Goal: Task Accomplishment & Management: Use online tool/utility

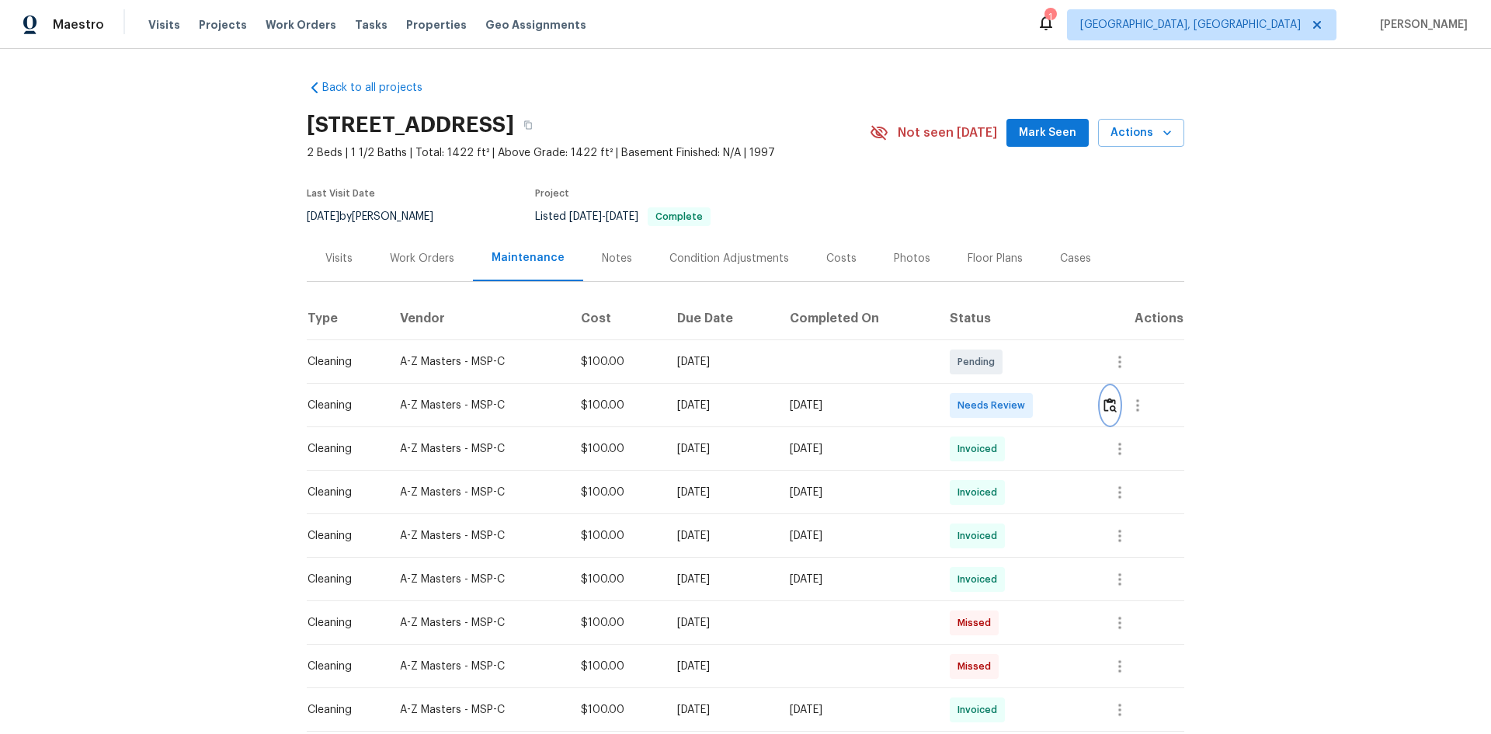
click at [1107, 408] on img "button" at bounding box center [1110, 405] width 13 height 15
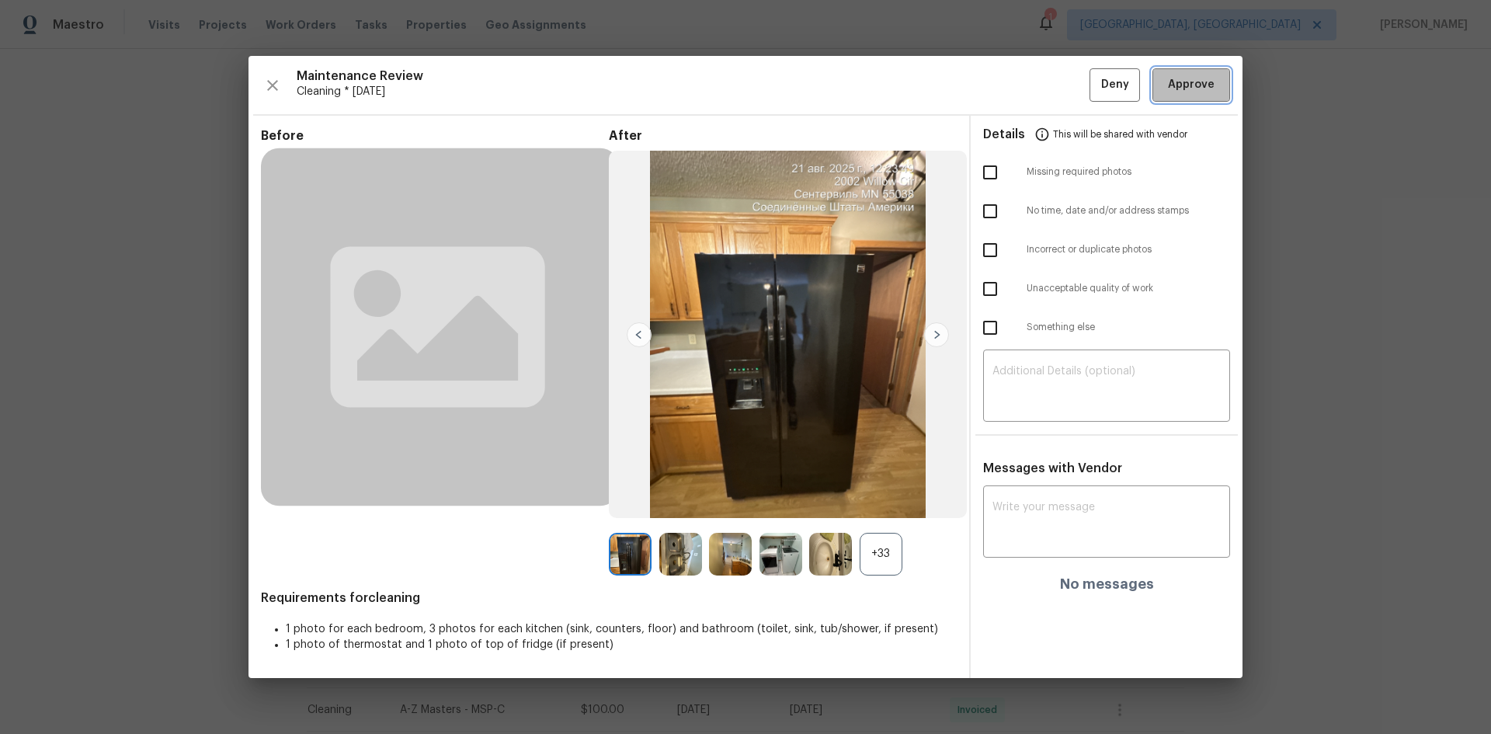
click at [1185, 92] on span "Approve" at bounding box center [1191, 84] width 47 height 19
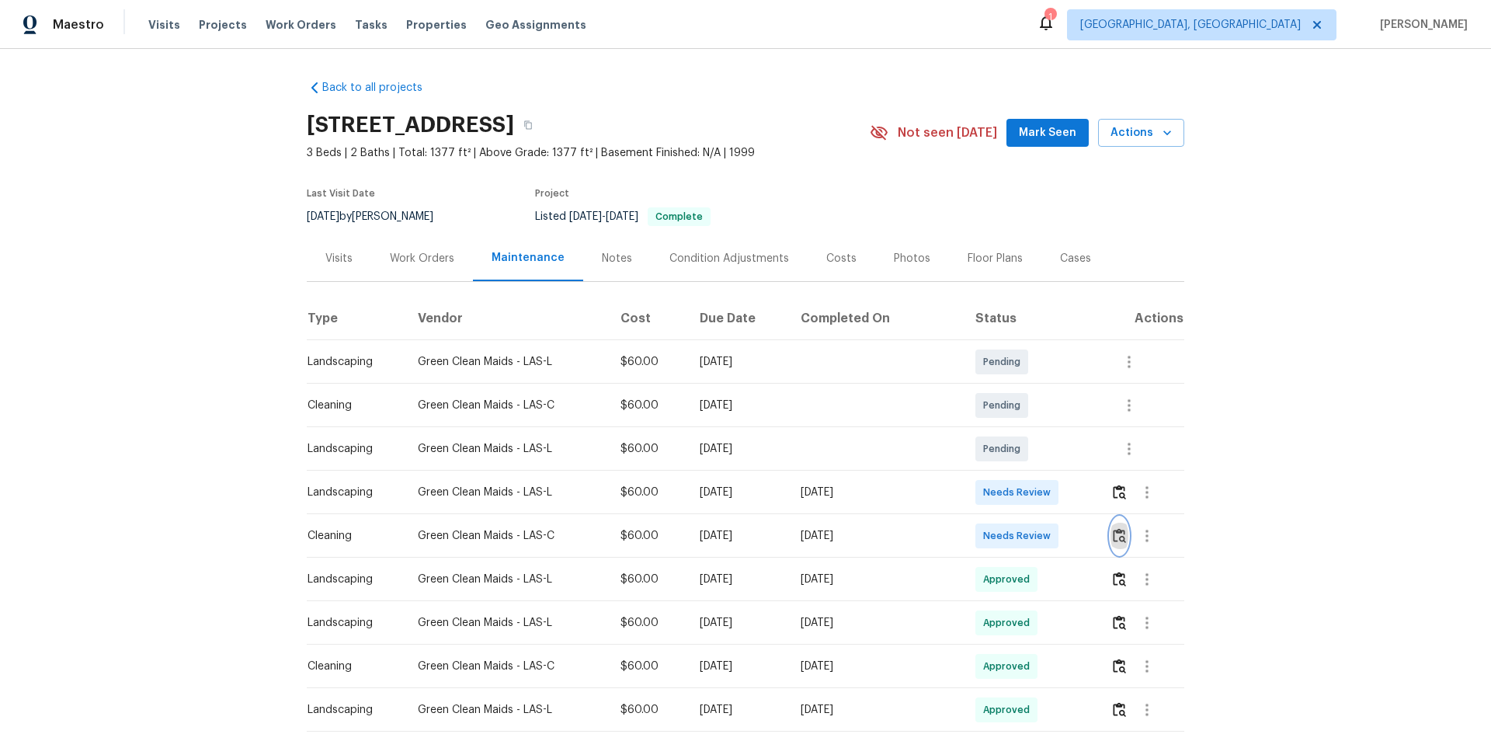
click at [1117, 536] on img "button" at bounding box center [1119, 535] width 13 height 15
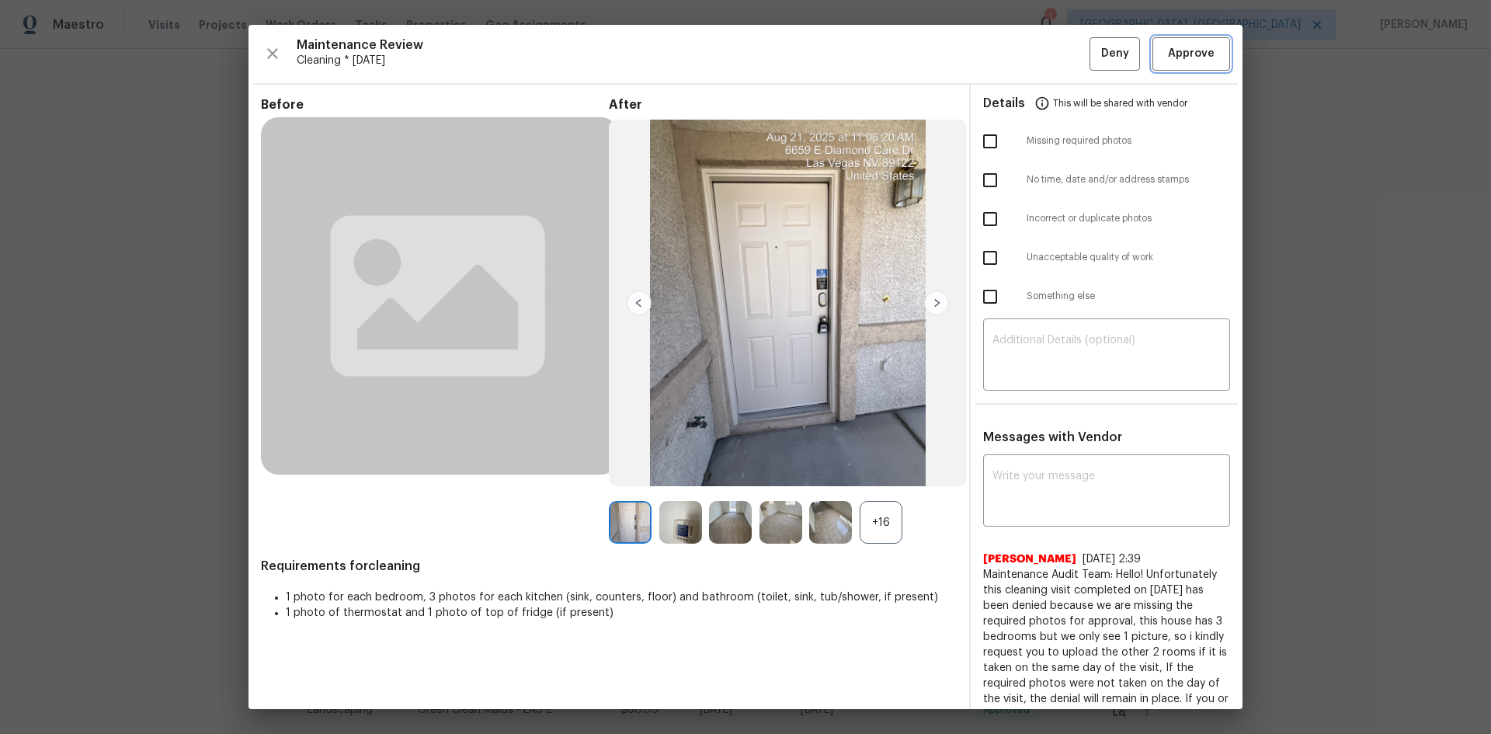
click at [1198, 57] on span "Approve" at bounding box center [1191, 53] width 47 height 19
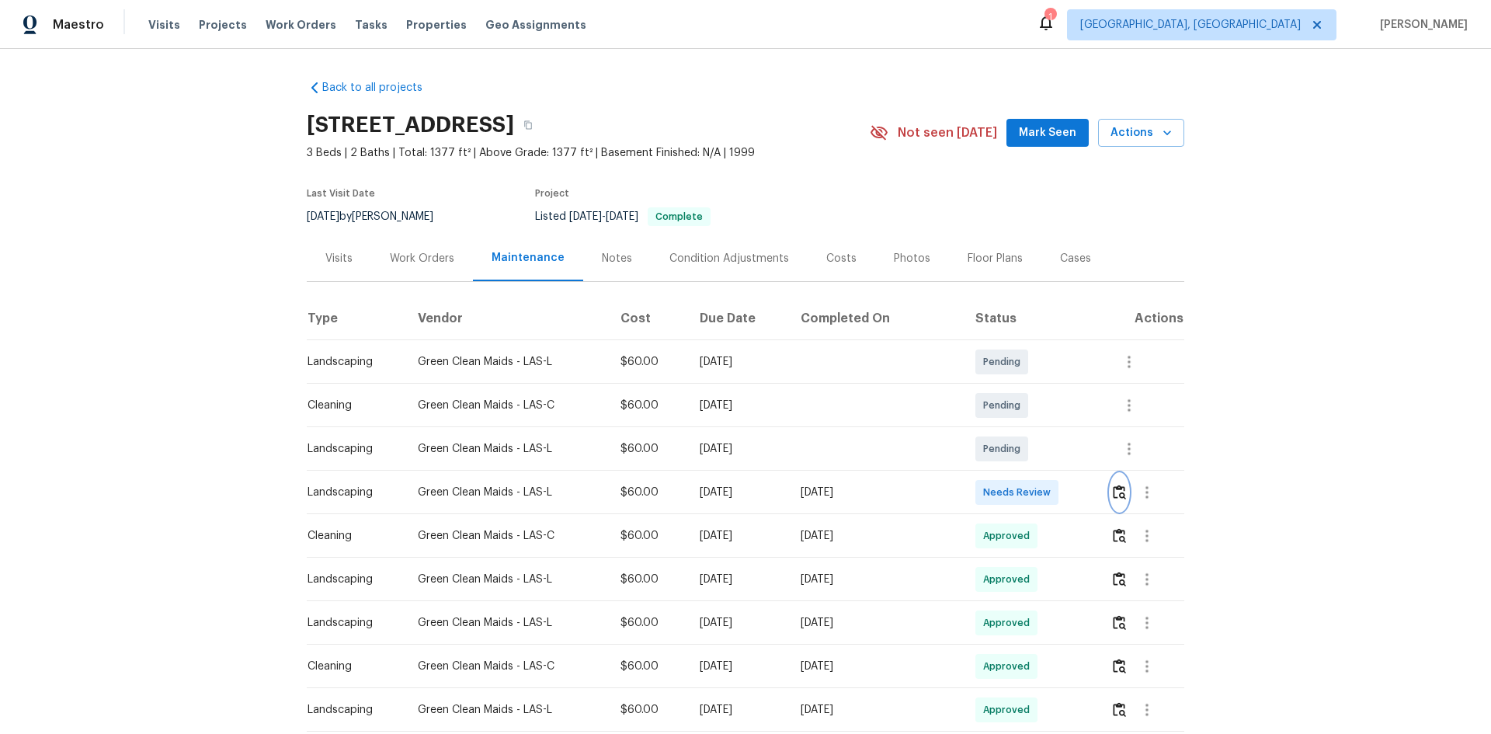
click at [1114, 496] on img "button" at bounding box center [1119, 492] width 13 height 15
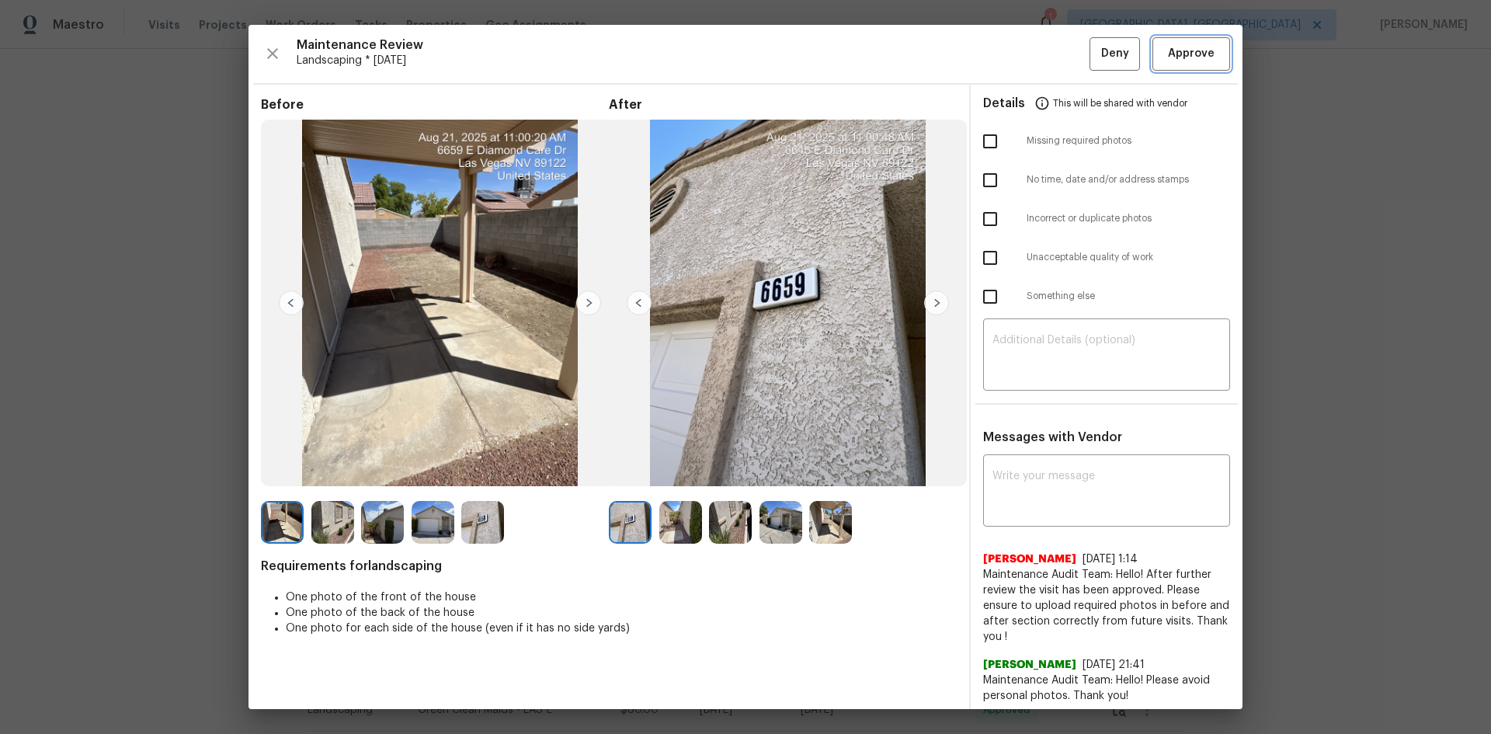
click at [1191, 51] on span "Approve" at bounding box center [1191, 53] width 47 height 19
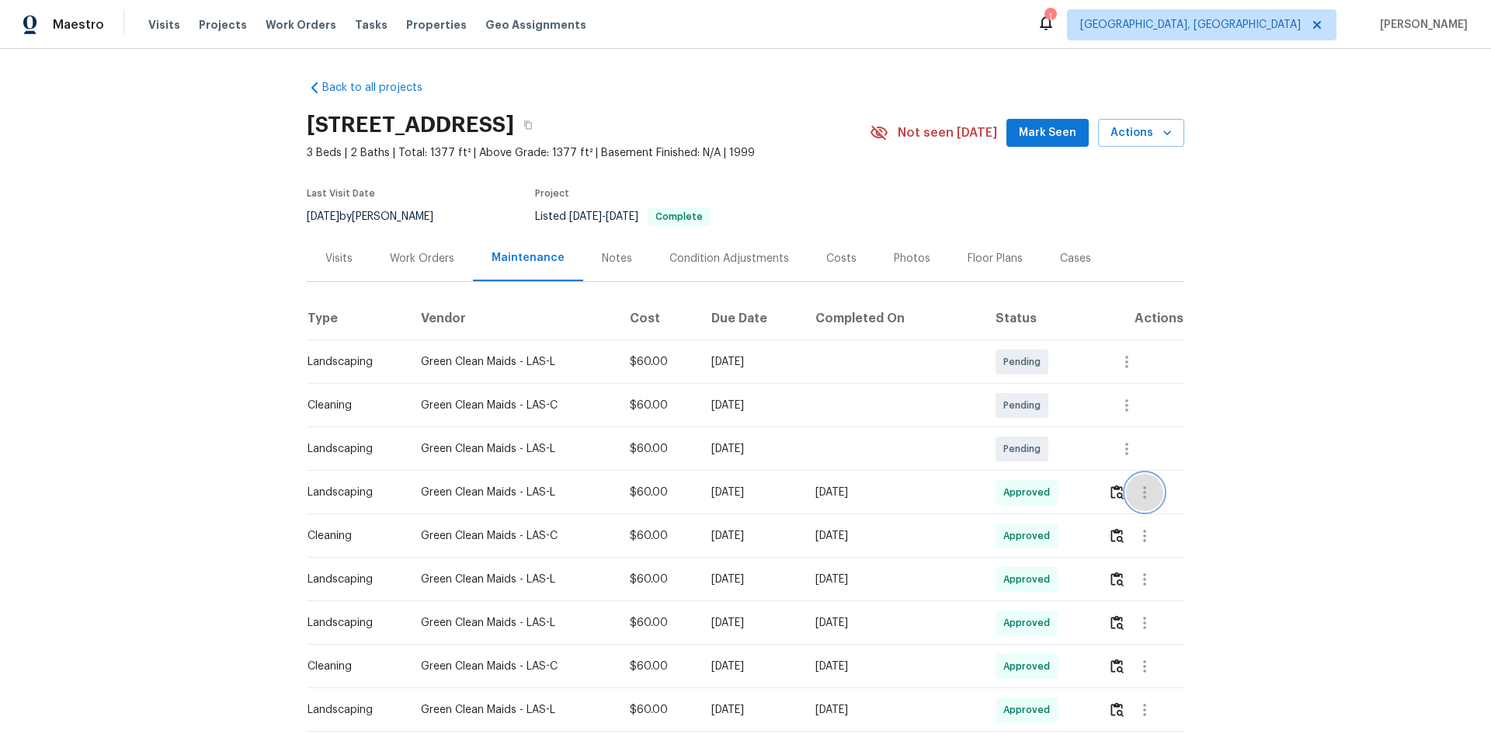
click at [1139, 489] on icon "button" at bounding box center [1144, 492] width 19 height 19
click at [1146, 515] on li "View details" at bounding box center [1176, 518] width 109 height 26
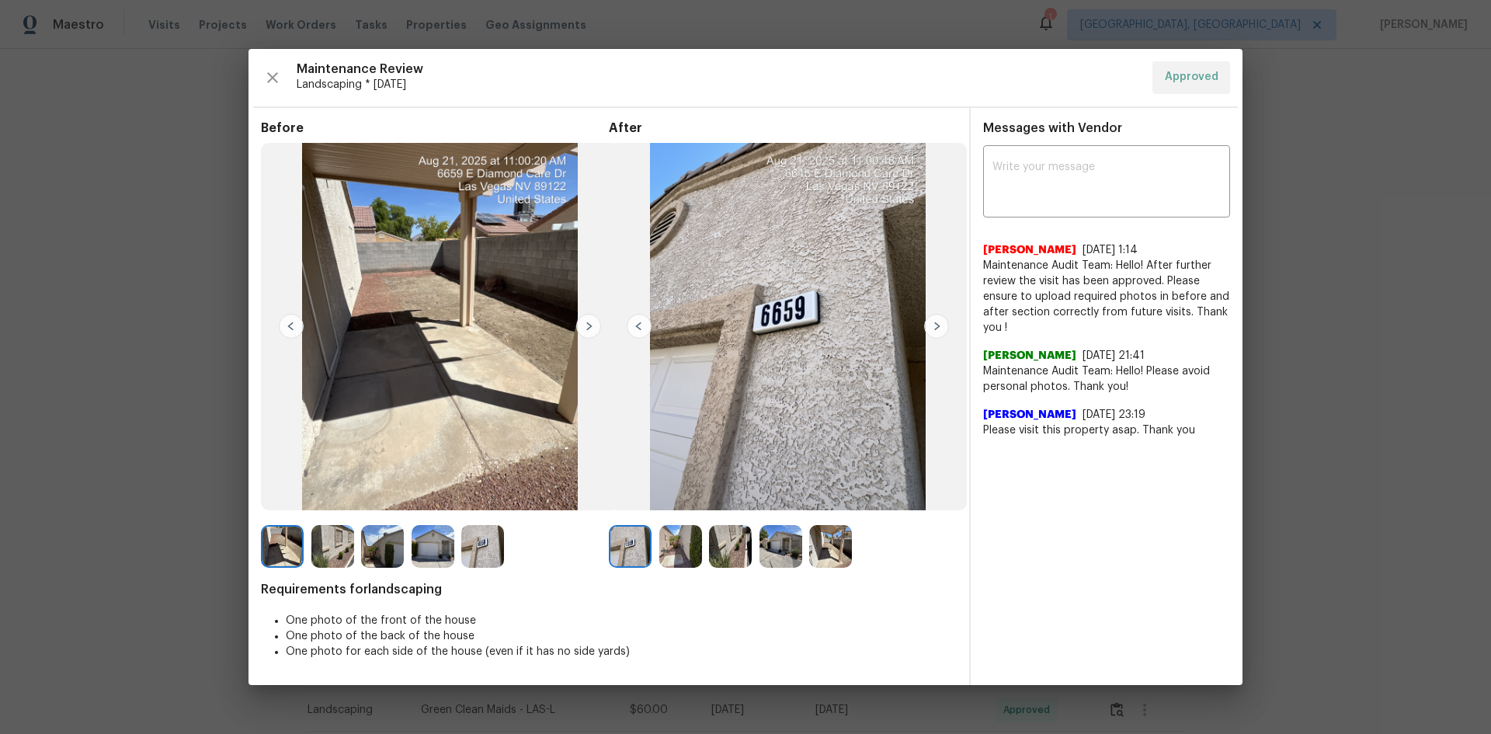
click at [937, 317] on img at bounding box center [936, 326] width 25 height 25
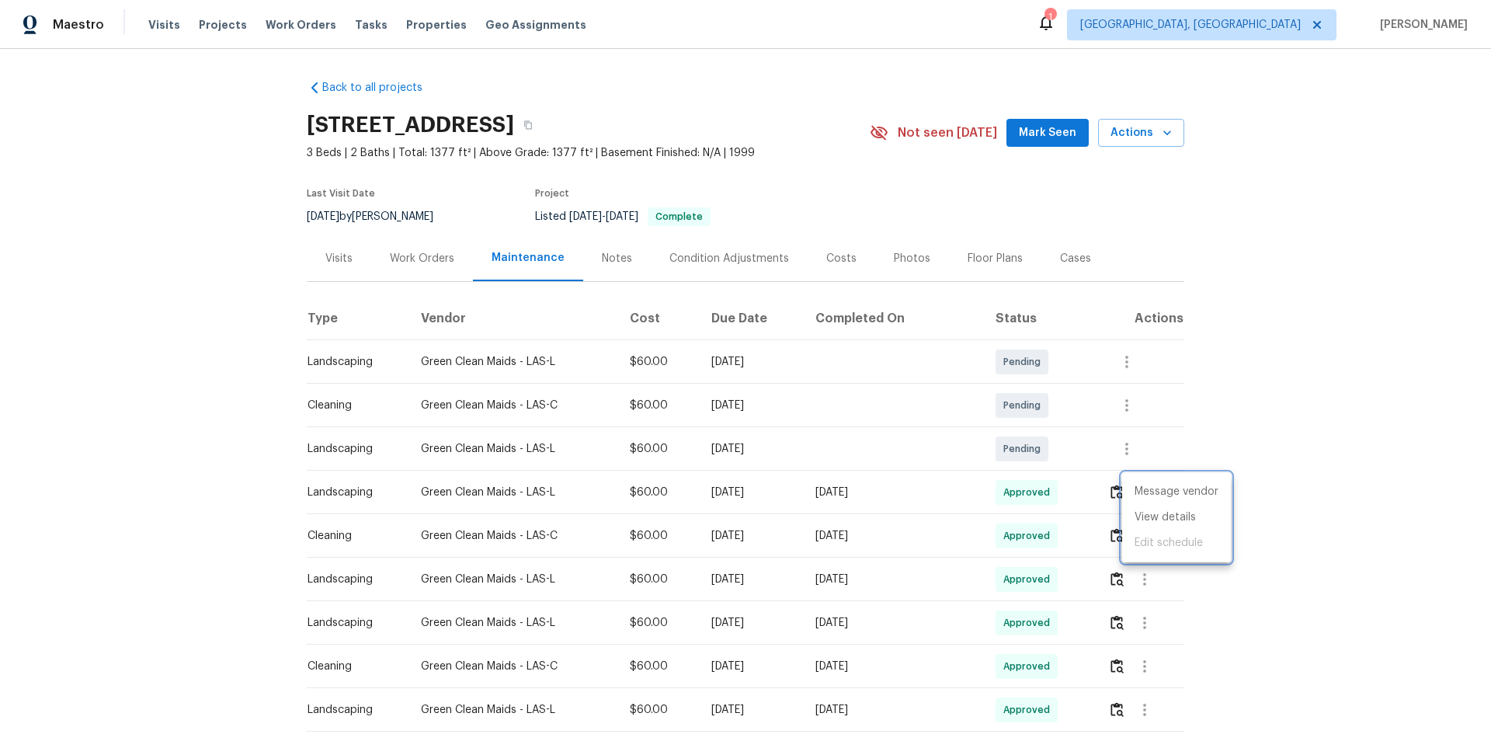
drag, startPoint x: 295, startPoint y: 127, endPoint x: 506, endPoint y: 130, distance: 211.3
click at [505, 130] on div at bounding box center [745, 367] width 1491 height 734
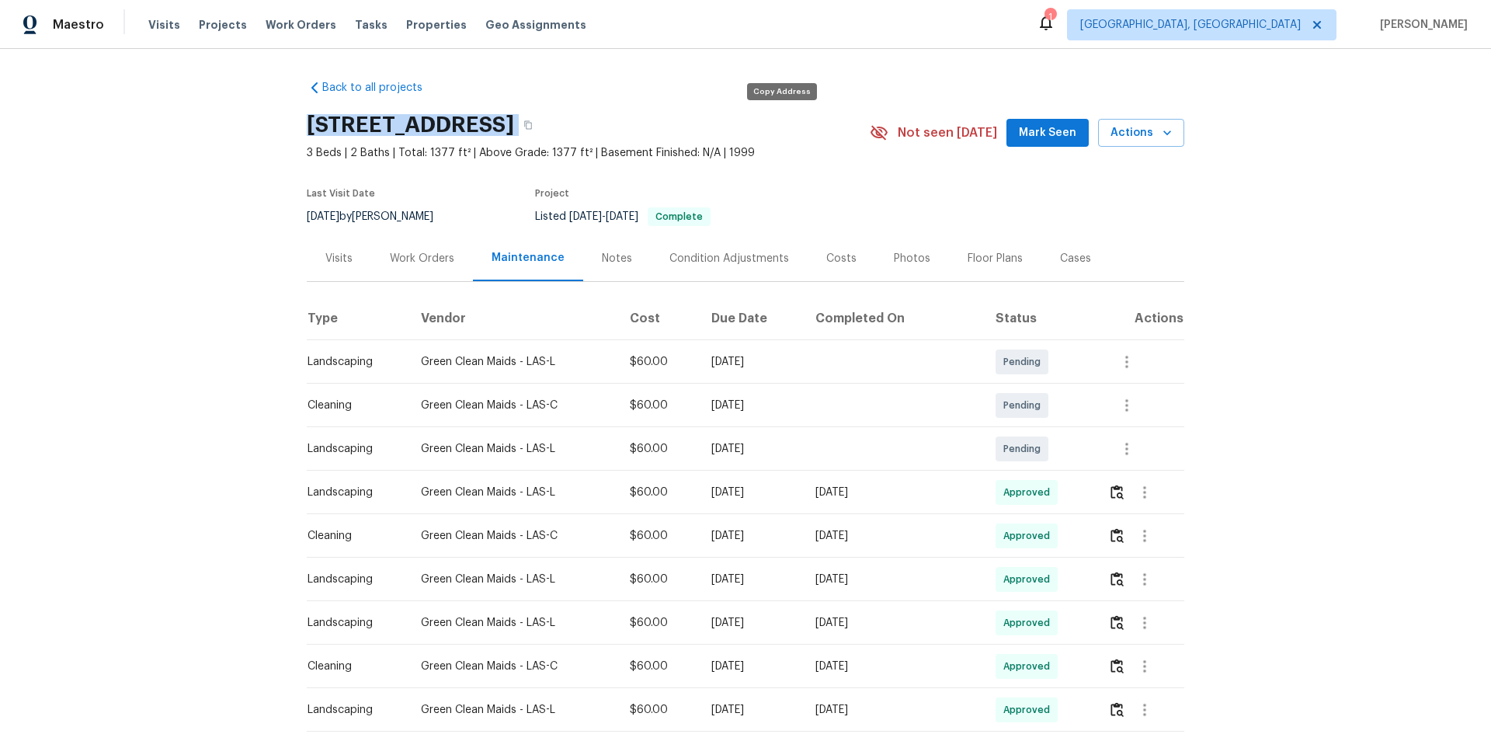
drag, startPoint x: 300, startPoint y: 124, endPoint x: 770, endPoint y: 126, distance: 469.9
click at [767, 126] on div "Back to all projects 6659 Diamond Care Dr, Las Vegas, NV 89122 3 Beds | 2 Baths…" at bounding box center [745, 391] width 1491 height 685
click at [532, 127] on icon "button" at bounding box center [528, 125] width 8 height 9
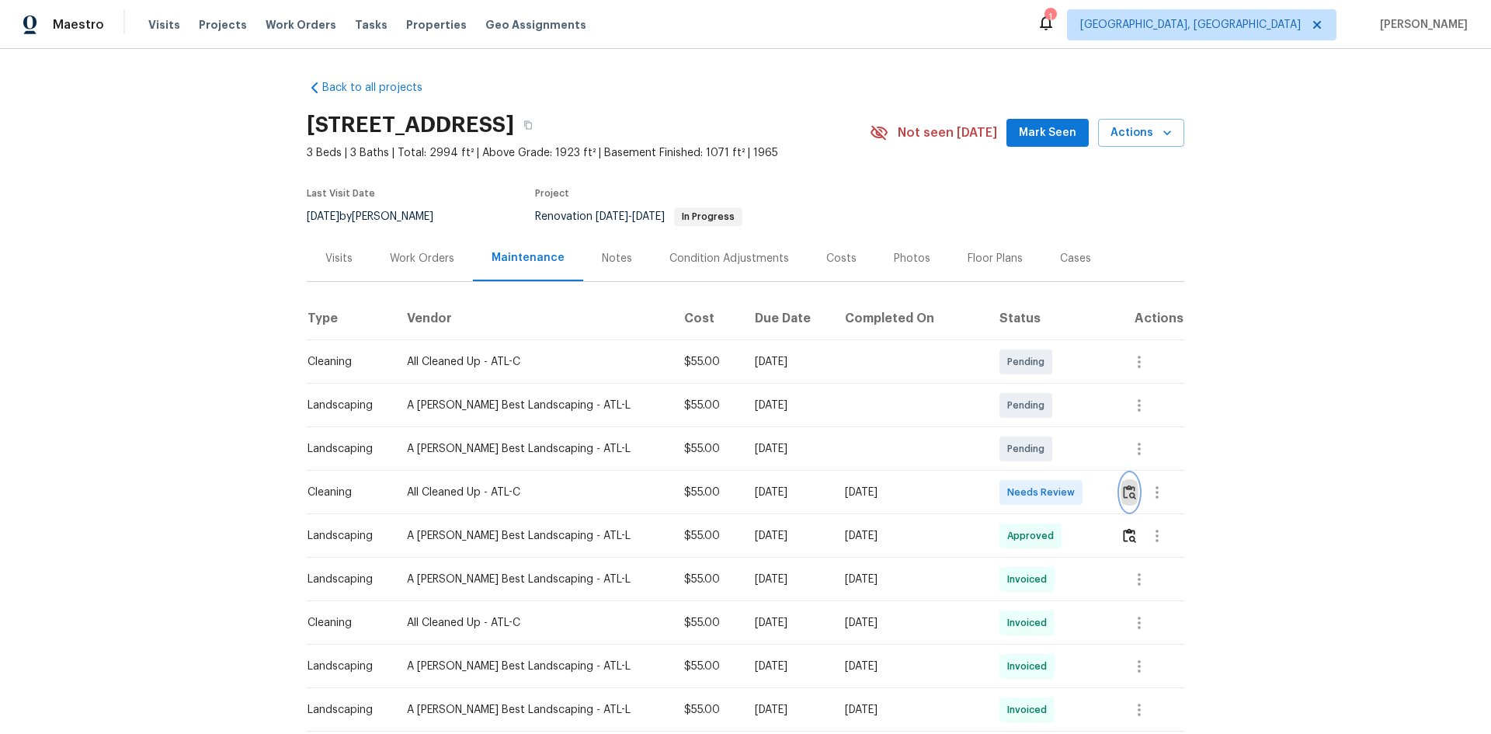
click at [1123, 493] on img "button" at bounding box center [1129, 492] width 13 height 15
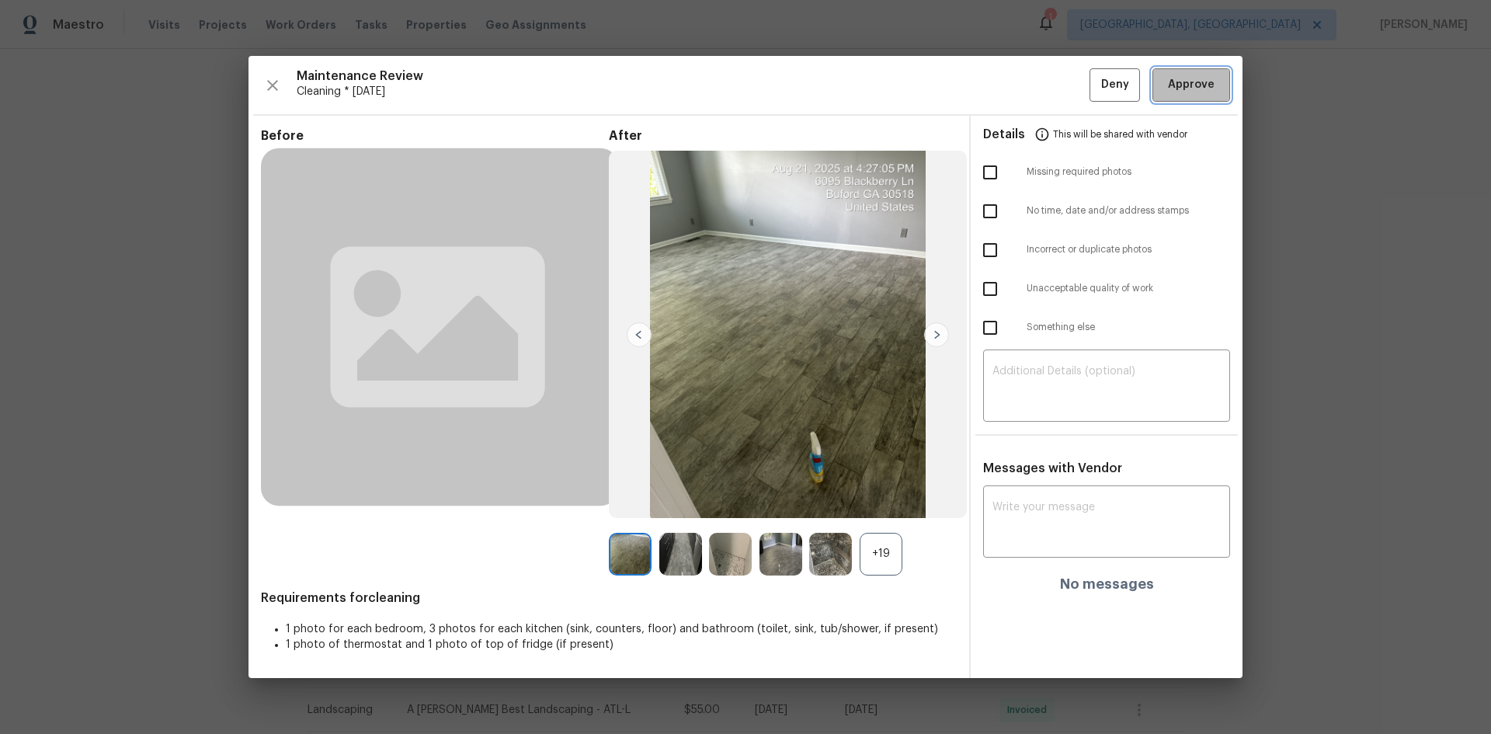
click at [1209, 82] on span "Approve" at bounding box center [1191, 84] width 47 height 19
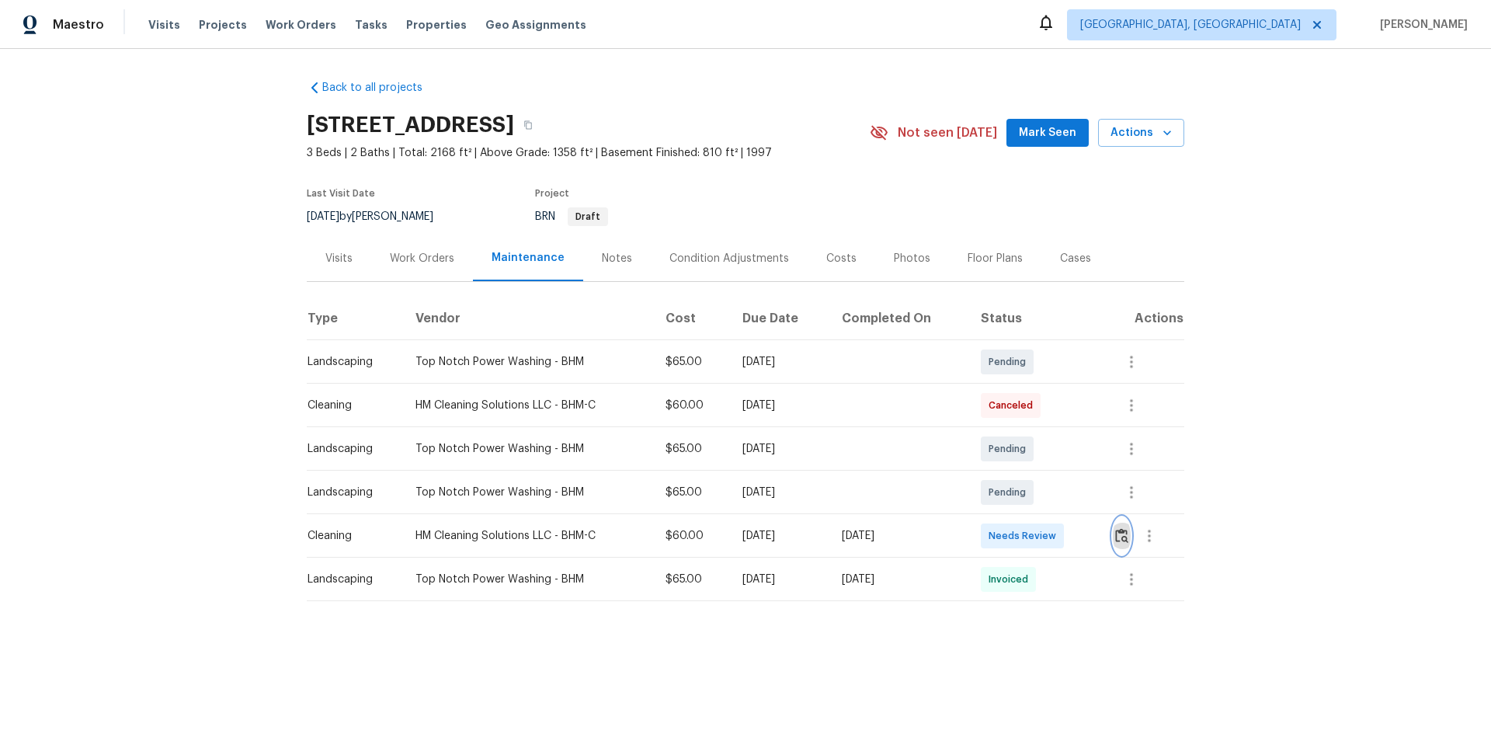
click at [1113, 537] on button "button" at bounding box center [1122, 535] width 18 height 37
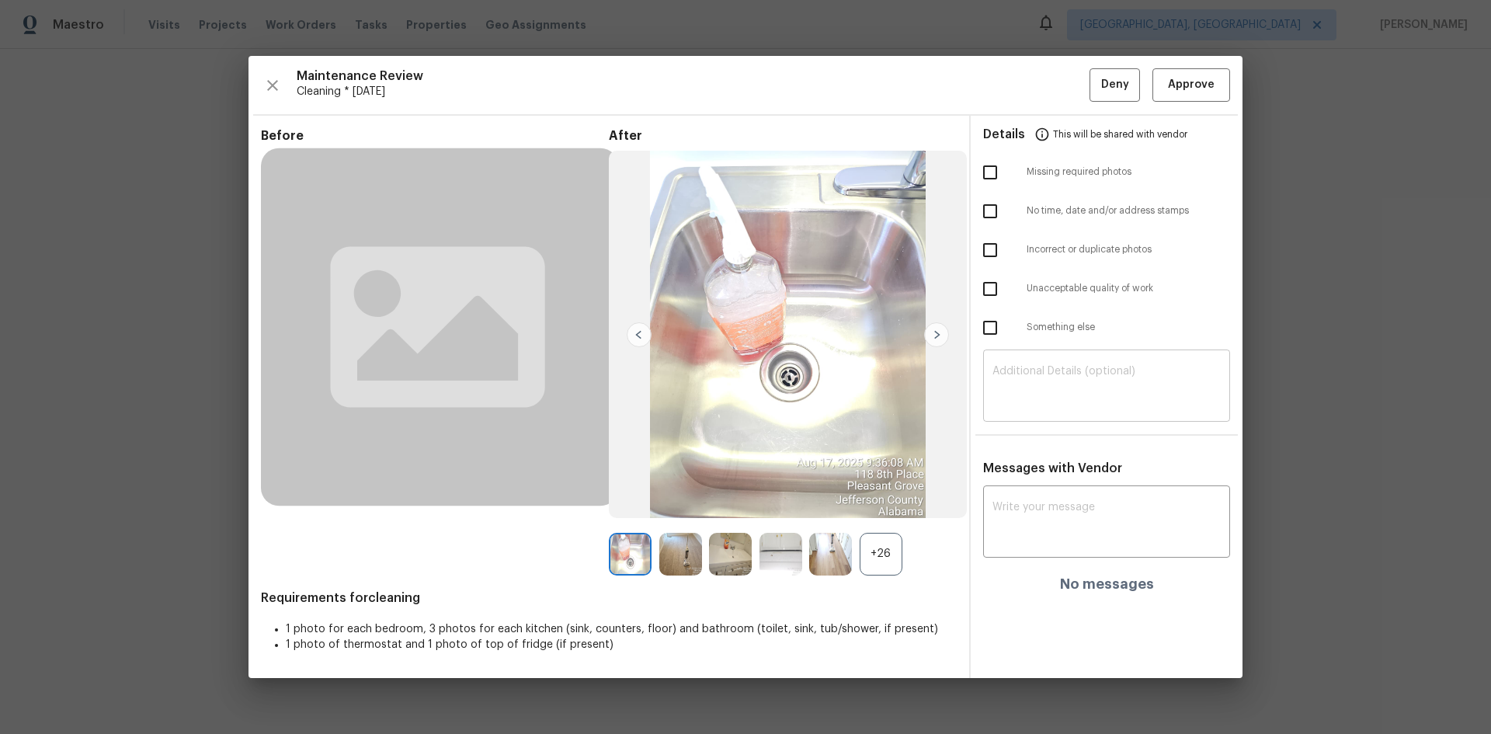
click at [1041, 370] on textarea at bounding box center [1107, 387] width 228 height 43
paste textarea "Maintenance Audit Team: Hello! Unfortunately, this Cleaning visit completed on …"
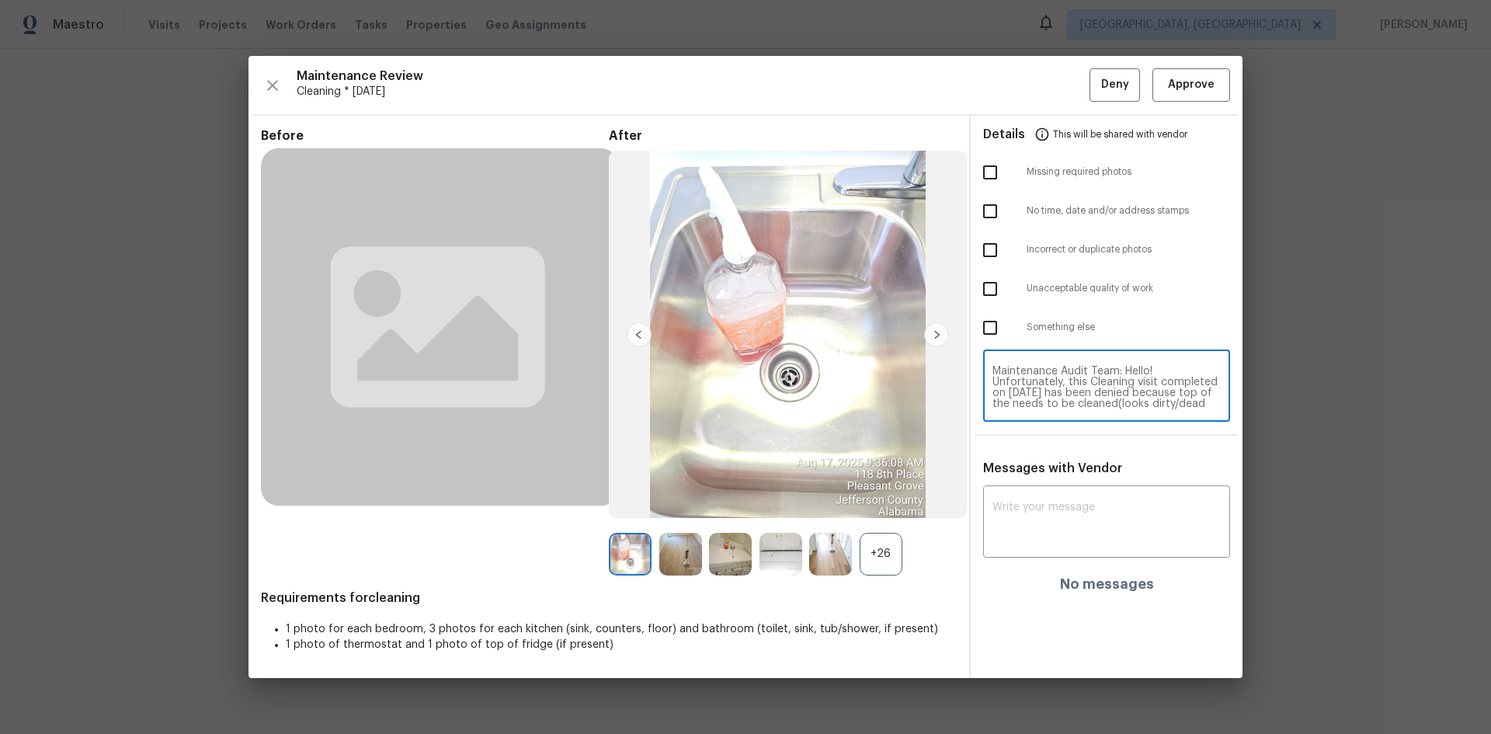
scroll to position [141, 0]
type textarea "Maintenance Audit Team: Hello! Unfortunately, this Cleaning visit completed on …"
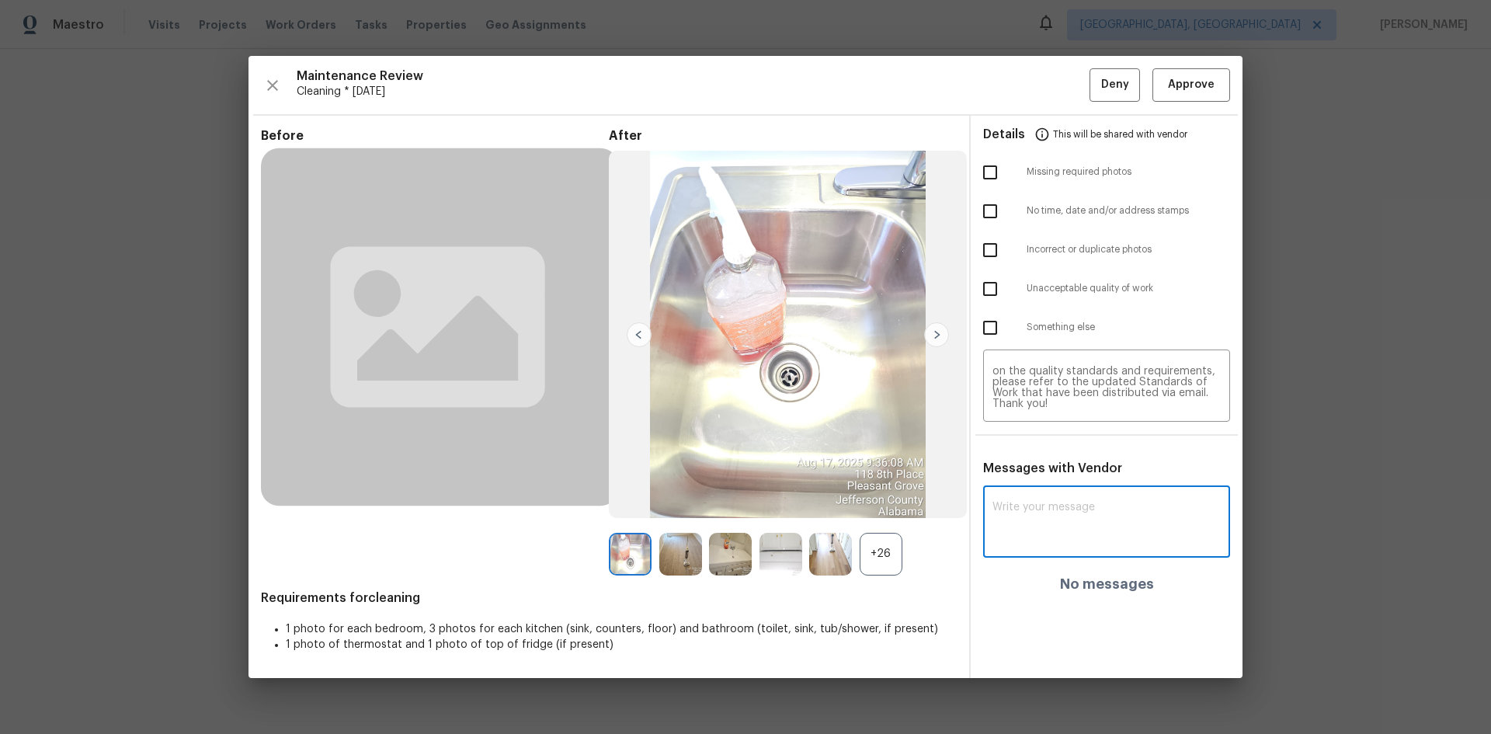
click at [1043, 514] on textarea at bounding box center [1107, 523] width 228 height 43
paste textarea "Maintenance Audit Team: Hello! Unfortunately, this Cleaning visit completed on …"
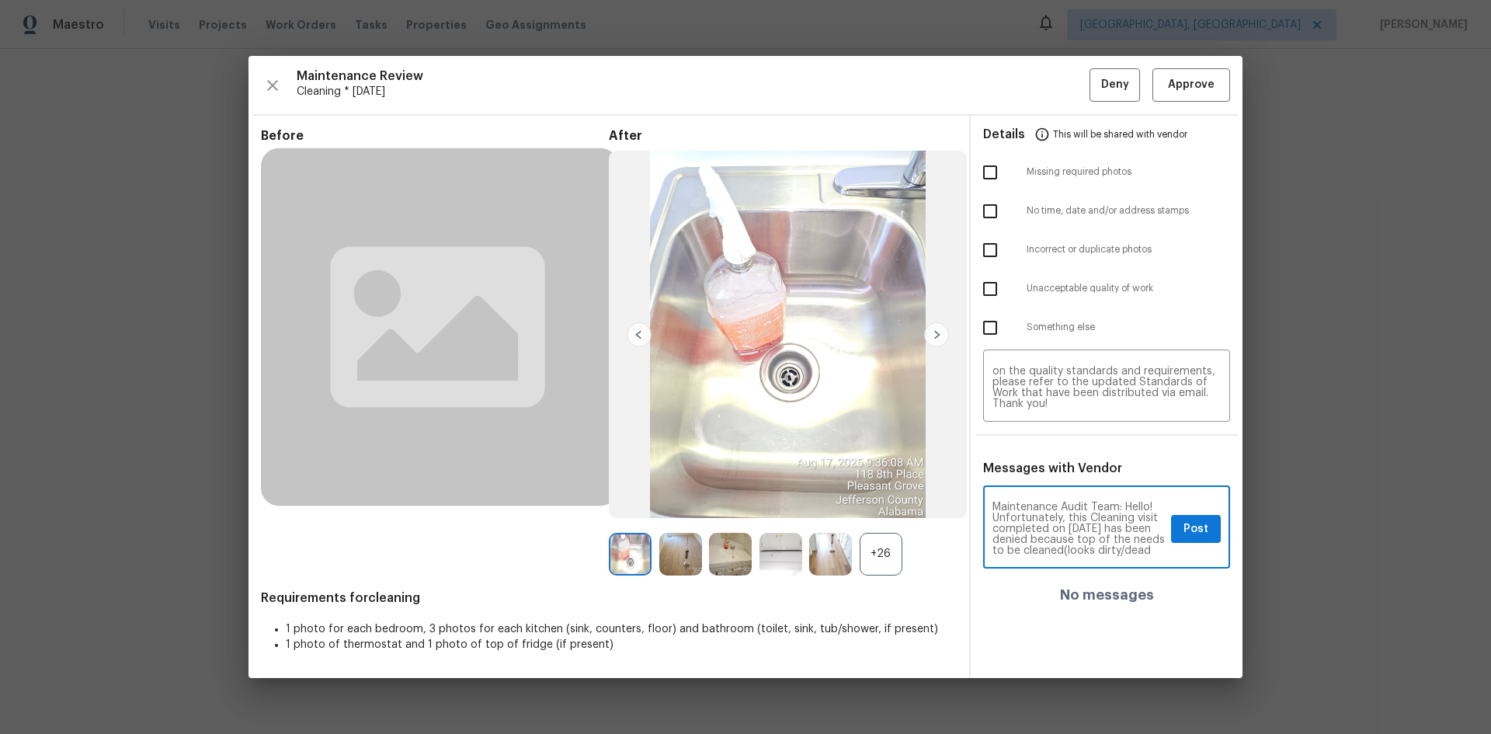
scroll to position [196, 0]
type textarea "Maintenance Audit Team: Hello! Unfortunately, this Cleaning visit completed on …"
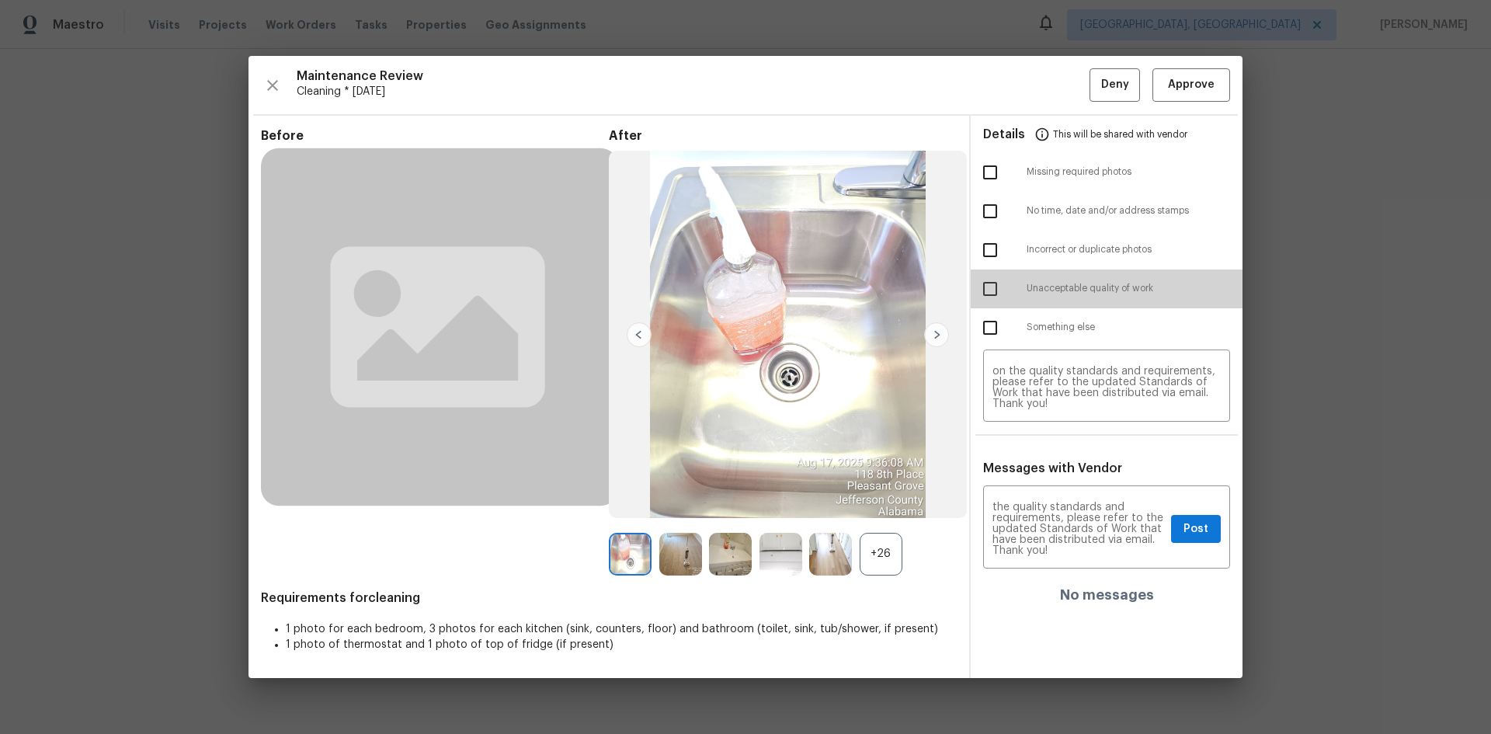
click at [989, 287] on input "checkbox" at bounding box center [990, 289] width 33 height 33
checkbox input "true"
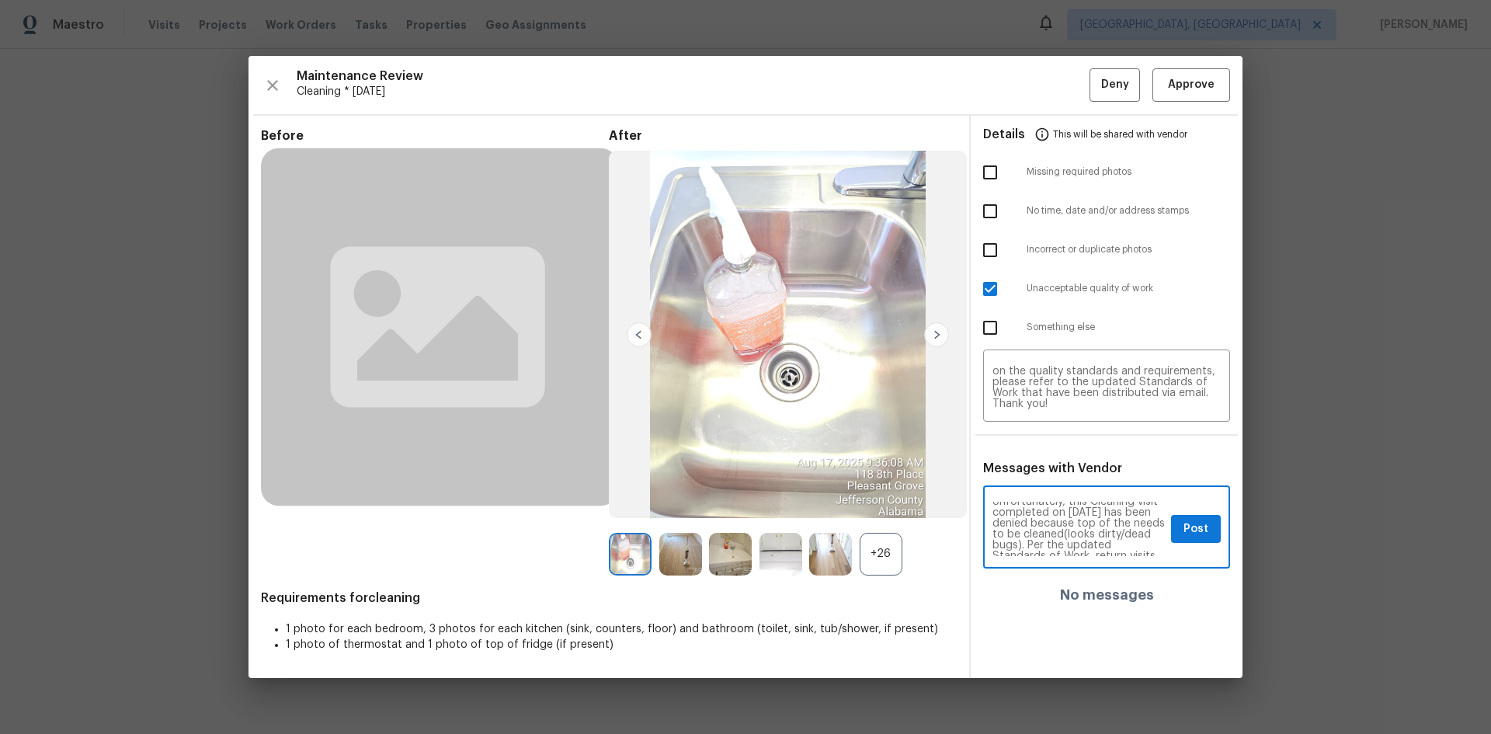
scroll to position [31, 0]
click at [1090, 519] on textarea "Maintenance Audit Team: Hello! Unfortunately, this Cleaning visit completed on …" at bounding box center [1079, 529] width 172 height 54
click at [1097, 529] on textarea "Maintenance Audit Team: Hello! Unfortunately, this Cleaning visit completed on …" at bounding box center [1079, 529] width 172 height 54
type textarea "Maintenance Audit Team: Hello! Unfortunately, this Cleaning visit completed on …"
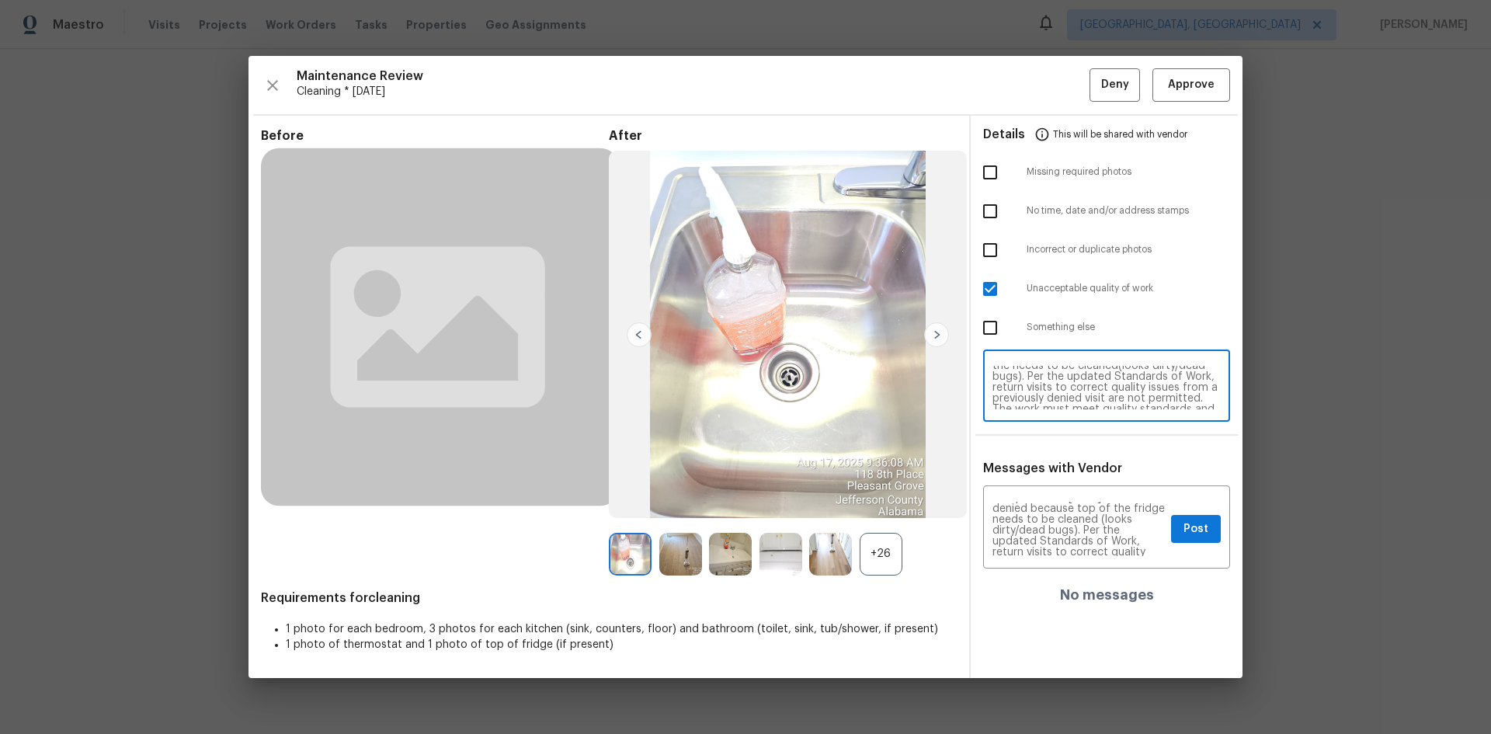
scroll to position [0, 0]
click at [1127, 401] on textarea "Maintenance Audit Team: Hello! Unfortunately, this Cleaning visit completed on …" at bounding box center [1107, 387] width 228 height 43
click at [1050, 382] on textarea "Maintenance Audit Team: Hello! Unfortunately, this Cleaning visit completed on …" at bounding box center [1107, 387] width 228 height 43
type textarea "Maintenance Audit Team: Hello! Unfortunately, this Cleaning visit completed on …"
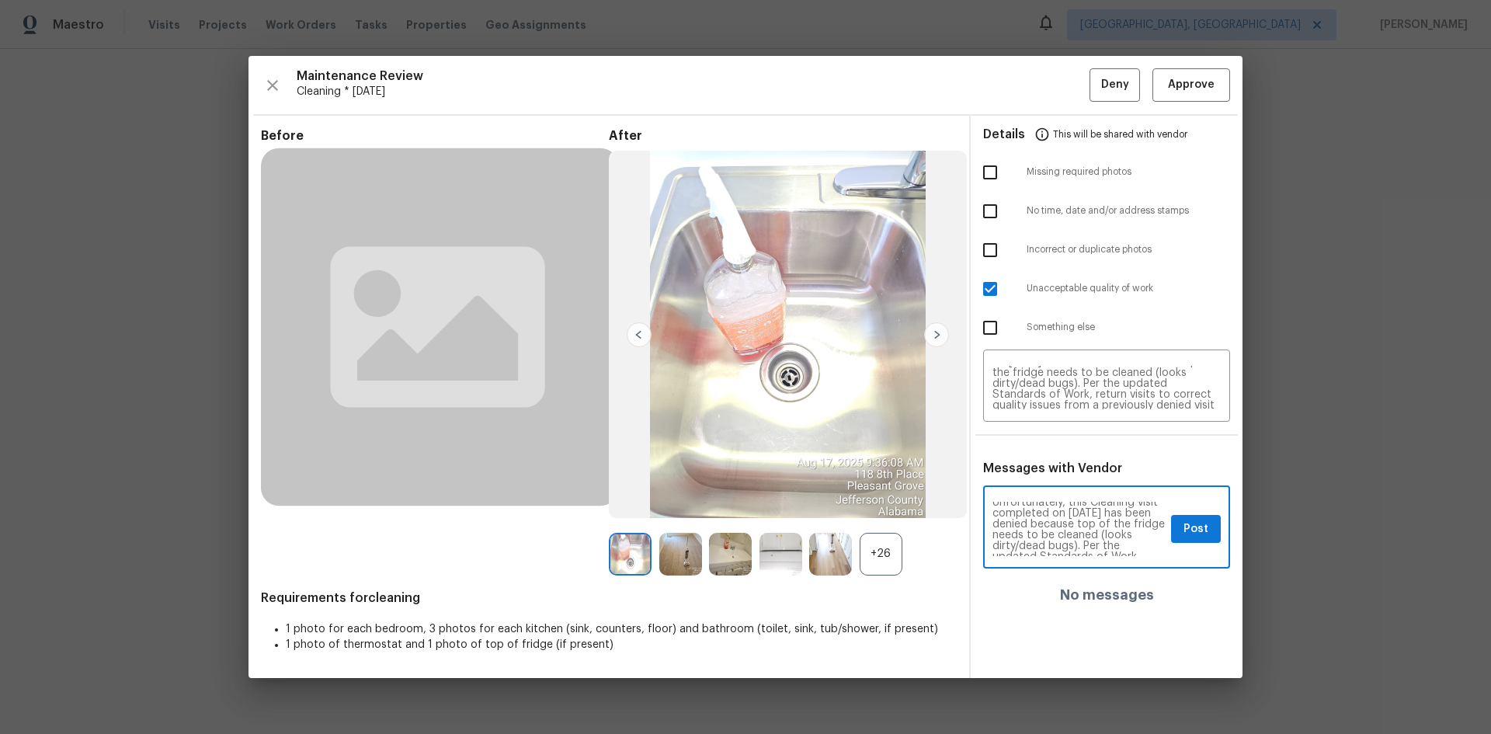
scroll to position [0, 0]
click at [1189, 532] on span "Post" at bounding box center [1196, 529] width 25 height 19
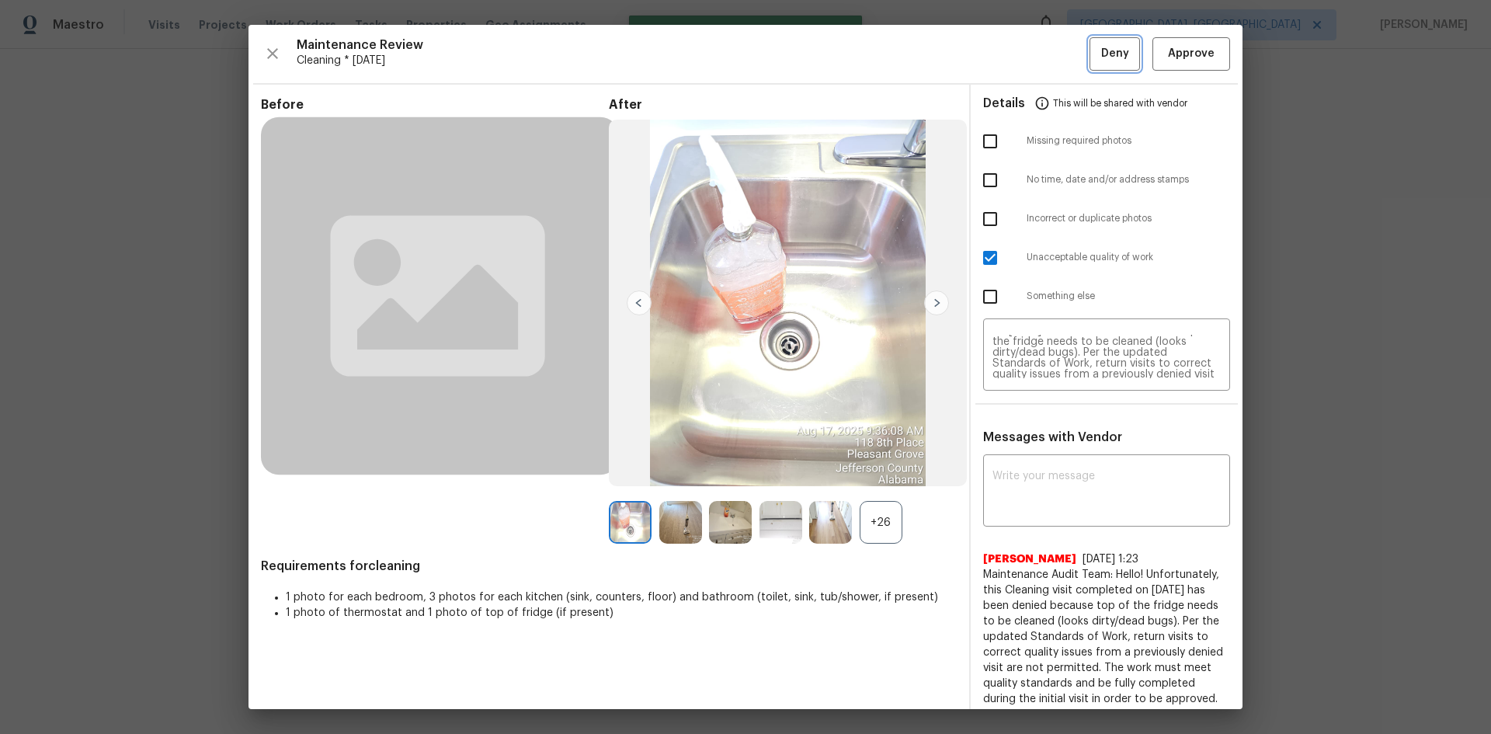
click at [1102, 64] on button "Deny" at bounding box center [1115, 53] width 50 height 33
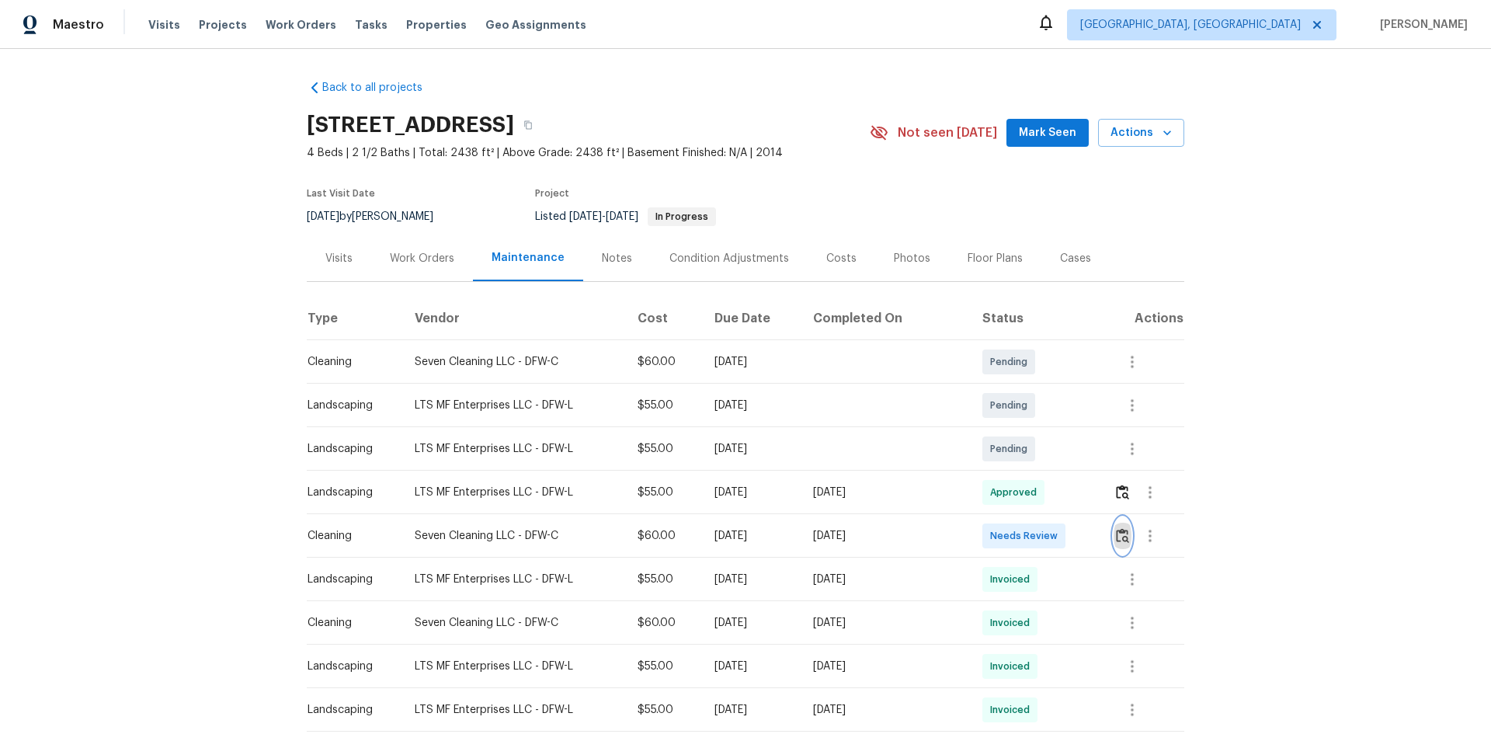
click at [1121, 530] on img "button" at bounding box center [1122, 535] width 13 height 15
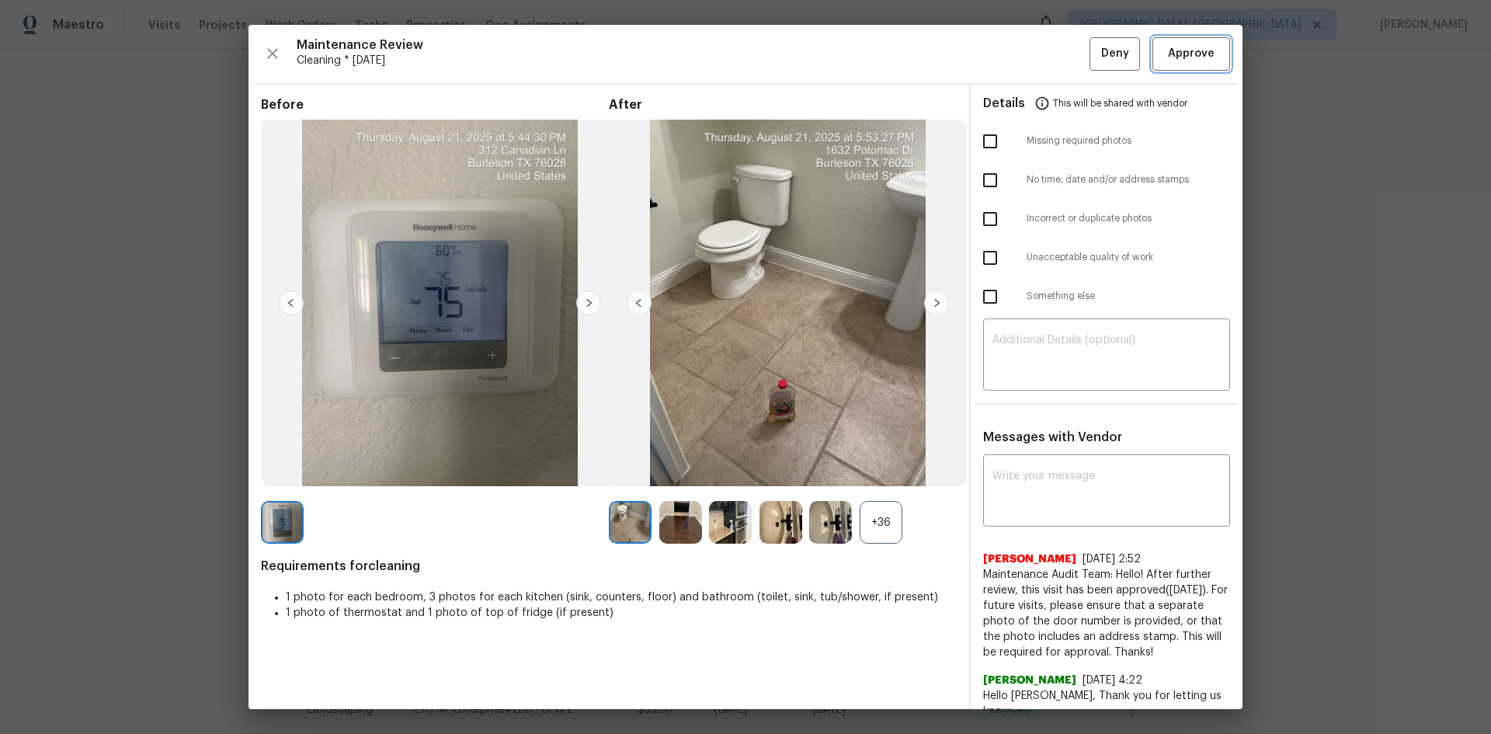
click at [1170, 52] on span "Approve" at bounding box center [1191, 53] width 47 height 19
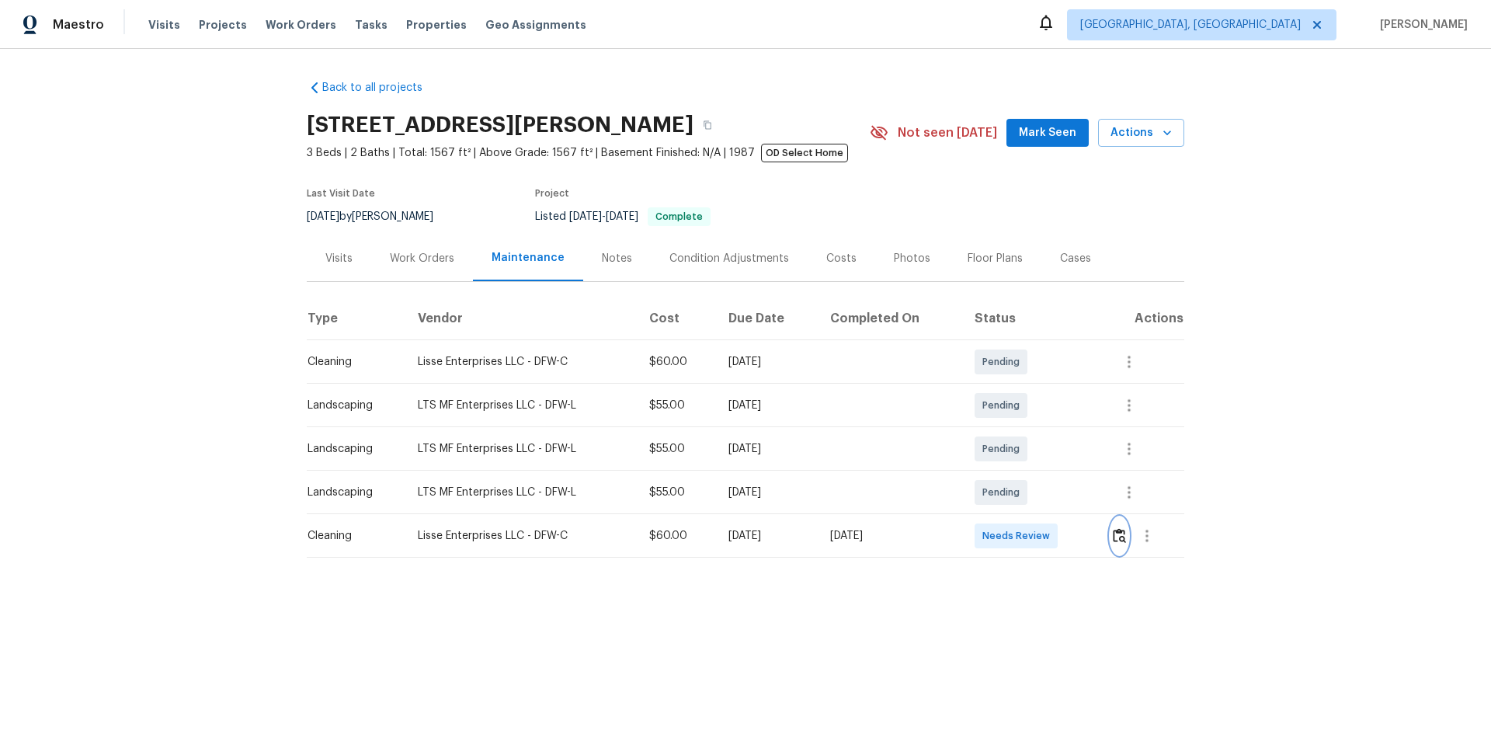
click at [1115, 538] on img "button" at bounding box center [1119, 535] width 13 height 15
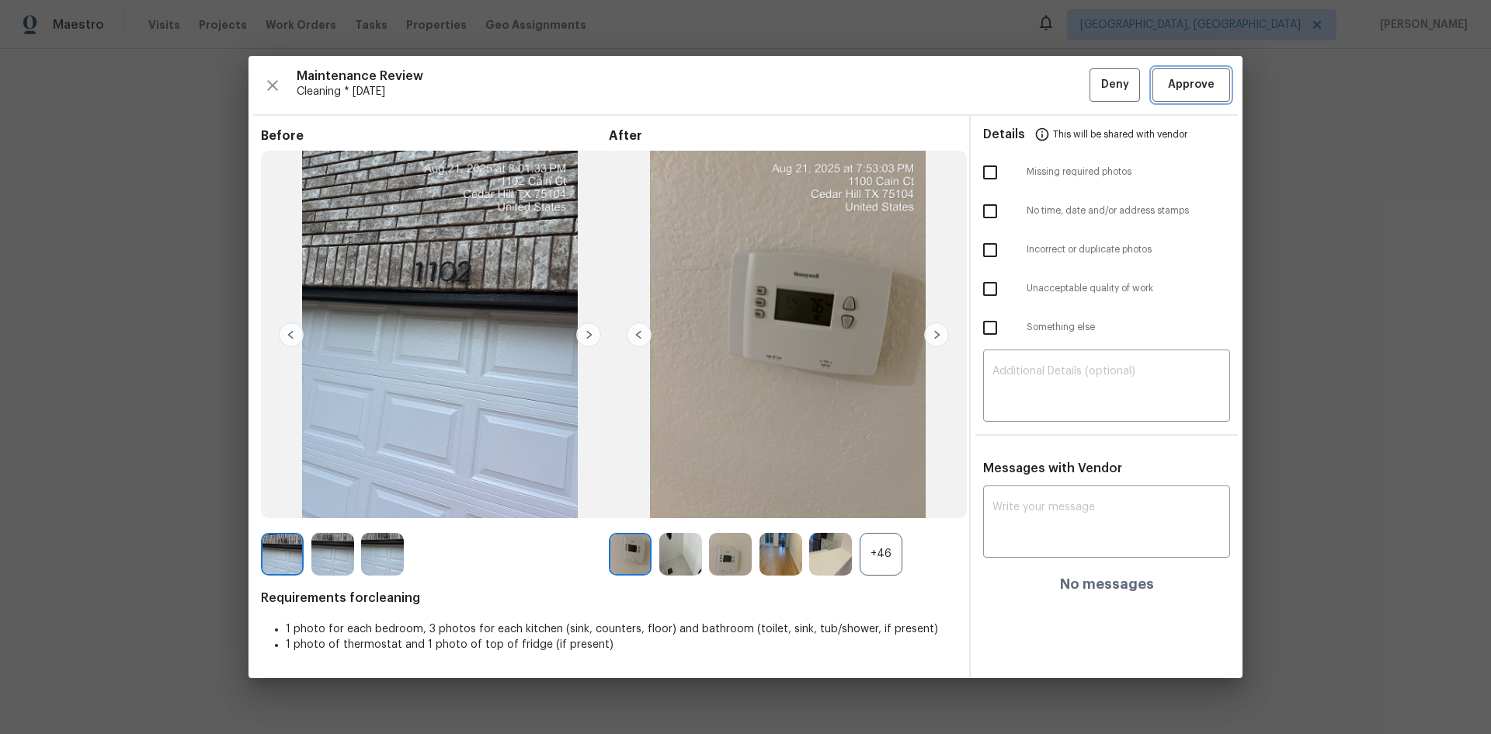
click at [1174, 84] on span "Approve" at bounding box center [1191, 84] width 47 height 19
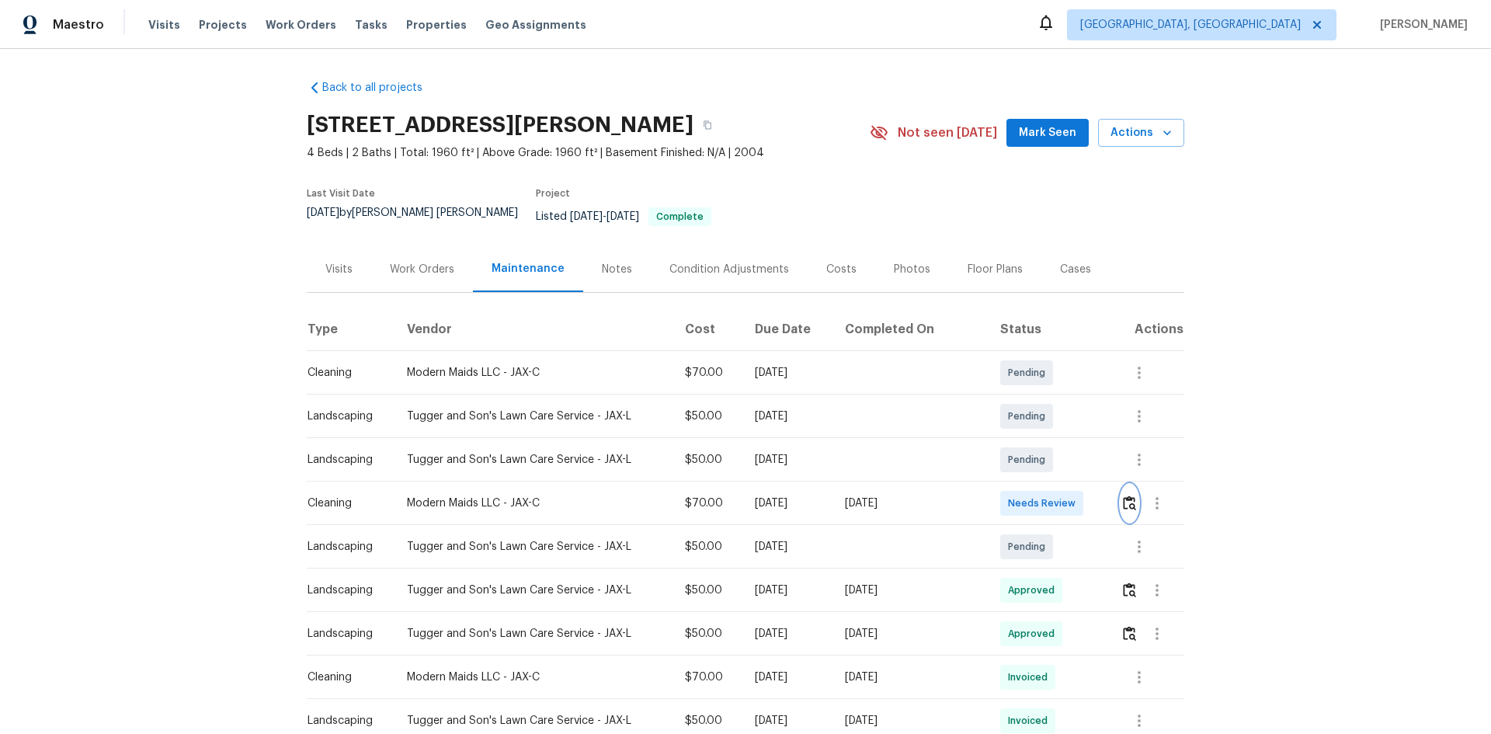
click at [1129, 496] on img "button" at bounding box center [1129, 503] width 13 height 15
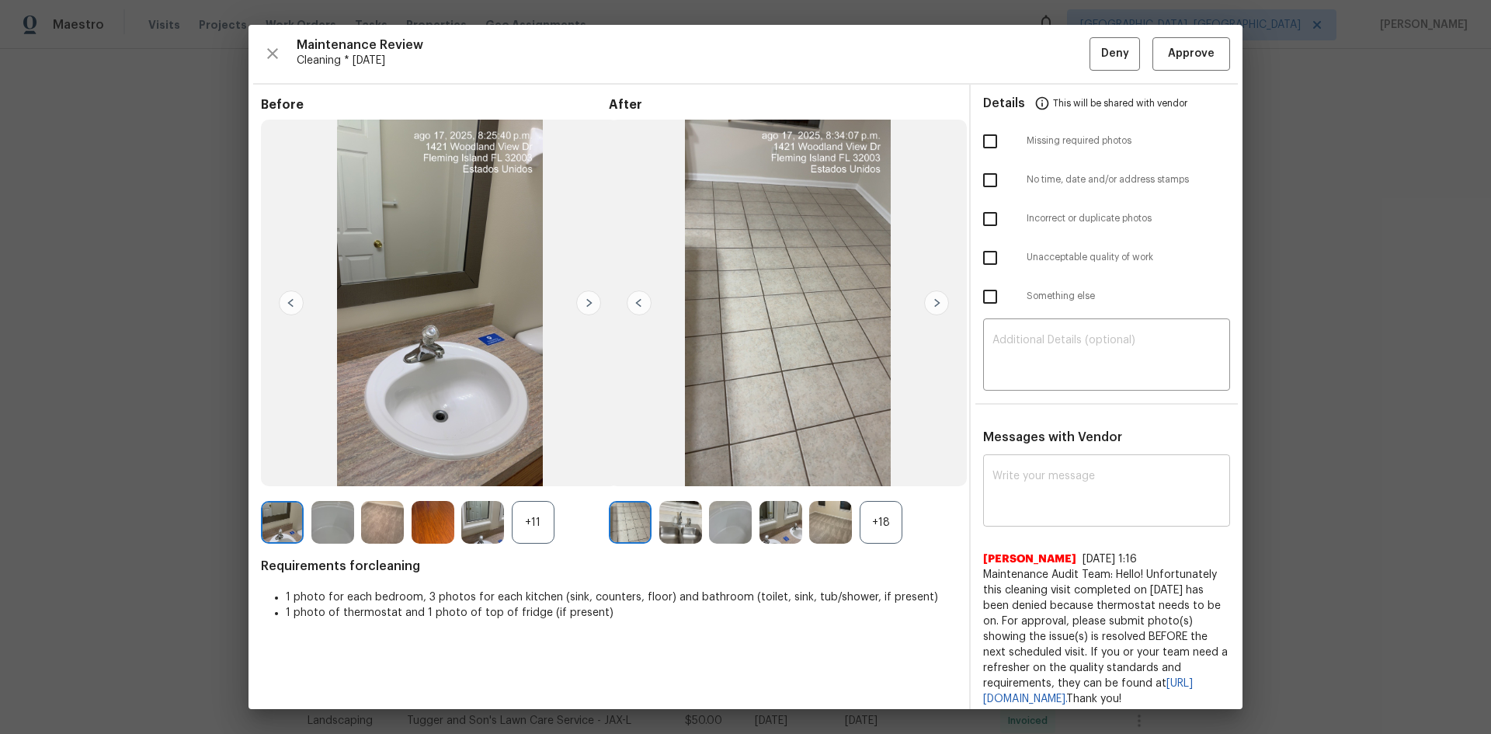
click at [1015, 475] on textarea at bounding box center [1107, 492] width 228 height 43
paste textarea "Maintenance Audit Team: Hello! After further review, the visit(06/09/2025) has …"
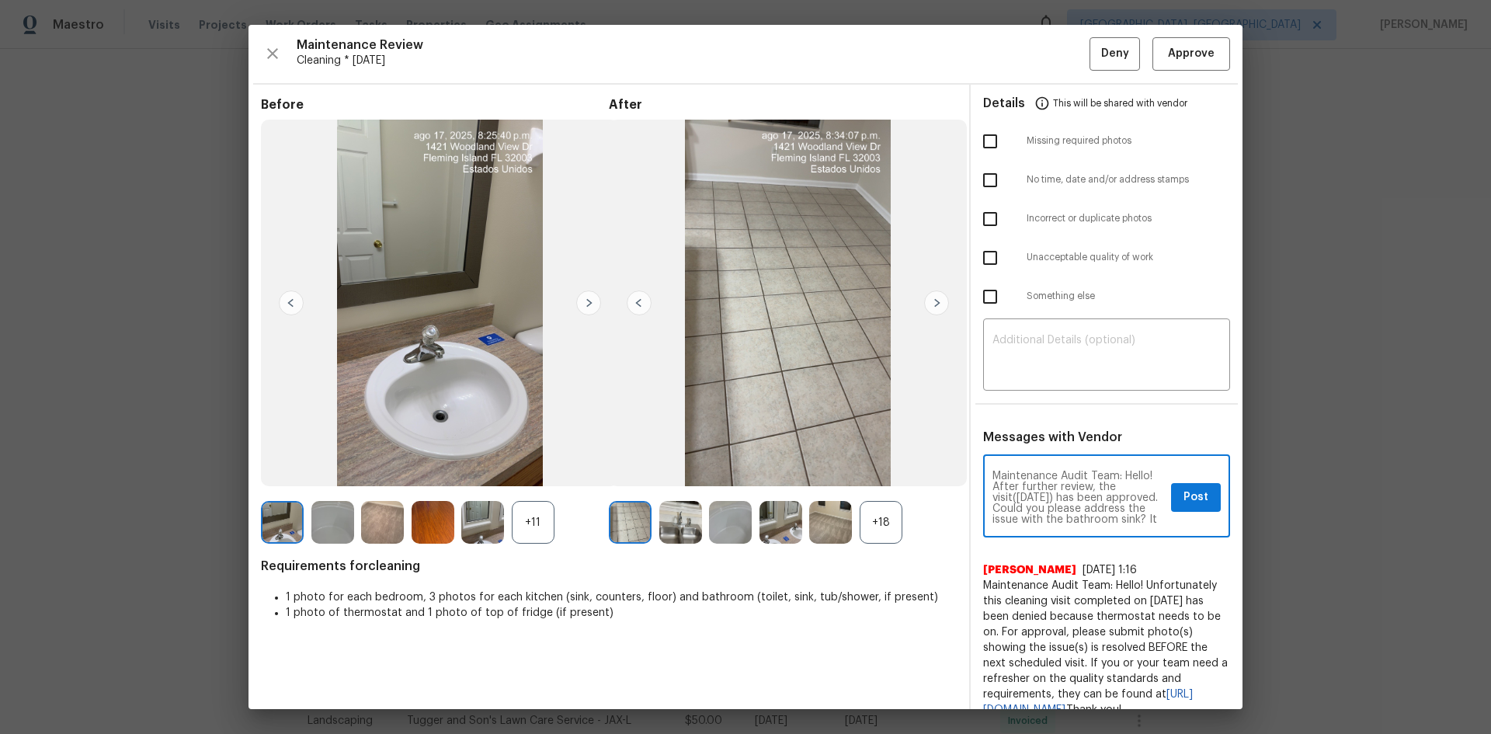
click at [1040, 492] on textarea "Maintenance Audit Team: Hello! After further review, the visit(06/09/2025) has …" at bounding box center [1079, 498] width 172 height 54
click at [1146, 525] on div "Maintenance Audit Team: Hello! After further review, the visit(08/21/2025) has …" at bounding box center [1106, 497] width 247 height 79
click at [1034, 500] on textarea "Maintenance Audit Team: Hello! After further review, the visit(08/21/2025) has …" at bounding box center [1079, 498] width 172 height 54
click at [1066, 509] on textarea "Maintenance Audit Team: Hello! After further review, the visit(08/21/2025) has …" at bounding box center [1079, 498] width 172 height 54
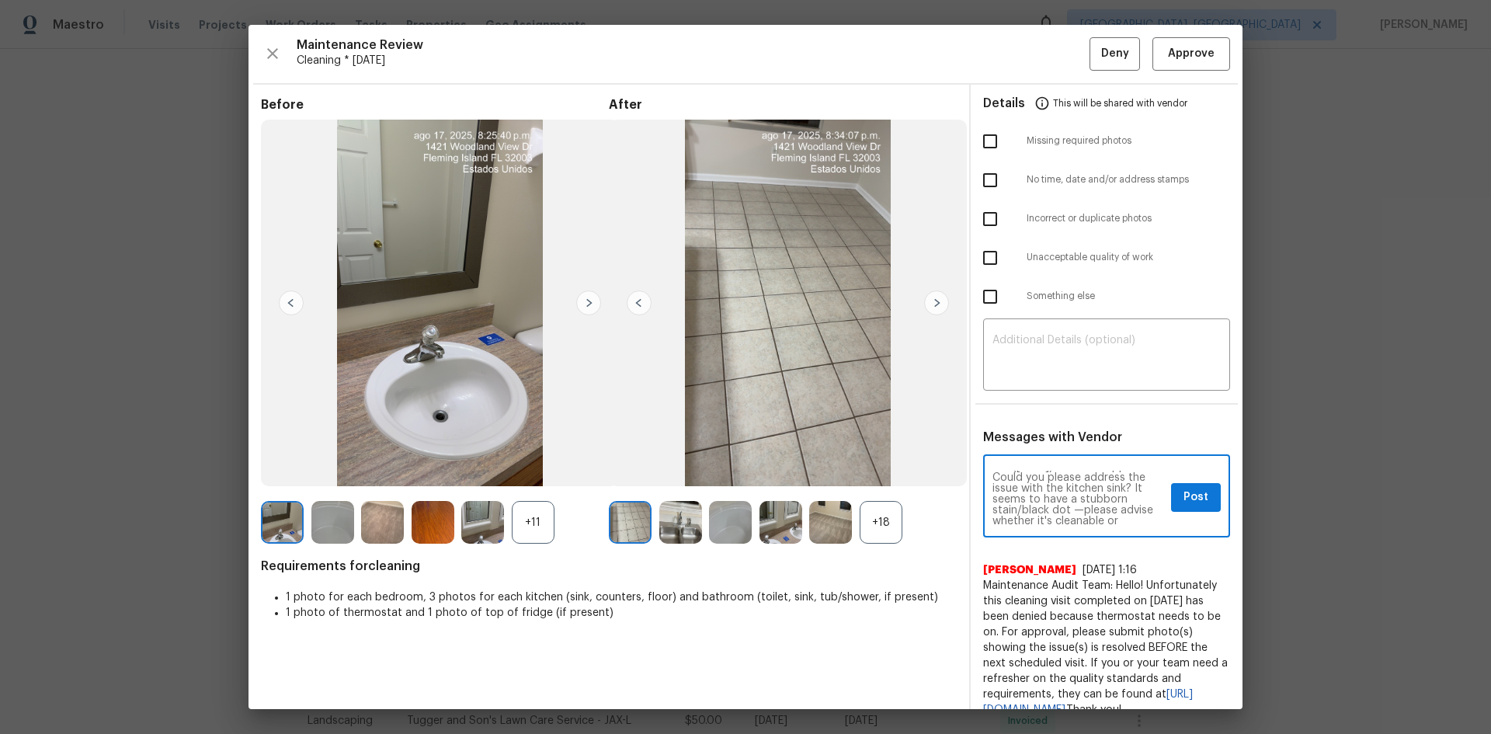
scroll to position [54, 0]
type textarea "Maintenance Audit Team: Hello! After further review, the visit(08/21/2025) has …"
click at [1171, 502] on button "Post" at bounding box center [1196, 497] width 50 height 29
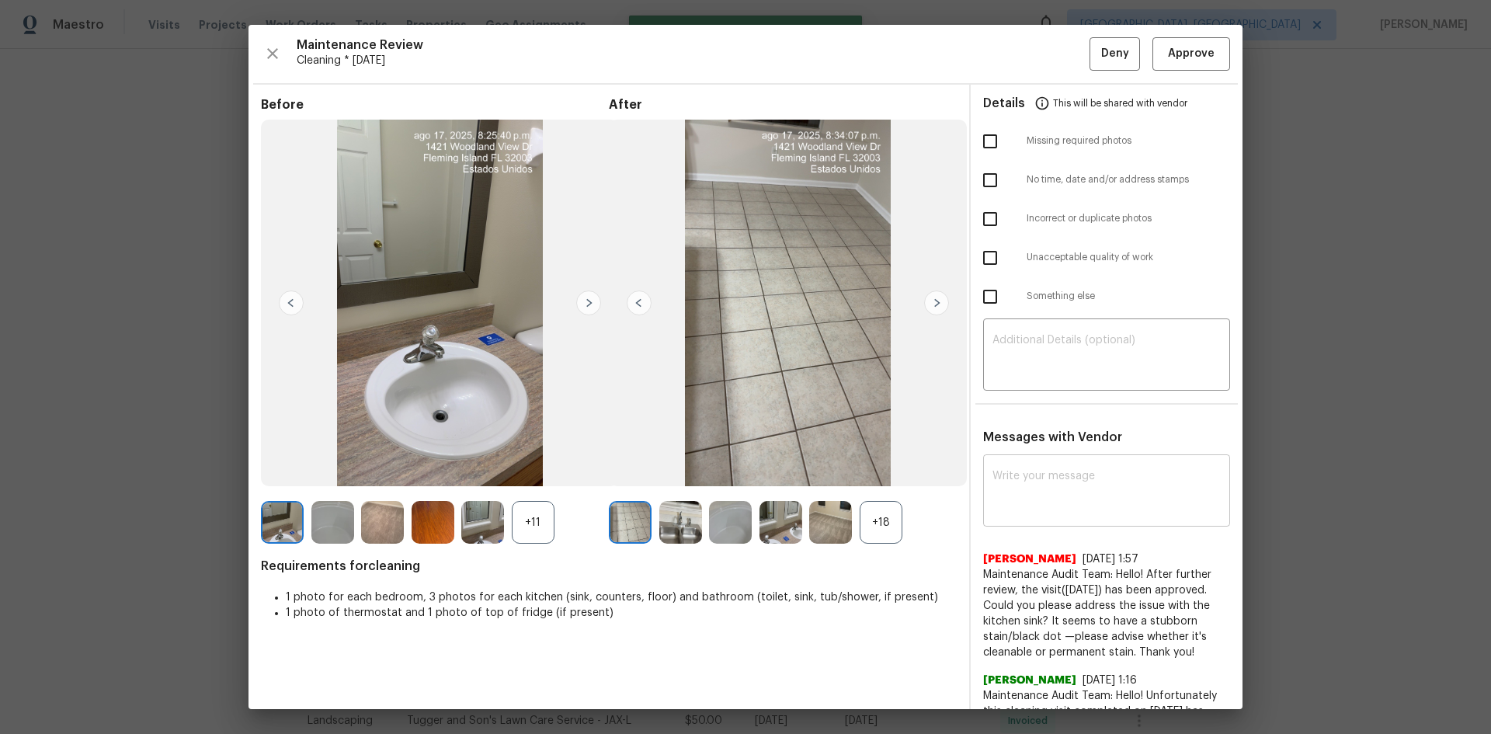
scroll to position [0, 0]
click at [1170, 36] on div "Maintenance Review Cleaning * Mon, Aug 18 Deny Approve Before +11 After +18 Req…" at bounding box center [746, 367] width 994 height 684
click at [1174, 57] on span "Approve" at bounding box center [1191, 53] width 47 height 19
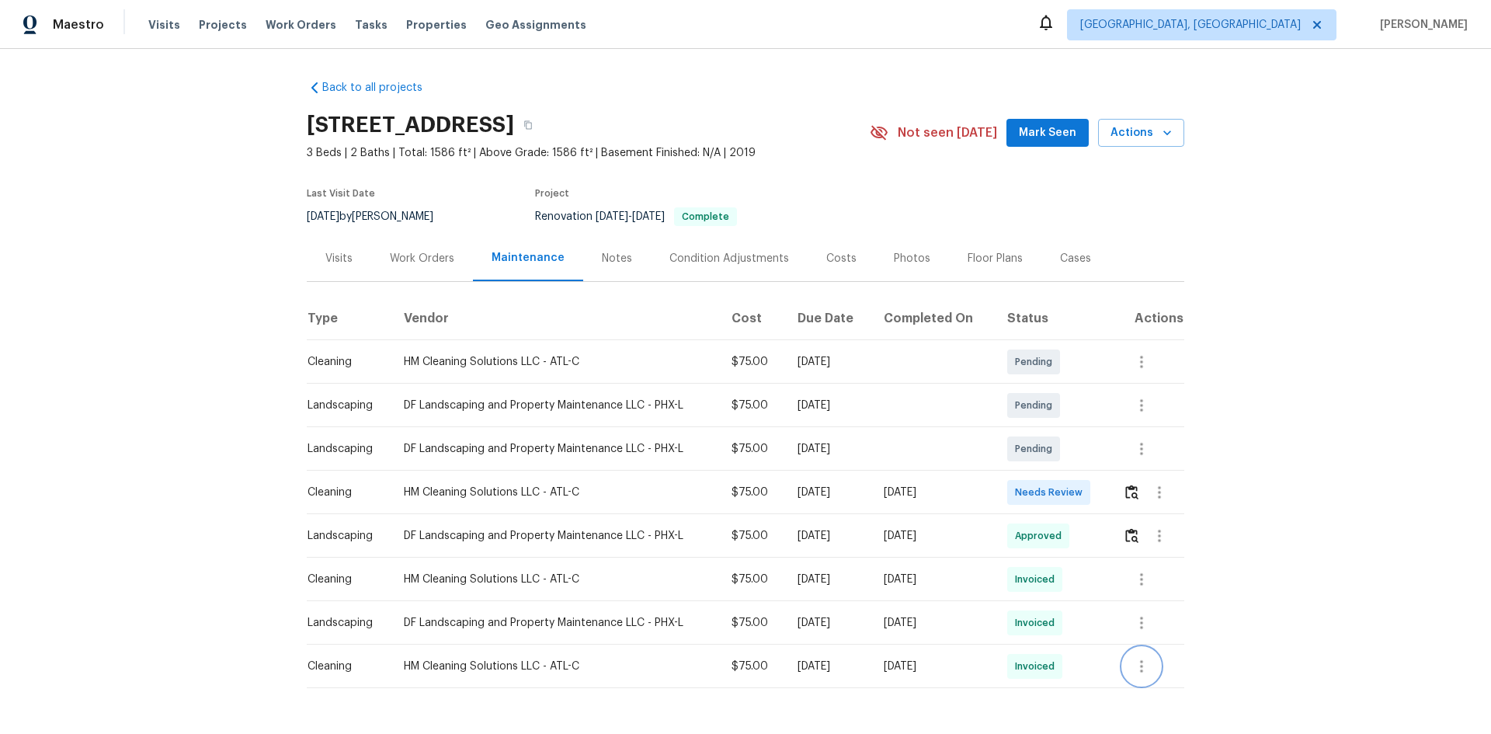
click at [1140, 666] on icon "button" at bounding box center [1141, 666] width 3 height 12
click at [1143, 669] on li "View details" at bounding box center [1174, 677] width 109 height 26
click at [1128, 490] on div at bounding box center [745, 367] width 1491 height 734
click at [1131, 491] on img "button" at bounding box center [1131, 492] width 13 height 15
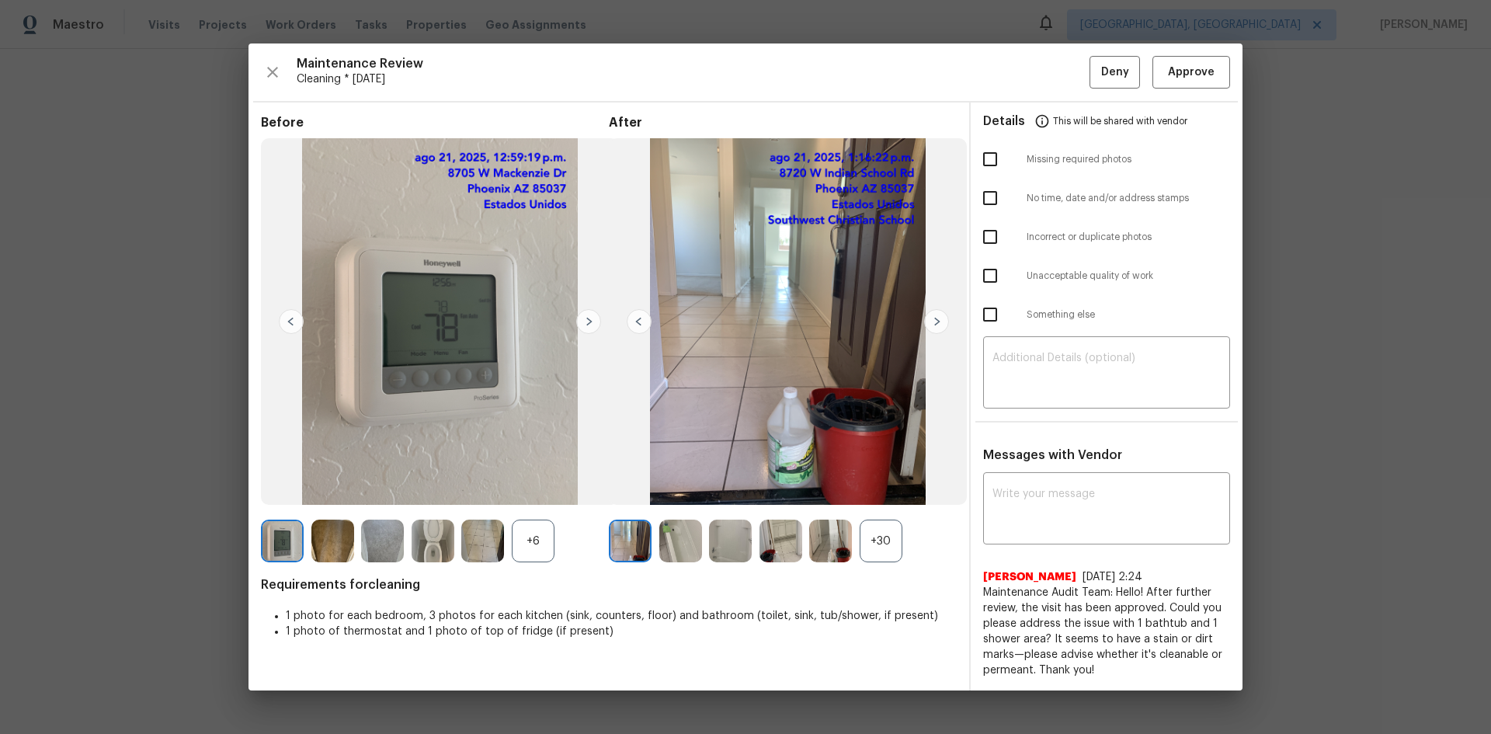
click at [989, 277] on input "checkbox" at bounding box center [990, 275] width 33 height 33
checkbox input "true"
click at [1023, 365] on textarea at bounding box center [1107, 374] width 228 height 43
paste textarea "Maintenance Audit Team: Hello! Unfortunately, this Cleaning visit completed on …"
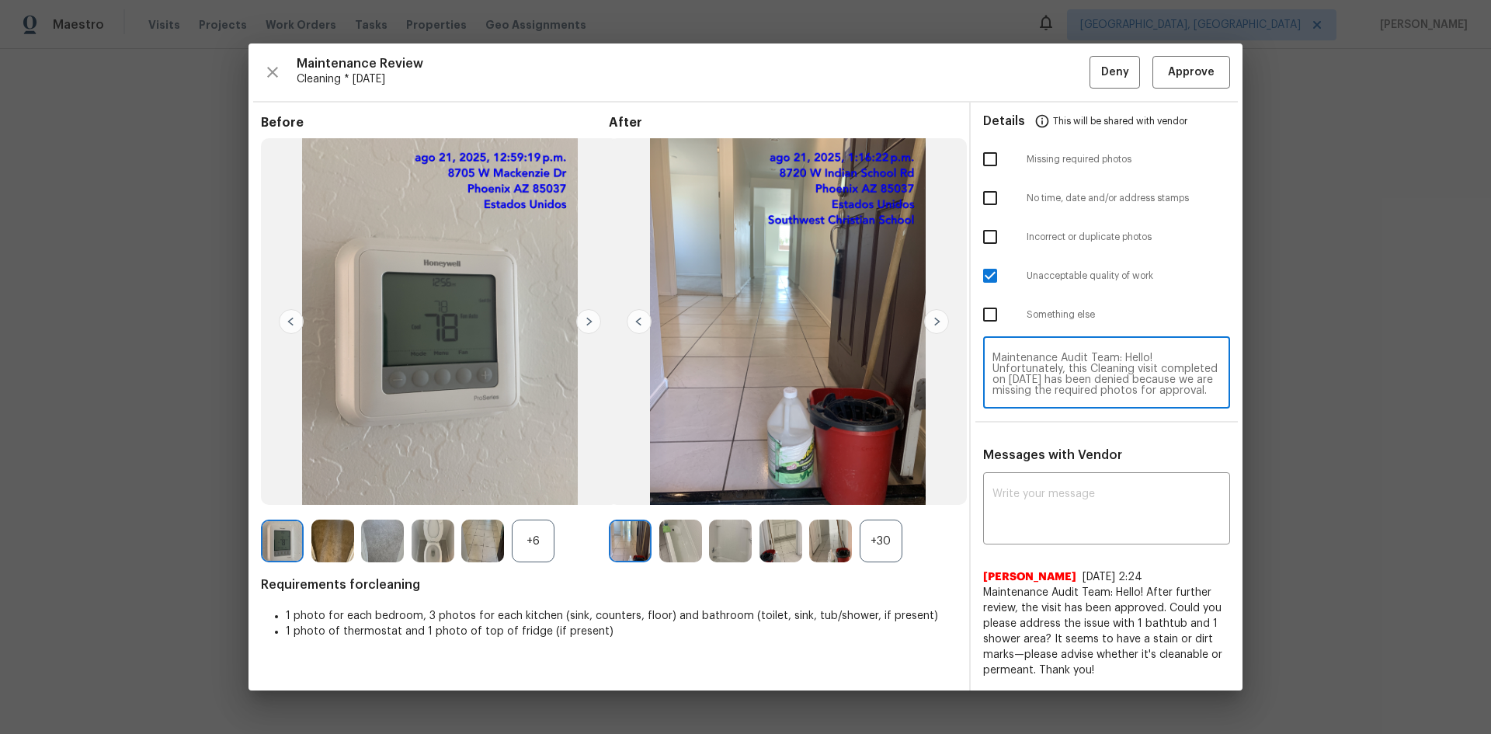
scroll to position [163, 0]
type textarea "Maintenance Audit Team: Hello! Unfortunately, this Cleaning visit completed on …"
click at [1021, 497] on textarea at bounding box center [1107, 510] width 228 height 43
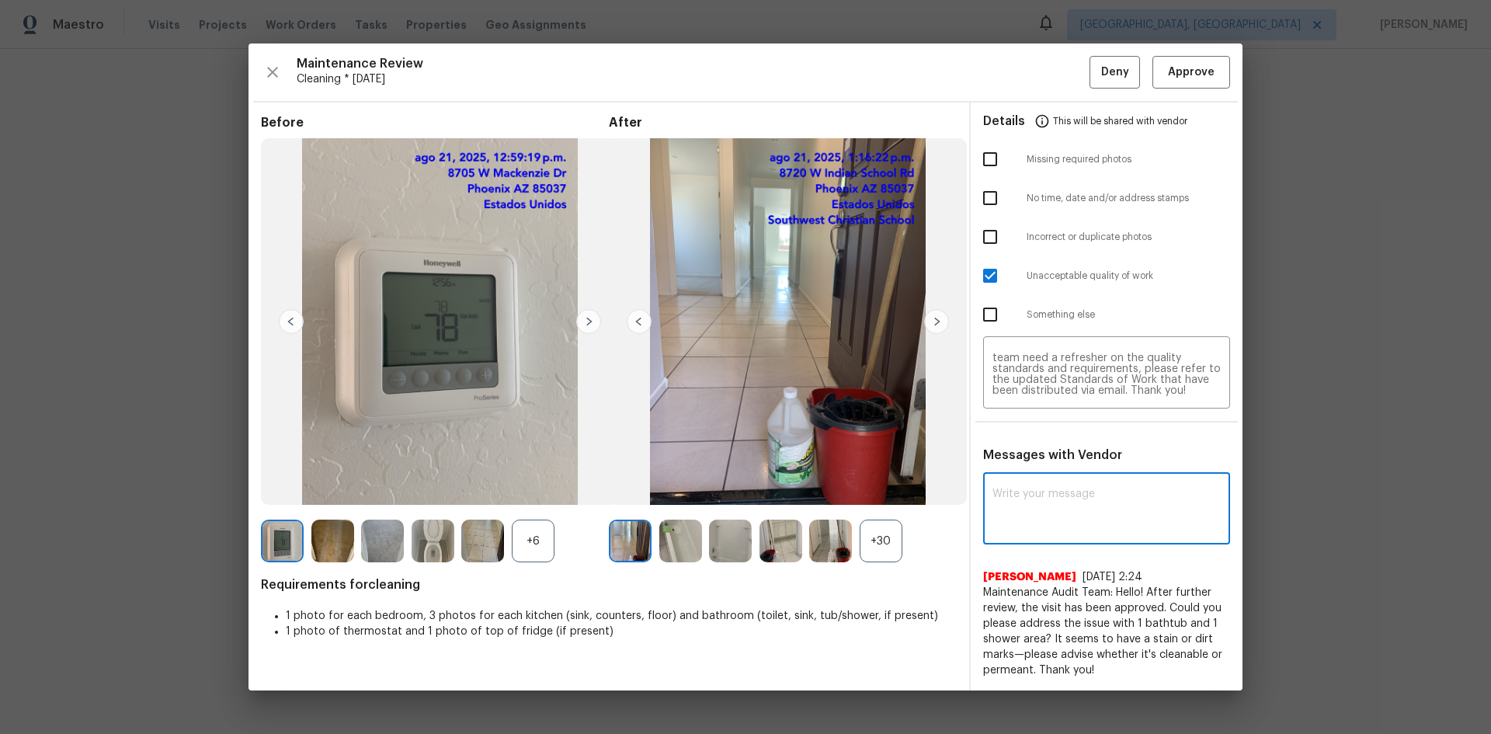
paste textarea "Maintenance Audit Team: Hello! Unfortunately, this Cleaning visit completed on …"
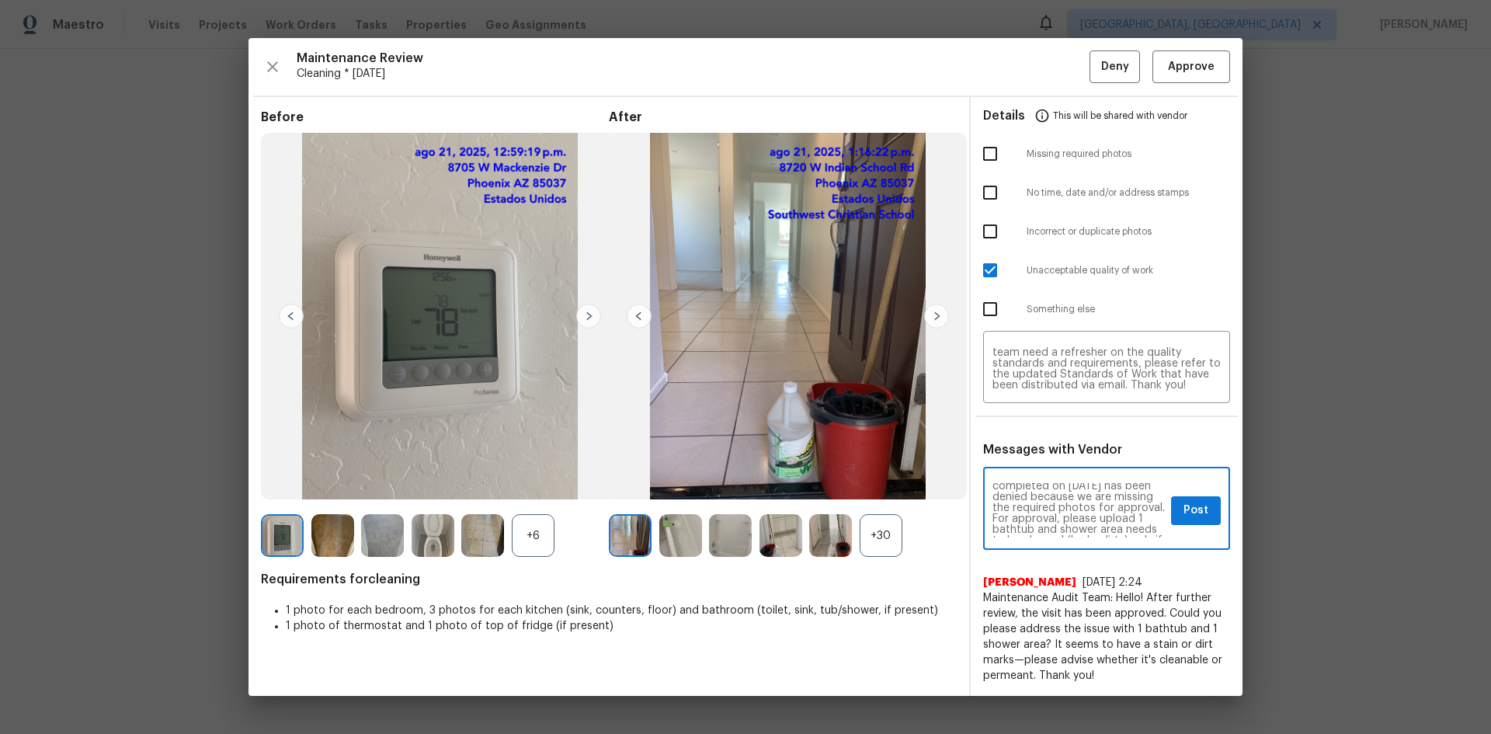
scroll to position [31, 0]
type textarea "Maintenance Audit Team: Hello! Unfortunately, this Cleaning visit completed on …"
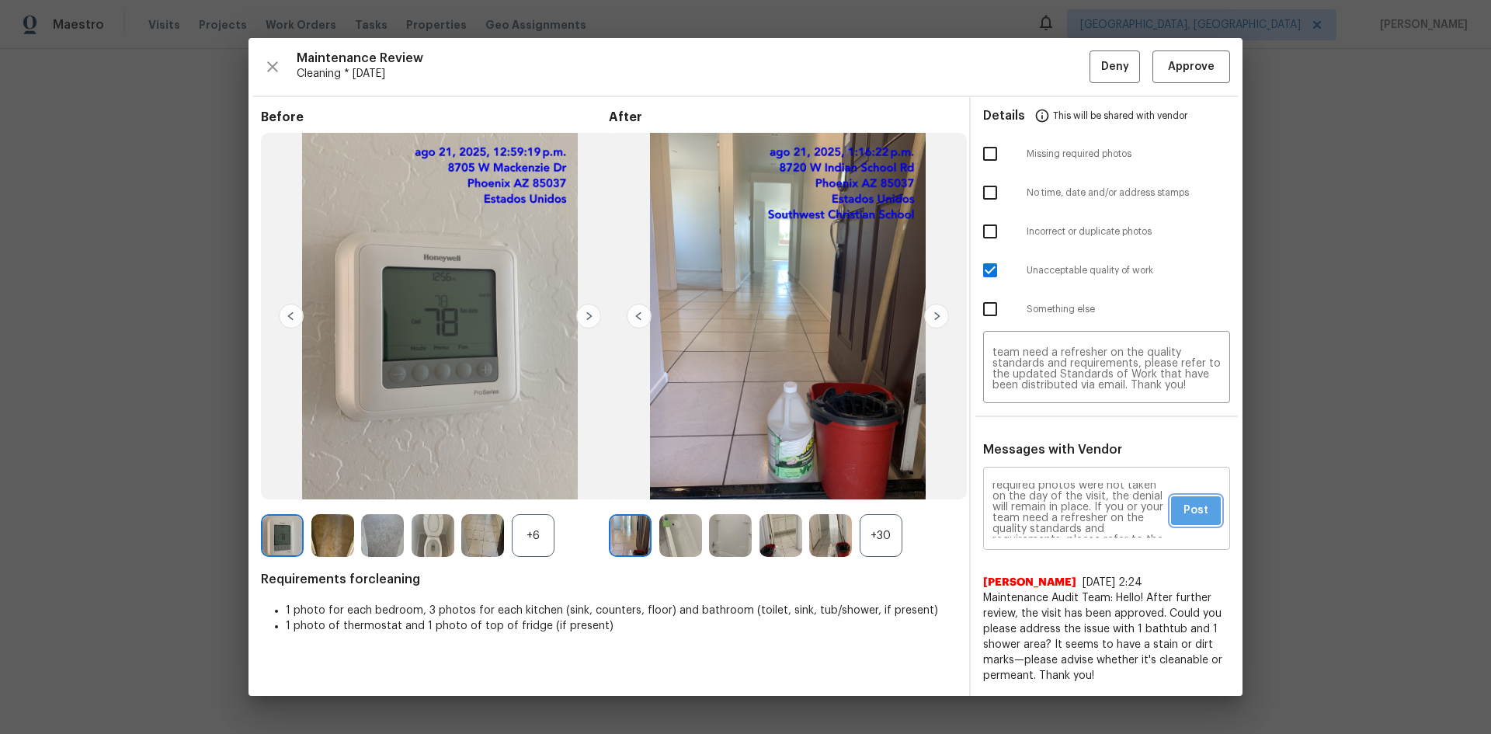
click at [1186, 510] on span "Post" at bounding box center [1196, 510] width 25 height 19
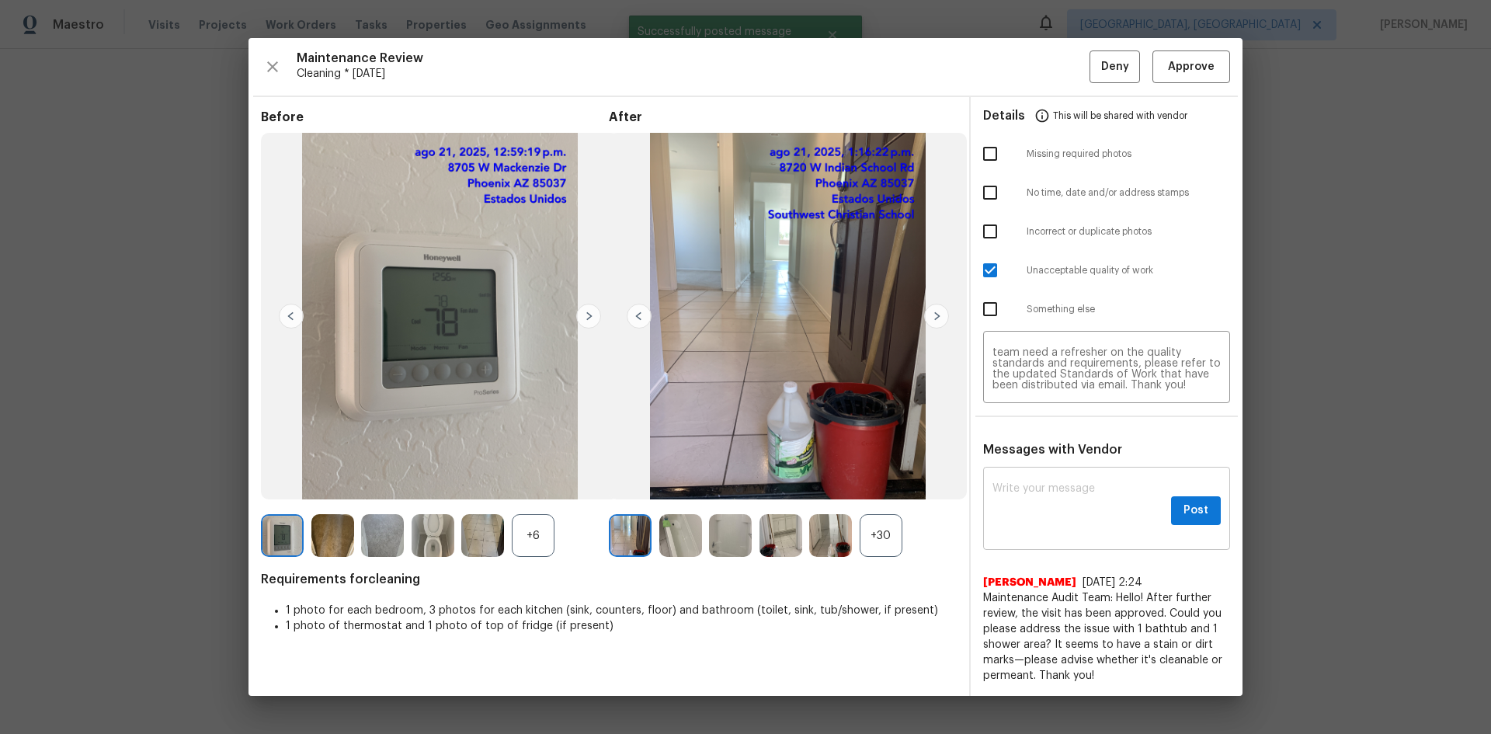
scroll to position [0, 0]
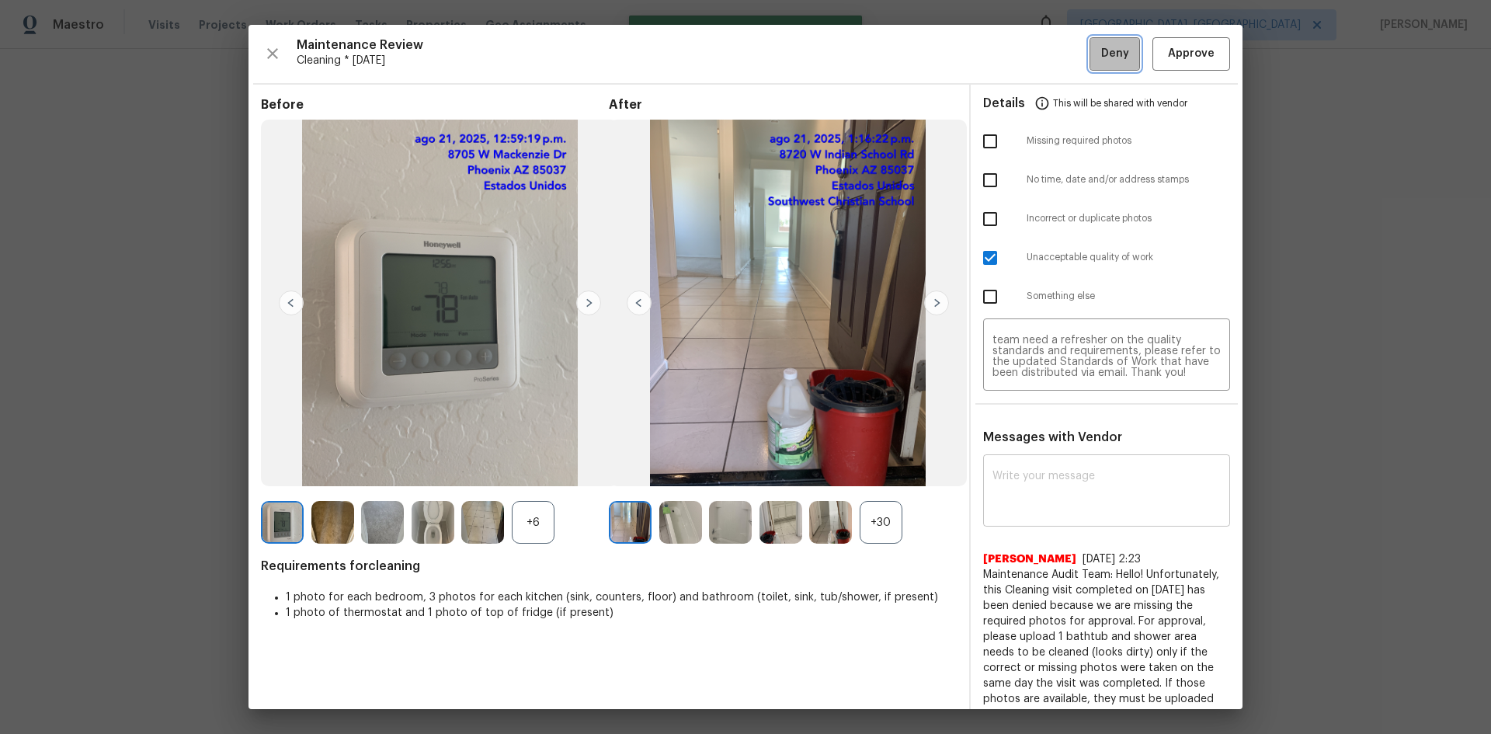
click at [1101, 50] on span "Deny" at bounding box center [1115, 53] width 28 height 19
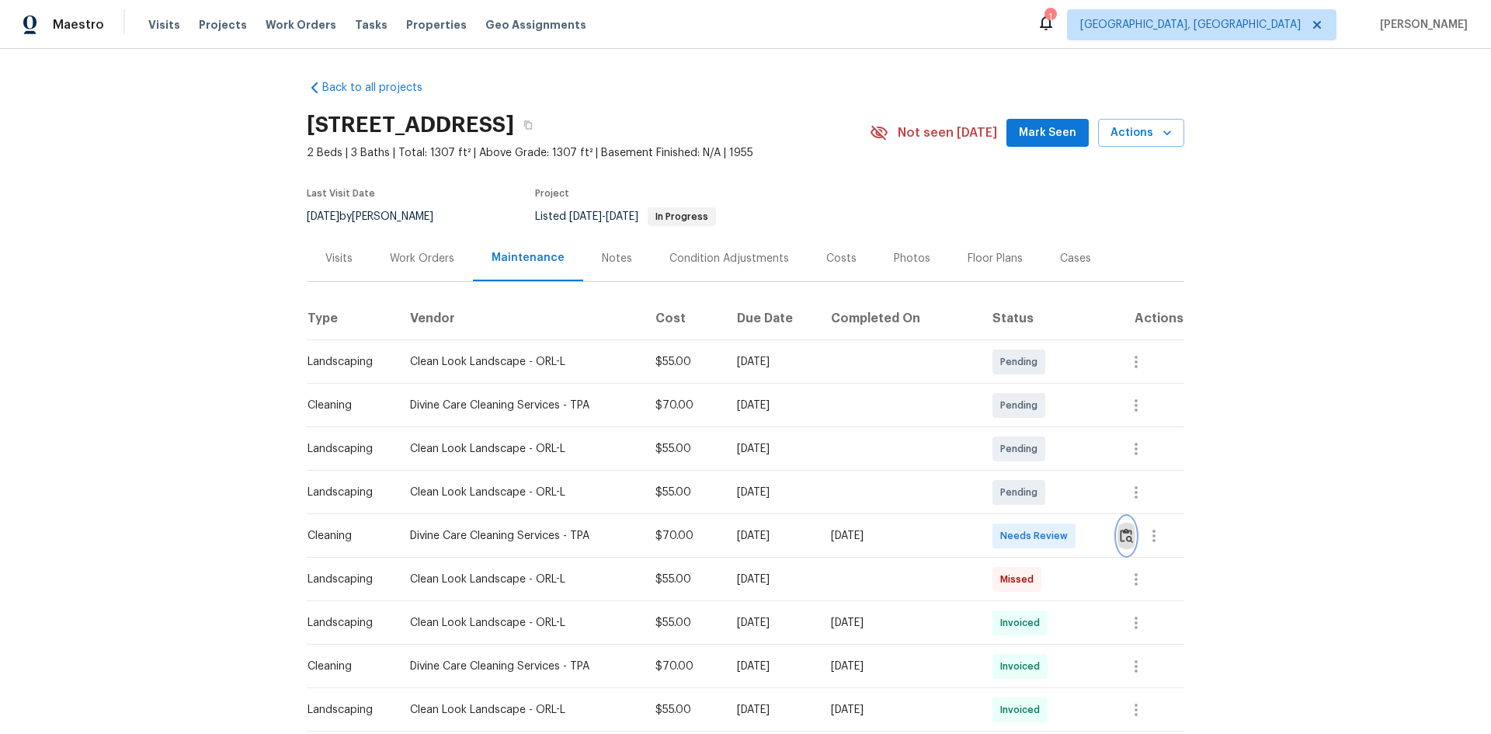
click at [1120, 538] on img "button" at bounding box center [1126, 535] width 13 height 15
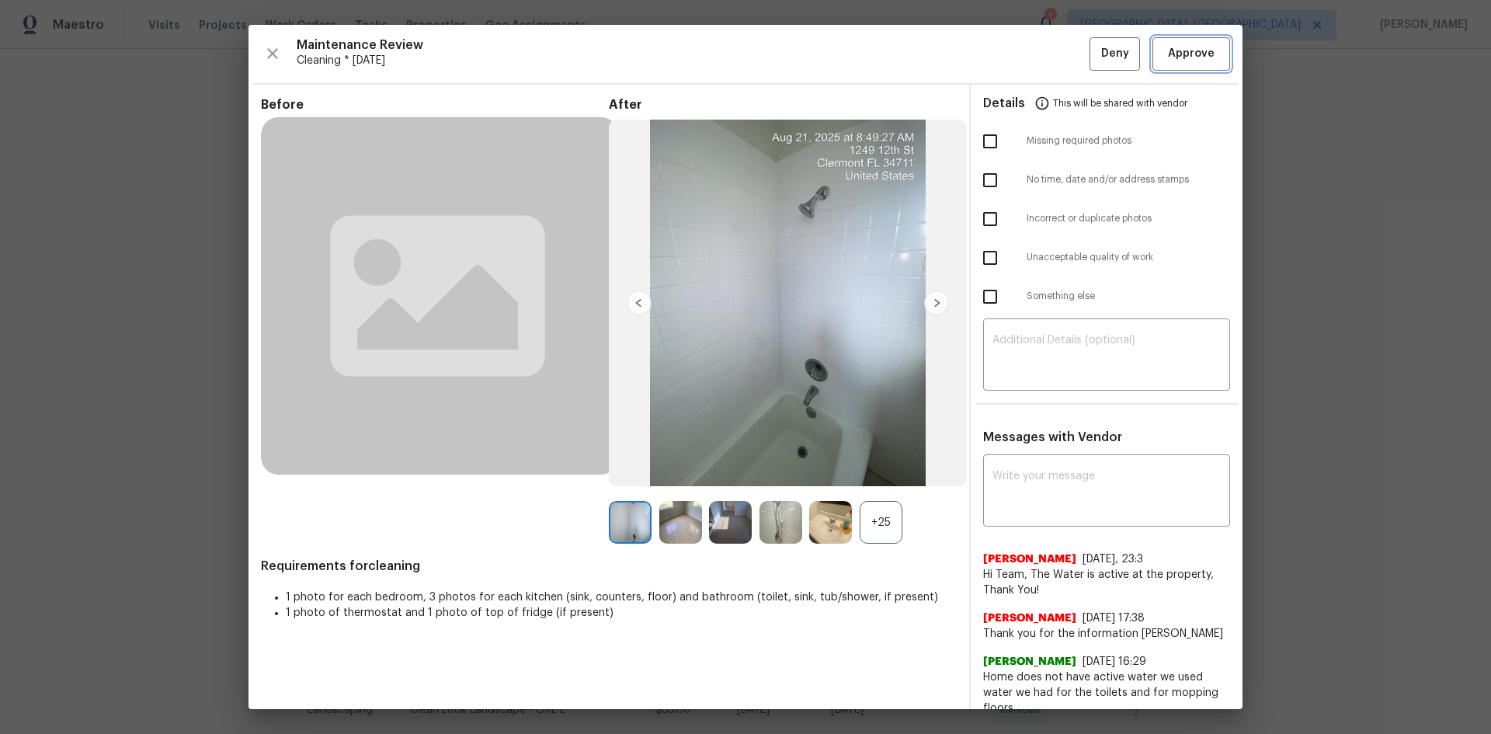
click at [1179, 57] on span "Approve" at bounding box center [1191, 53] width 47 height 19
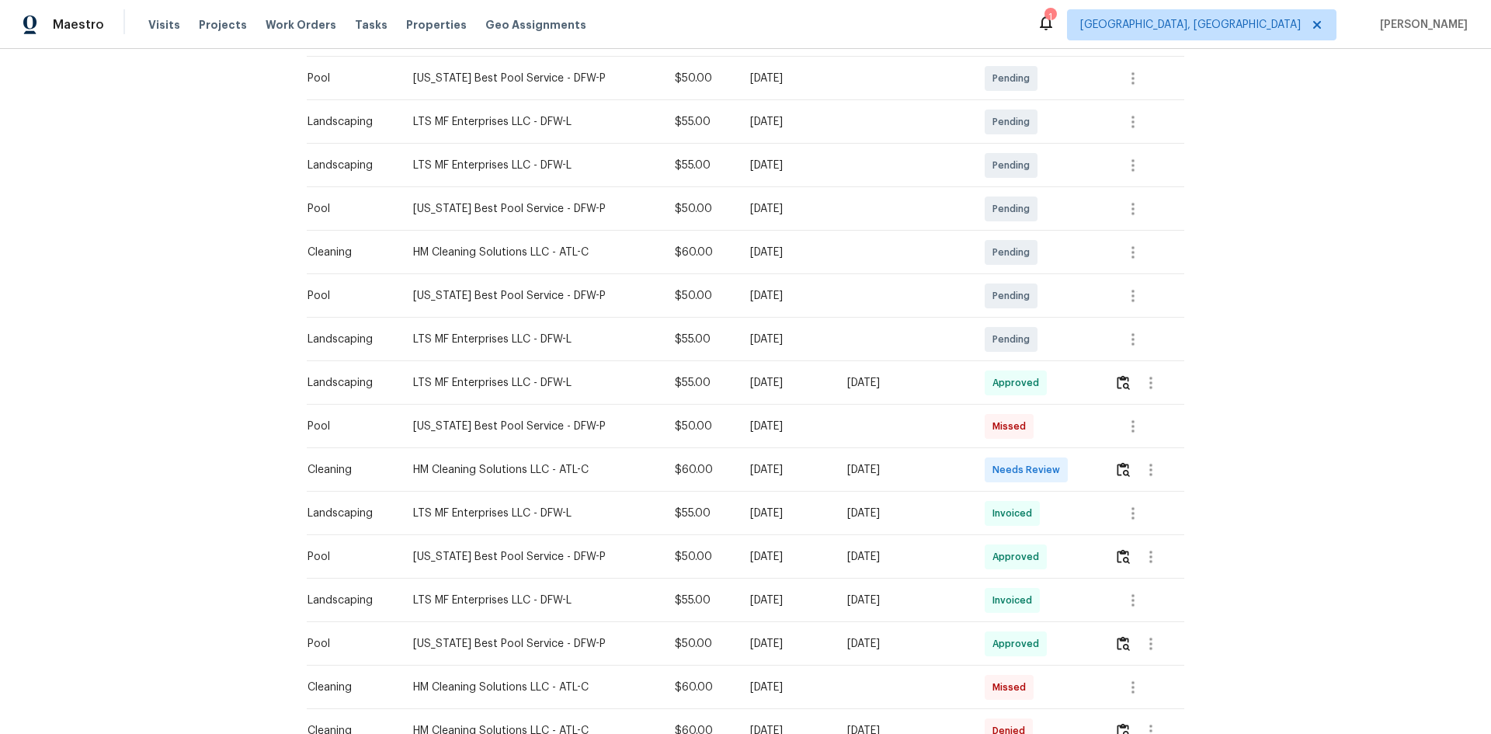
scroll to position [388, 0]
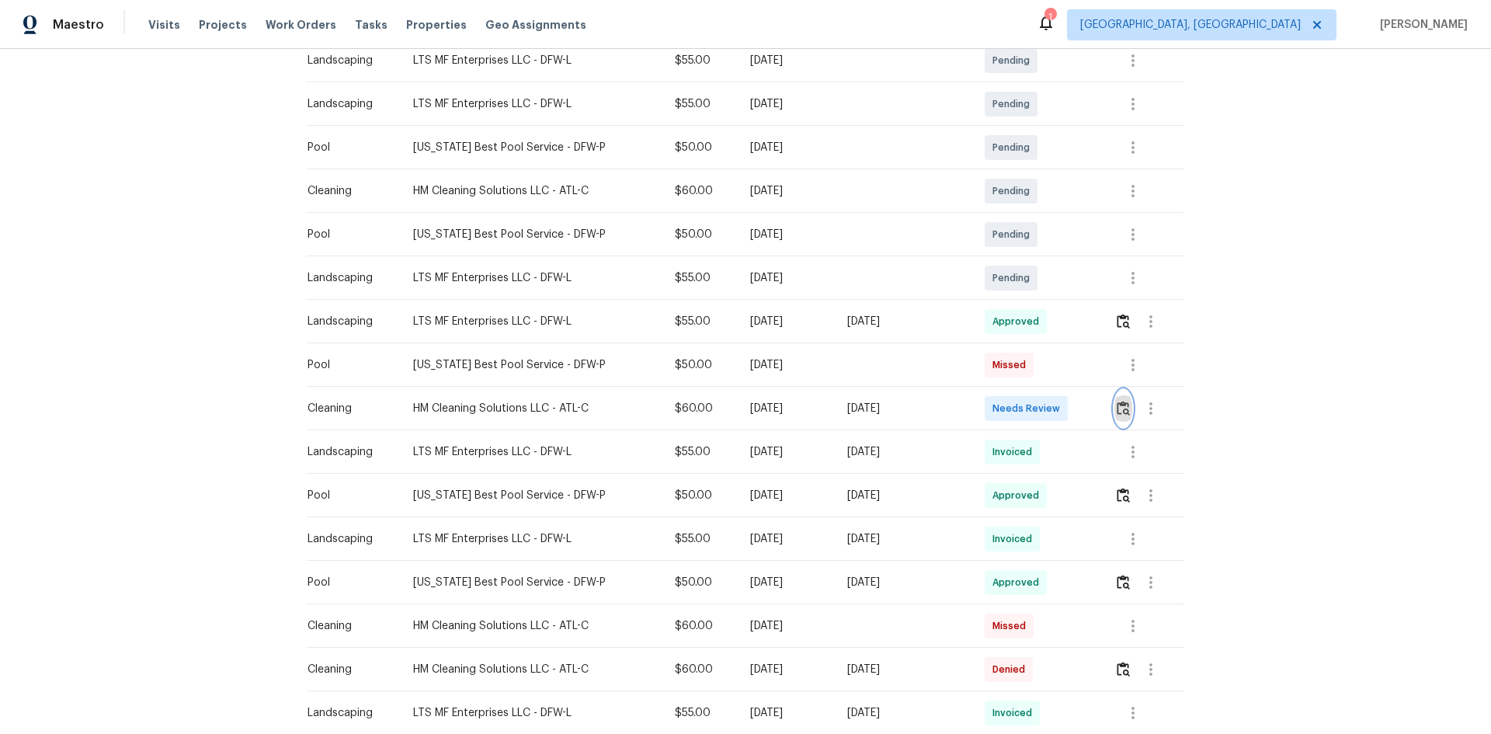
click at [1119, 403] on img "button" at bounding box center [1123, 408] width 13 height 15
click at [1121, 405] on img "button" at bounding box center [1123, 408] width 13 height 15
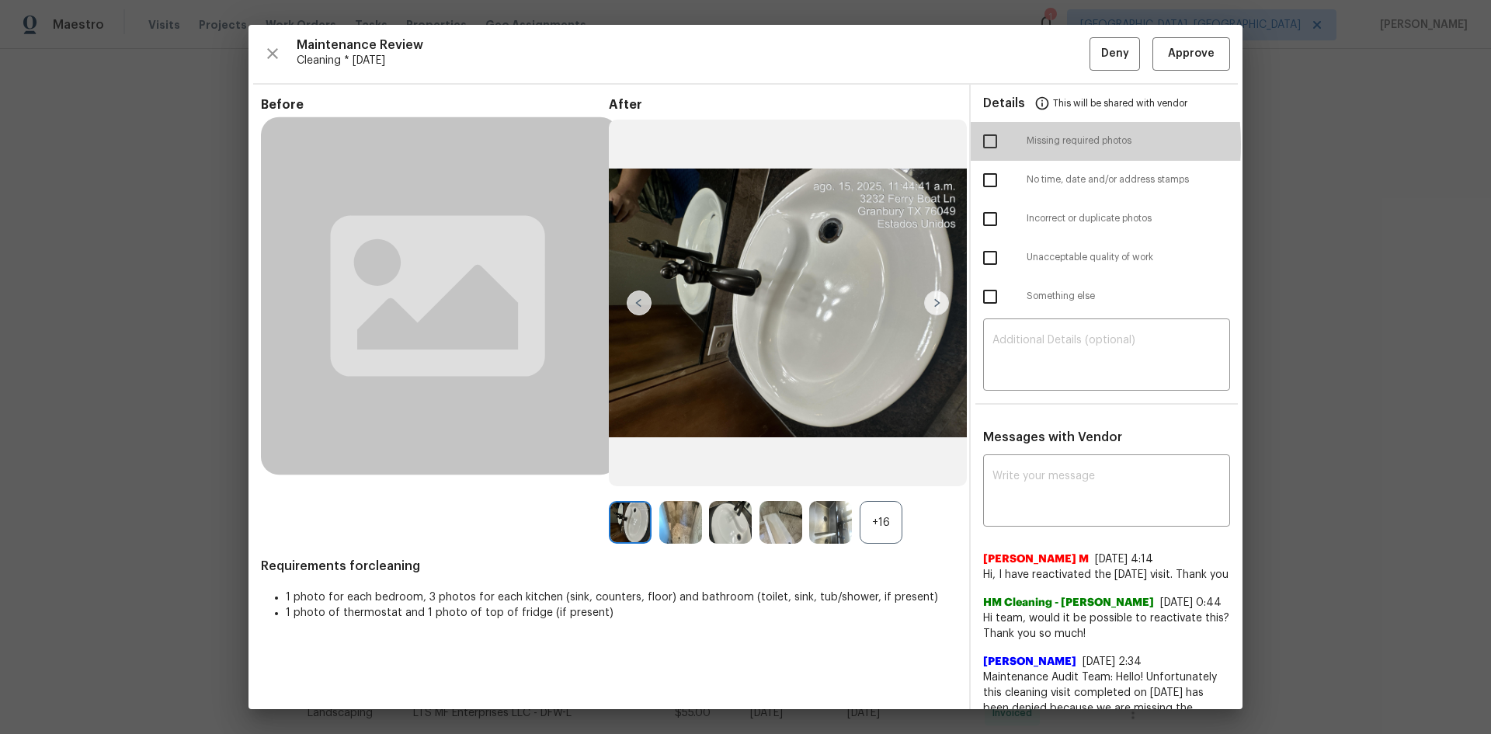
click at [986, 144] on input "checkbox" at bounding box center [990, 141] width 33 height 33
checkbox input "true"
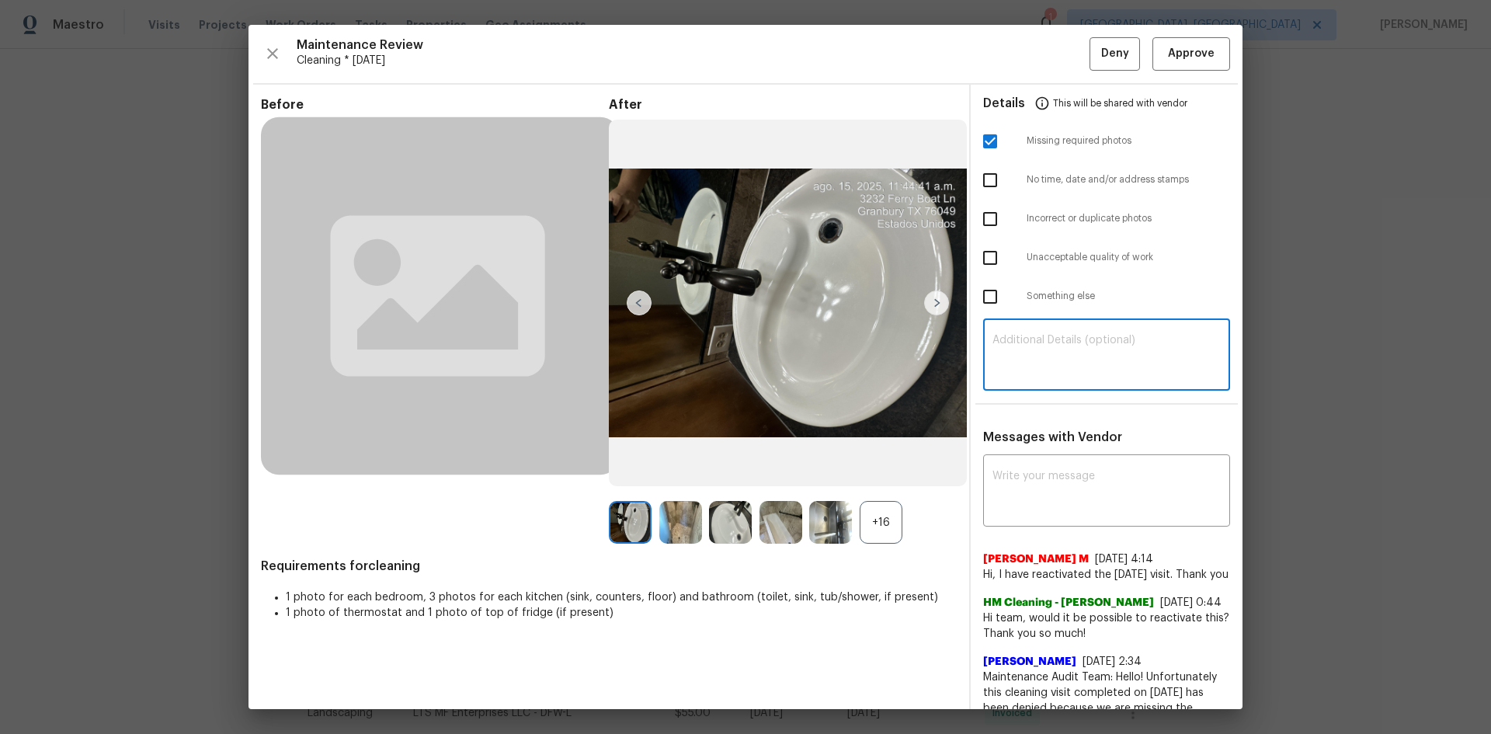
click at [1009, 345] on textarea at bounding box center [1107, 356] width 228 height 43
paste textarea "Maintenance Audit Team: Hello! Unfortunately, this Cleaning visit completed on …"
type textarea "Maintenance Audit Team: Hello! Unfortunately, this Cleaning visit completed on …"
click at [1040, 495] on textarea at bounding box center [1107, 492] width 228 height 43
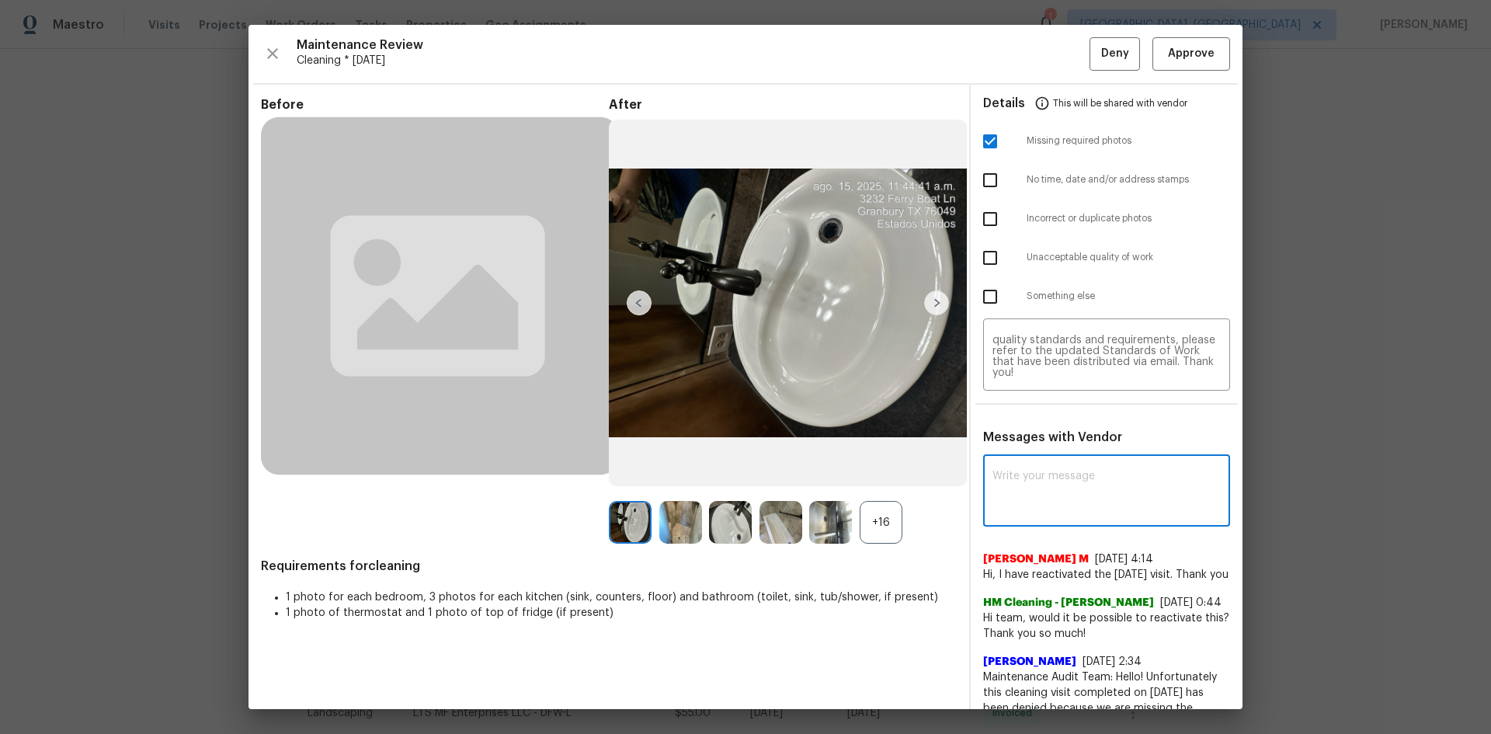
paste textarea "Maintenance Audit Team: Hello! Unfortunately, this Cleaning visit completed on …"
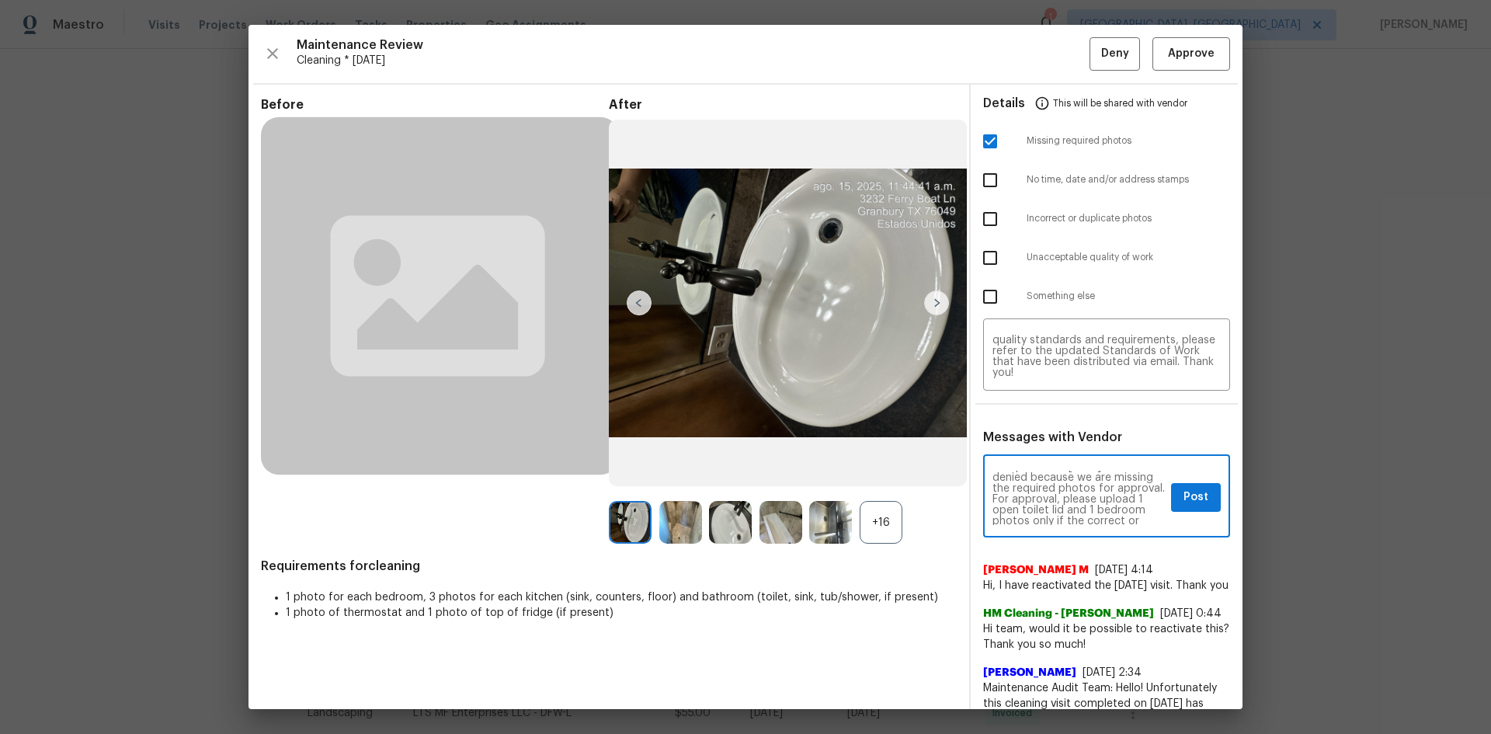
scroll to position [62, 0]
type textarea "Maintenance Audit Team: Hello! Unfortunately, this Cleaning visit completed on …"
click at [1184, 497] on span "Post" at bounding box center [1196, 497] width 25 height 19
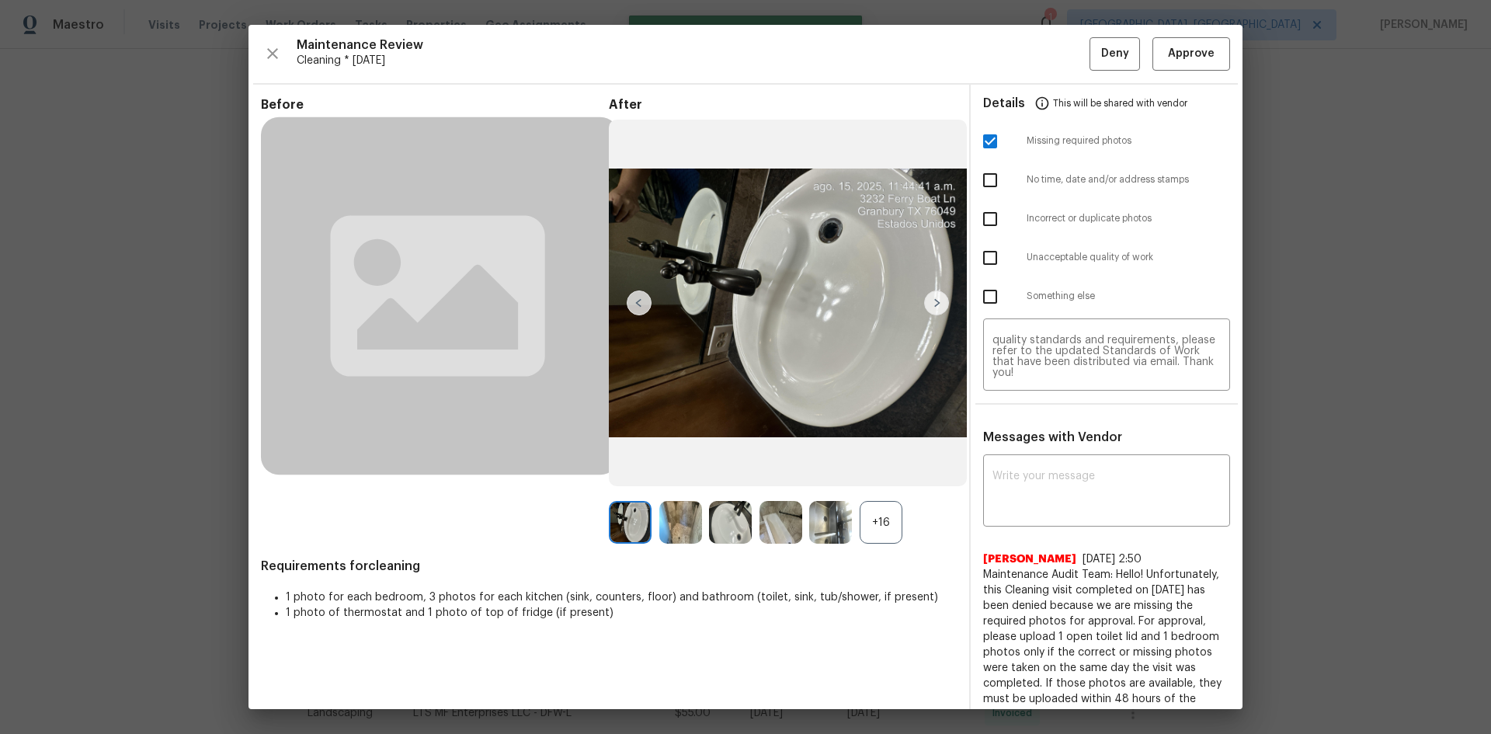
scroll to position [0, 0]
click at [1108, 56] on span "Deny" at bounding box center [1115, 53] width 28 height 19
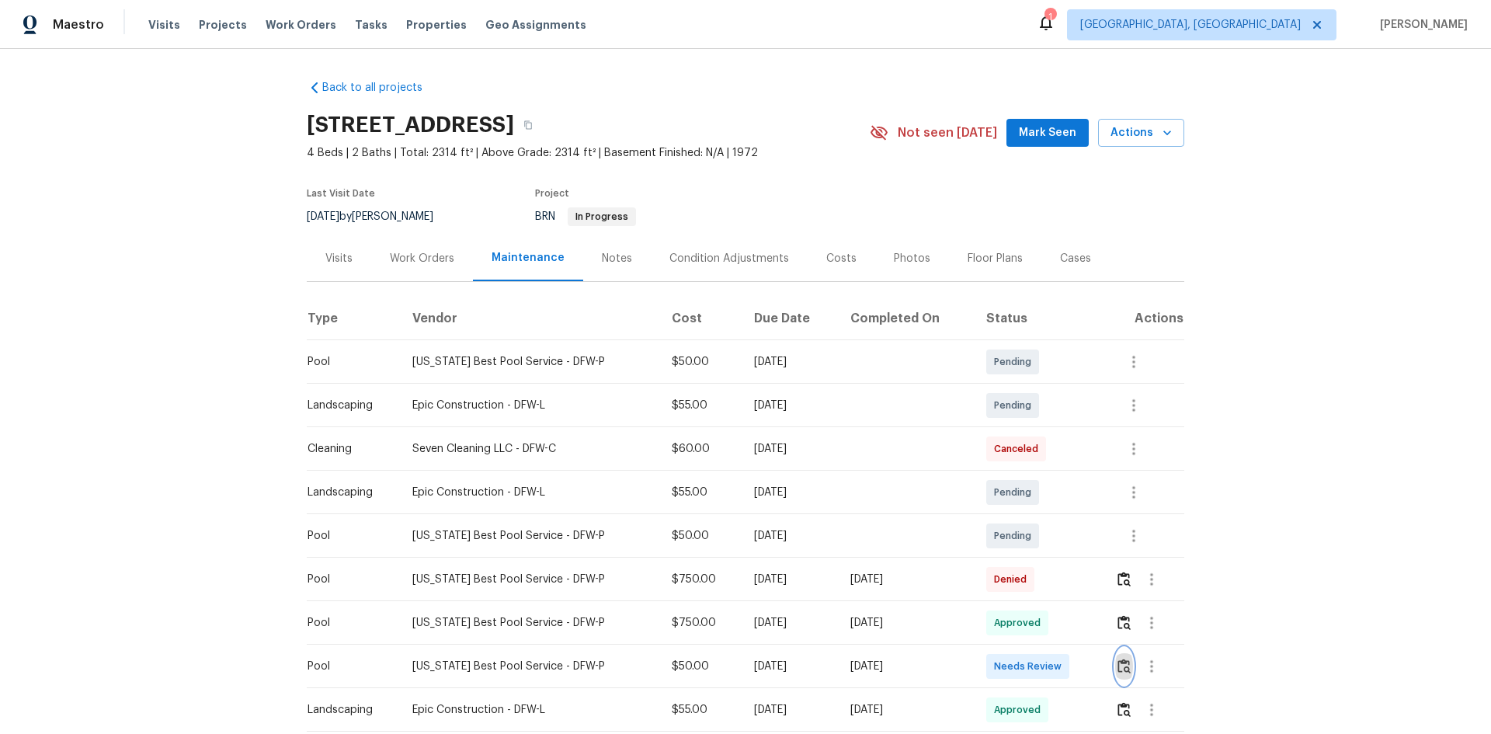
click at [1118, 665] on img "button" at bounding box center [1124, 666] width 13 height 15
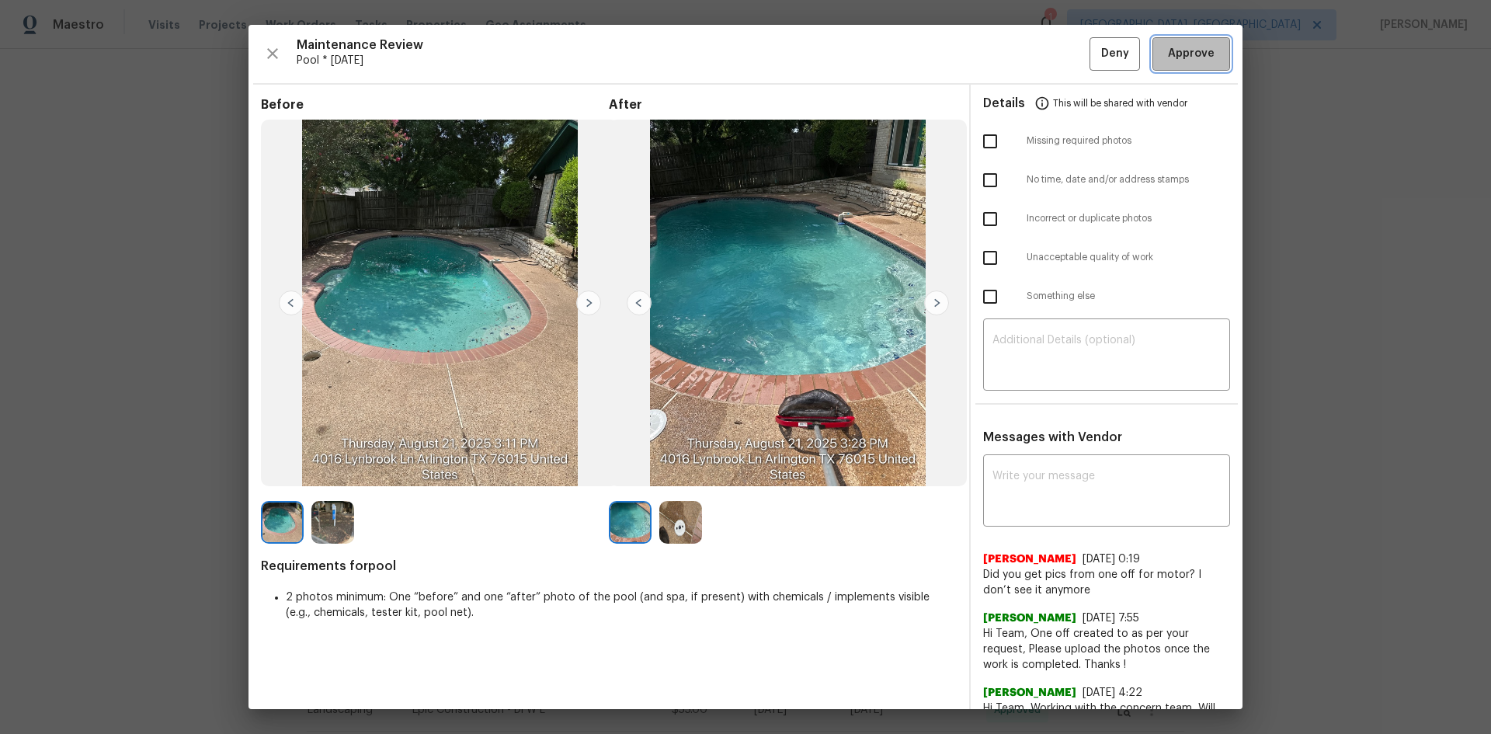
click at [1188, 59] on span "Approve" at bounding box center [1191, 53] width 47 height 19
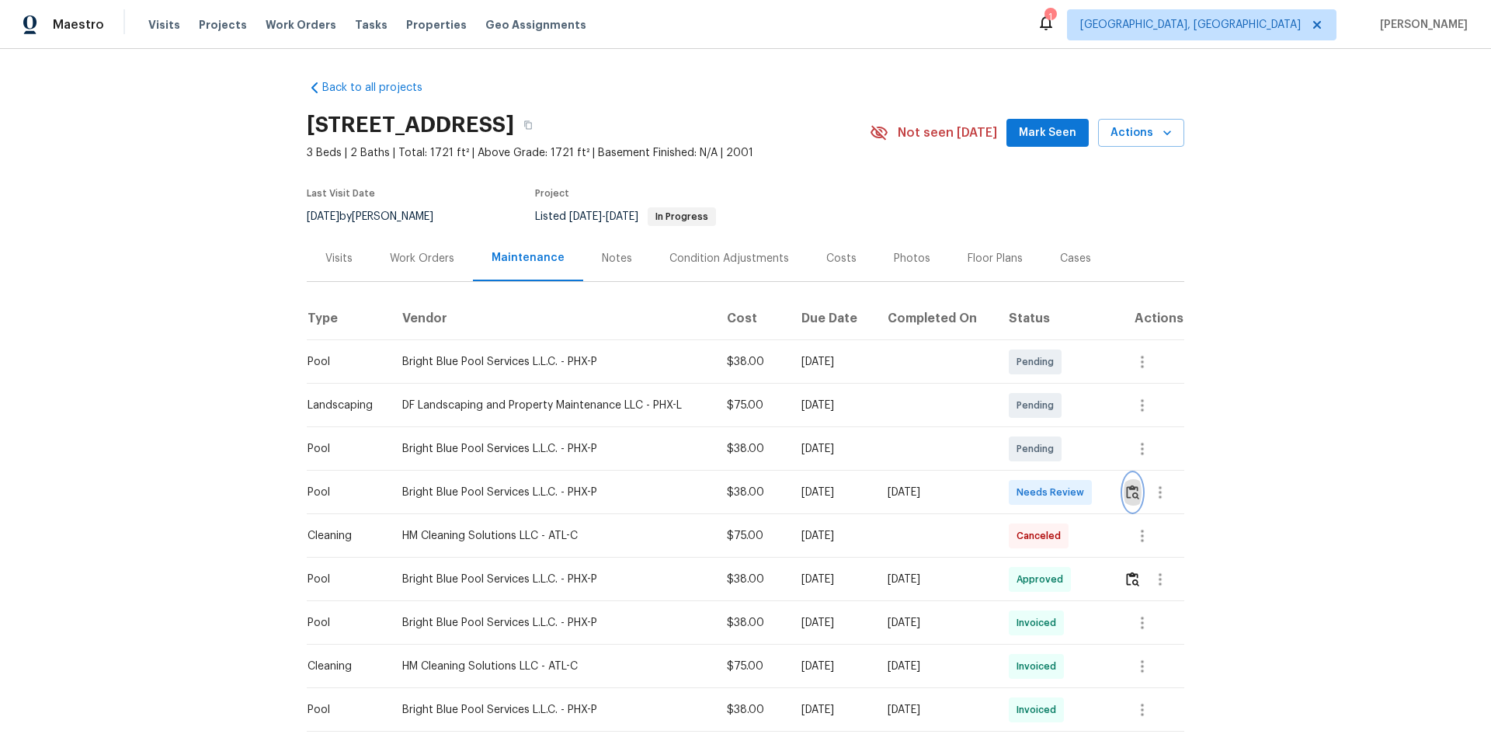
click at [1128, 492] on img "button" at bounding box center [1132, 492] width 13 height 15
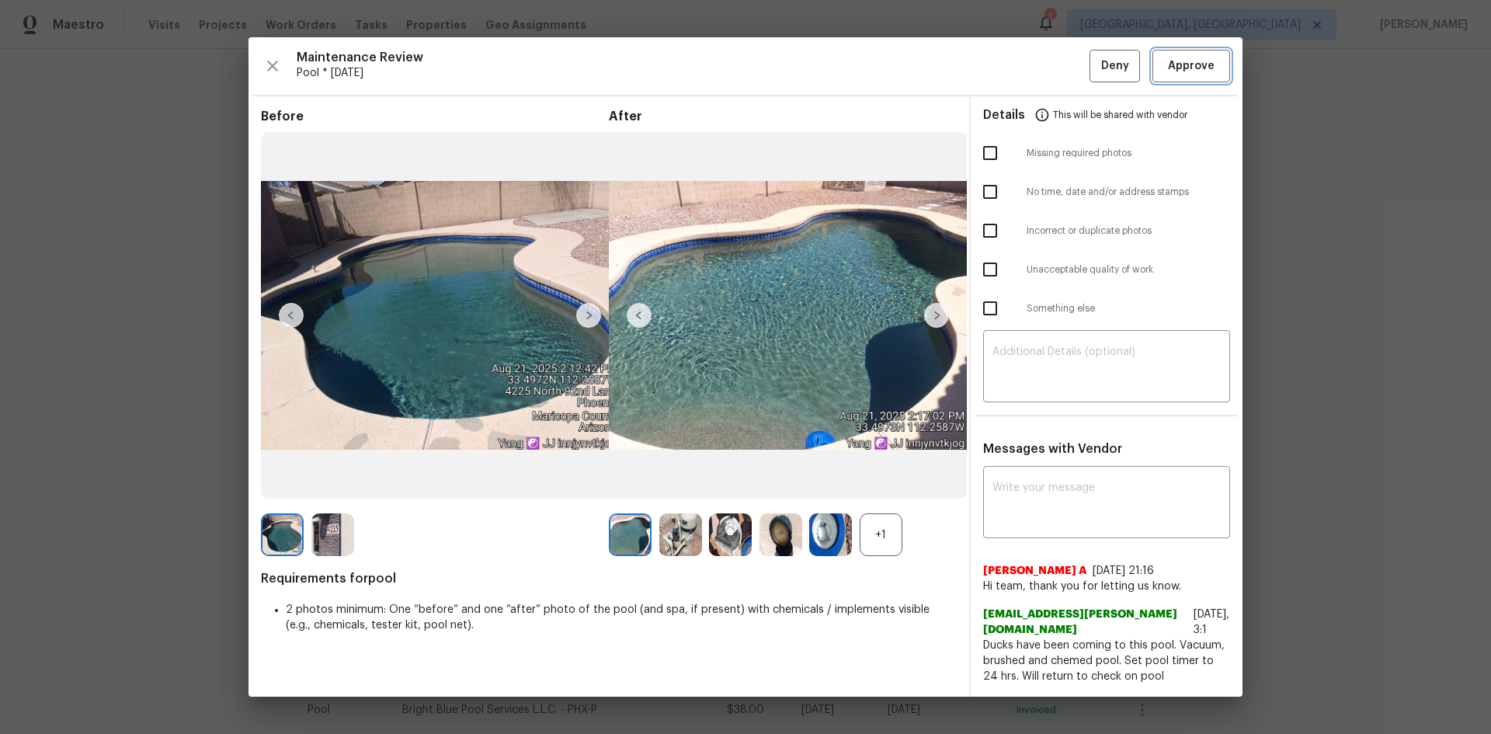
click at [1194, 62] on span "Approve" at bounding box center [1191, 66] width 47 height 19
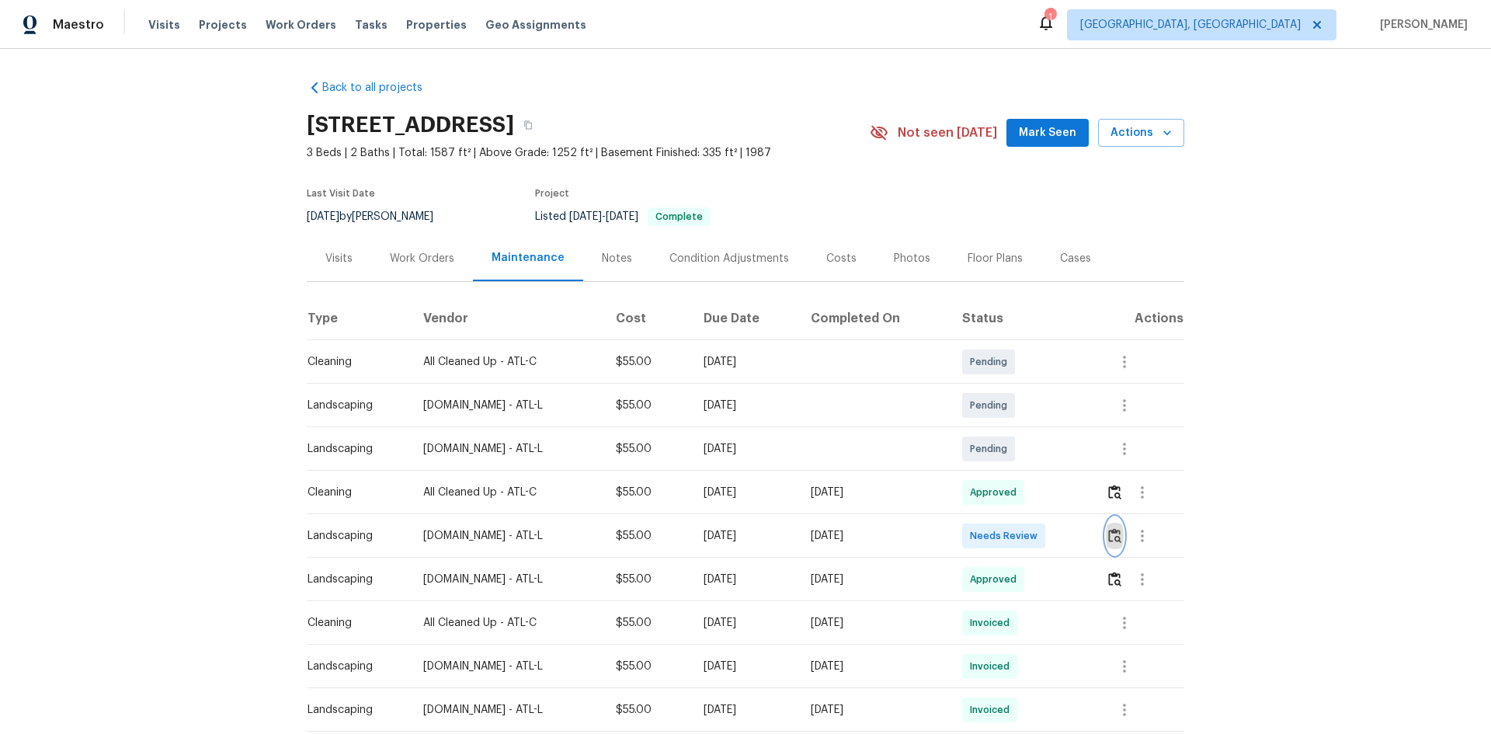
click at [1113, 542] on img "button" at bounding box center [1114, 535] width 13 height 15
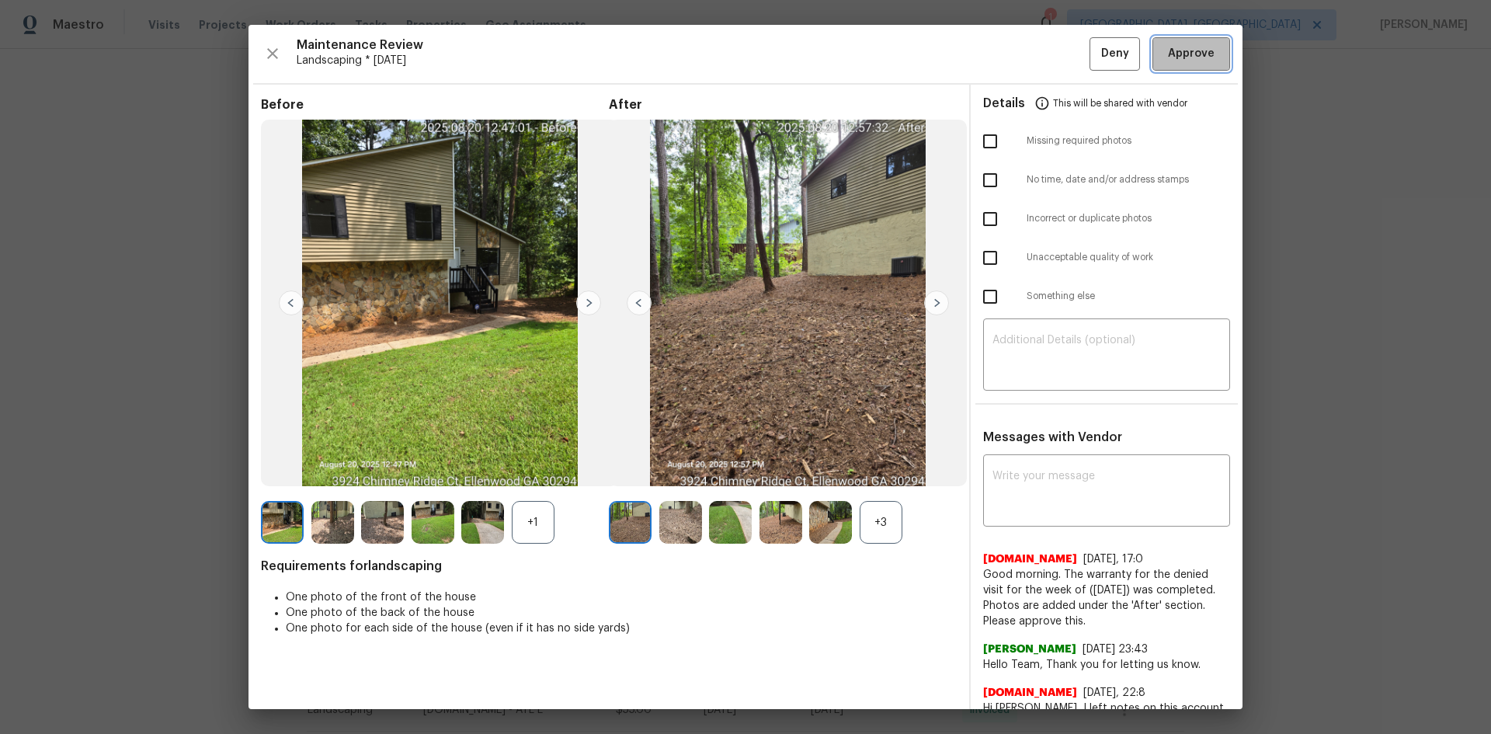
click at [1168, 55] on span "Approve" at bounding box center [1191, 53] width 47 height 19
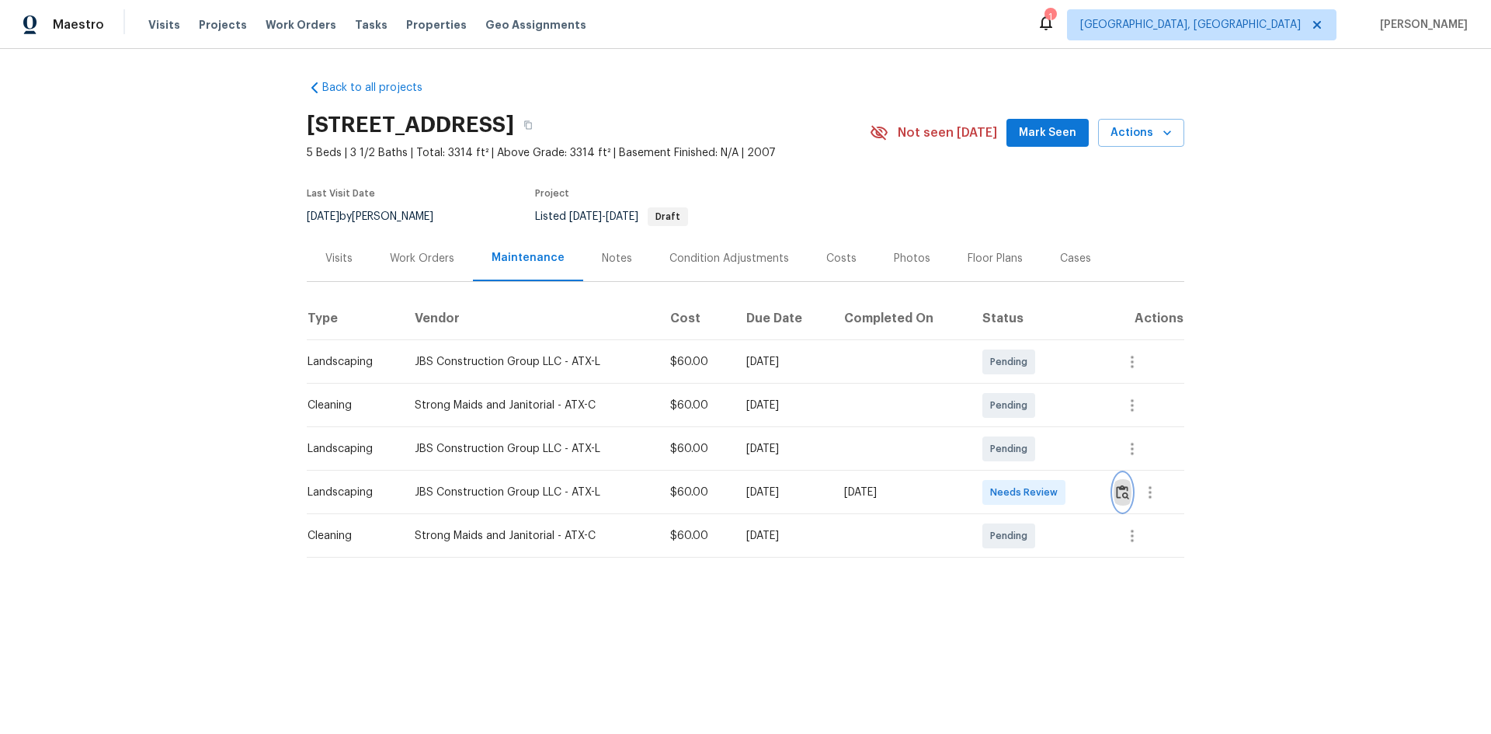
click at [1118, 489] on img "button" at bounding box center [1122, 492] width 13 height 15
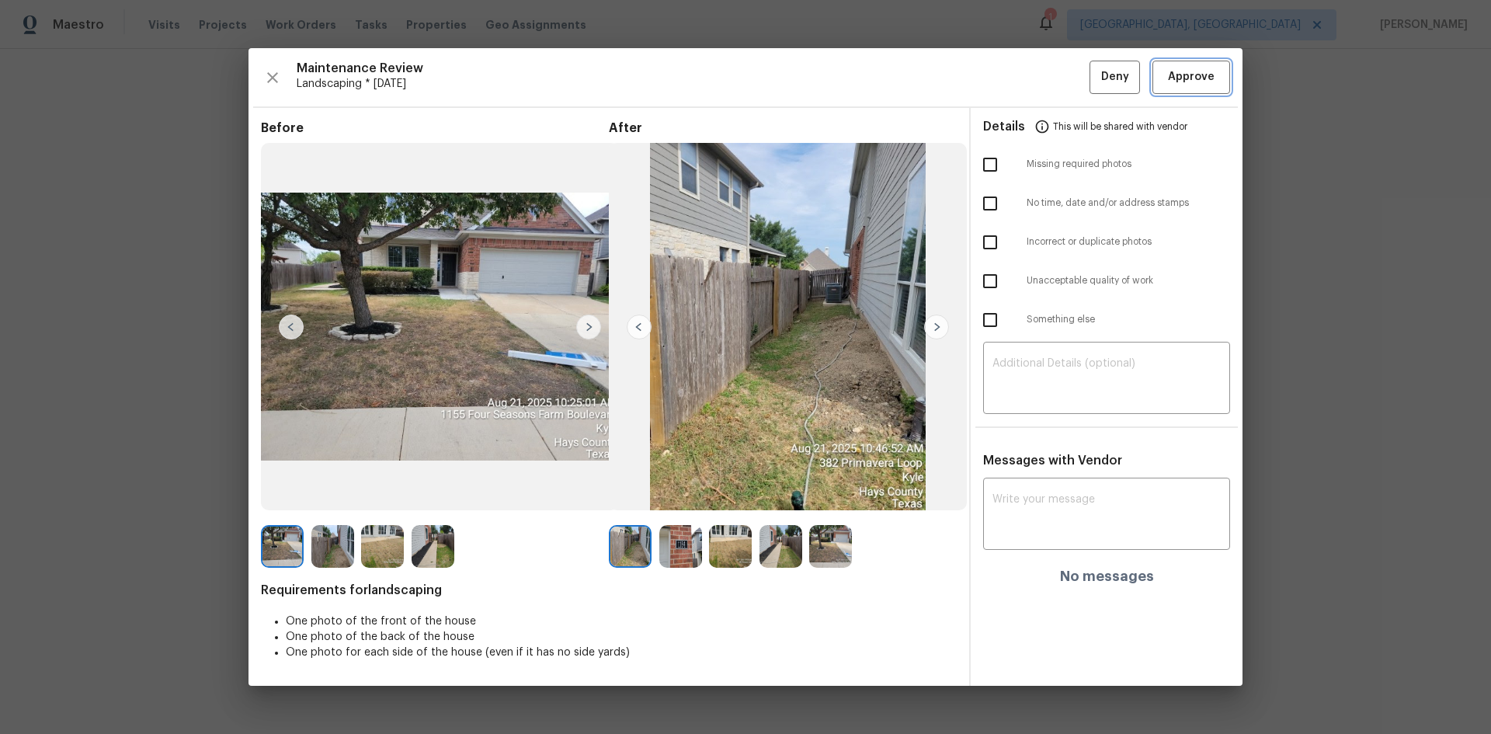
click at [1184, 82] on span "Approve" at bounding box center [1191, 77] width 47 height 19
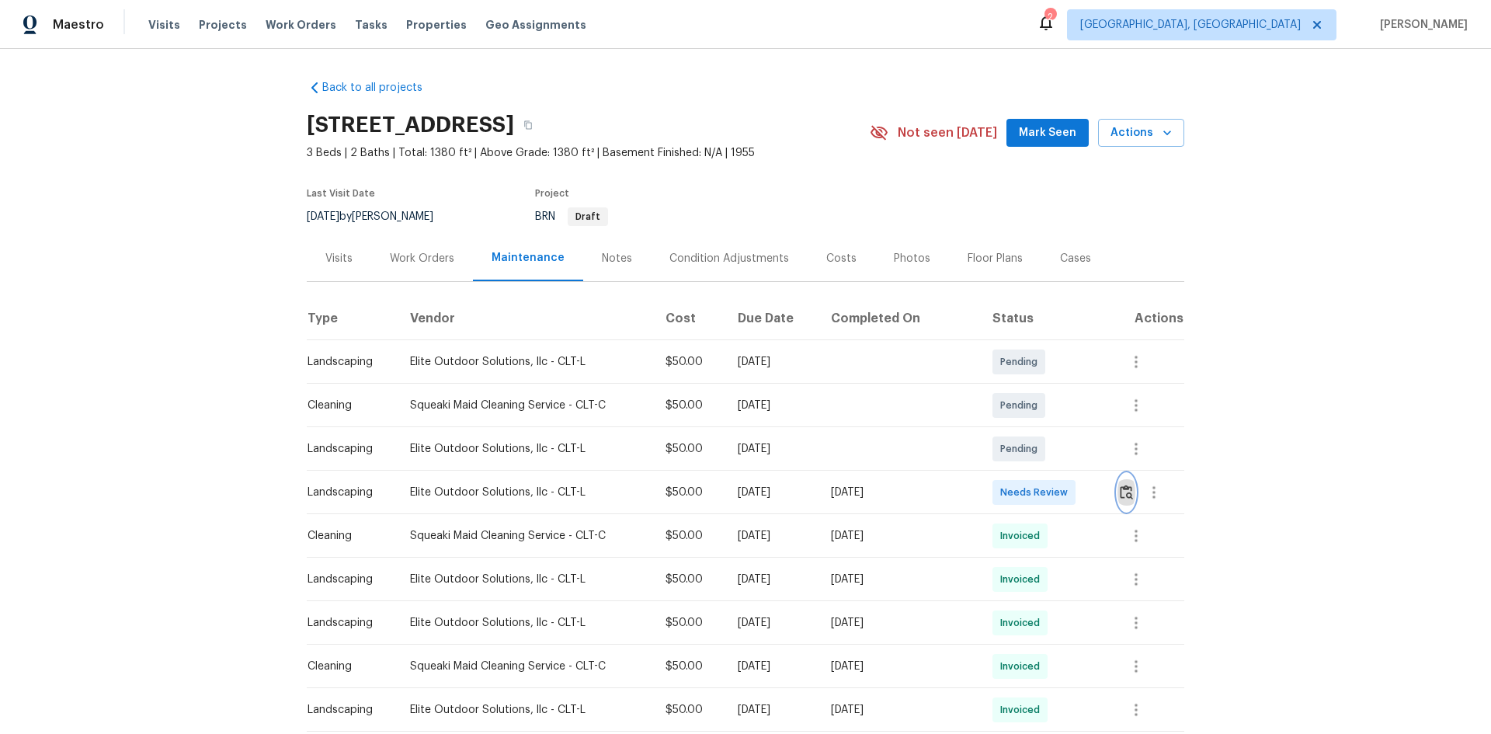
click at [1128, 489] on img "button" at bounding box center [1126, 492] width 13 height 15
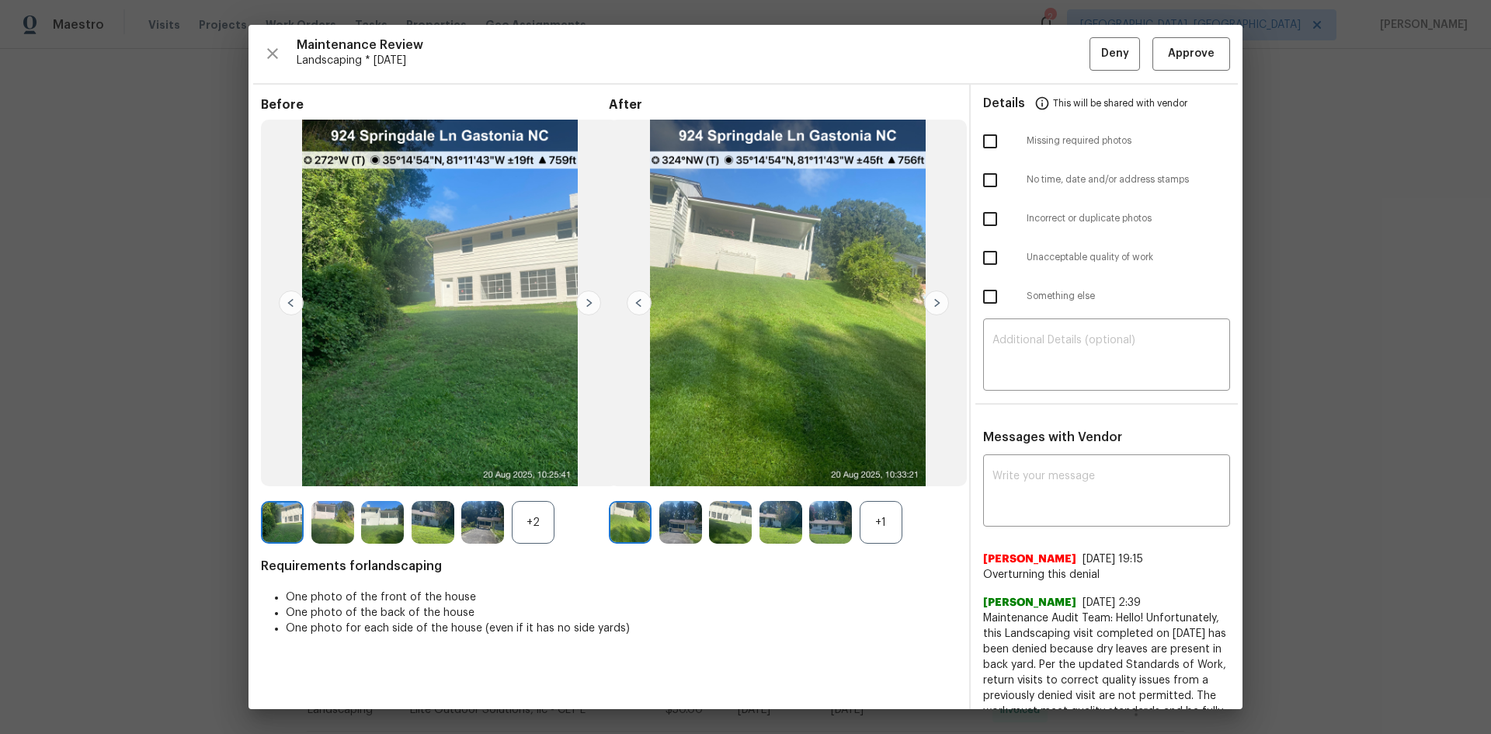
click at [930, 297] on img at bounding box center [936, 302] width 25 height 25
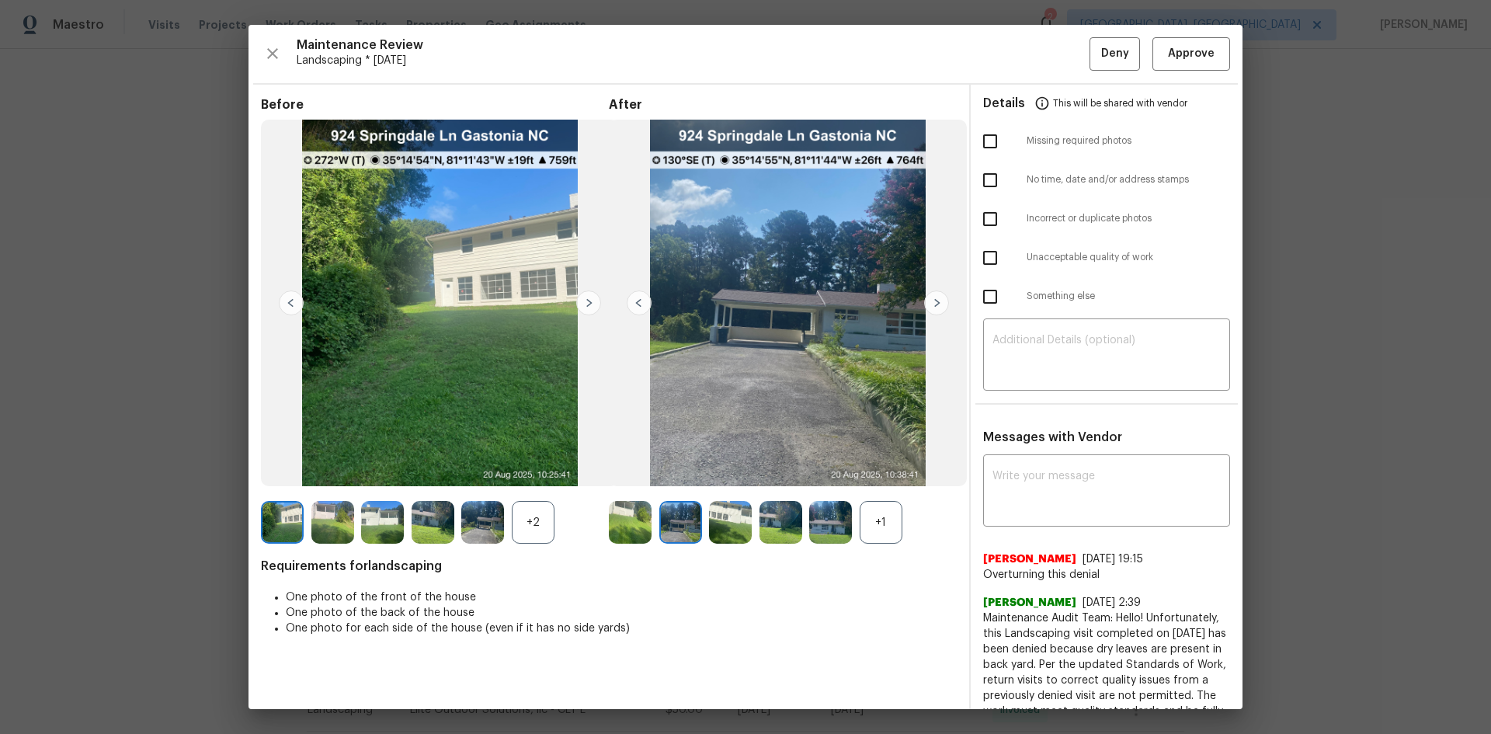
click at [930, 297] on img at bounding box center [936, 302] width 25 height 25
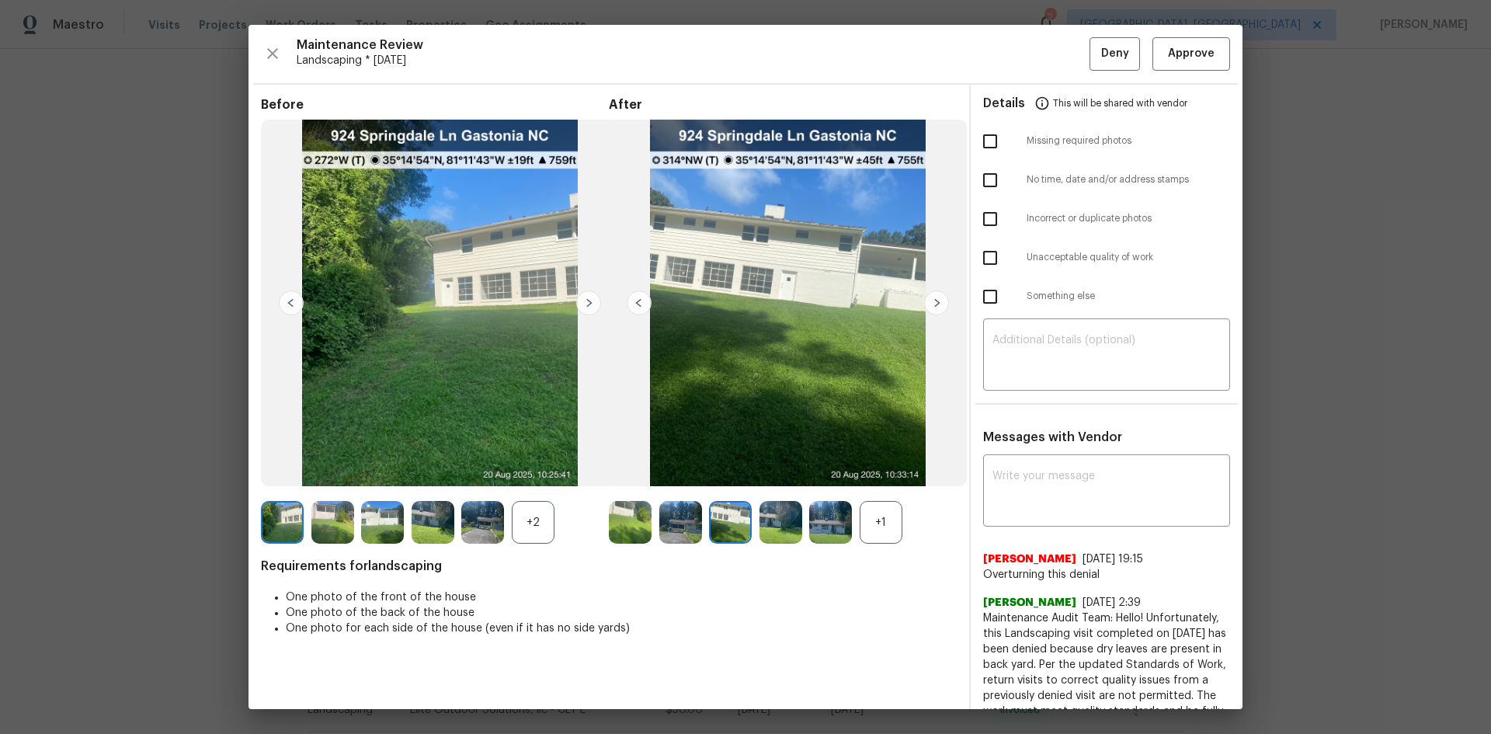
click at [930, 297] on img at bounding box center [936, 302] width 25 height 25
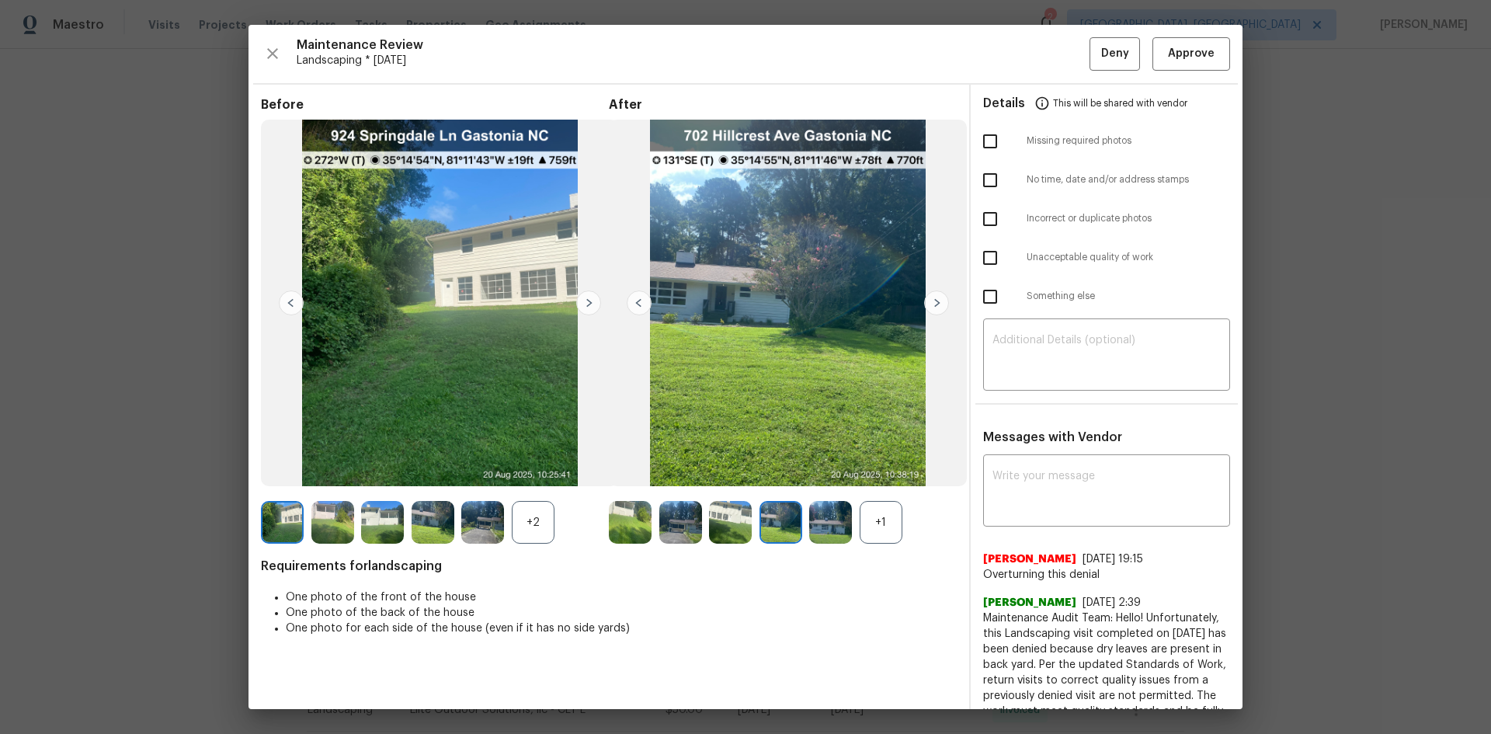
click at [931, 296] on img at bounding box center [936, 302] width 25 height 25
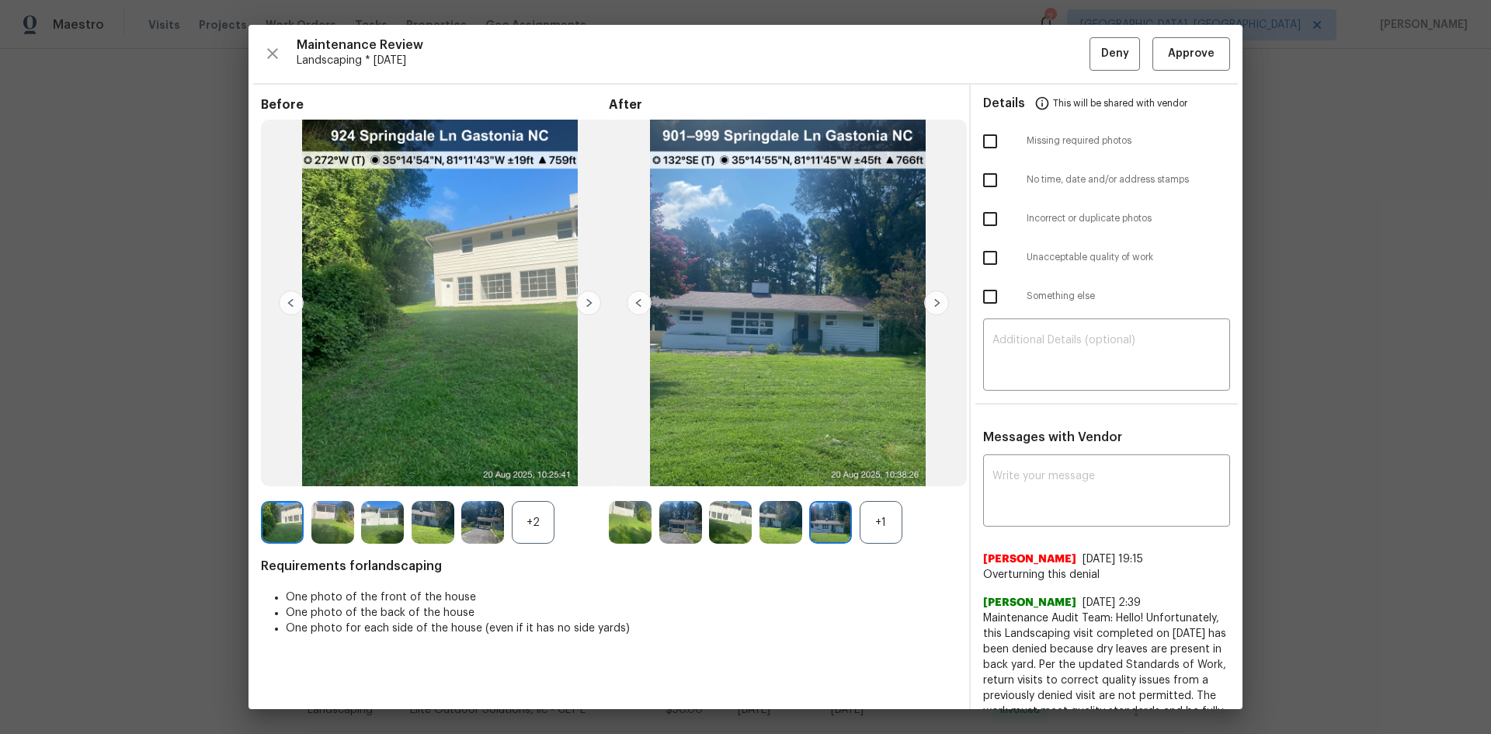
click at [931, 296] on img at bounding box center [936, 302] width 25 height 25
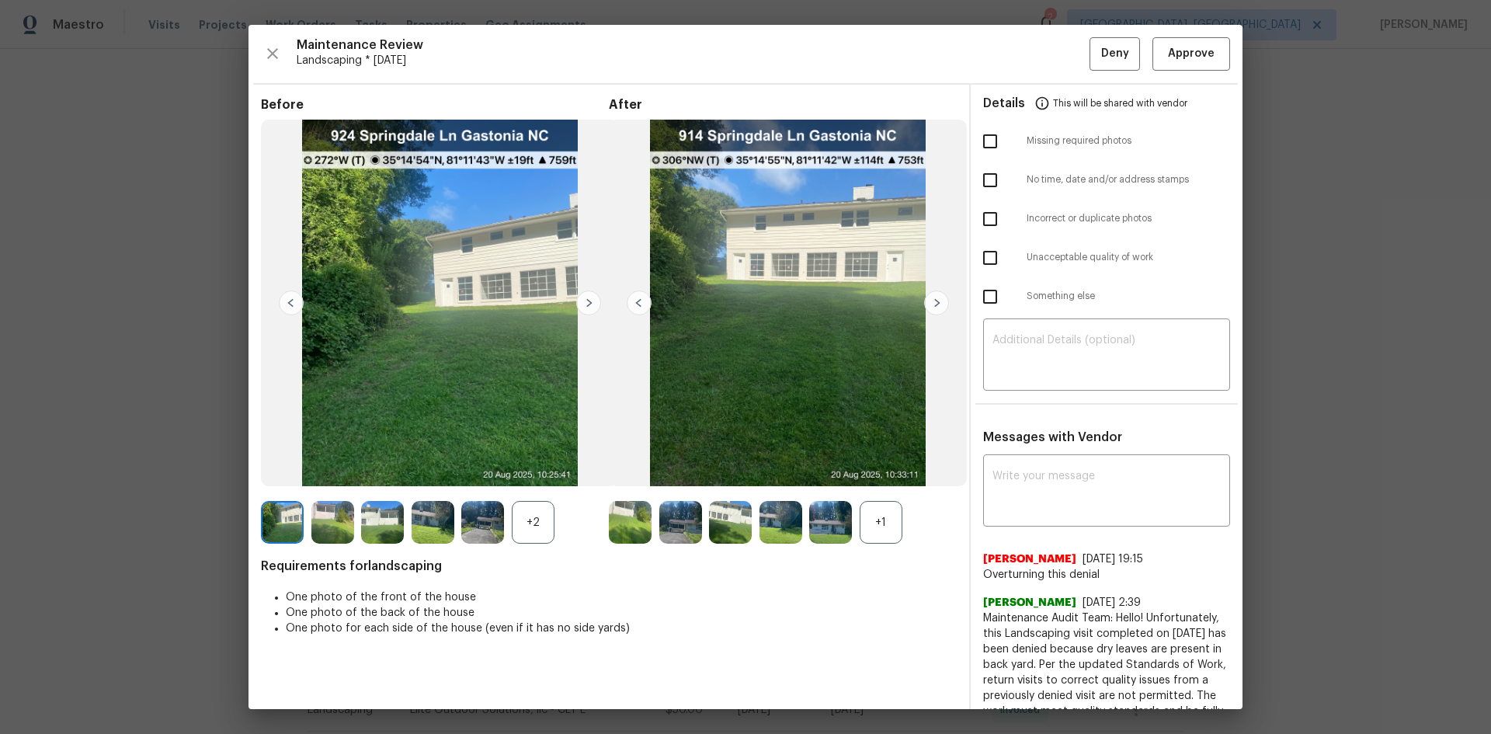
click at [632, 301] on img at bounding box center [639, 302] width 25 height 25
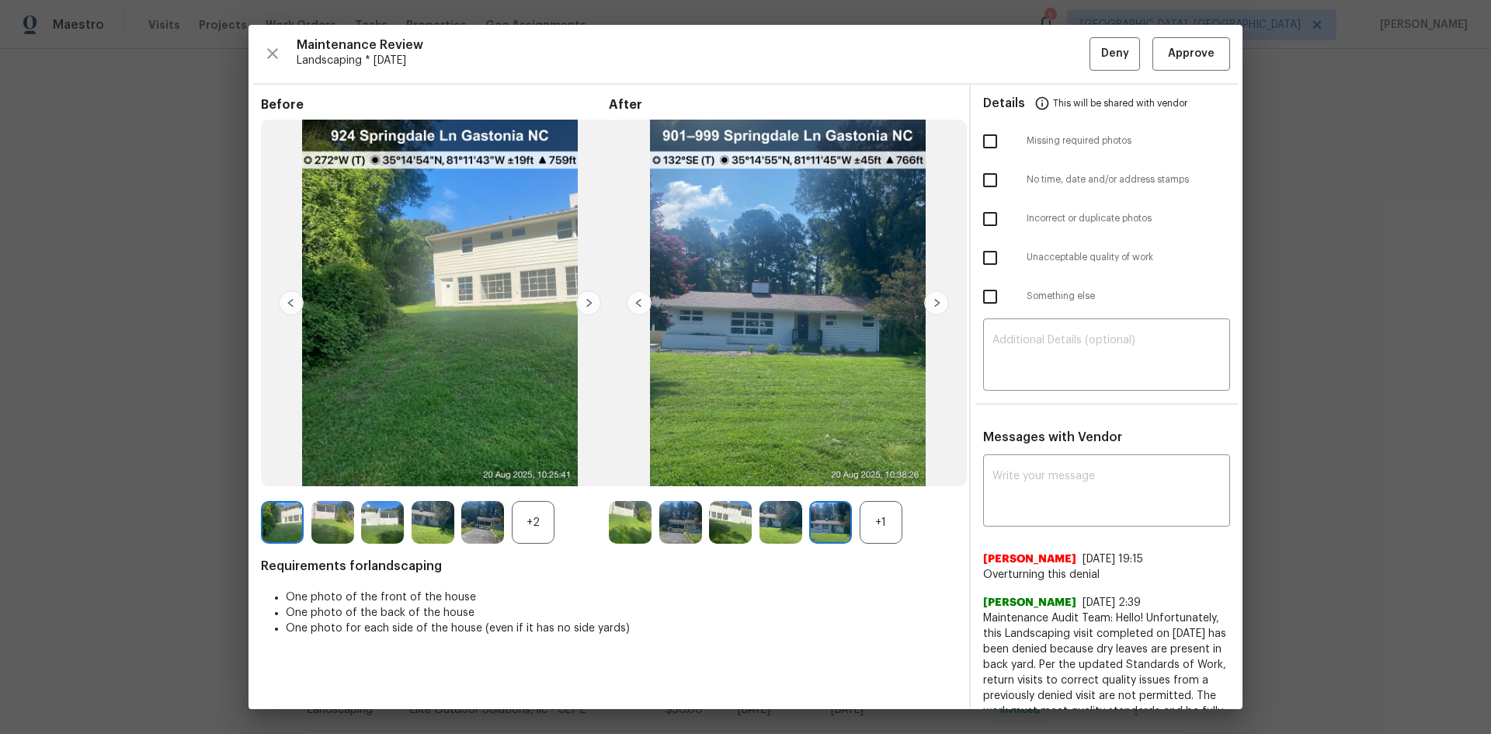
click at [926, 305] on img at bounding box center [936, 302] width 25 height 25
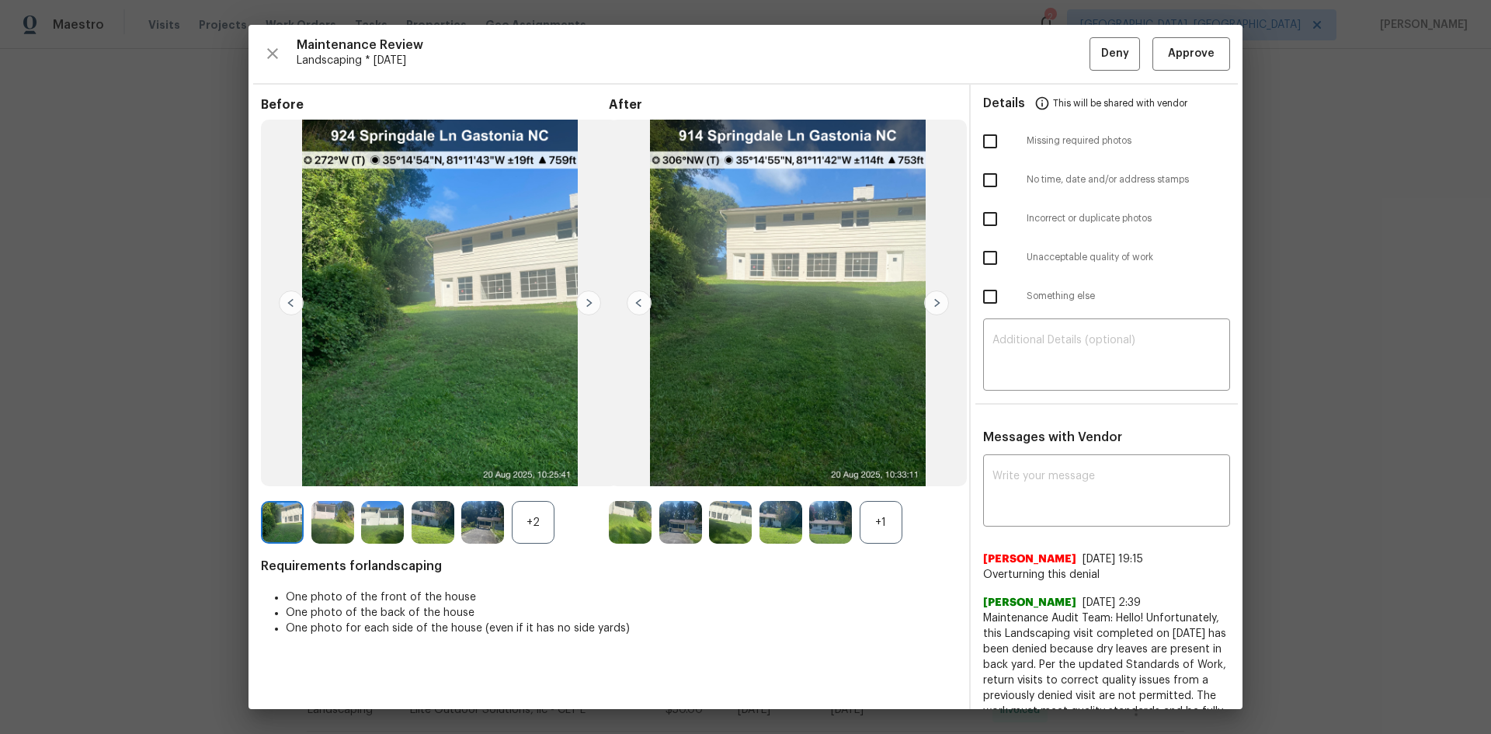
click at [926, 305] on img at bounding box center [936, 302] width 25 height 25
click at [591, 299] on img at bounding box center [588, 302] width 25 height 25
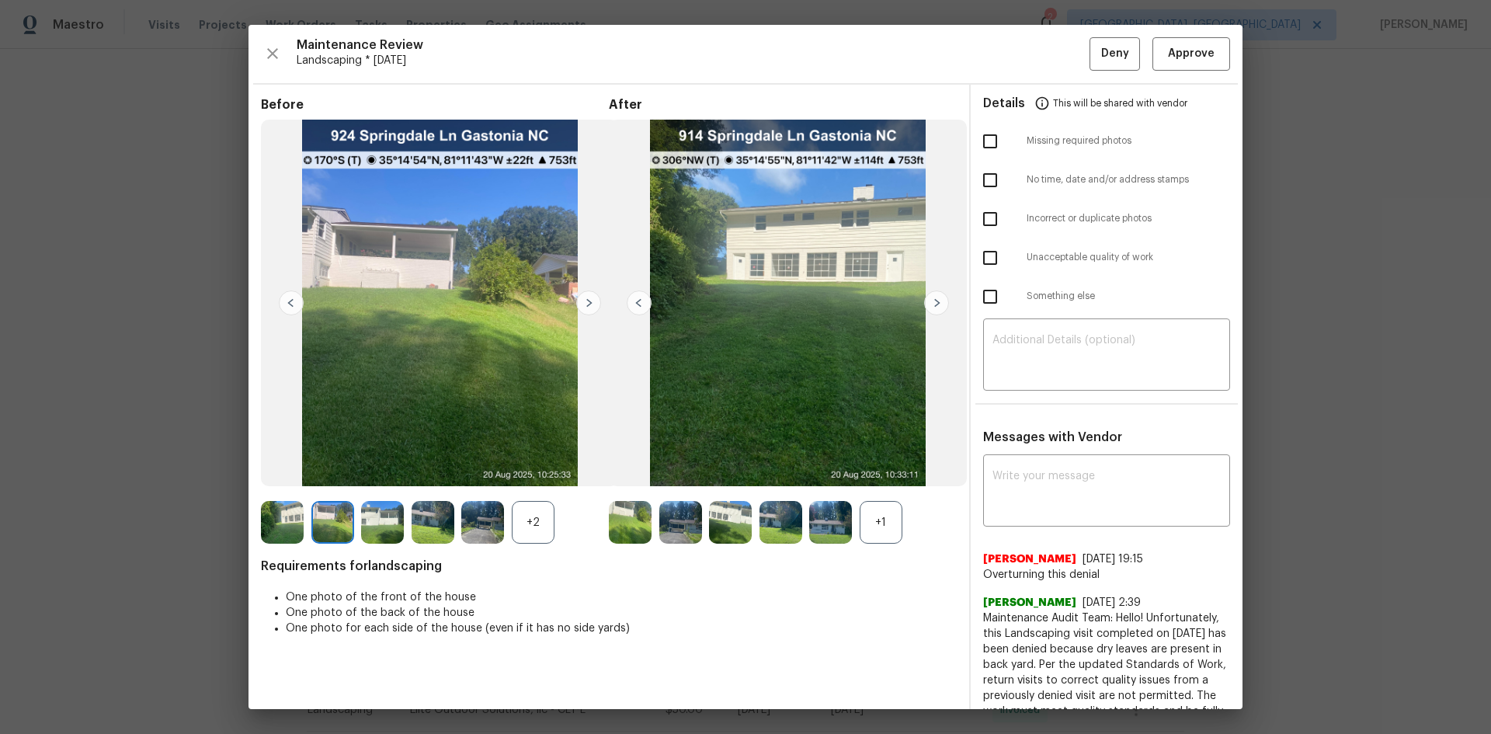
click at [591, 299] on img at bounding box center [588, 302] width 25 height 25
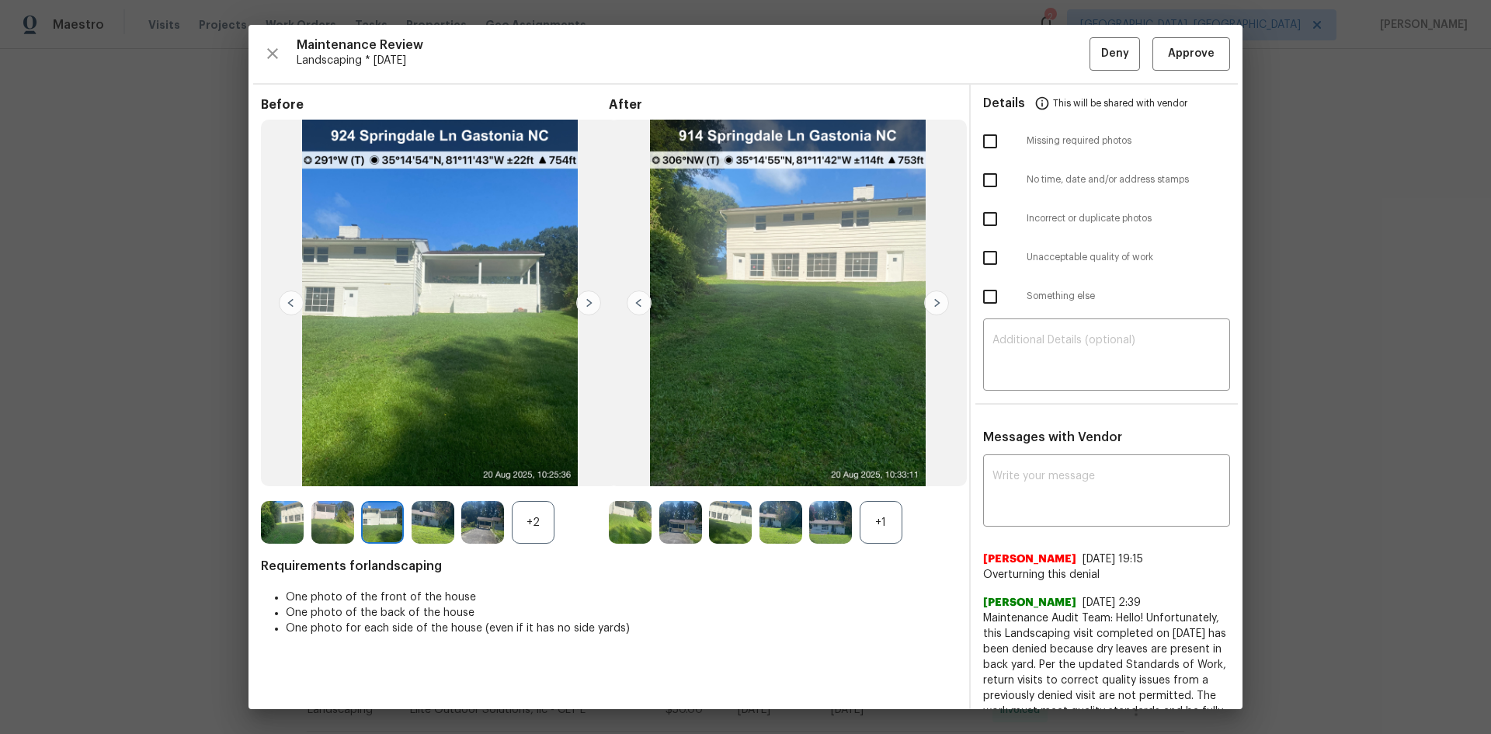
click at [591, 299] on img at bounding box center [588, 302] width 25 height 25
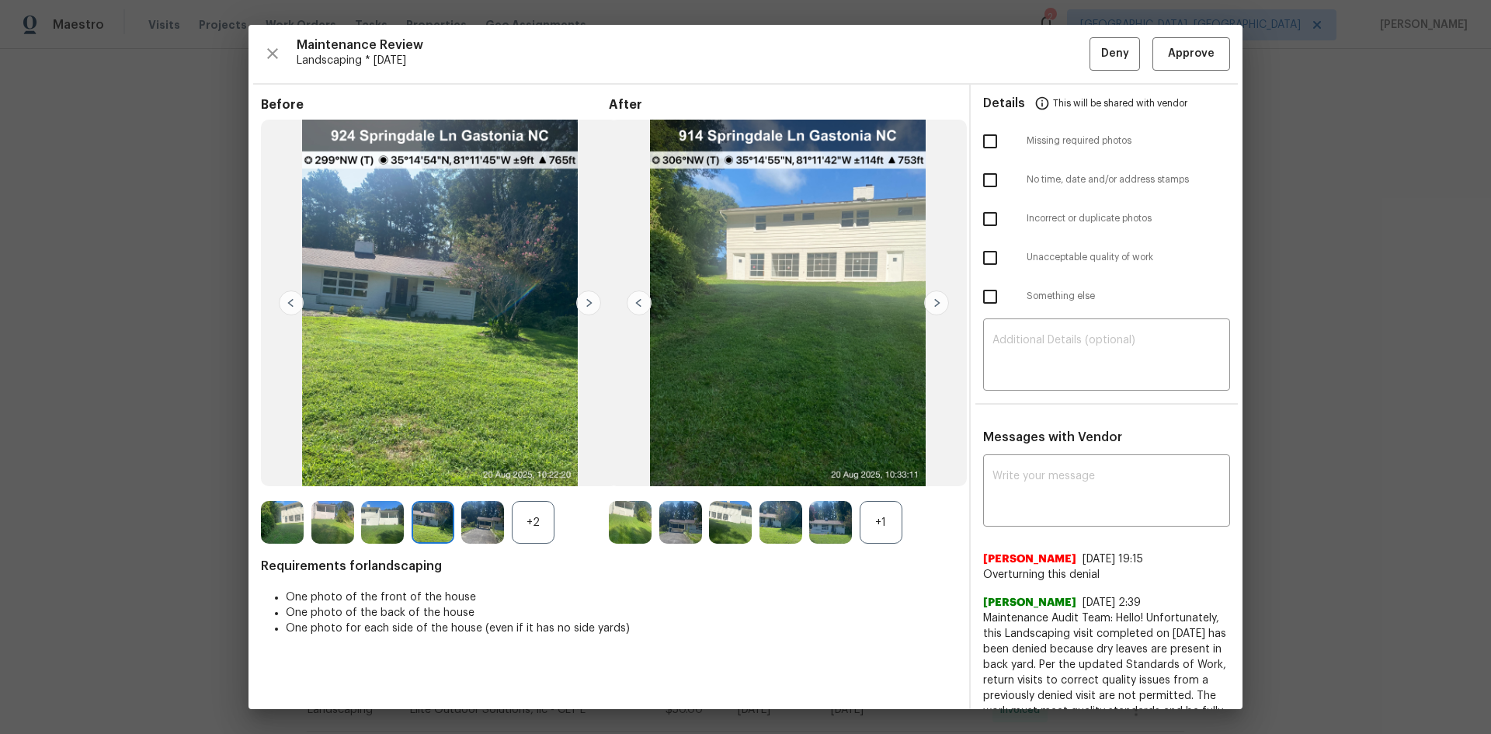
click at [591, 299] on img at bounding box center [588, 302] width 25 height 25
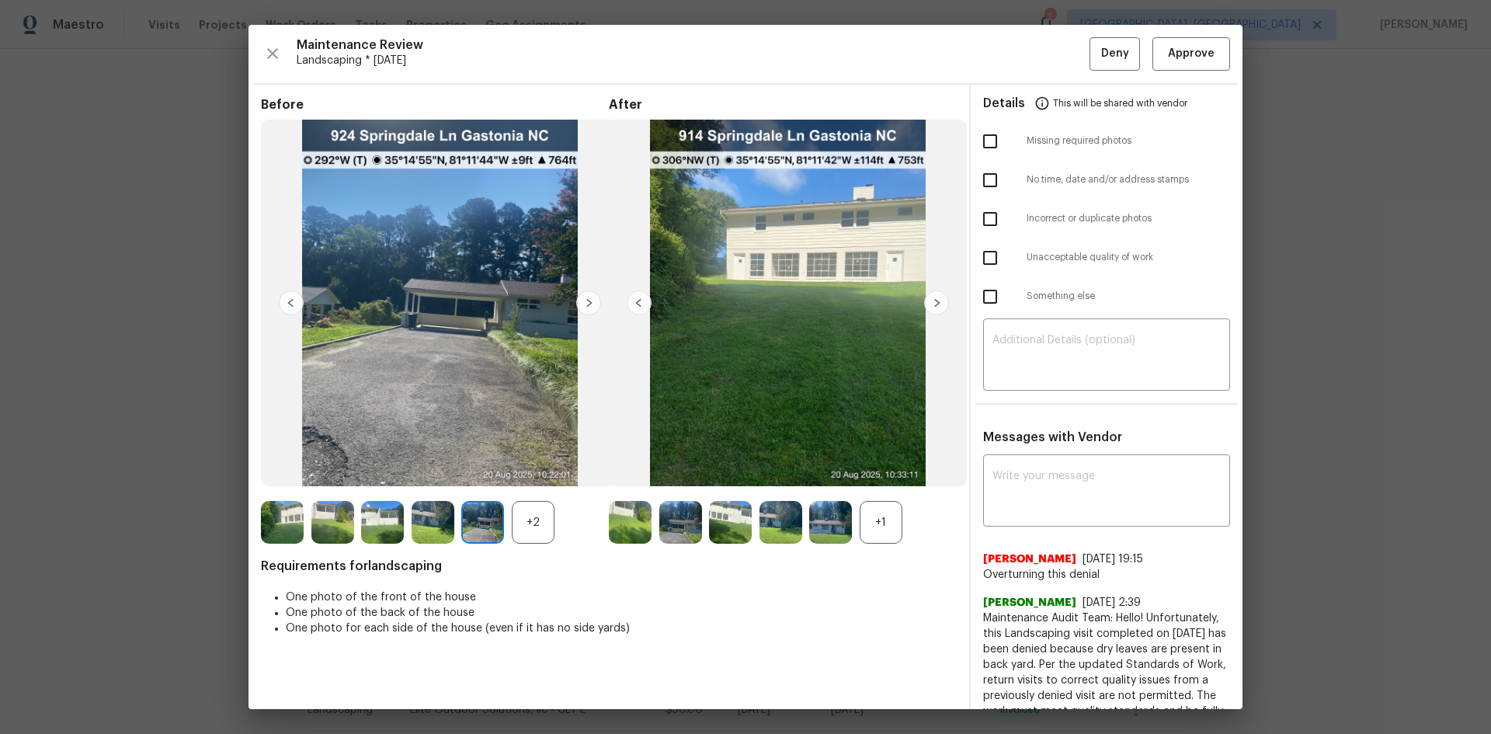
click at [591, 299] on img at bounding box center [588, 302] width 25 height 25
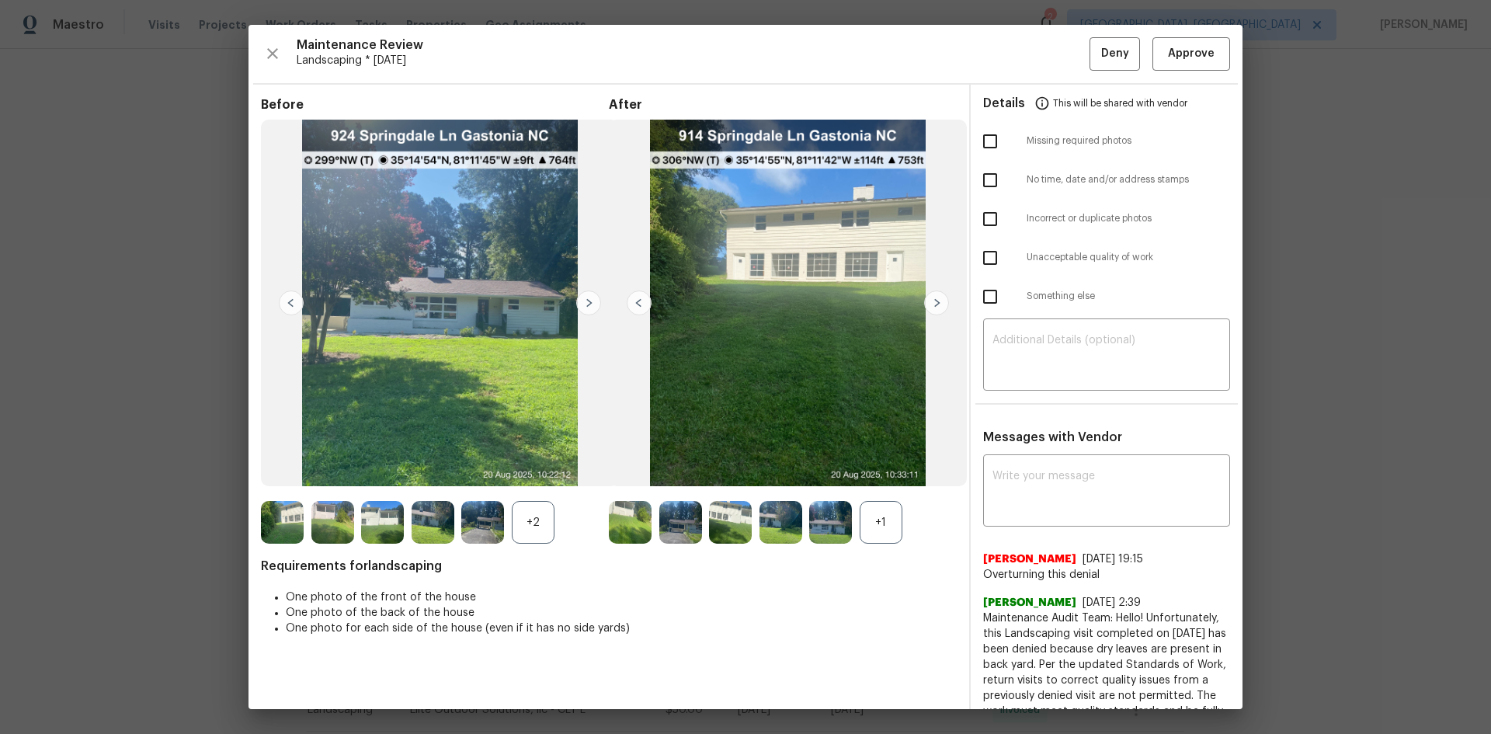
click at [591, 299] on img at bounding box center [588, 302] width 25 height 25
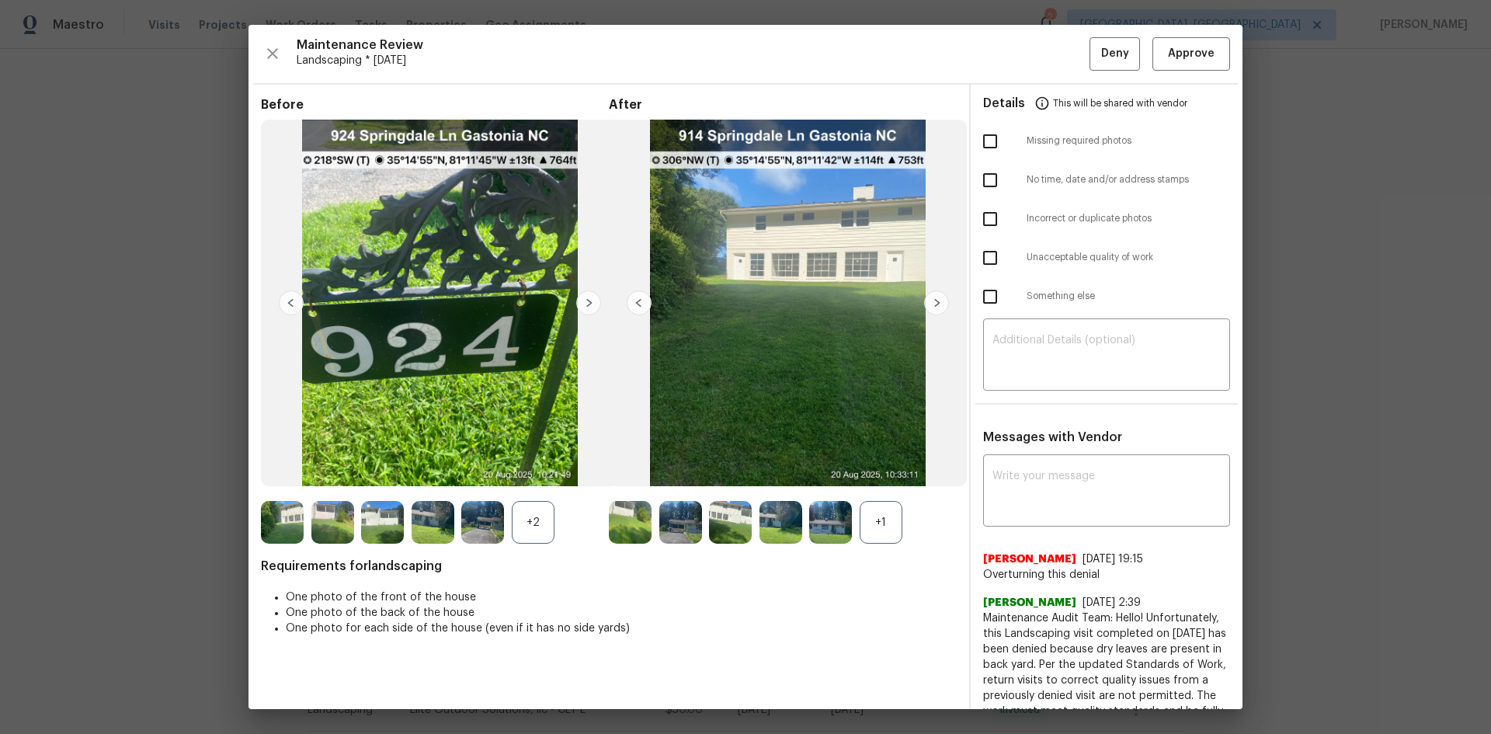
click at [591, 299] on img at bounding box center [588, 302] width 25 height 25
click at [1187, 53] on span "Approve" at bounding box center [1191, 53] width 47 height 19
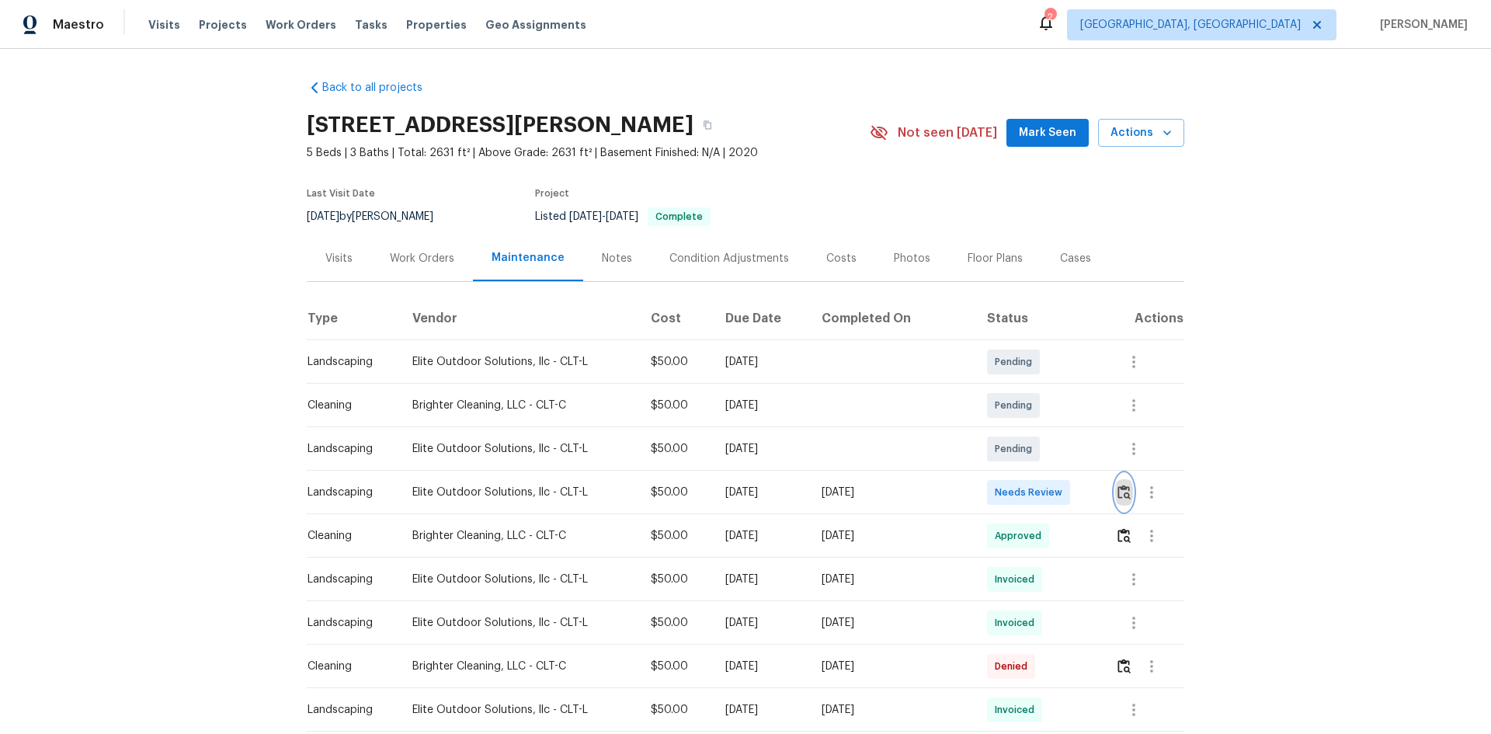
click at [1120, 492] on img "button" at bounding box center [1124, 492] width 13 height 15
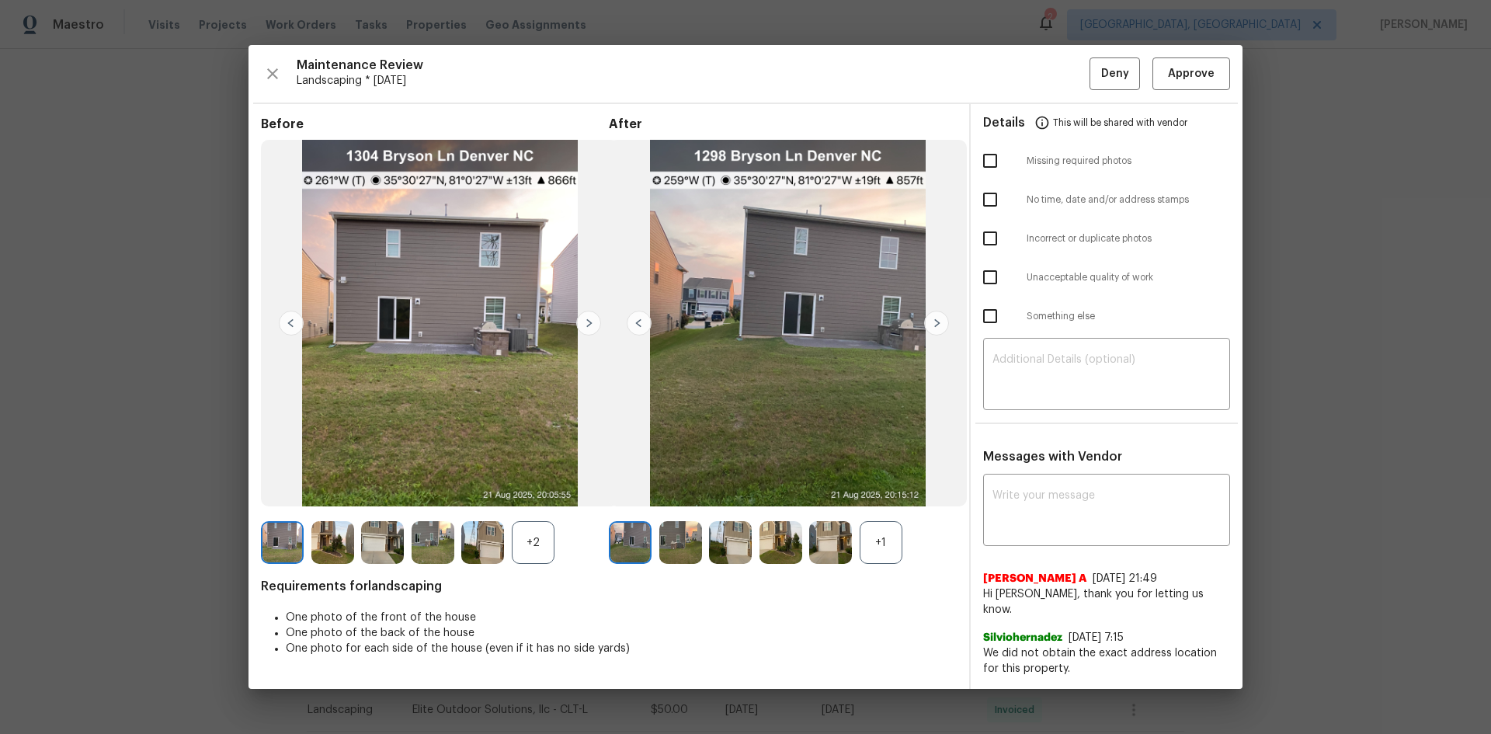
click at [583, 326] on img at bounding box center [588, 323] width 25 height 25
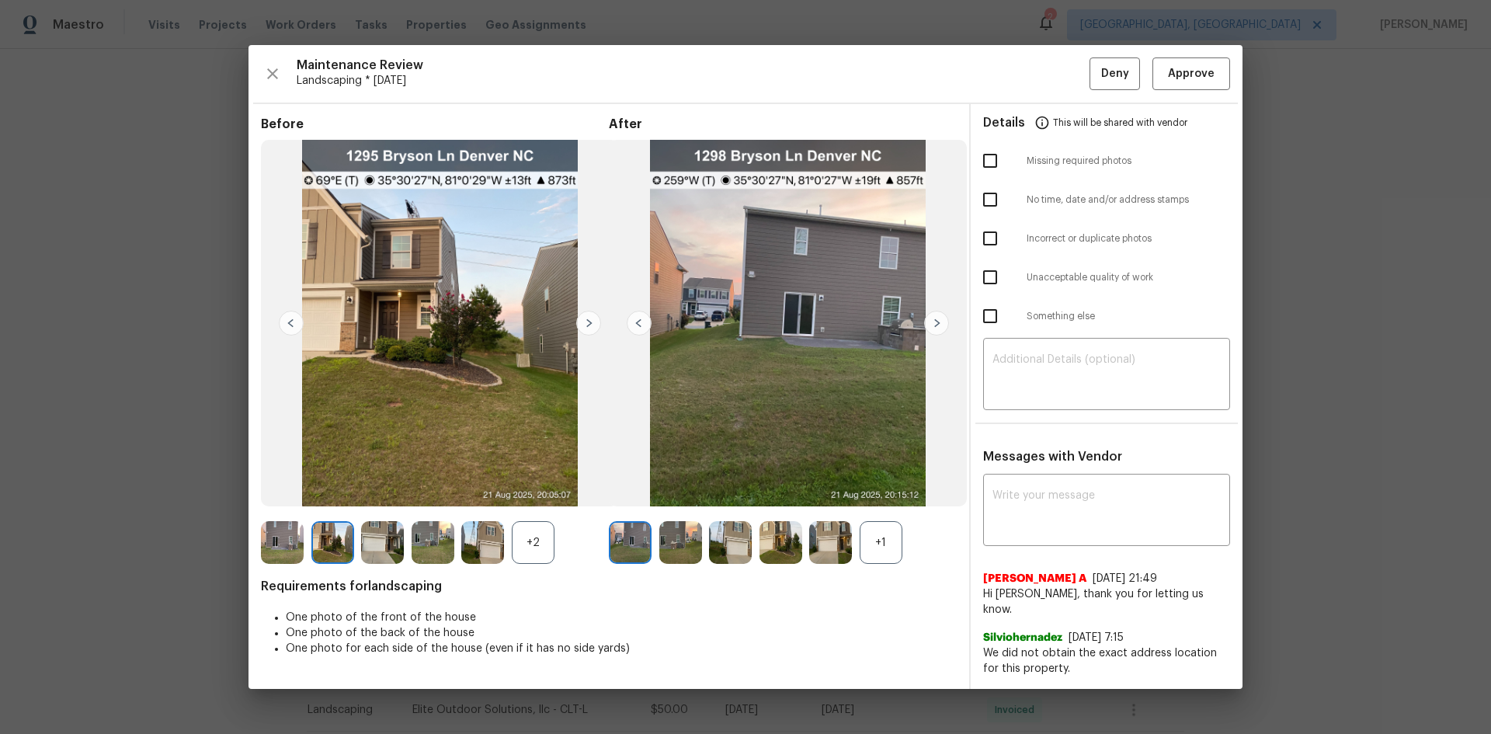
click at [584, 326] on img at bounding box center [588, 323] width 25 height 25
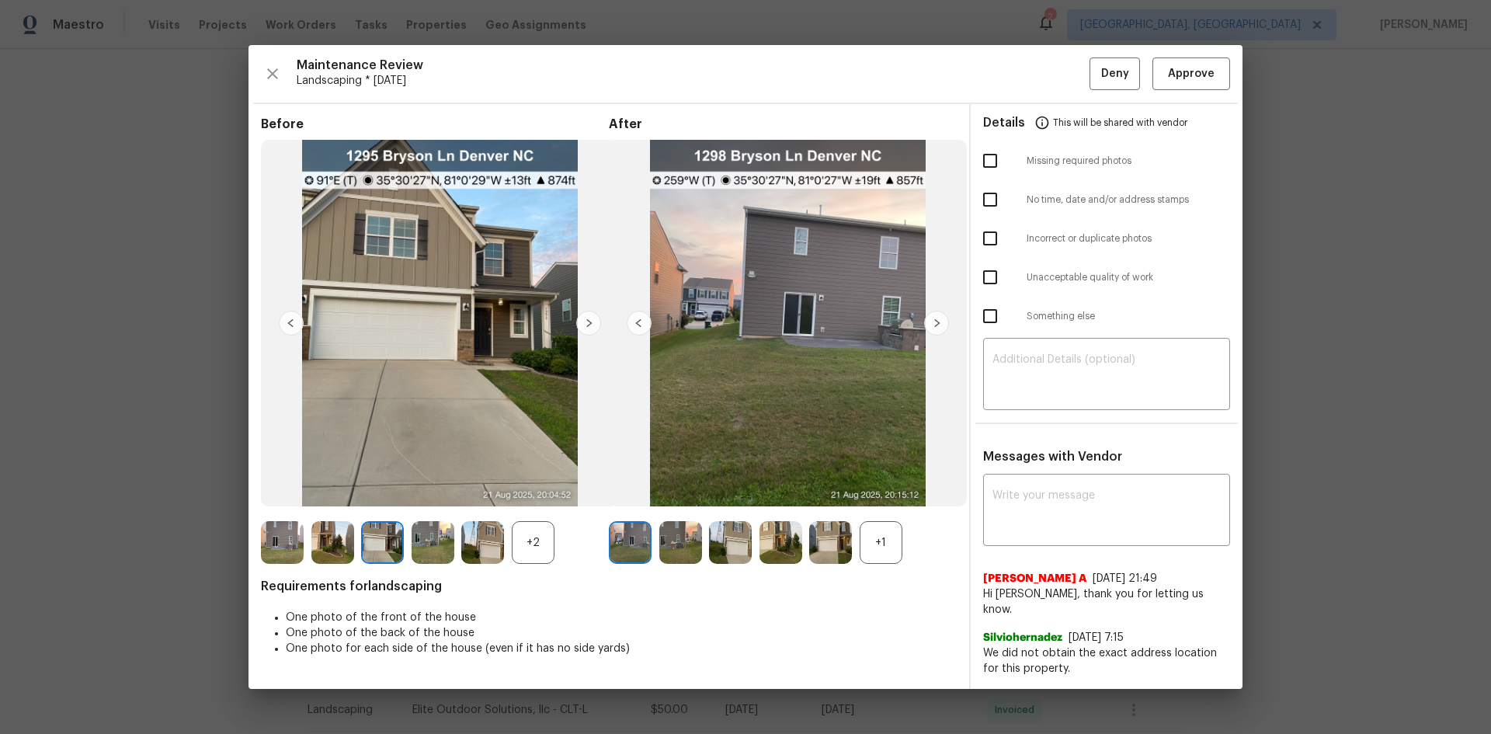
click at [584, 326] on img at bounding box center [588, 323] width 25 height 25
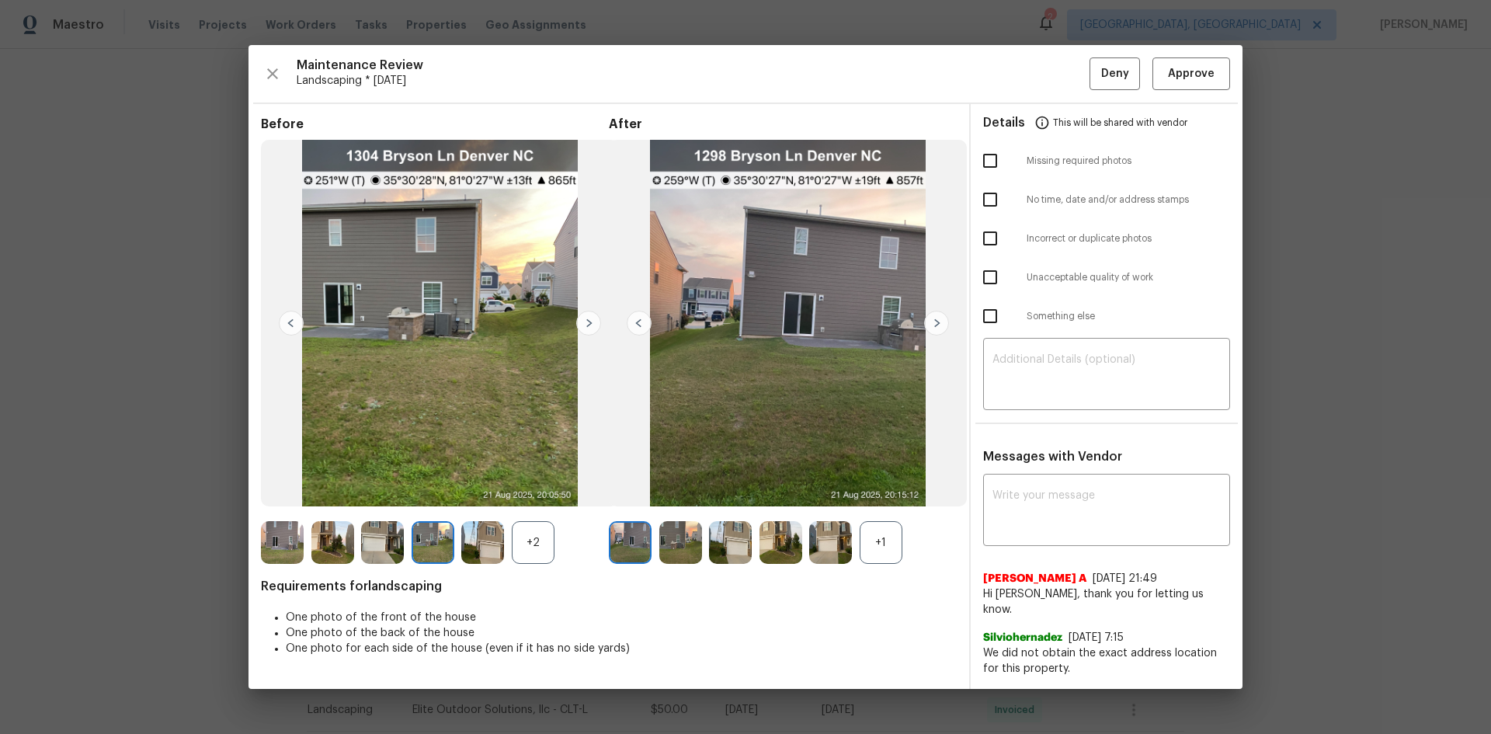
click at [585, 326] on img at bounding box center [588, 323] width 25 height 25
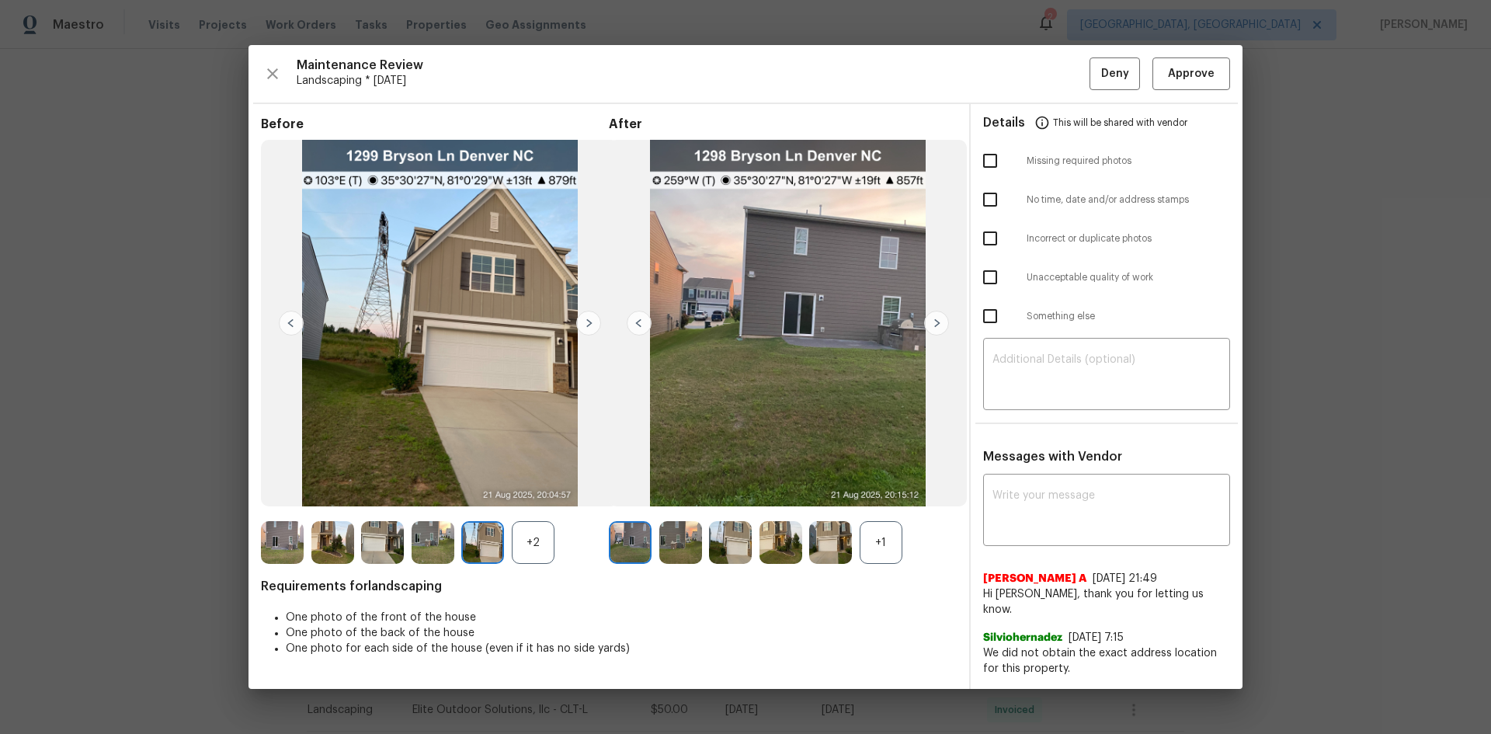
click at [585, 326] on img at bounding box center [588, 323] width 25 height 25
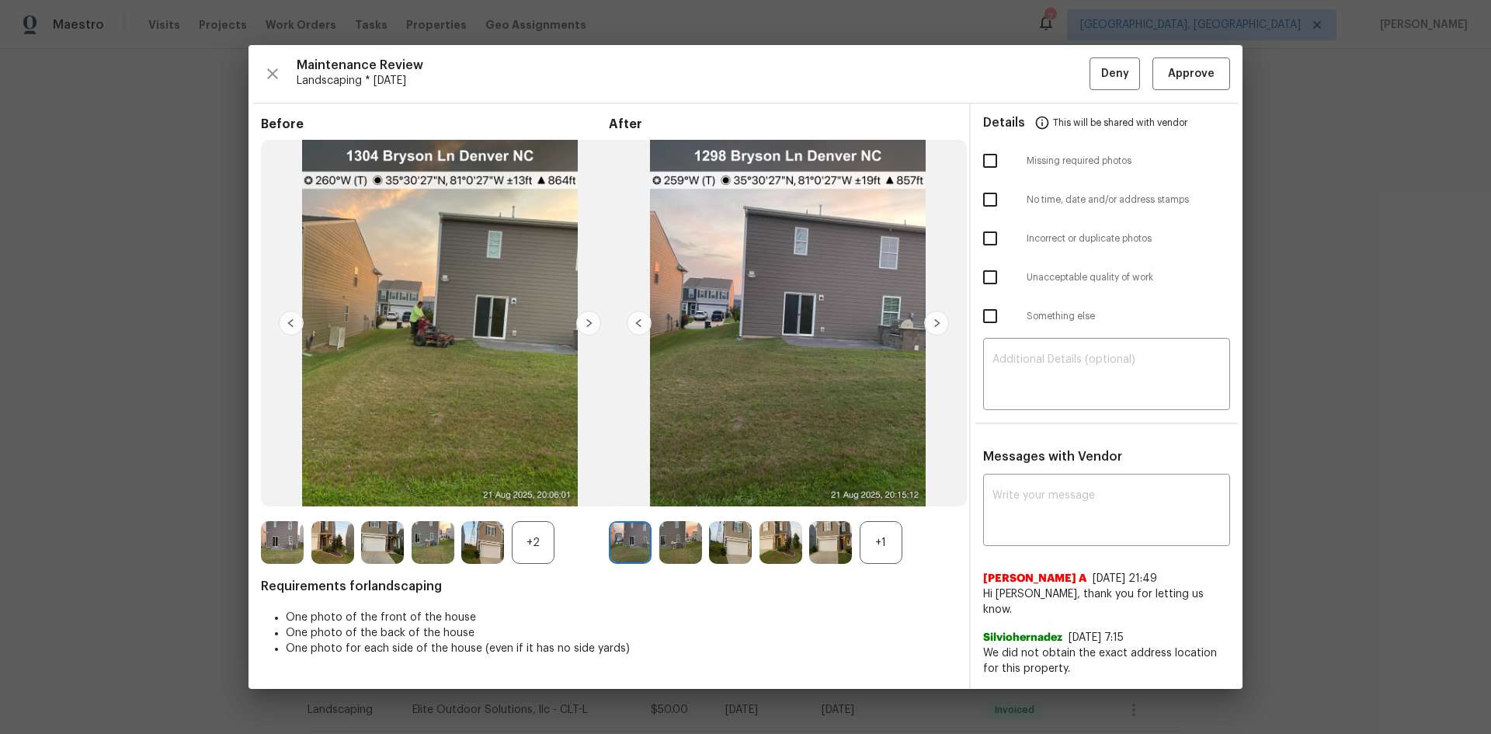
click at [585, 326] on img at bounding box center [588, 323] width 25 height 25
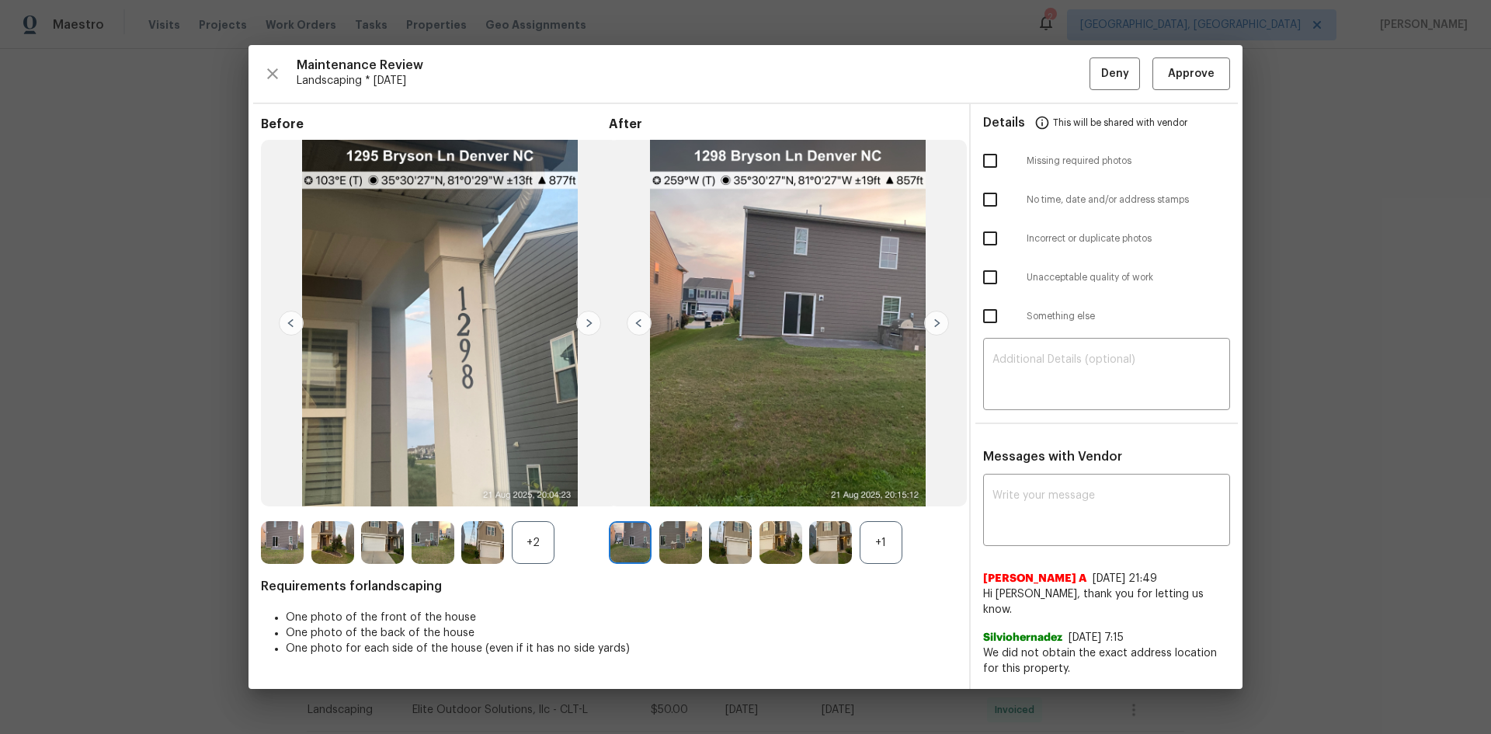
click at [585, 326] on img at bounding box center [588, 323] width 25 height 25
click at [275, 531] on img at bounding box center [282, 542] width 43 height 43
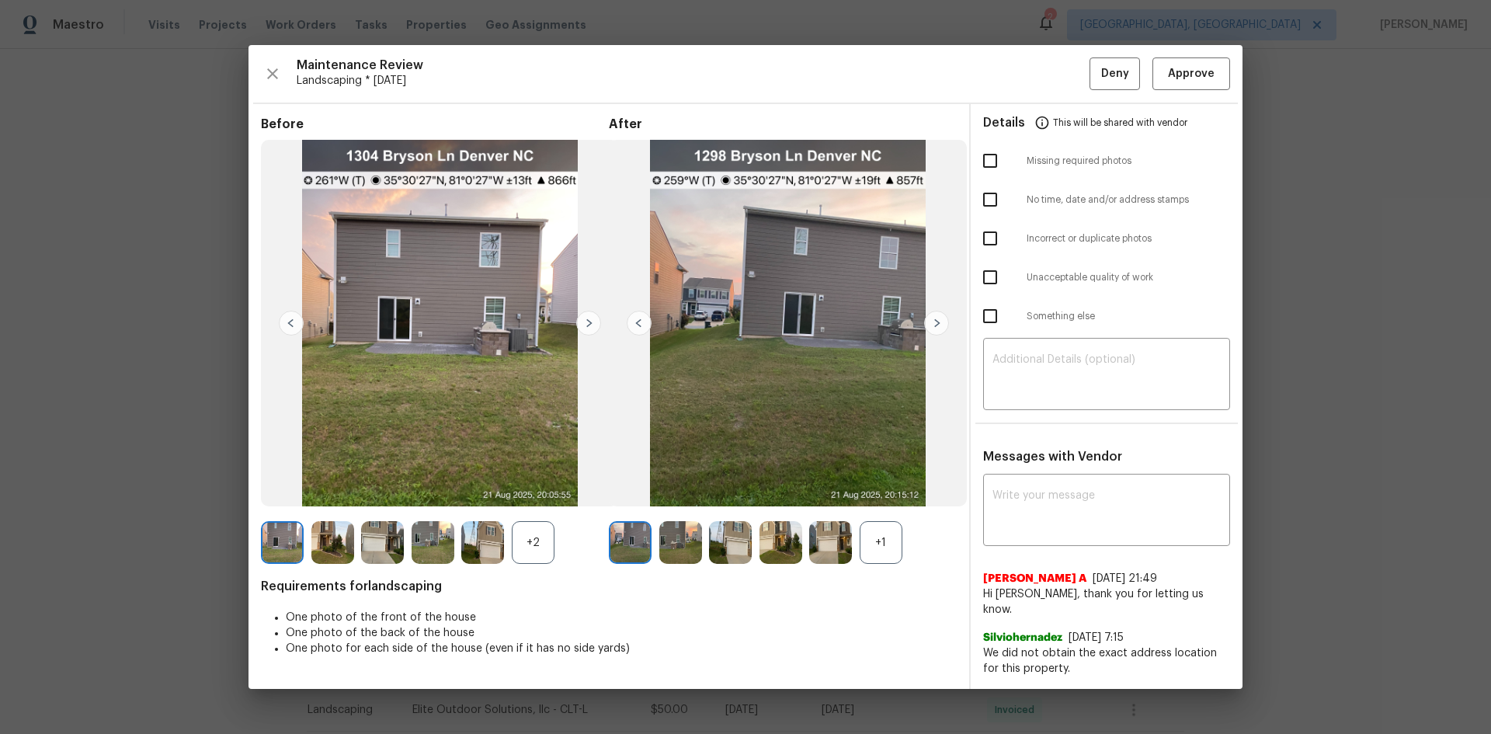
click at [937, 323] on img at bounding box center [936, 323] width 25 height 25
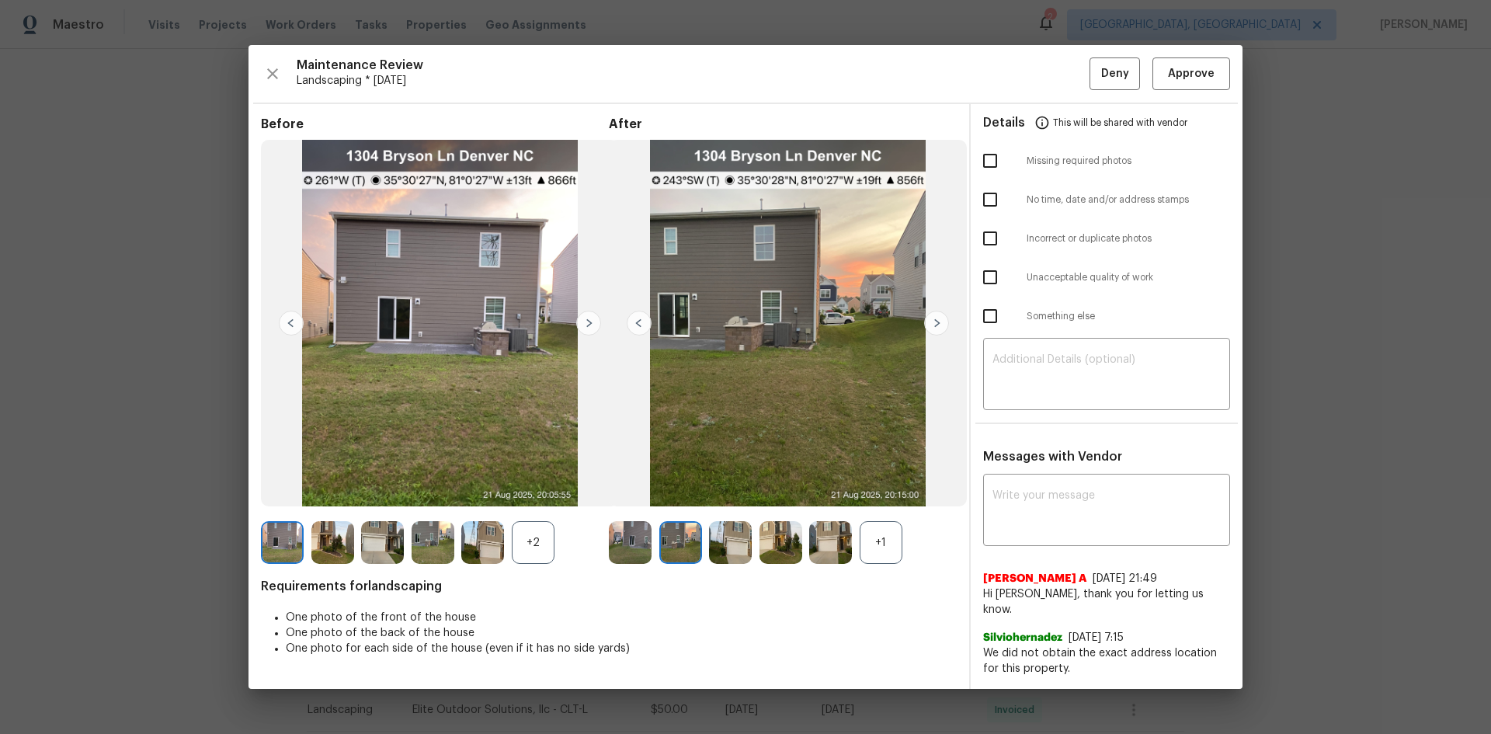
click at [940, 333] on img at bounding box center [936, 323] width 25 height 25
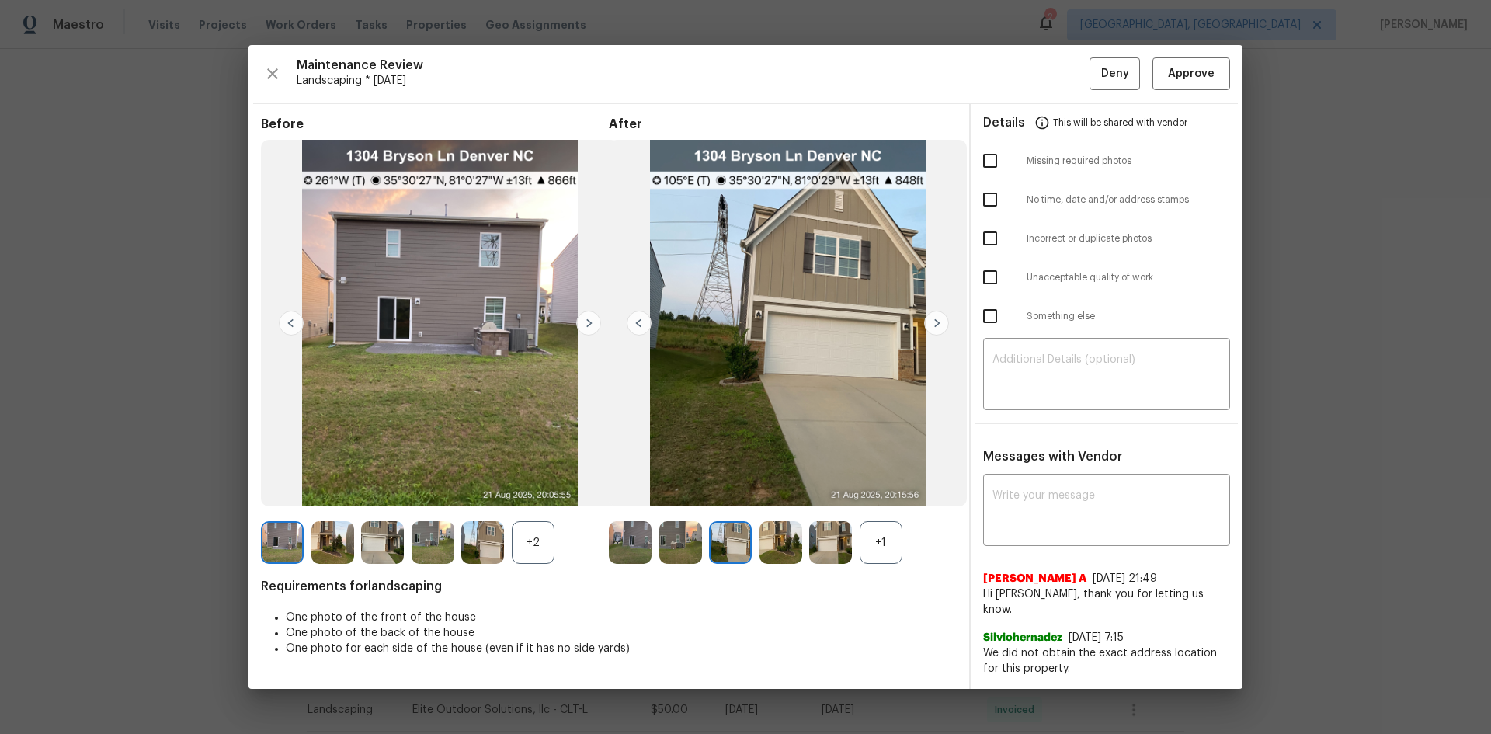
click at [940, 333] on img at bounding box center [936, 323] width 25 height 25
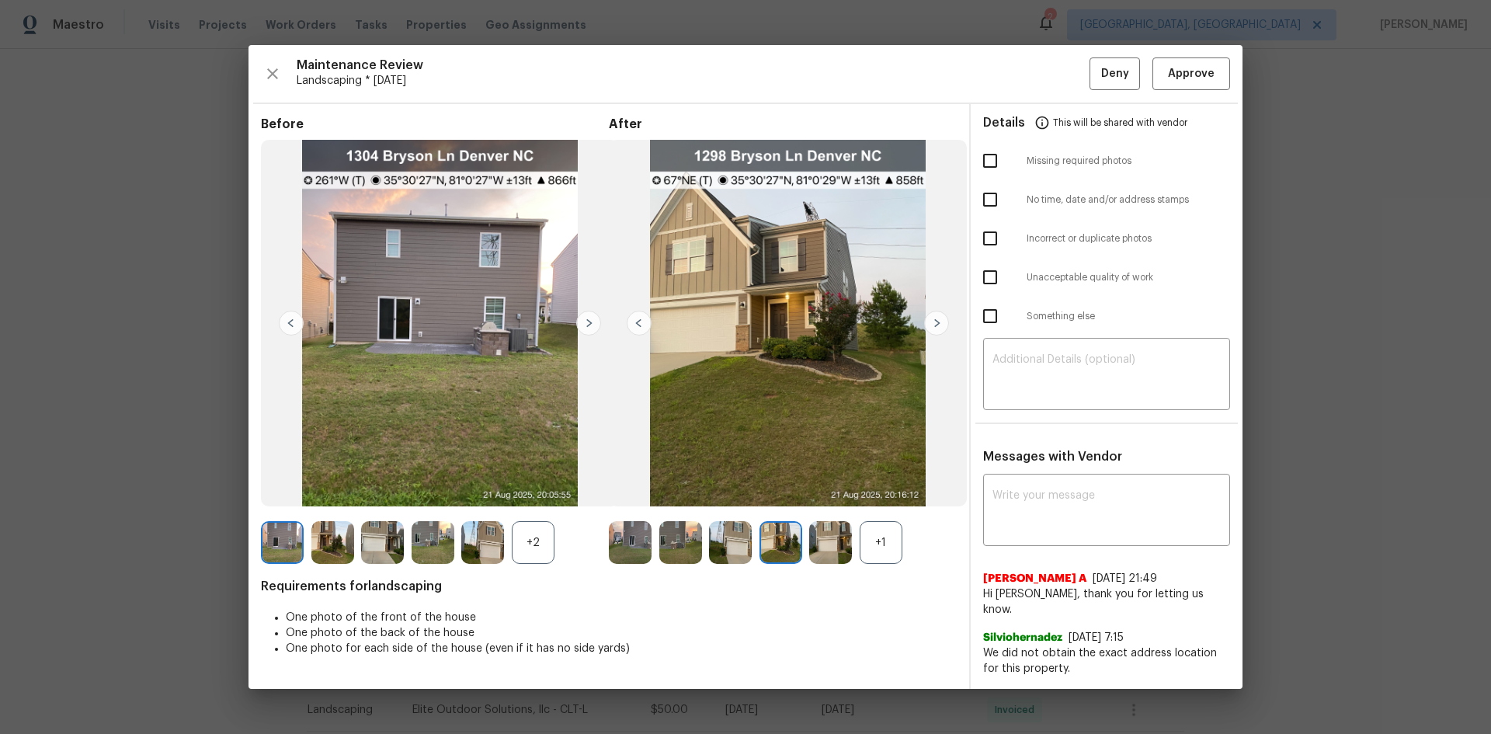
click at [940, 333] on img at bounding box center [936, 323] width 25 height 25
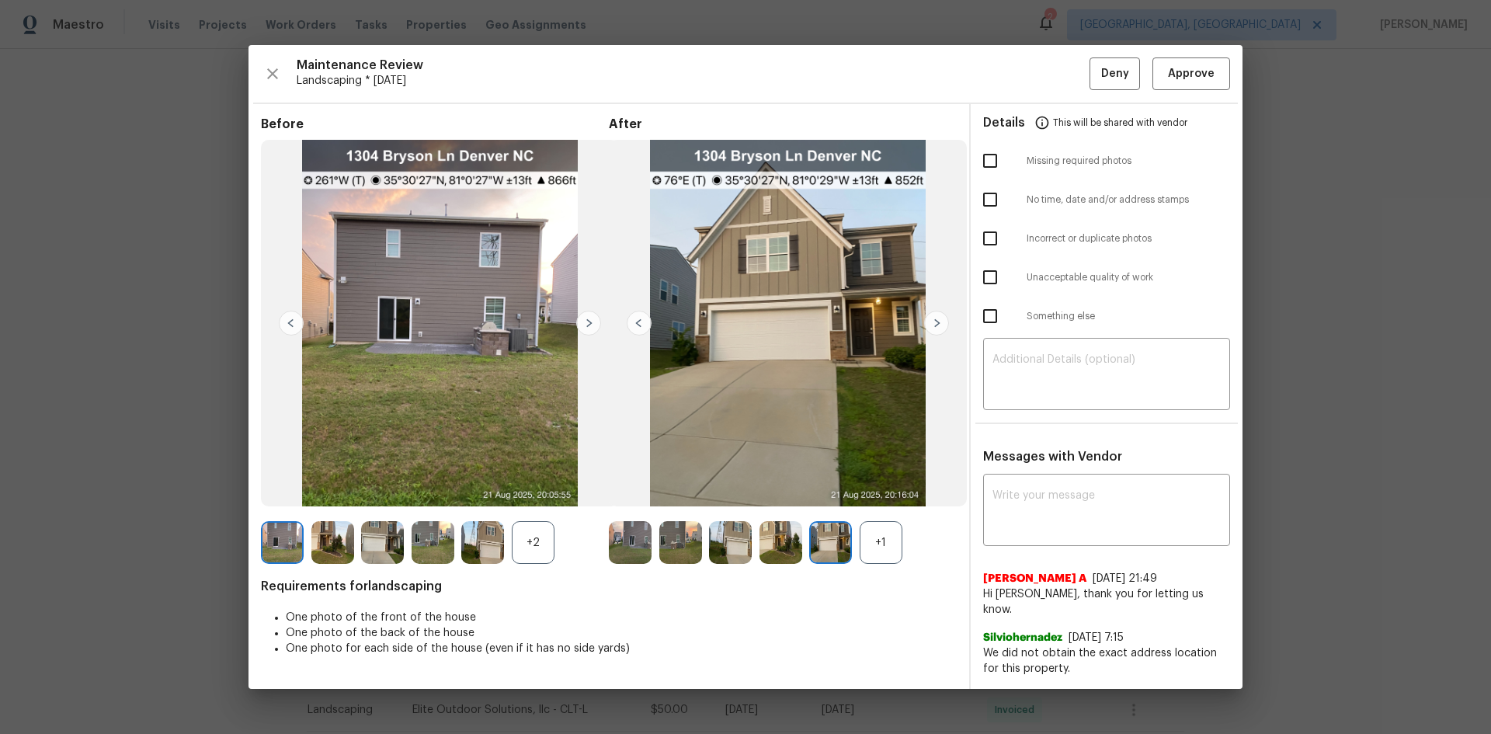
click at [940, 333] on img at bounding box center [936, 323] width 25 height 25
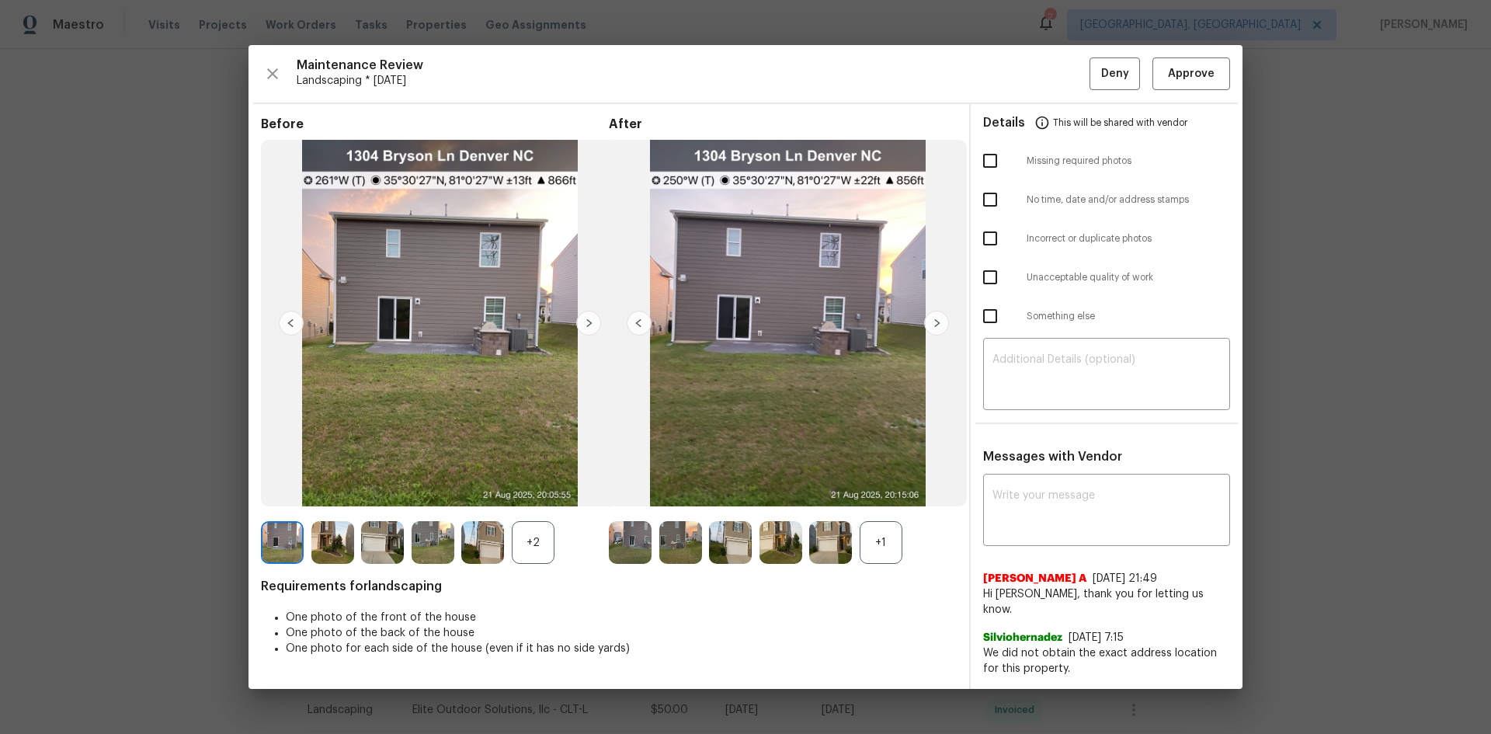
click at [940, 333] on img at bounding box center [936, 323] width 25 height 25
click at [621, 543] on img at bounding box center [630, 542] width 43 height 43
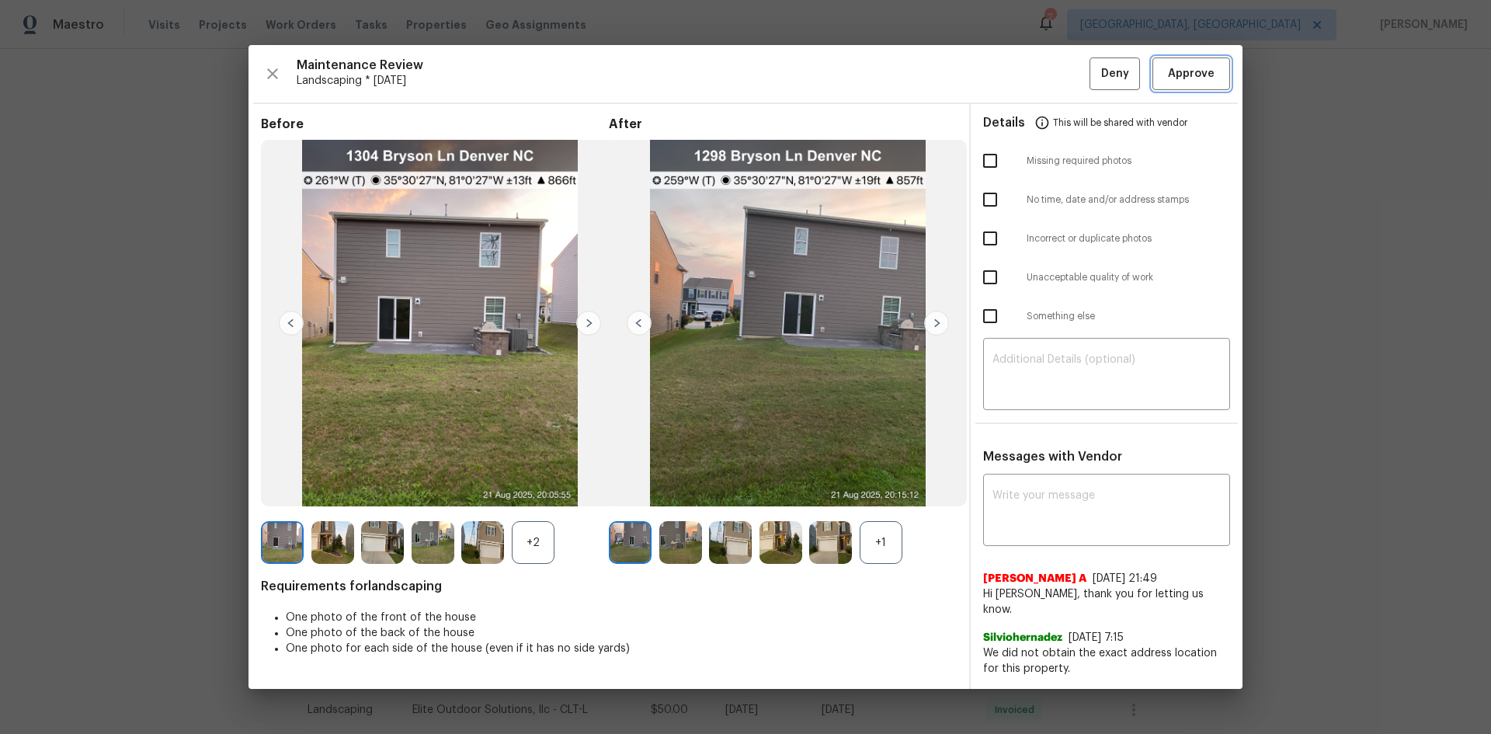
click at [1190, 67] on button "Approve" at bounding box center [1192, 73] width 78 height 33
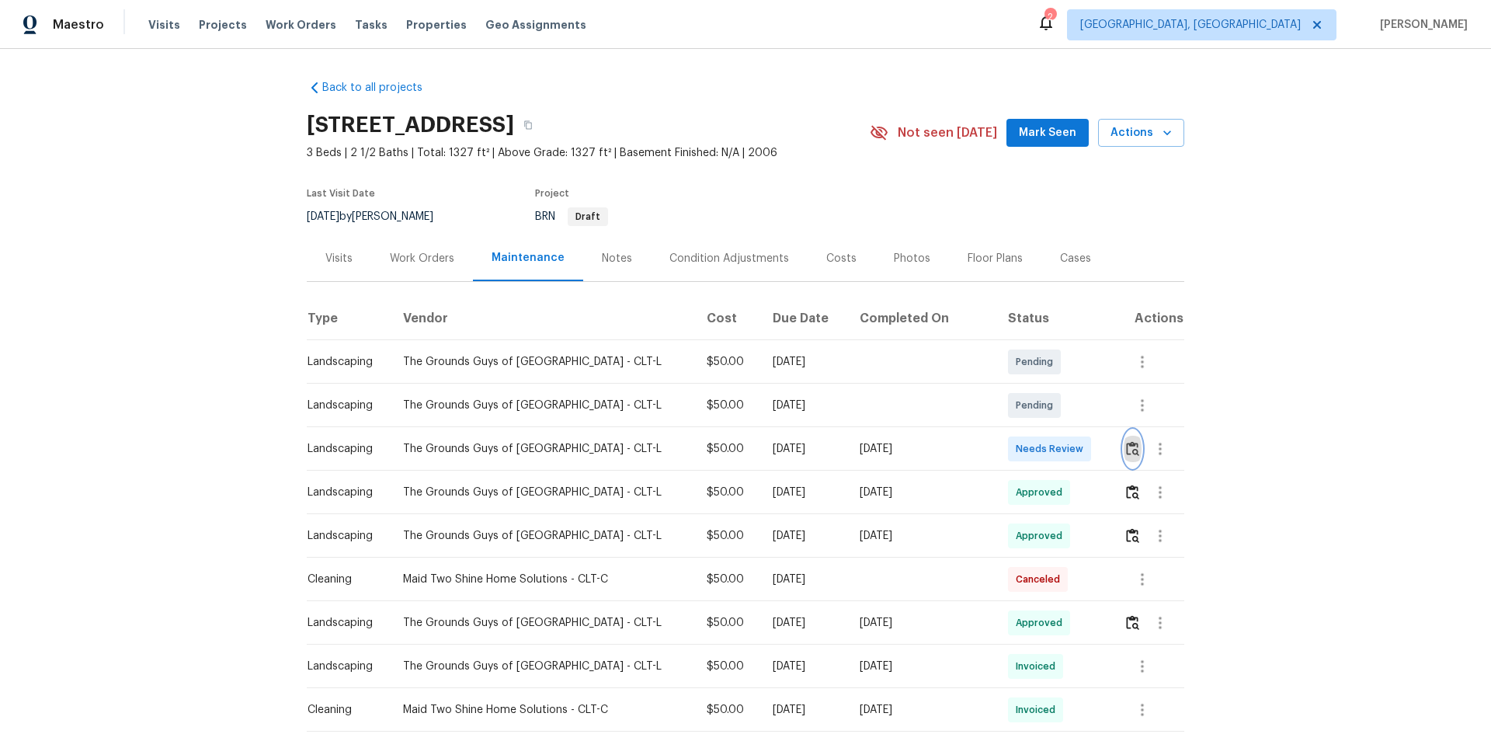
click at [1130, 446] on button "button" at bounding box center [1133, 448] width 18 height 37
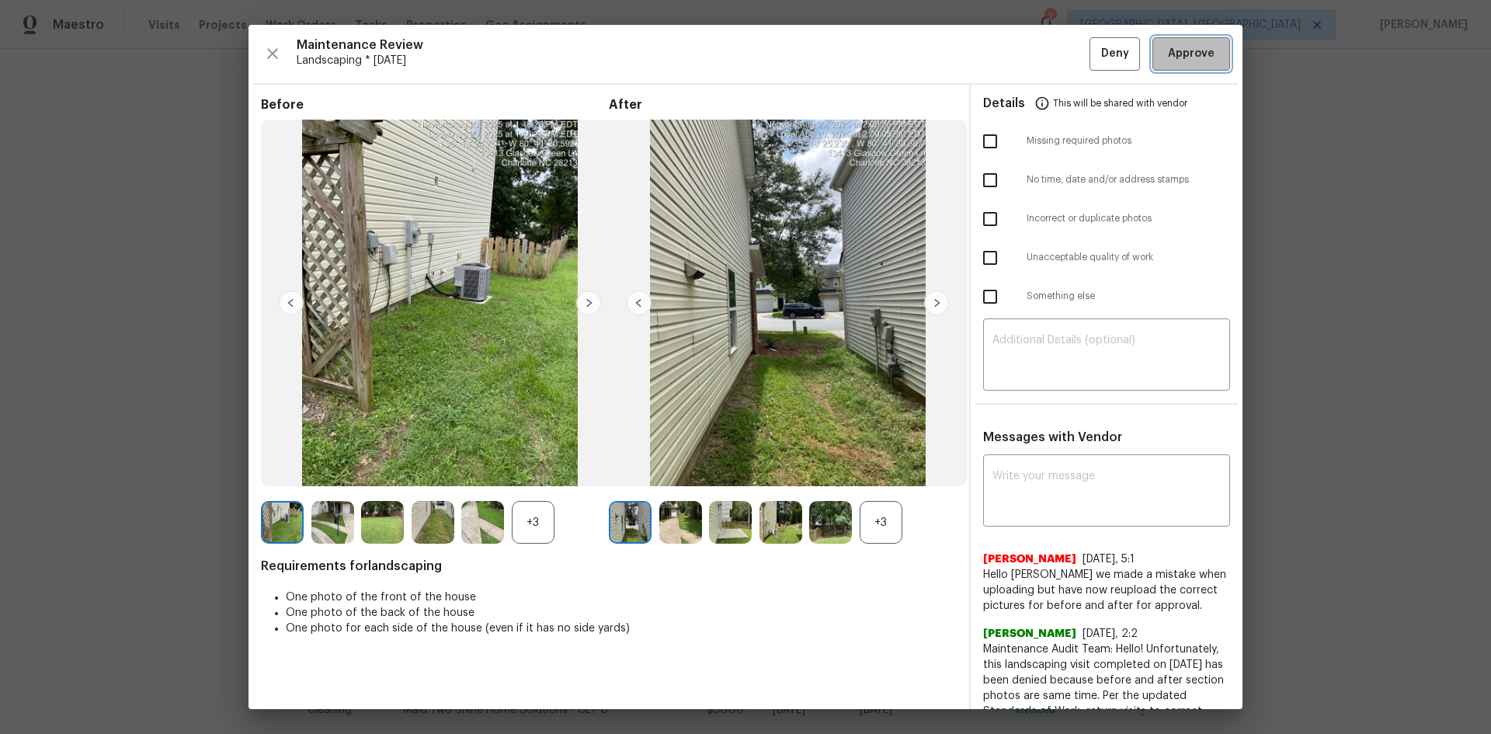
click at [1194, 57] on span "Approve" at bounding box center [1191, 53] width 47 height 19
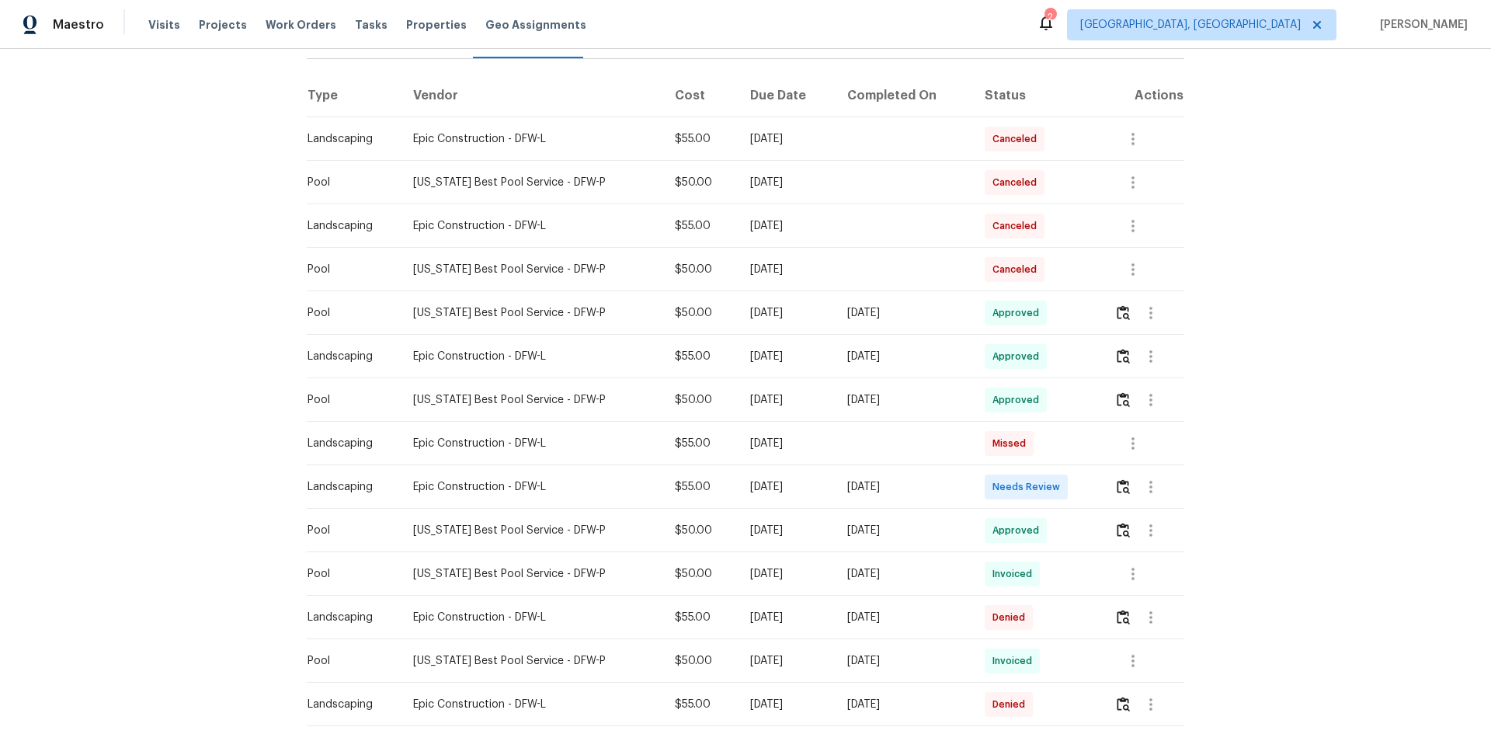
scroll to position [233, 0]
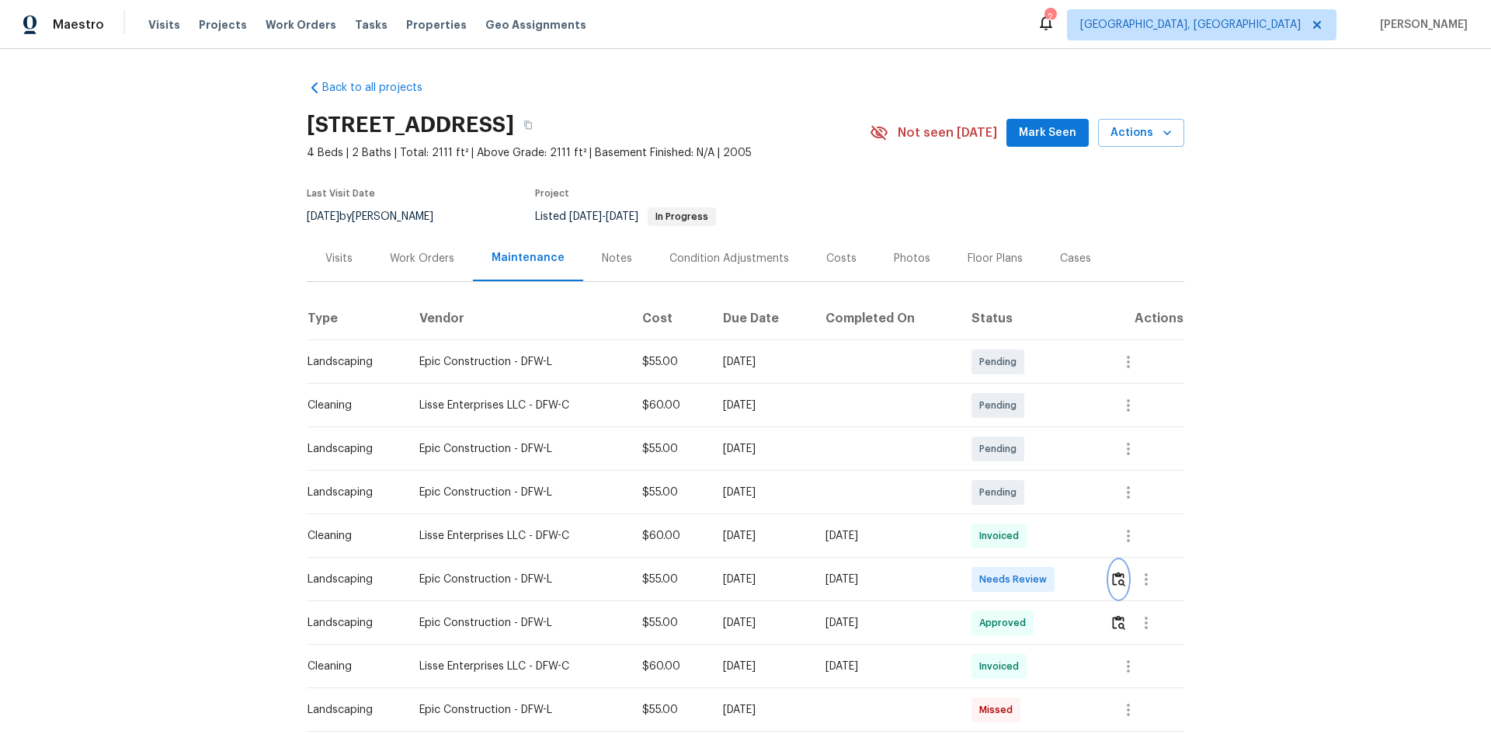
click at [1117, 576] on img "button" at bounding box center [1118, 579] width 13 height 15
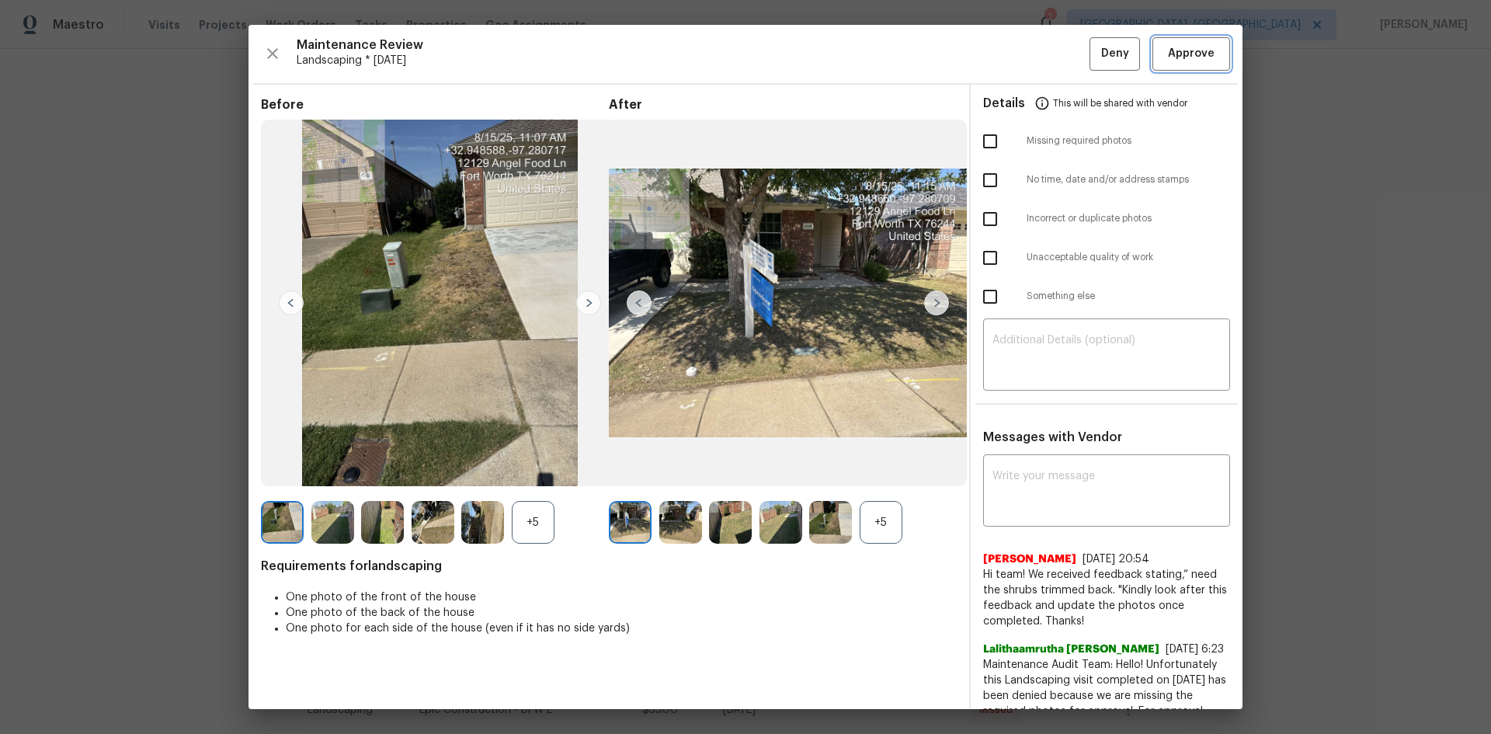
click at [1170, 58] on span "Approve" at bounding box center [1191, 53] width 47 height 19
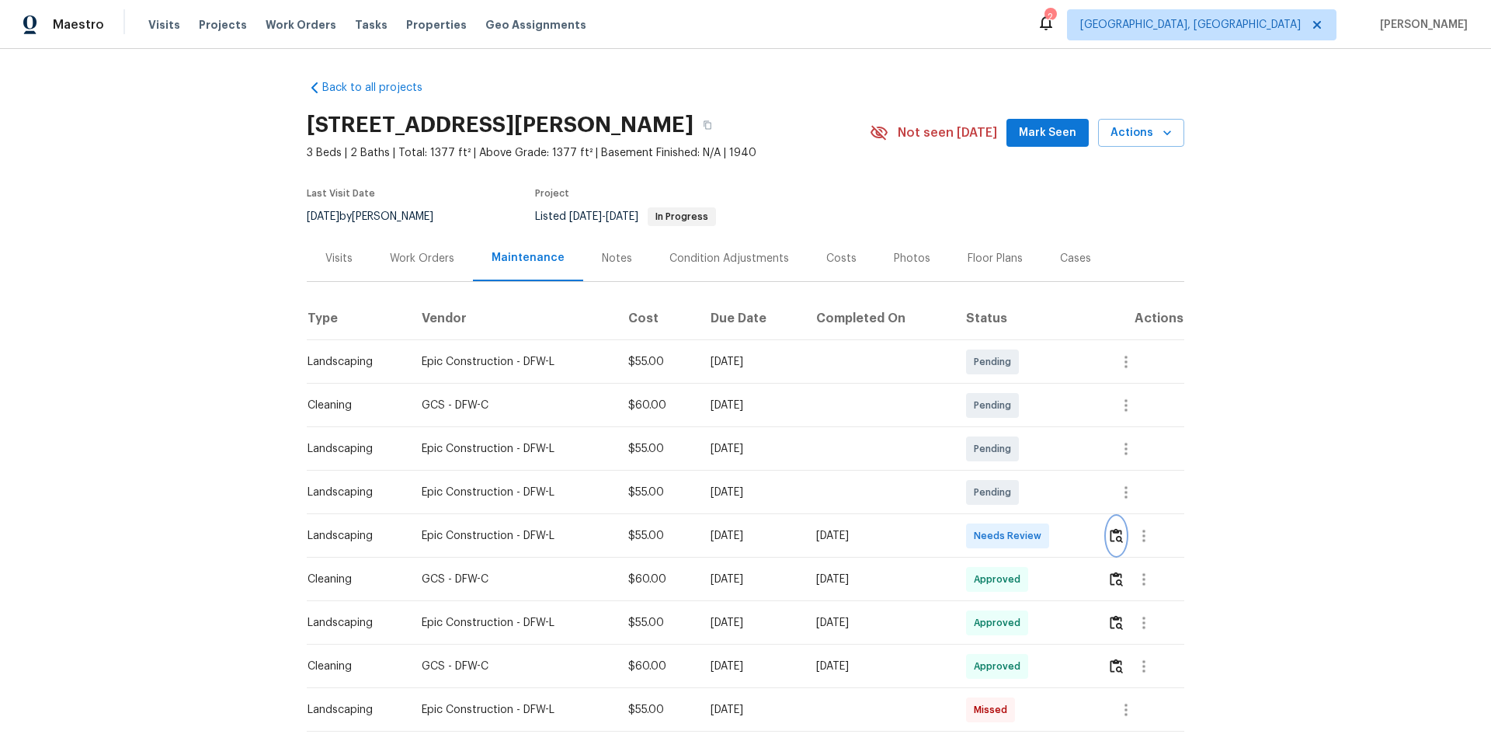
click at [1114, 530] on img "button" at bounding box center [1116, 535] width 13 height 15
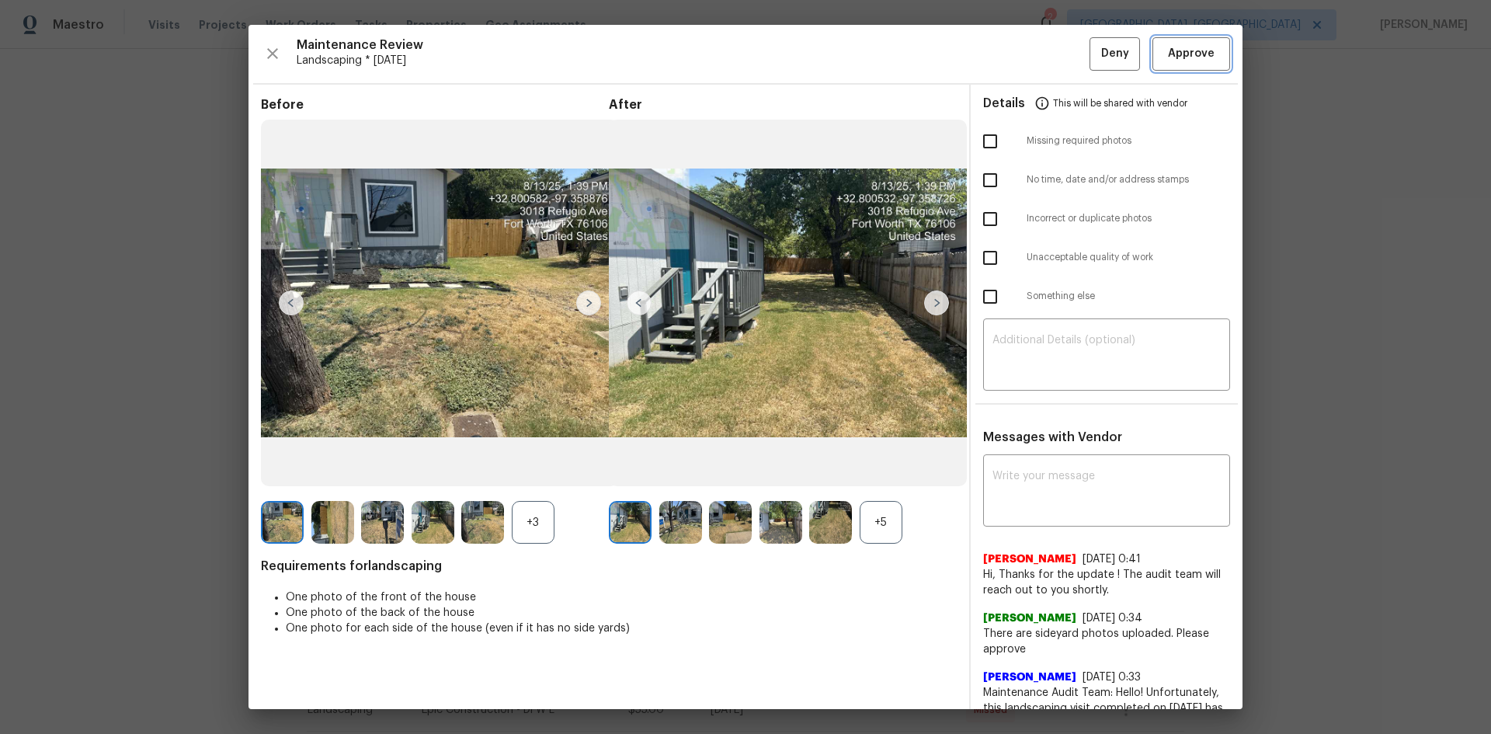
click at [1203, 55] on span "Approve" at bounding box center [1191, 53] width 53 height 19
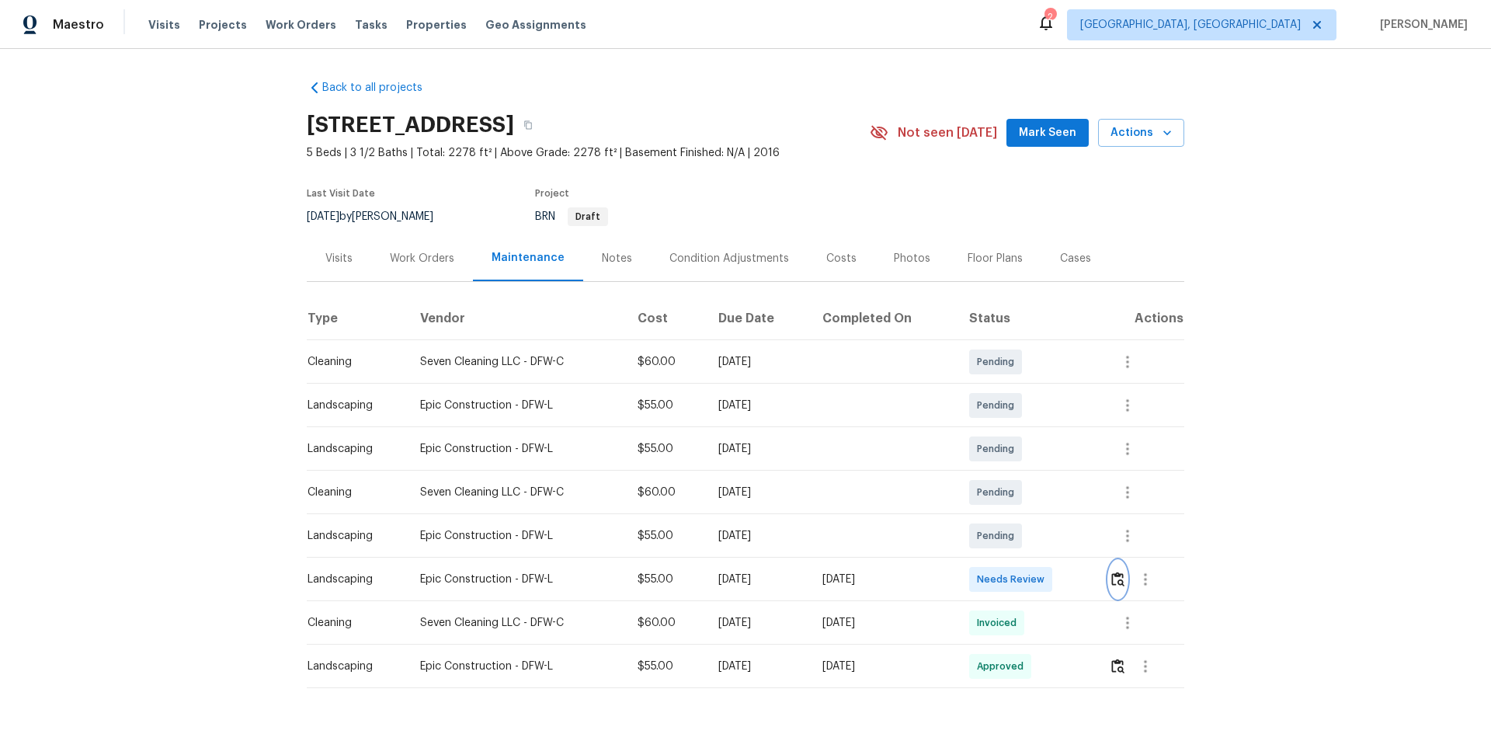
click at [1118, 575] on img "button" at bounding box center [1117, 579] width 13 height 15
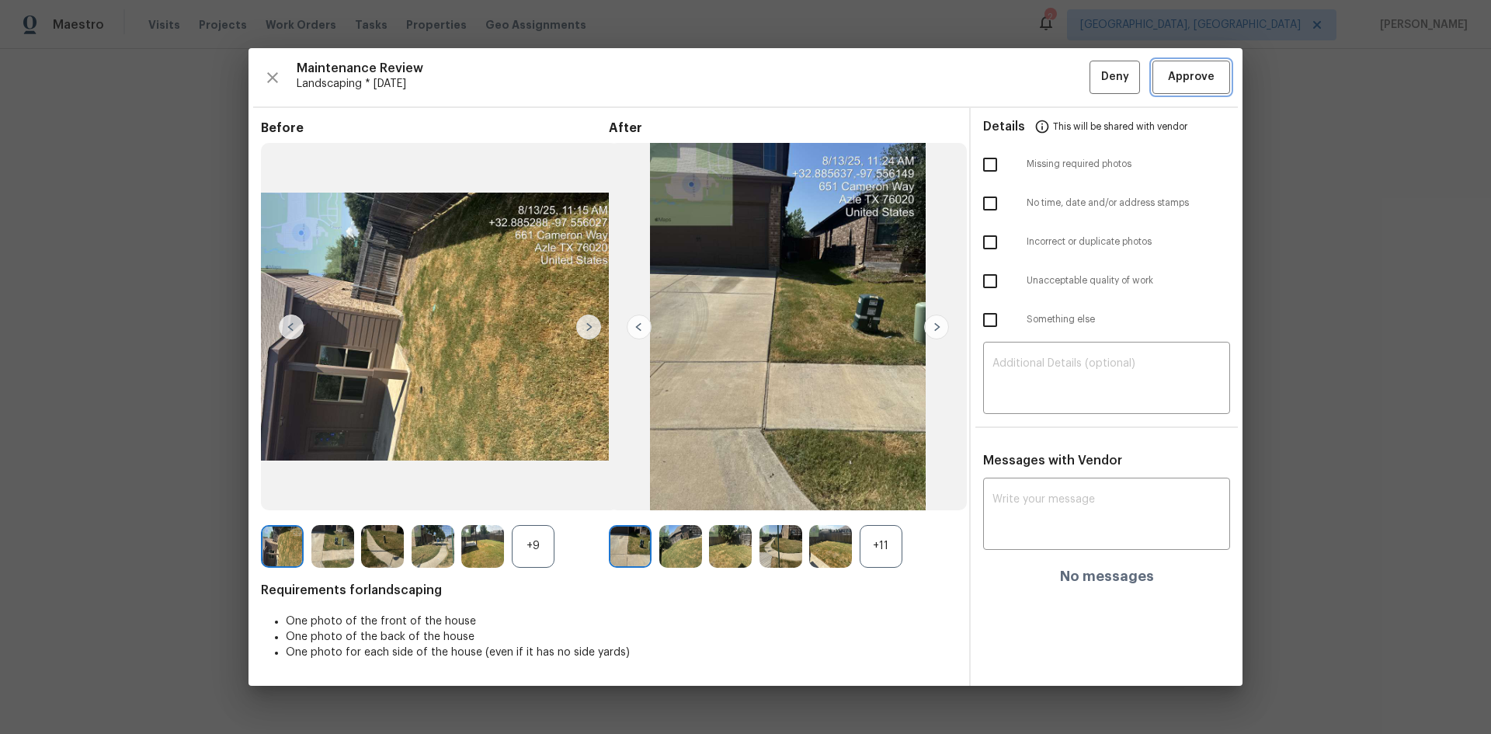
click at [1170, 77] on span "Approve" at bounding box center [1191, 77] width 47 height 19
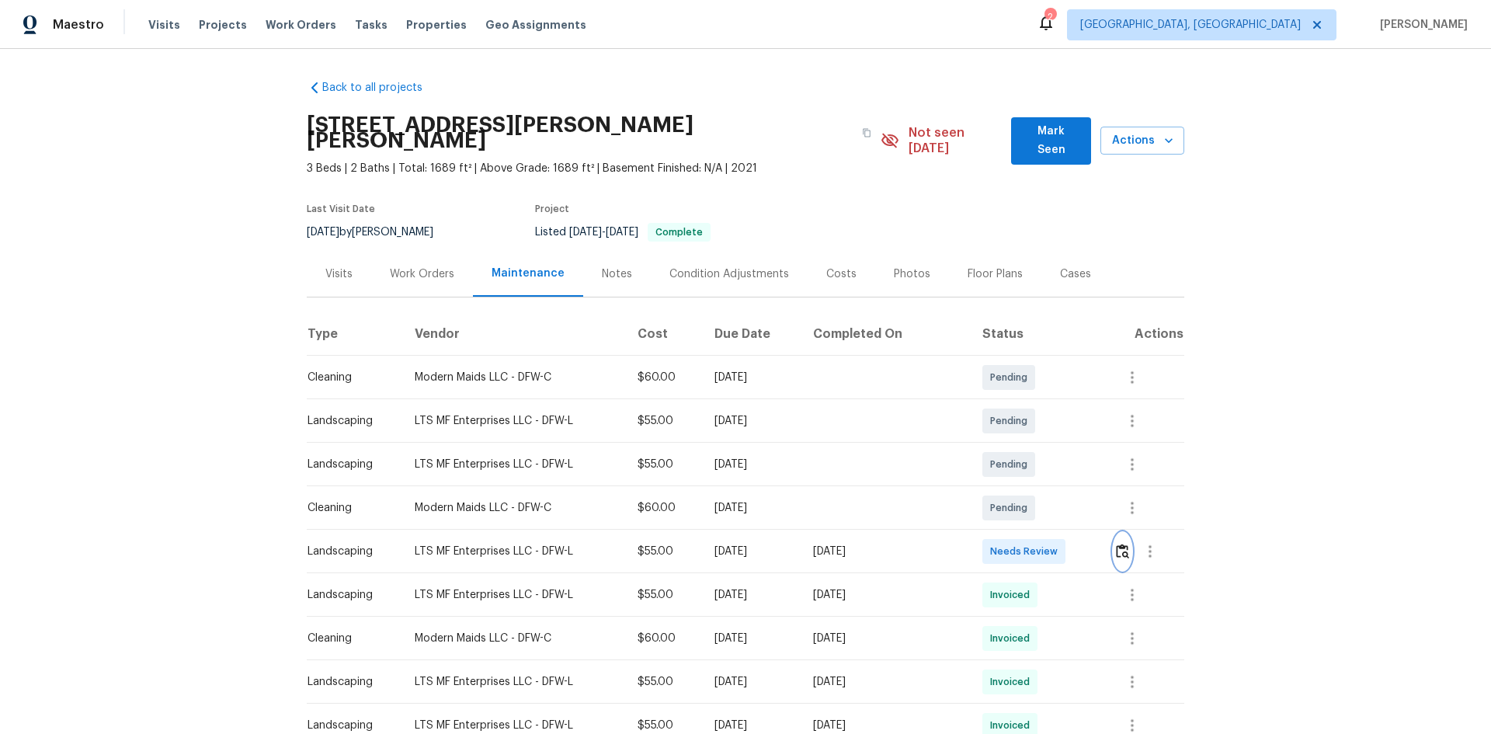
click at [1120, 544] on img "button" at bounding box center [1122, 551] width 13 height 15
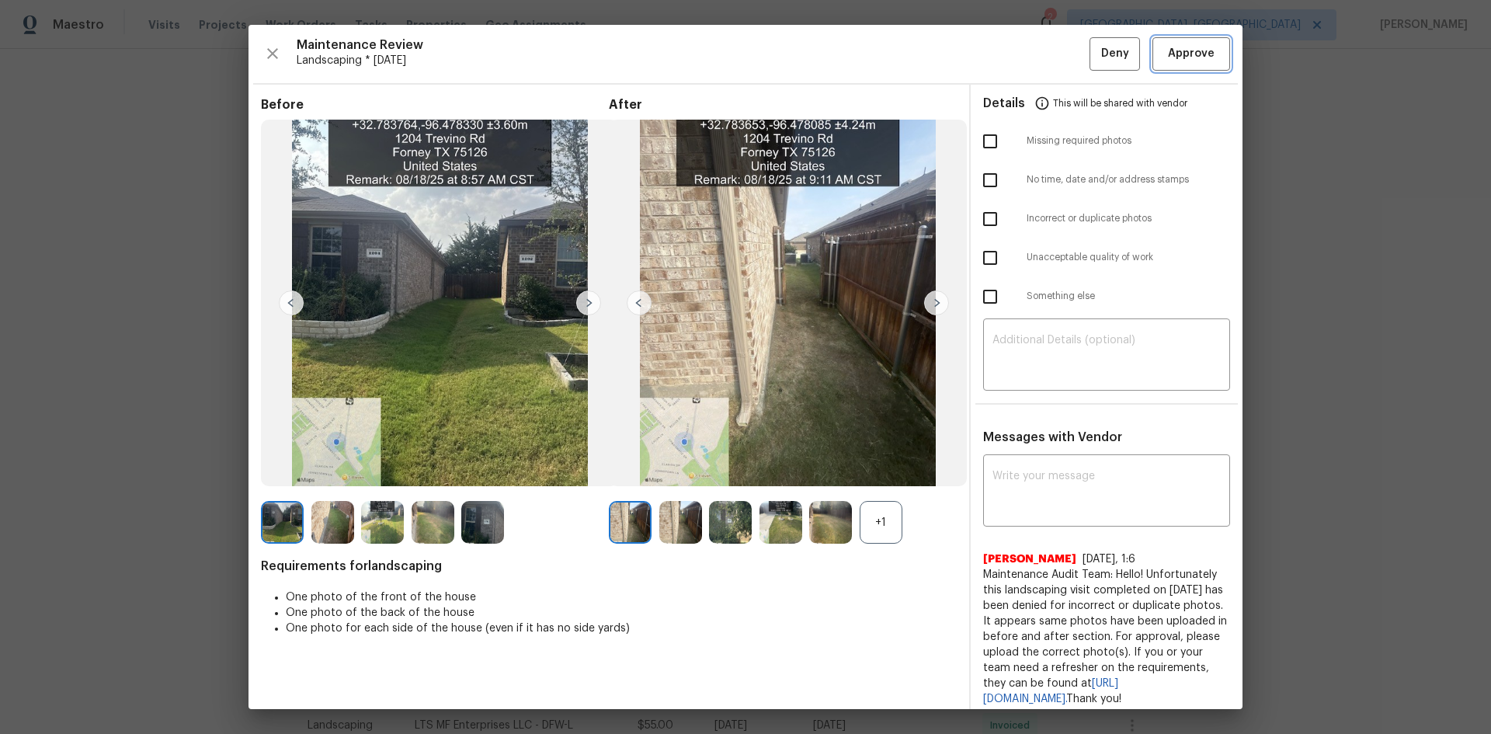
click at [1174, 61] on span "Approve" at bounding box center [1191, 53] width 47 height 19
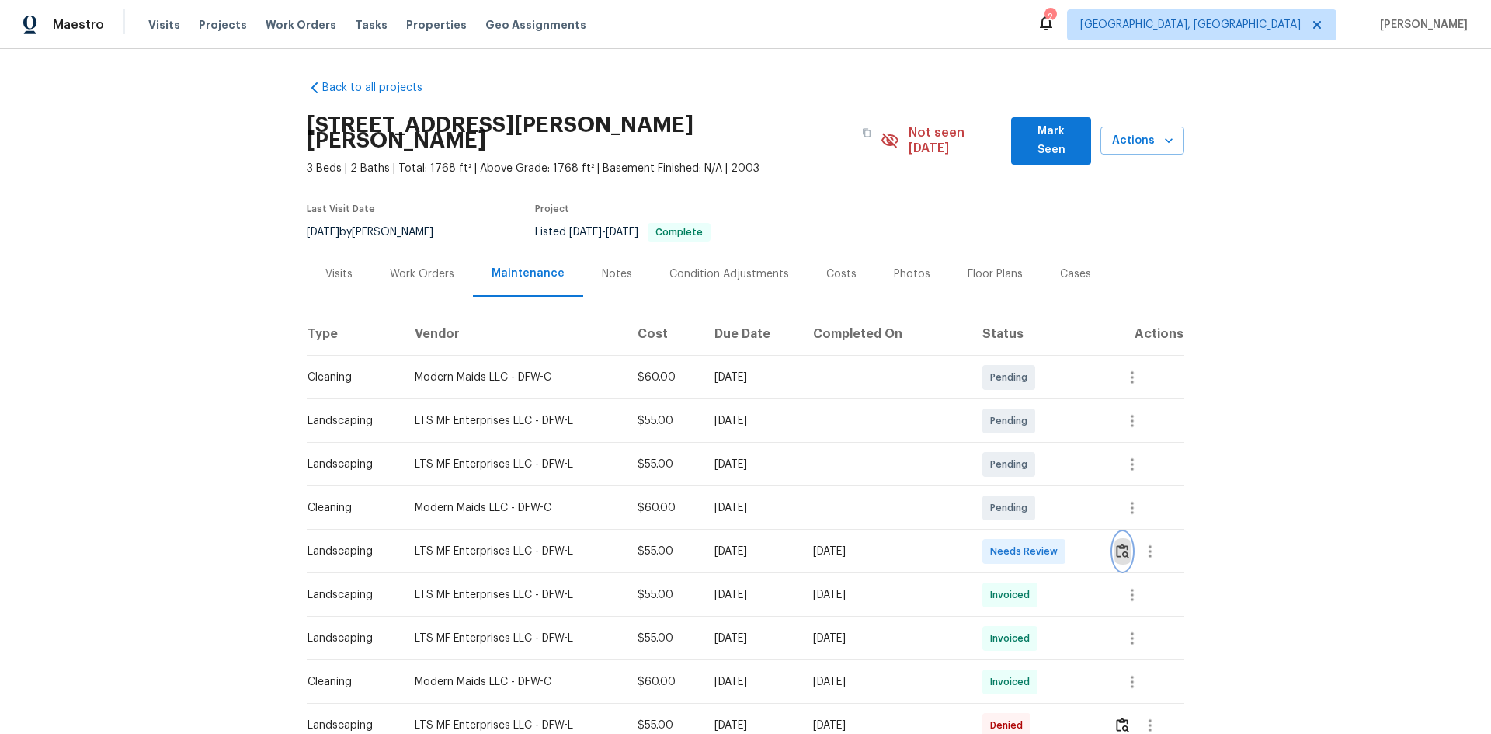
click at [1123, 544] on img "button" at bounding box center [1122, 551] width 13 height 15
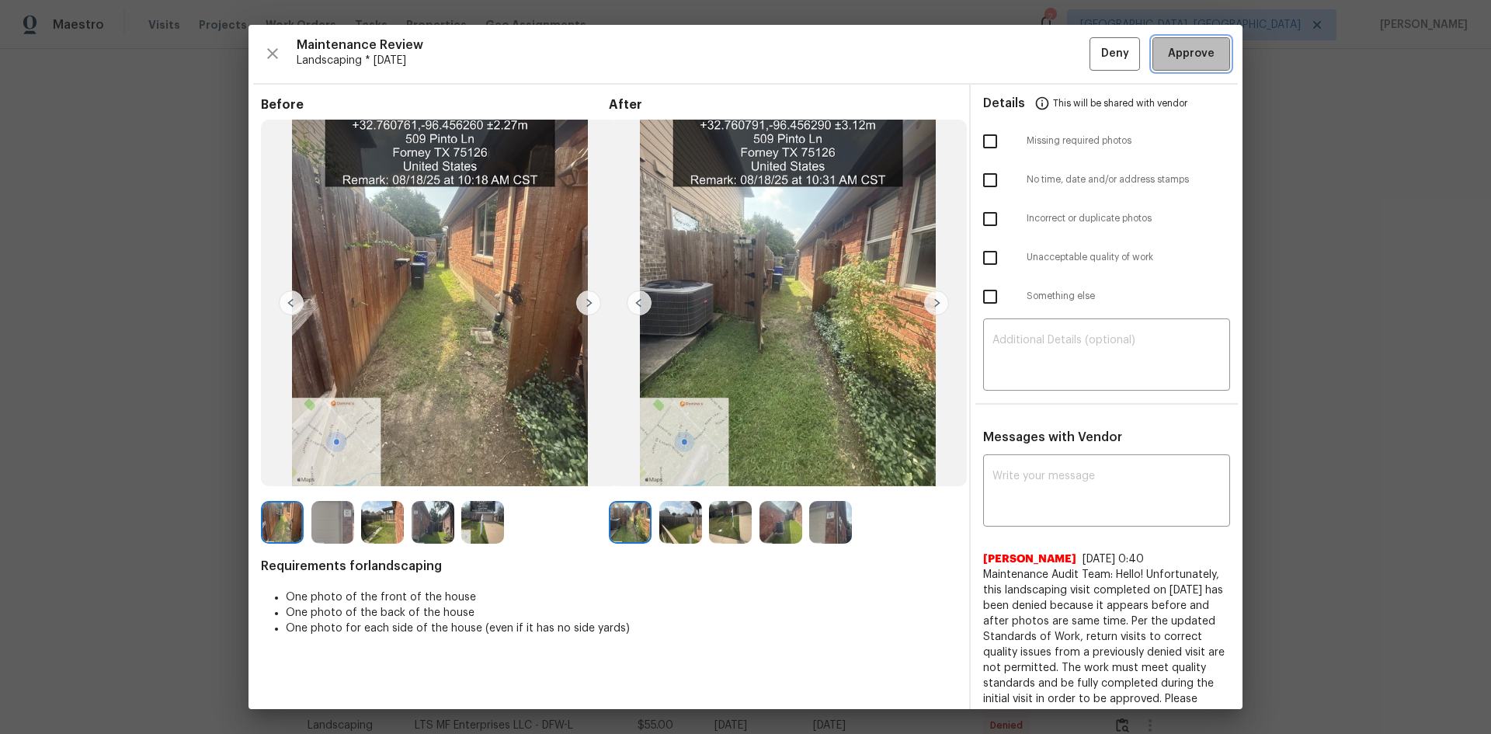
drag, startPoint x: 1192, startPoint y: 46, endPoint x: 1161, endPoint y: 62, distance: 35.1
click at [1190, 47] on span "Approve" at bounding box center [1191, 53] width 47 height 19
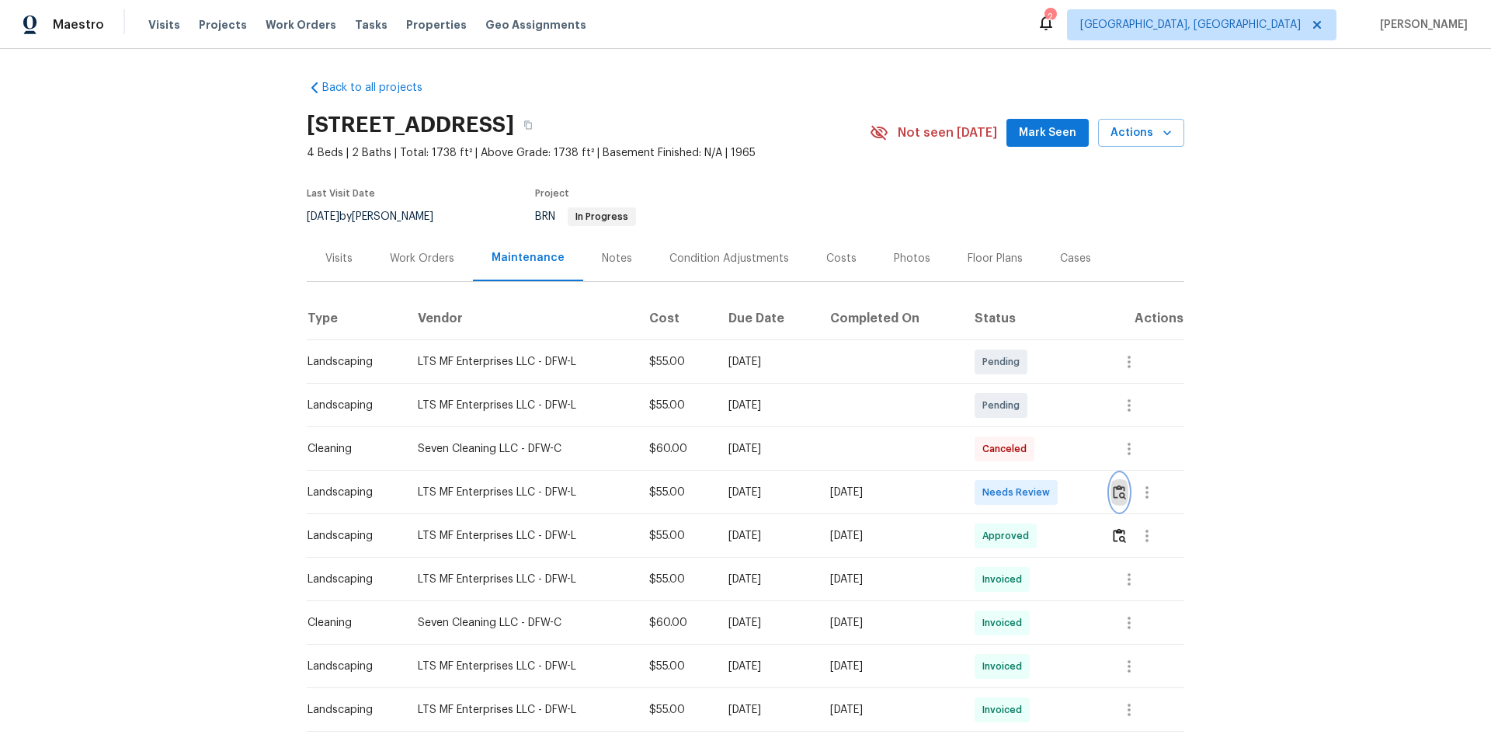
click at [1117, 499] on img "button" at bounding box center [1119, 492] width 13 height 15
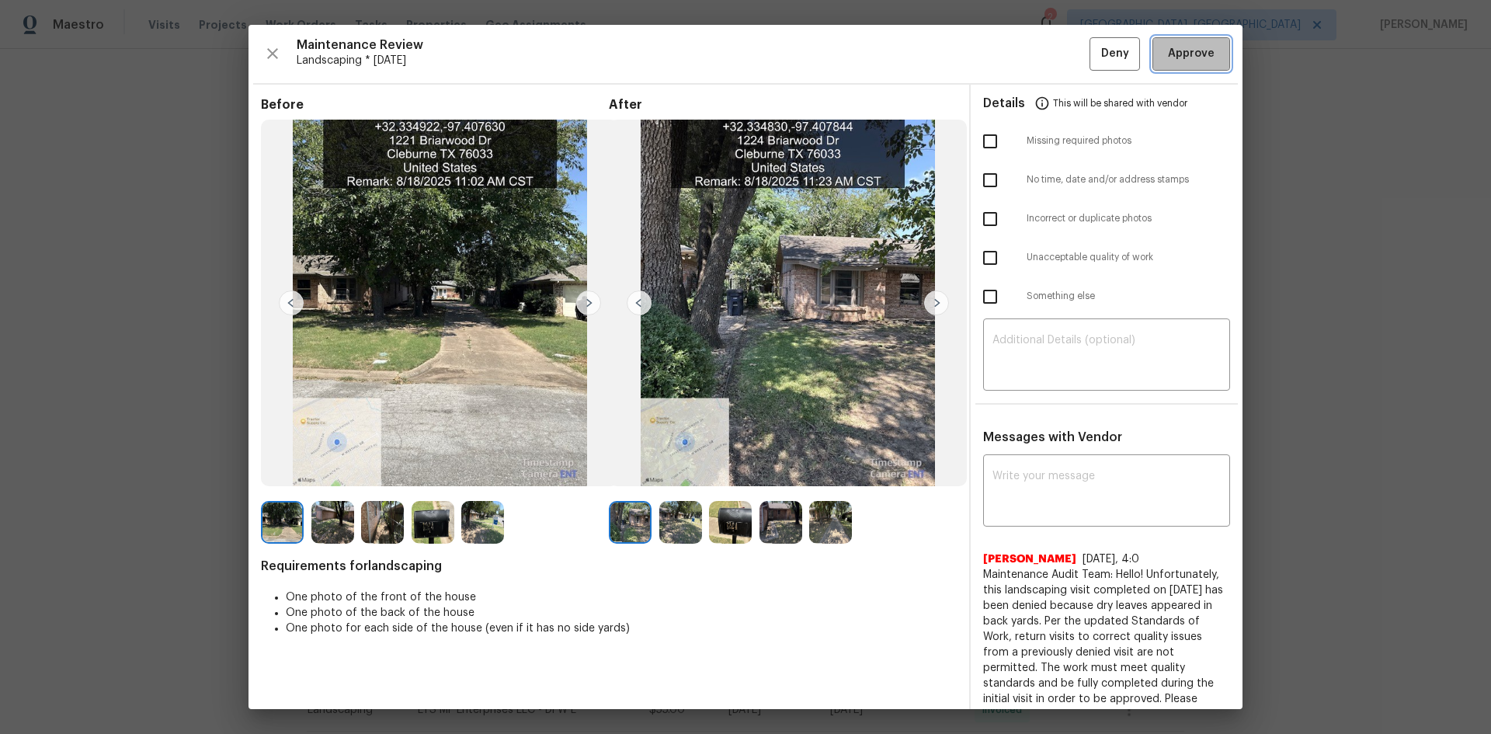
click at [1167, 65] on button "Approve" at bounding box center [1192, 53] width 78 height 33
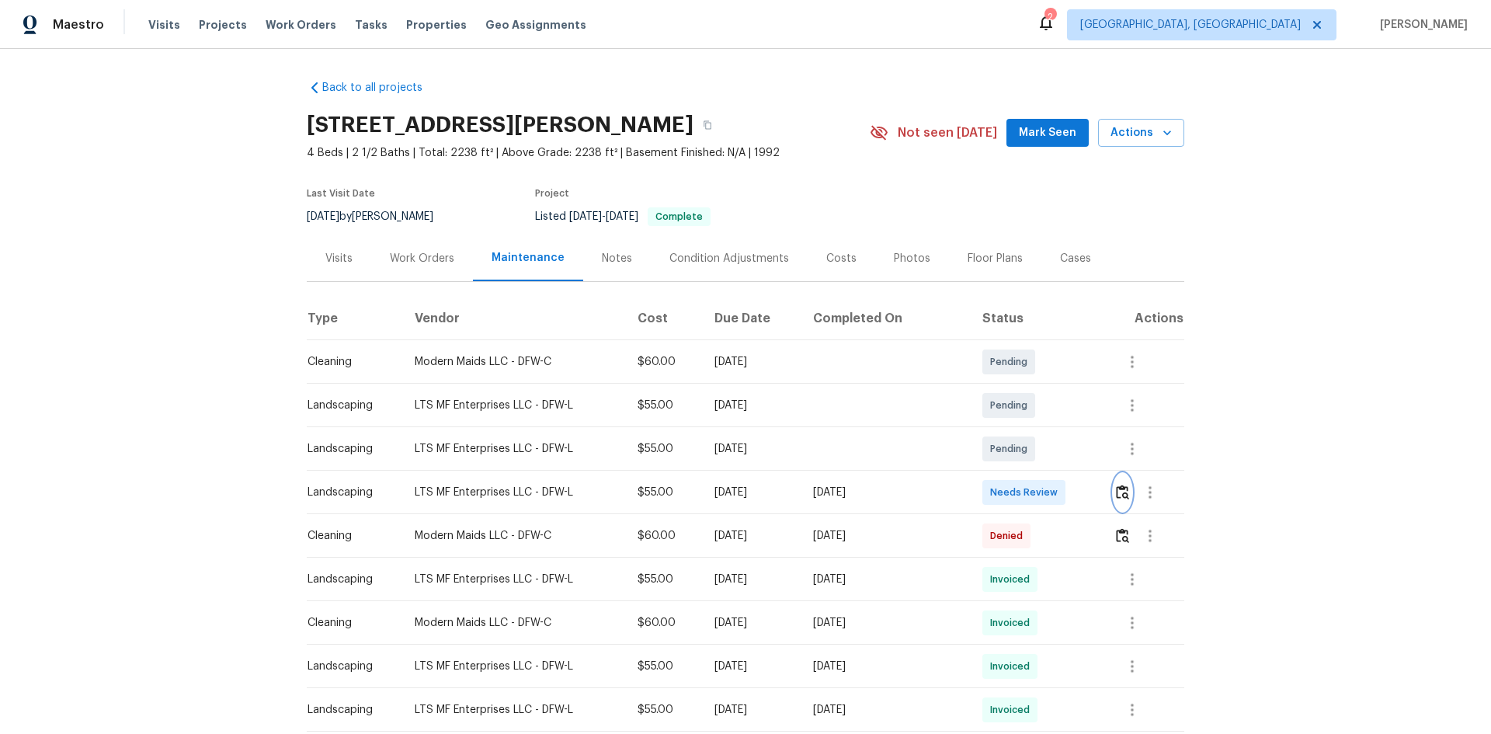
click button "button"
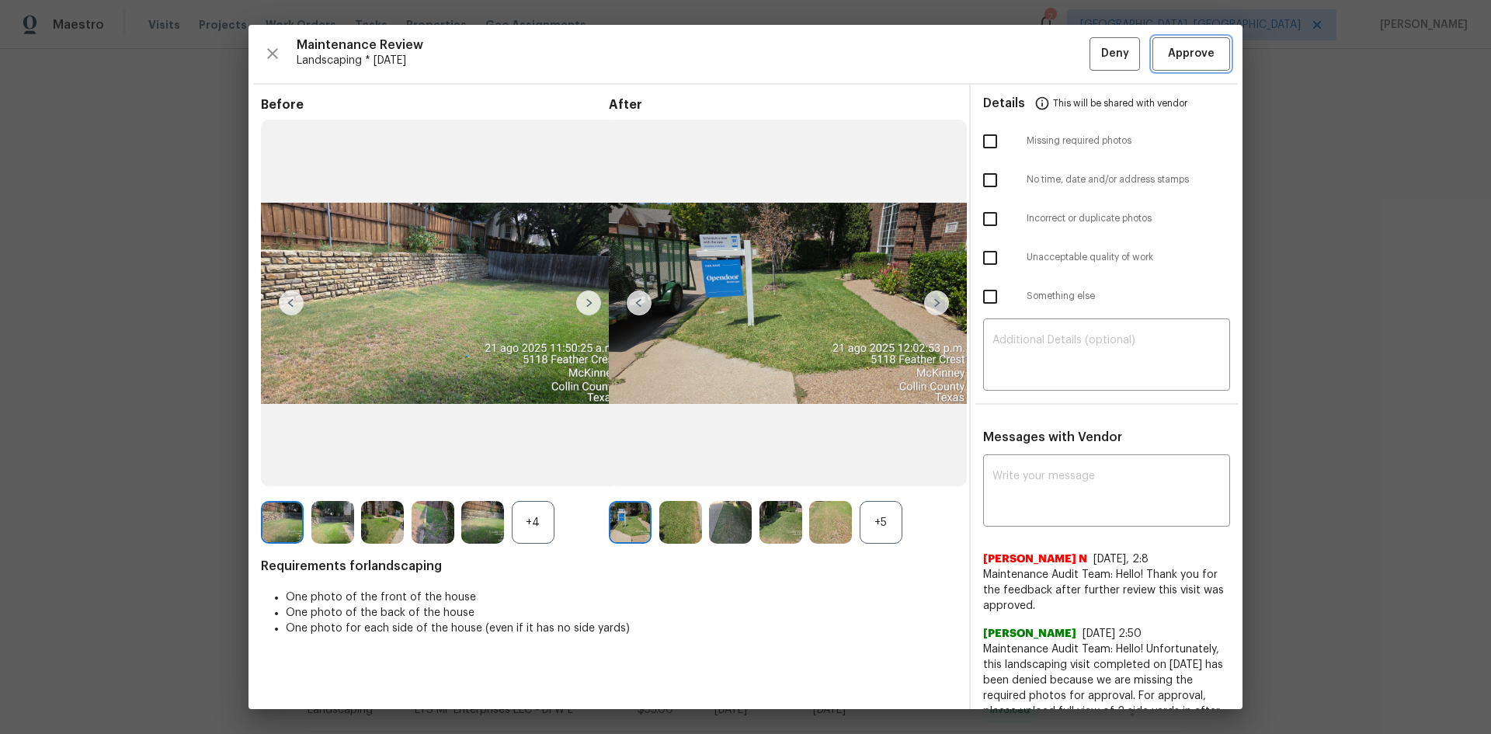
click span "Approve"
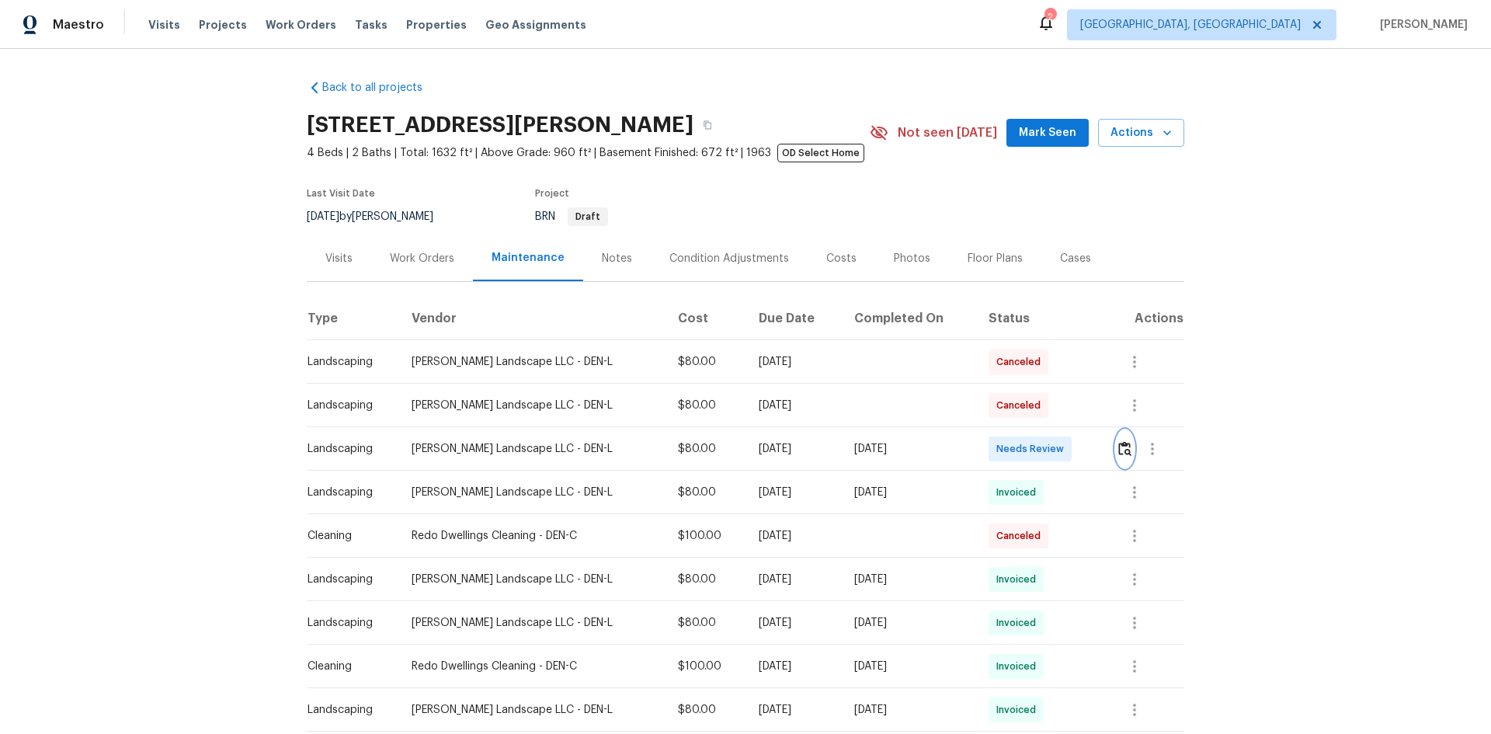
click at [1120, 448] on img "button" at bounding box center [1124, 448] width 13 height 15
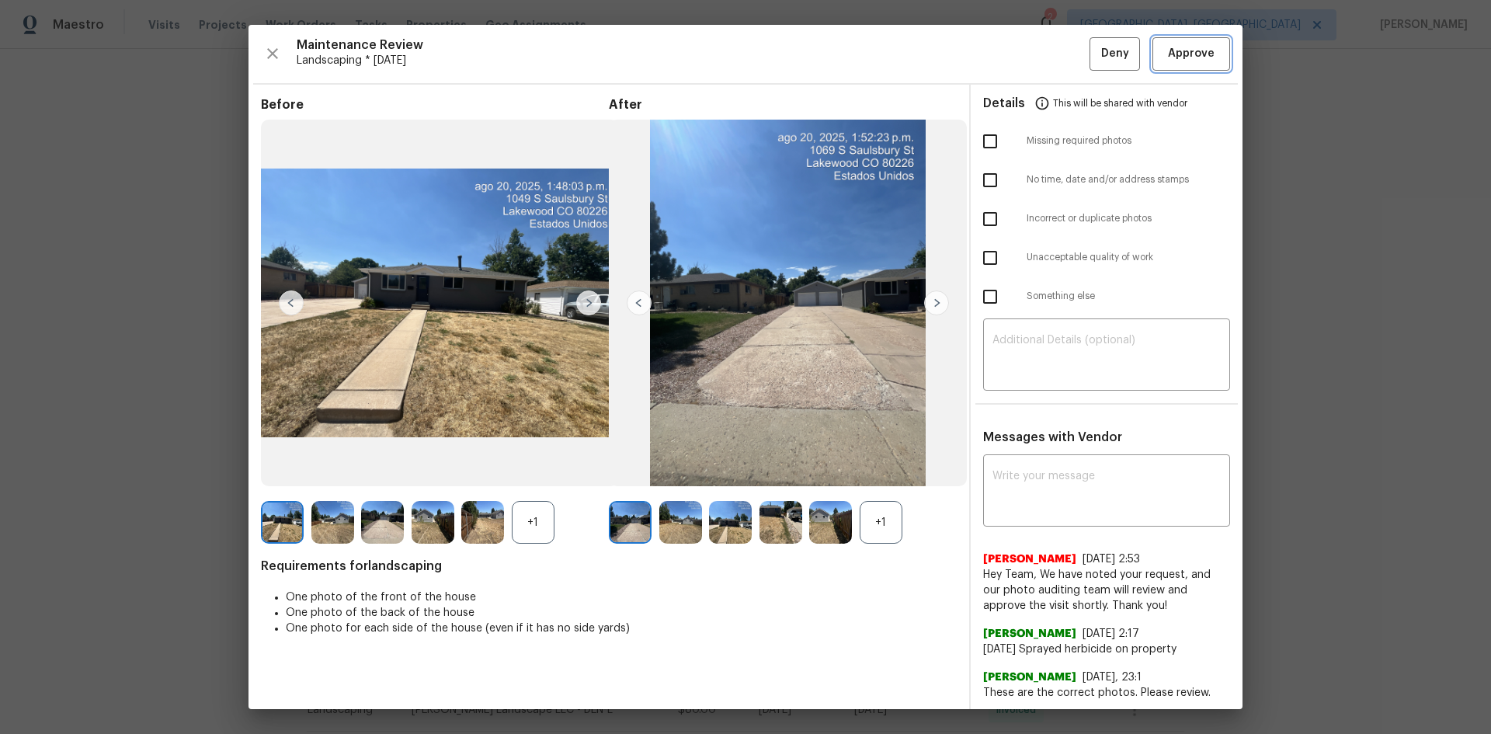
click at [1181, 56] on span "Approve" at bounding box center [1191, 53] width 47 height 19
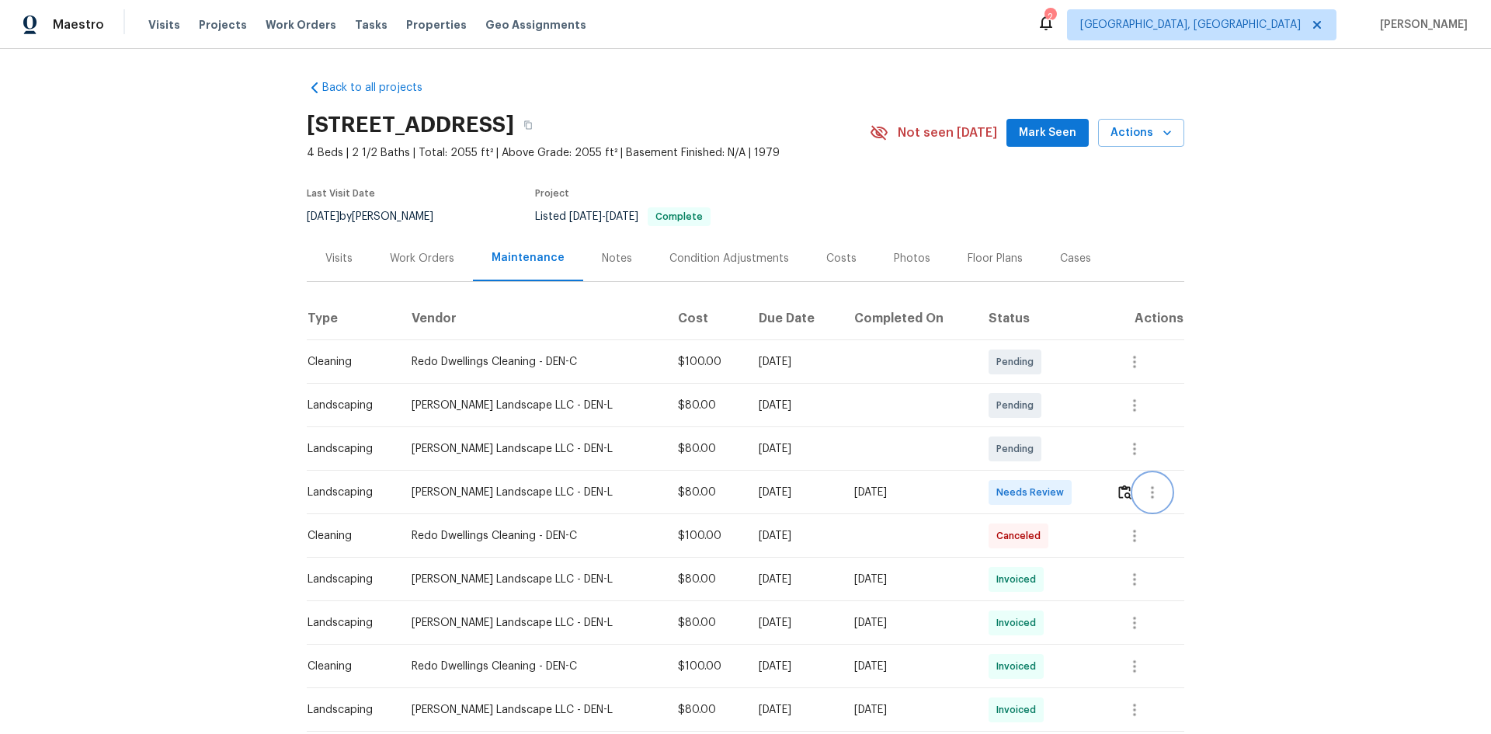
click at [1134, 490] on button "button" at bounding box center [1152, 492] width 37 height 37
click at [1121, 491] on div at bounding box center [745, 367] width 1491 height 734
click at [1119, 491] on img "button" at bounding box center [1124, 492] width 13 height 15
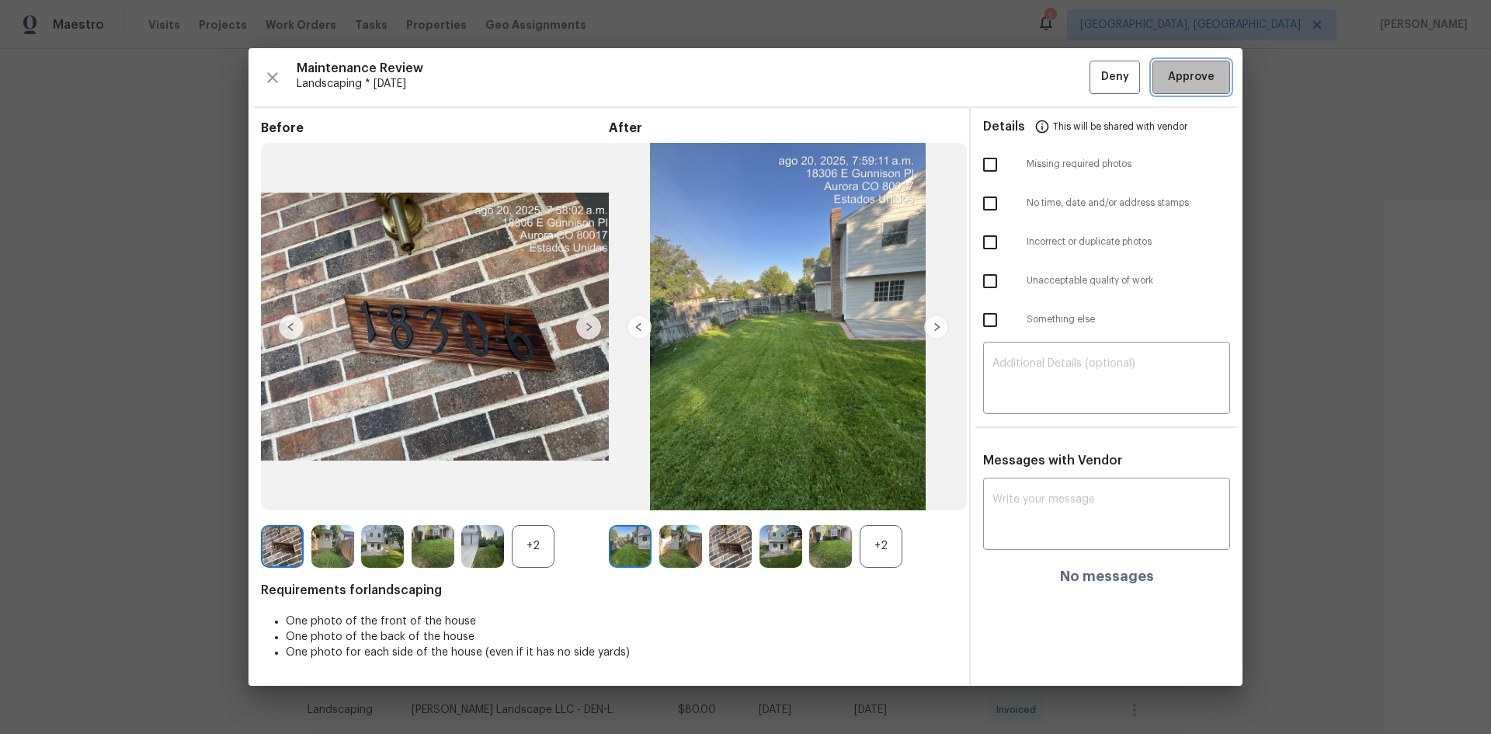
click at [1164, 78] on button "Approve" at bounding box center [1192, 77] width 78 height 33
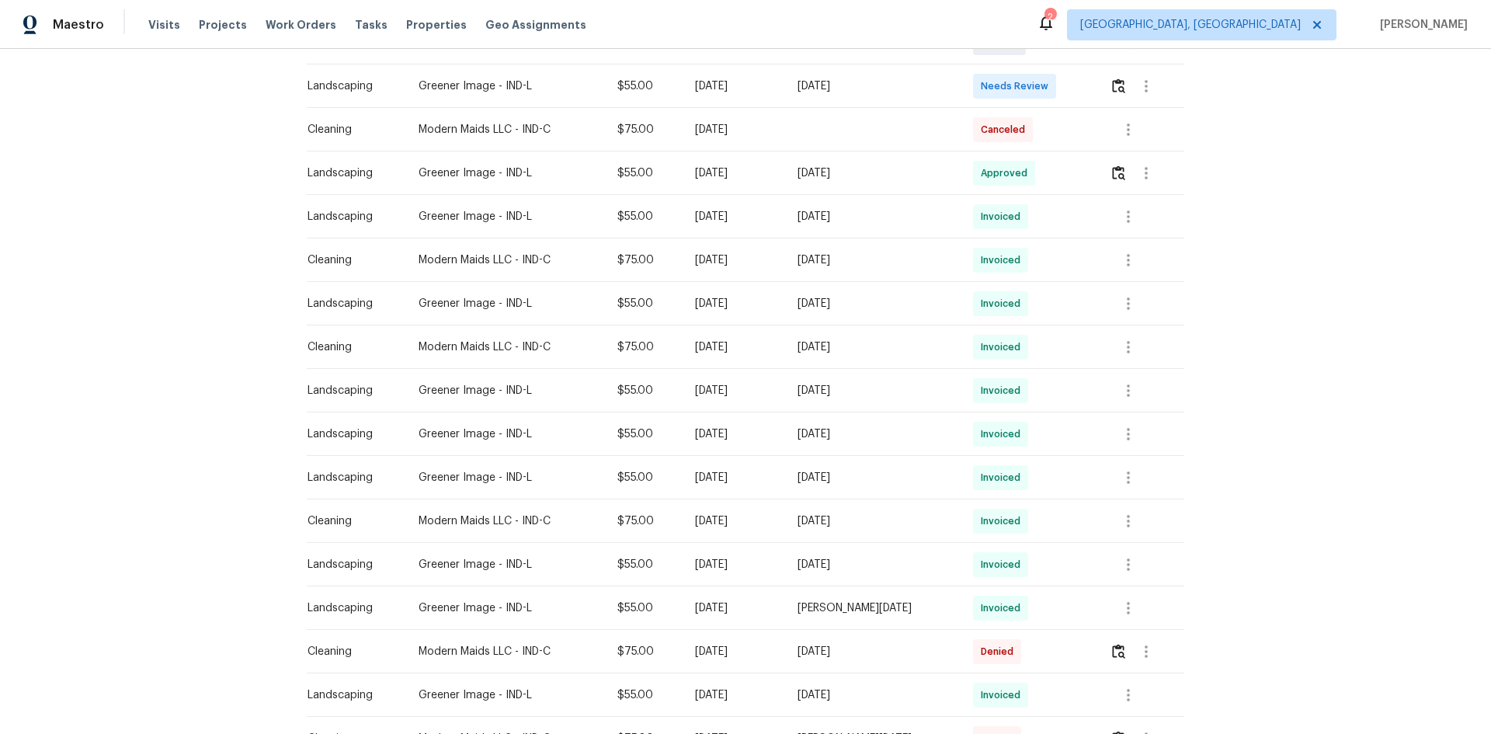
scroll to position [155, 0]
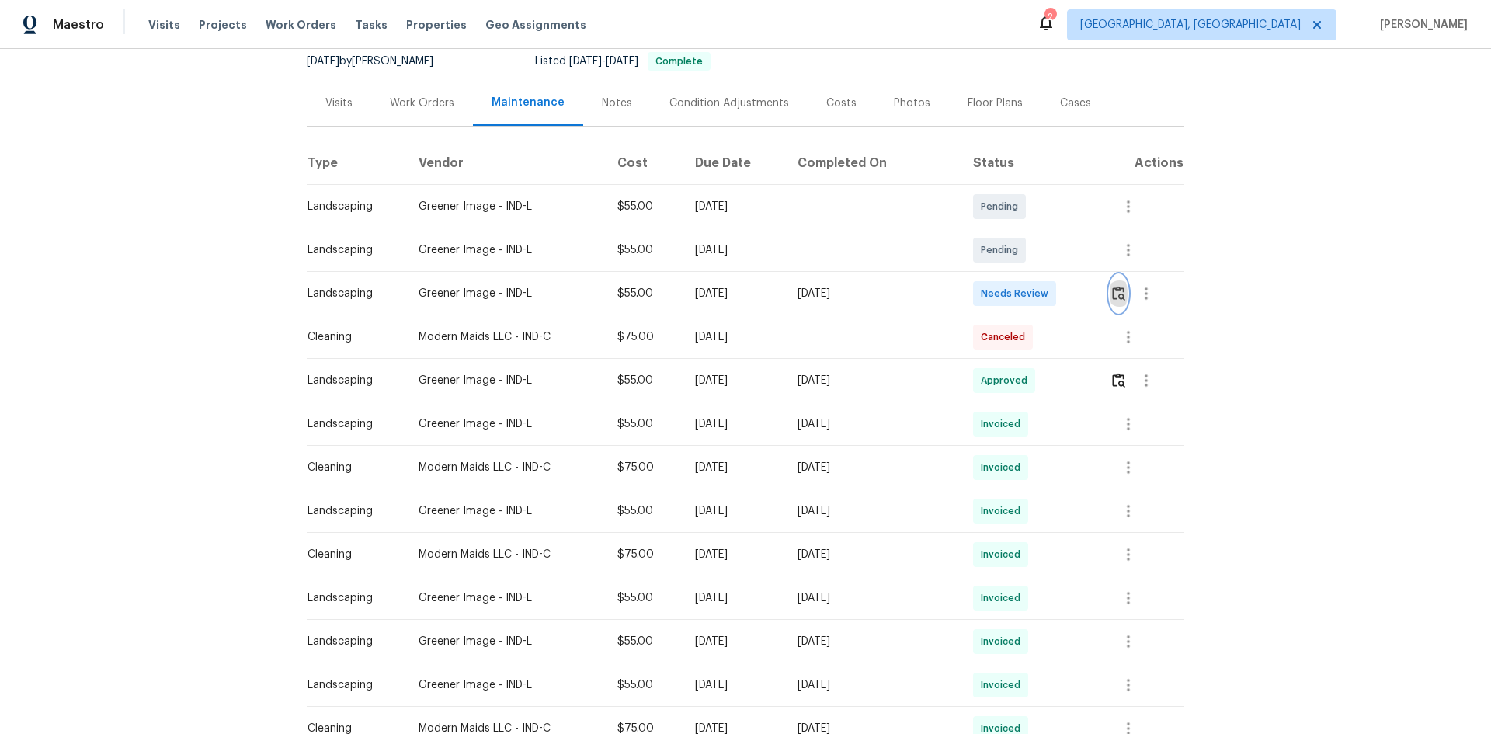
click at [1115, 291] on img "button" at bounding box center [1118, 293] width 13 height 15
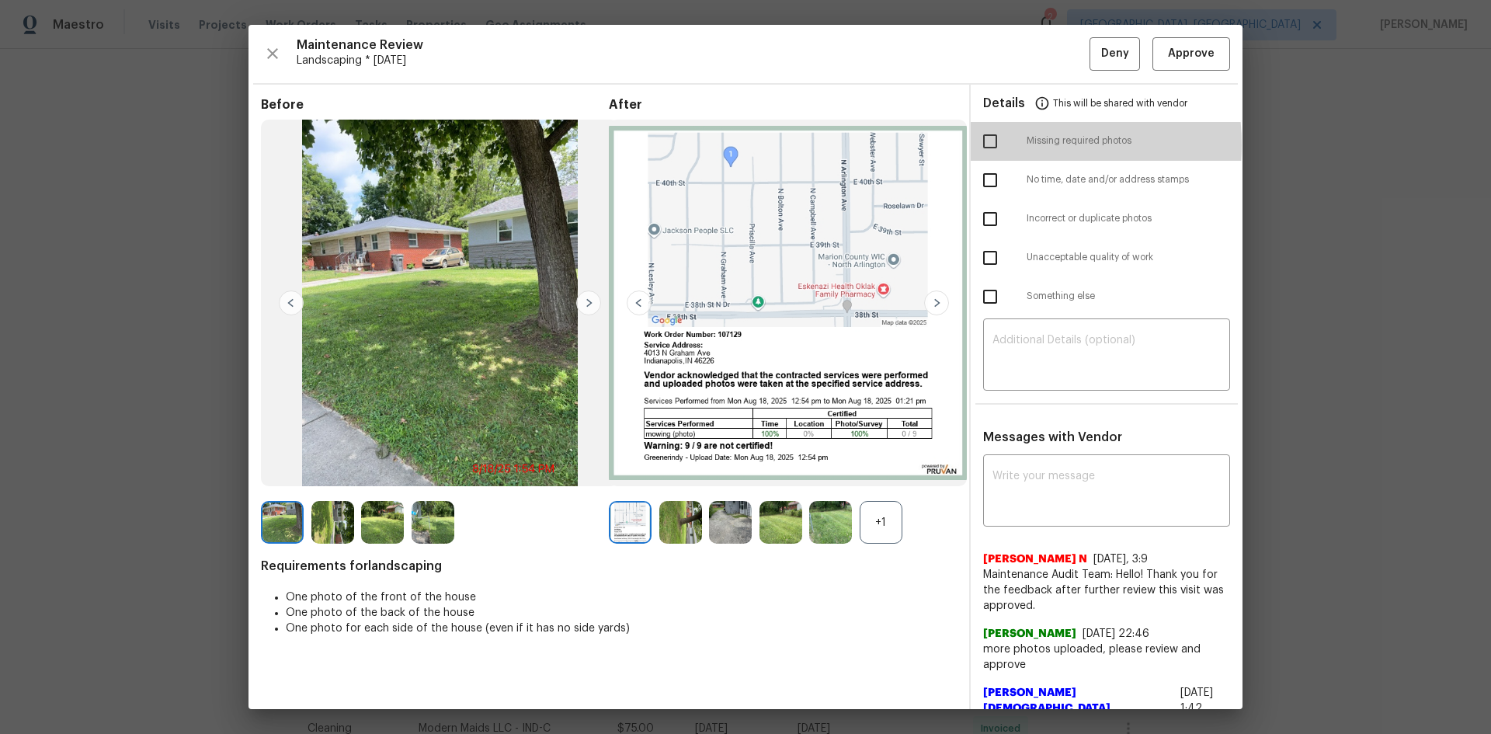
click at [985, 144] on input "checkbox" at bounding box center [990, 141] width 33 height 33
checkbox input "true"
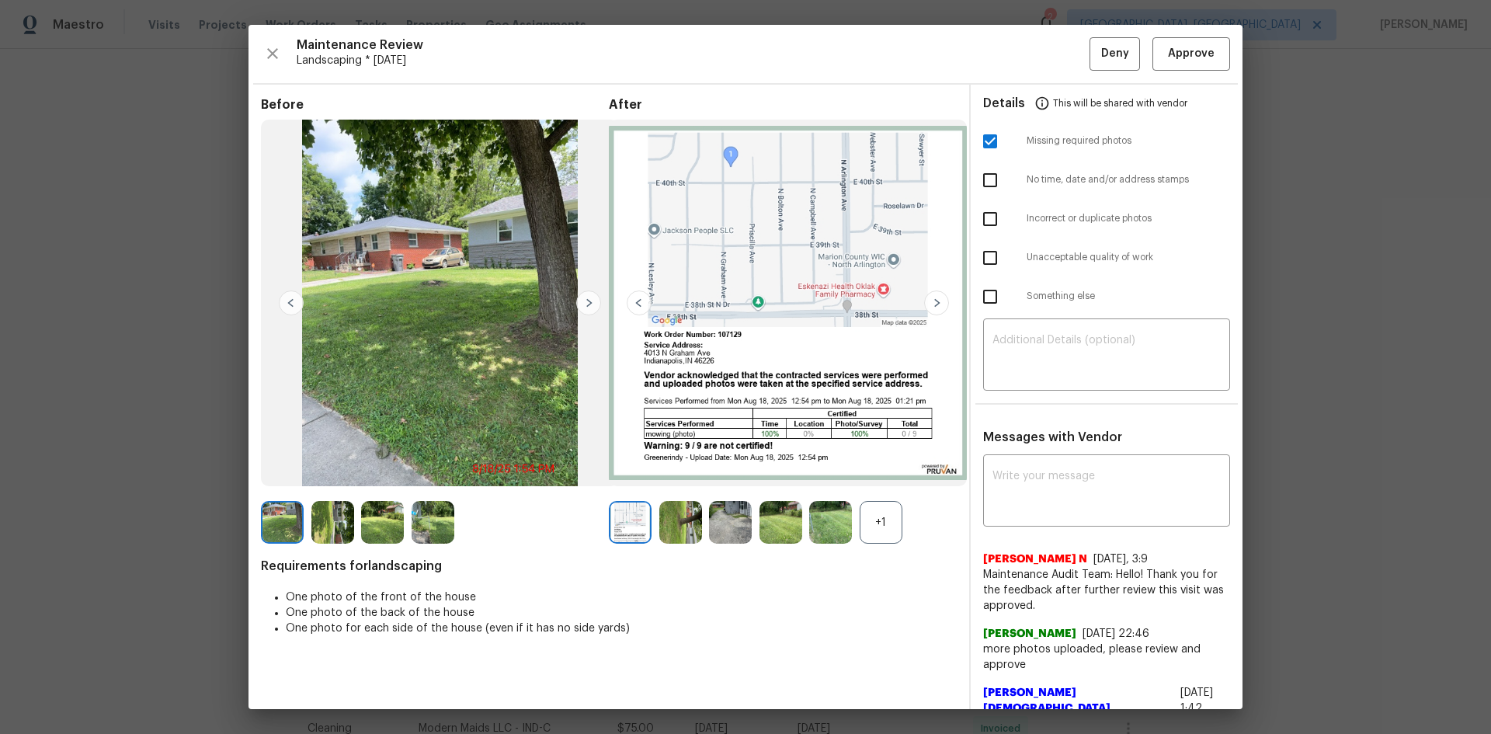
click at [981, 257] on input "checkbox" at bounding box center [990, 258] width 33 height 33
checkbox input "true"
click at [1000, 346] on textarea at bounding box center [1107, 356] width 228 height 43
paste textarea "Maintenance Audit Team: Hello! Unfortunately, this Landscaping visit completed …"
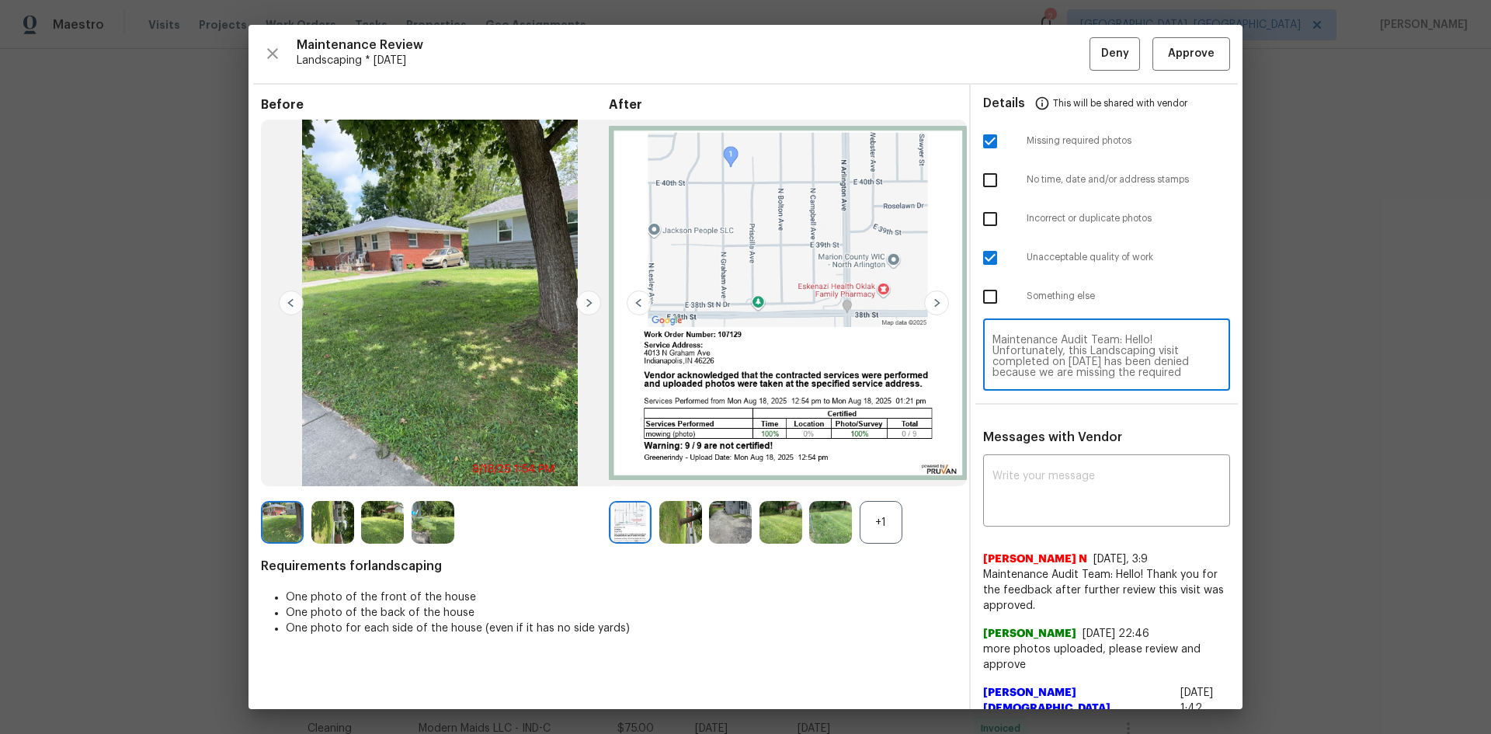
scroll to position [163, 0]
type textarea "Maintenance Audit Team: Hello! Unfortunately, this Landscaping visit completed …"
click at [1006, 466] on div "x ​" at bounding box center [1106, 492] width 247 height 68
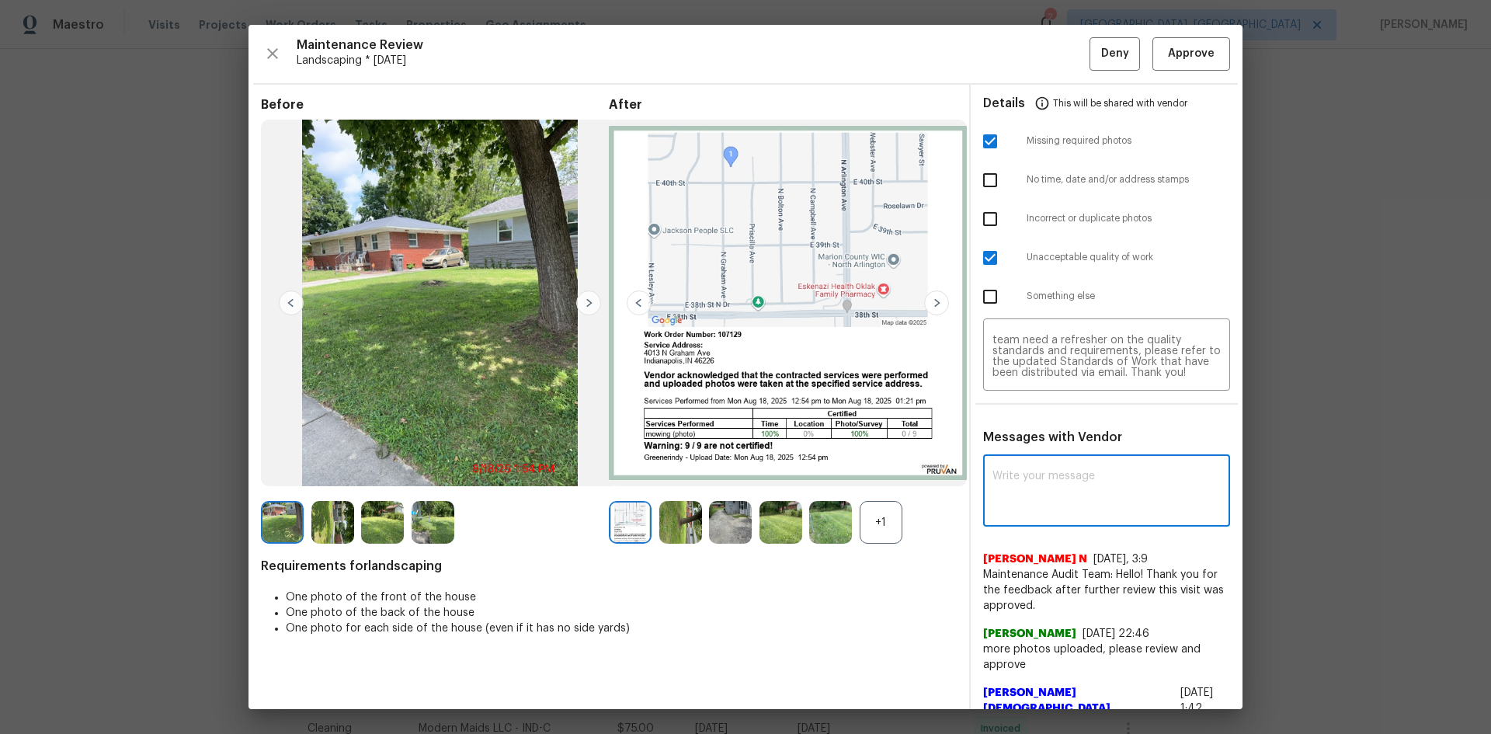
paste textarea "Maintenance Audit Team: Hello! Unfortunately, this Landscaping visit completed …"
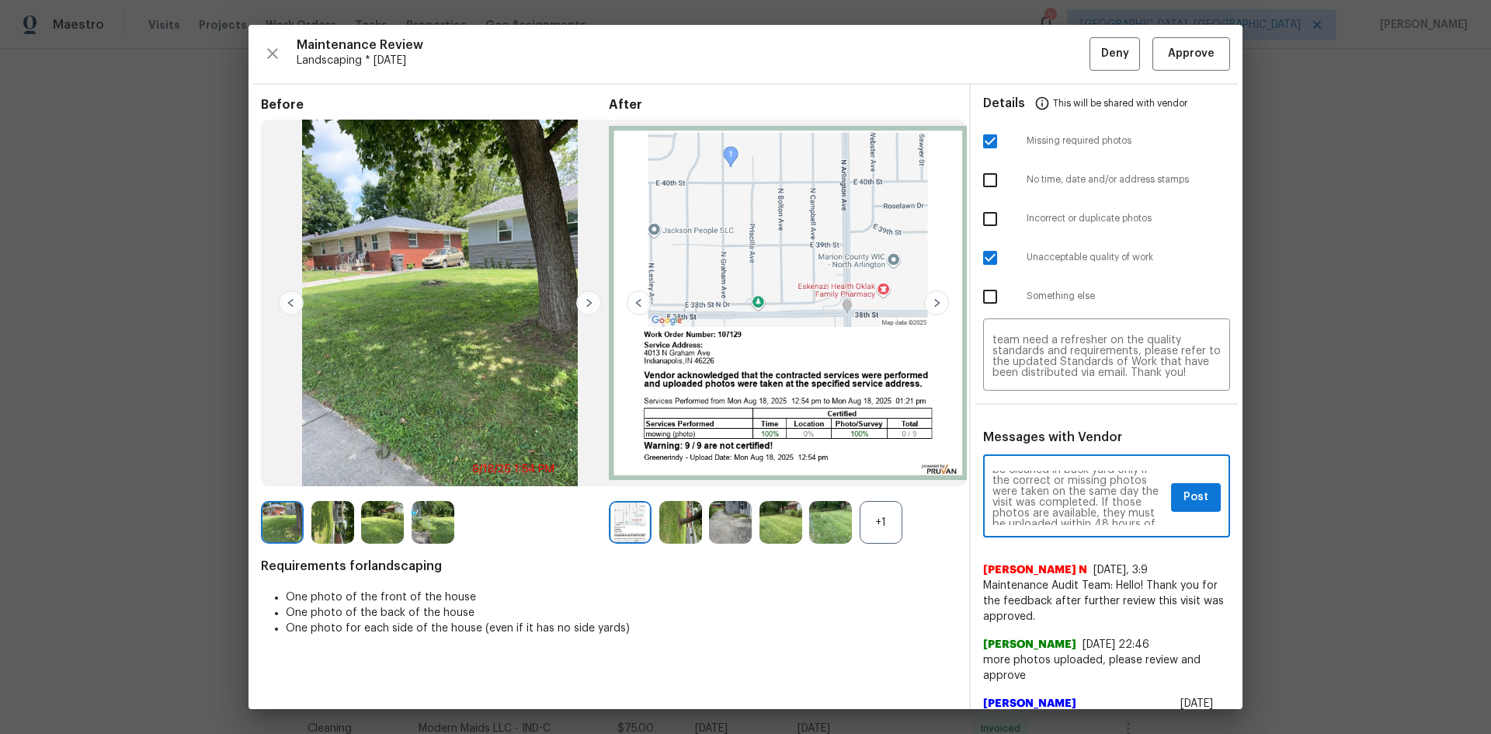
scroll to position [124, 0]
type textarea "Maintenance Audit Team: Hello! Unfortunately, this Landscaping visit completed …"
click at [1188, 490] on span "Post" at bounding box center [1196, 497] width 25 height 19
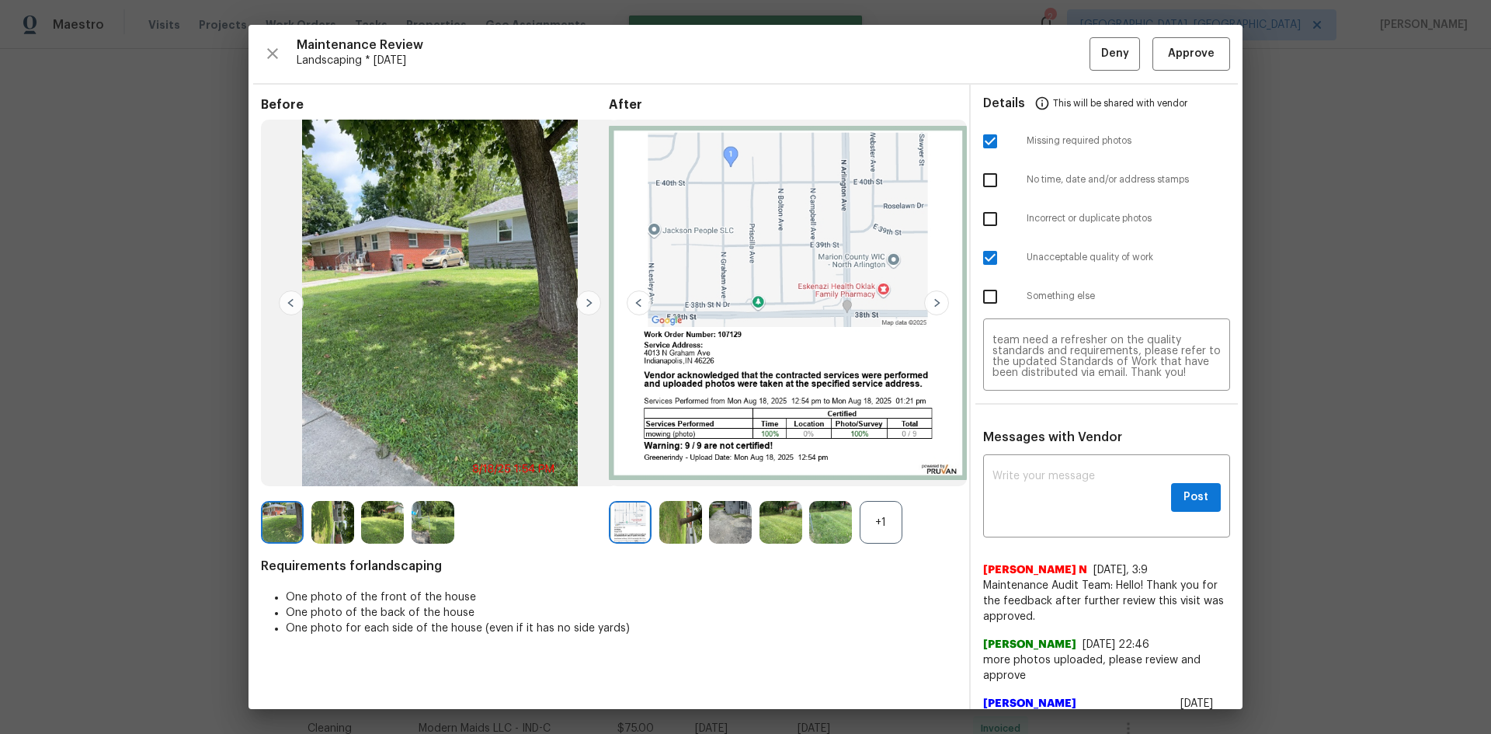
scroll to position [0, 0]
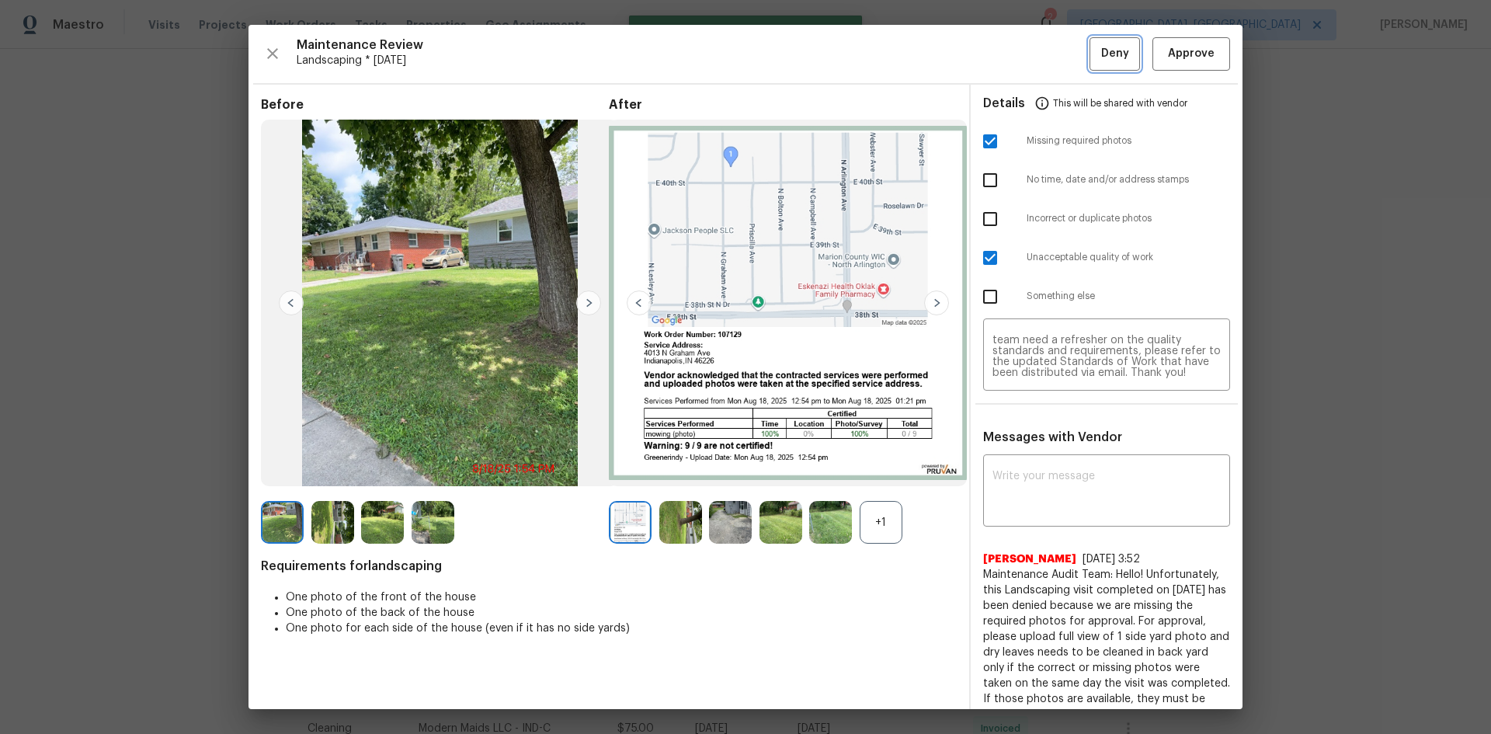
click at [1110, 50] on span "Deny" at bounding box center [1115, 53] width 28 height 19
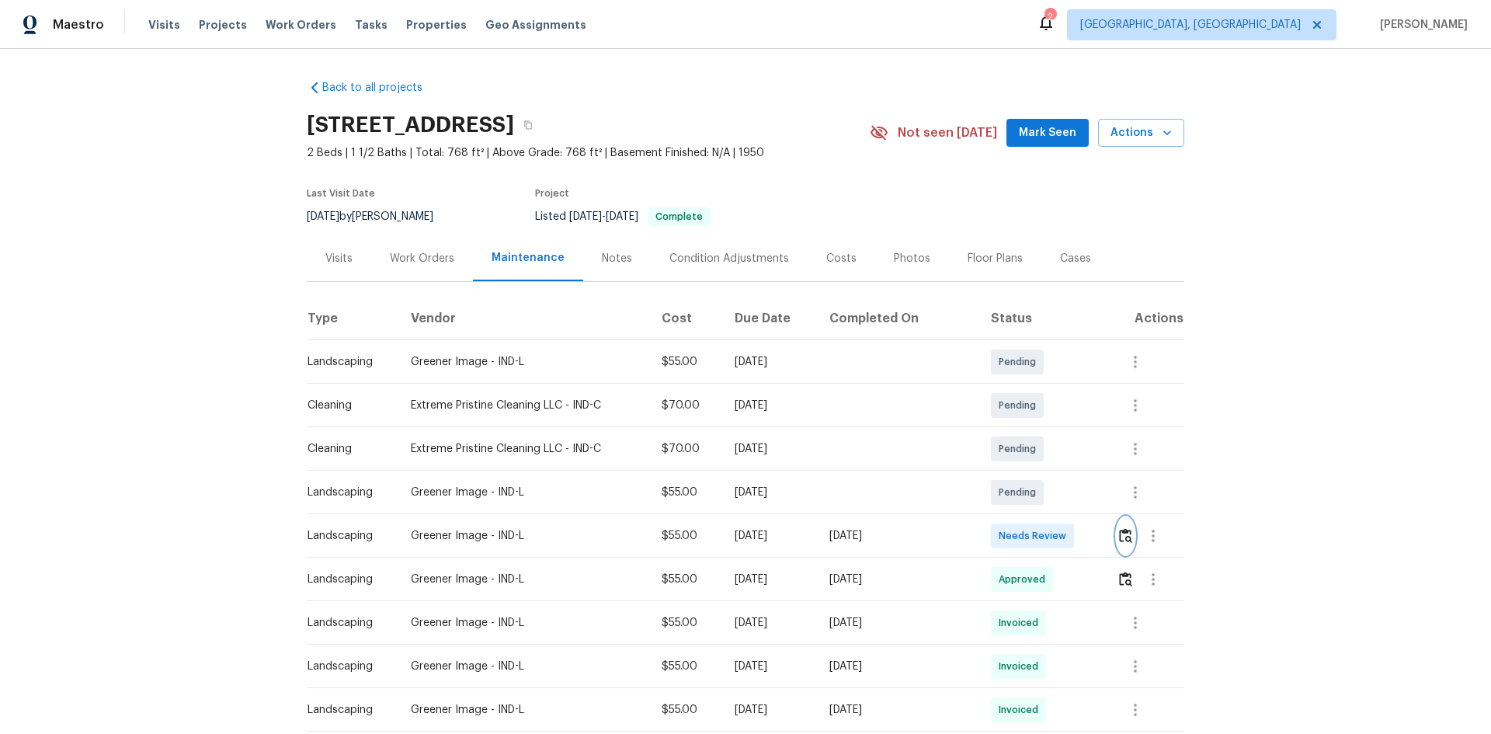
click at [1121, 536] on img "button" at bounding box center [1125, 535] width 13 height 15
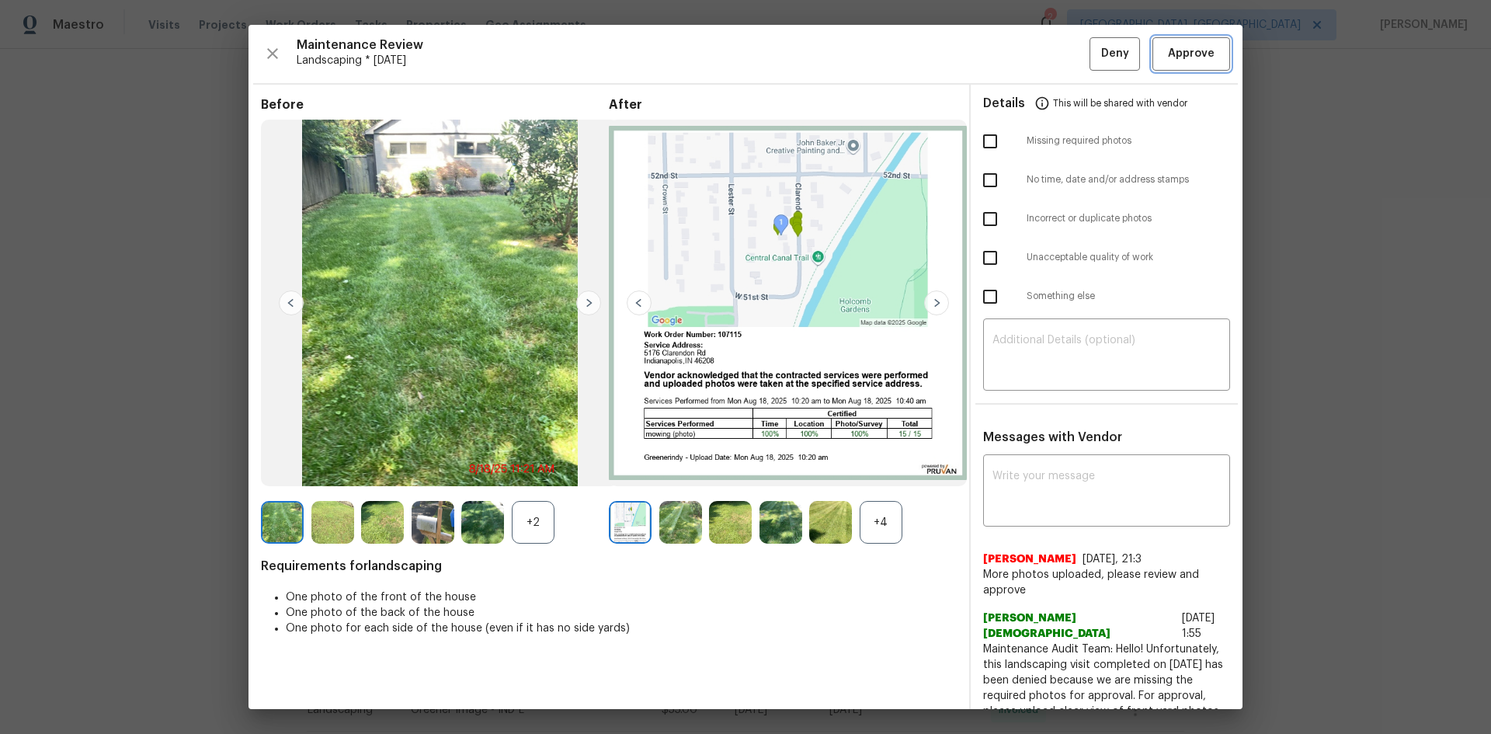
click at [1180, 54] on span "Approve" at bounding box center [1191, 53] width 47 height 19
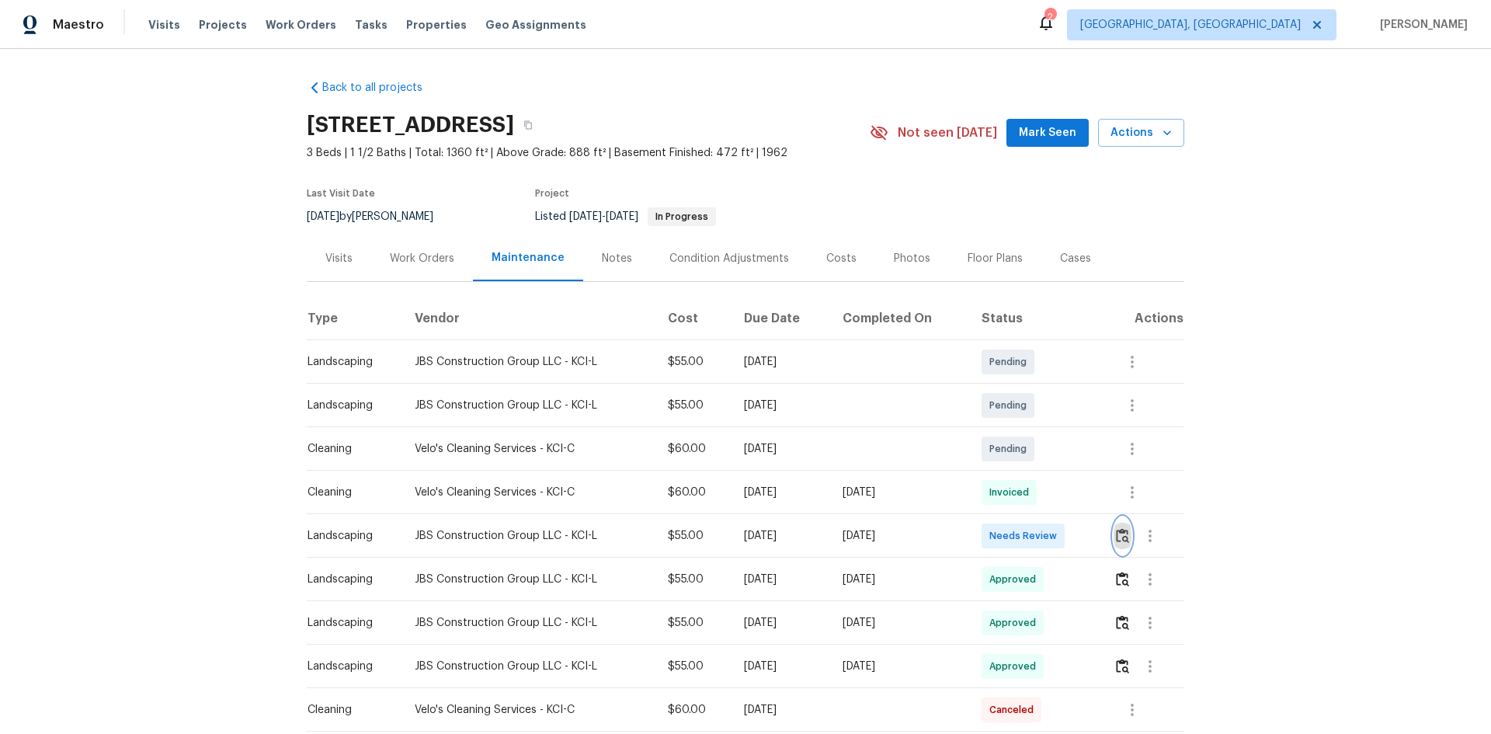
click at [1118, 534] on img "button" at bounding box center [1122, 535] width 13 height 15
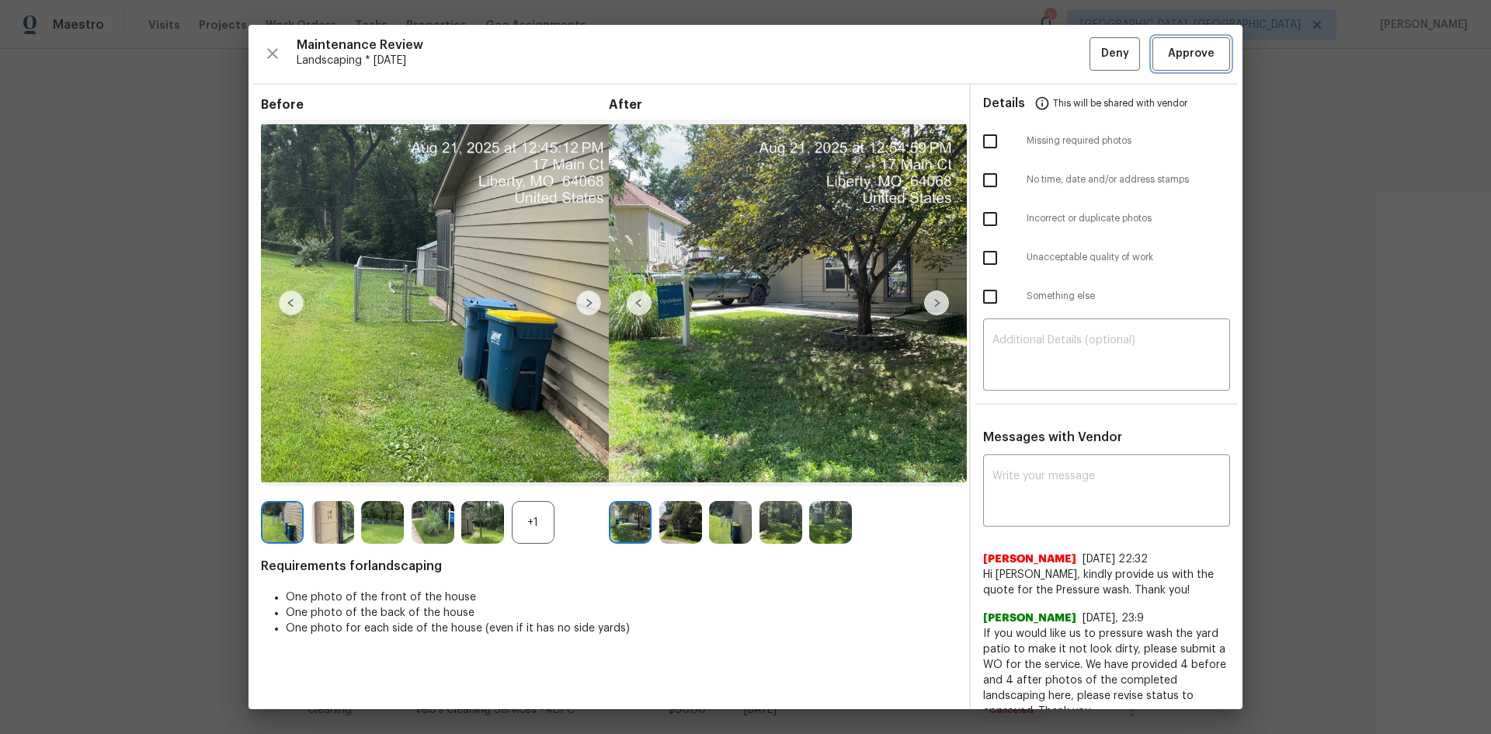
click at [1174, 58] on span "Approve" at bounding box center [1191, 53] width 47 height 19
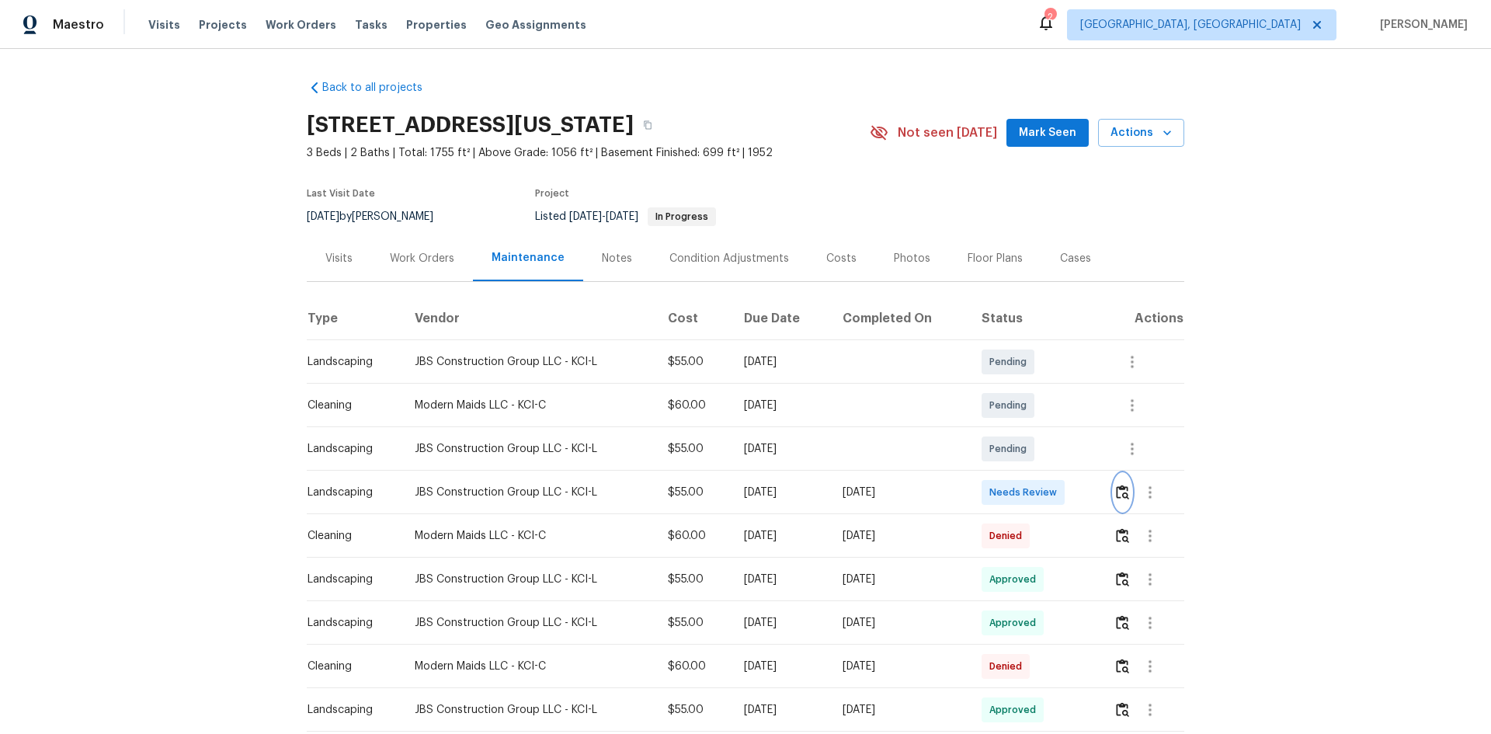
click at [1118, 492] on img "button" at bounding box center [1122, 492] width 13 height 15
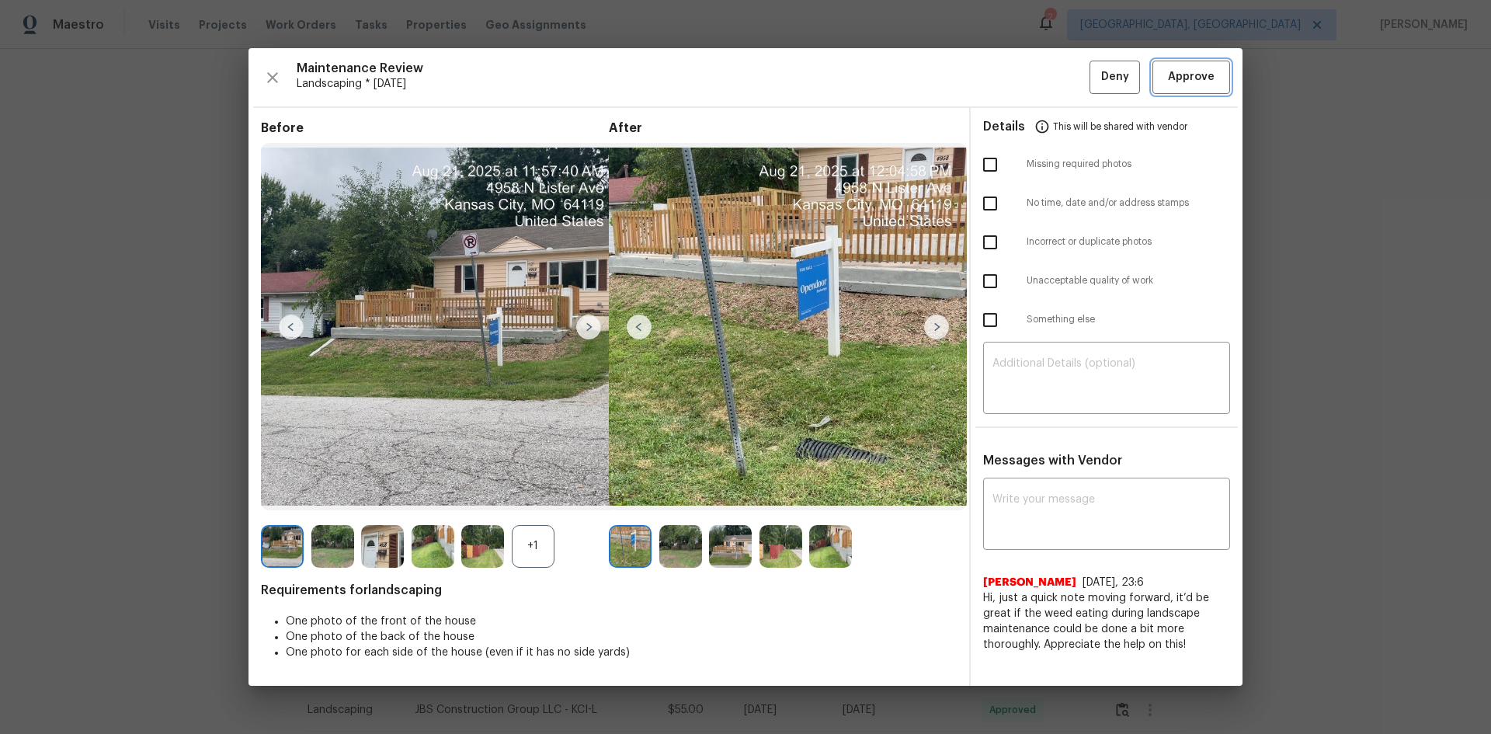
click at [1181, 82] on span "Approve" at bounding box center [1191, 77] width 47 height 19
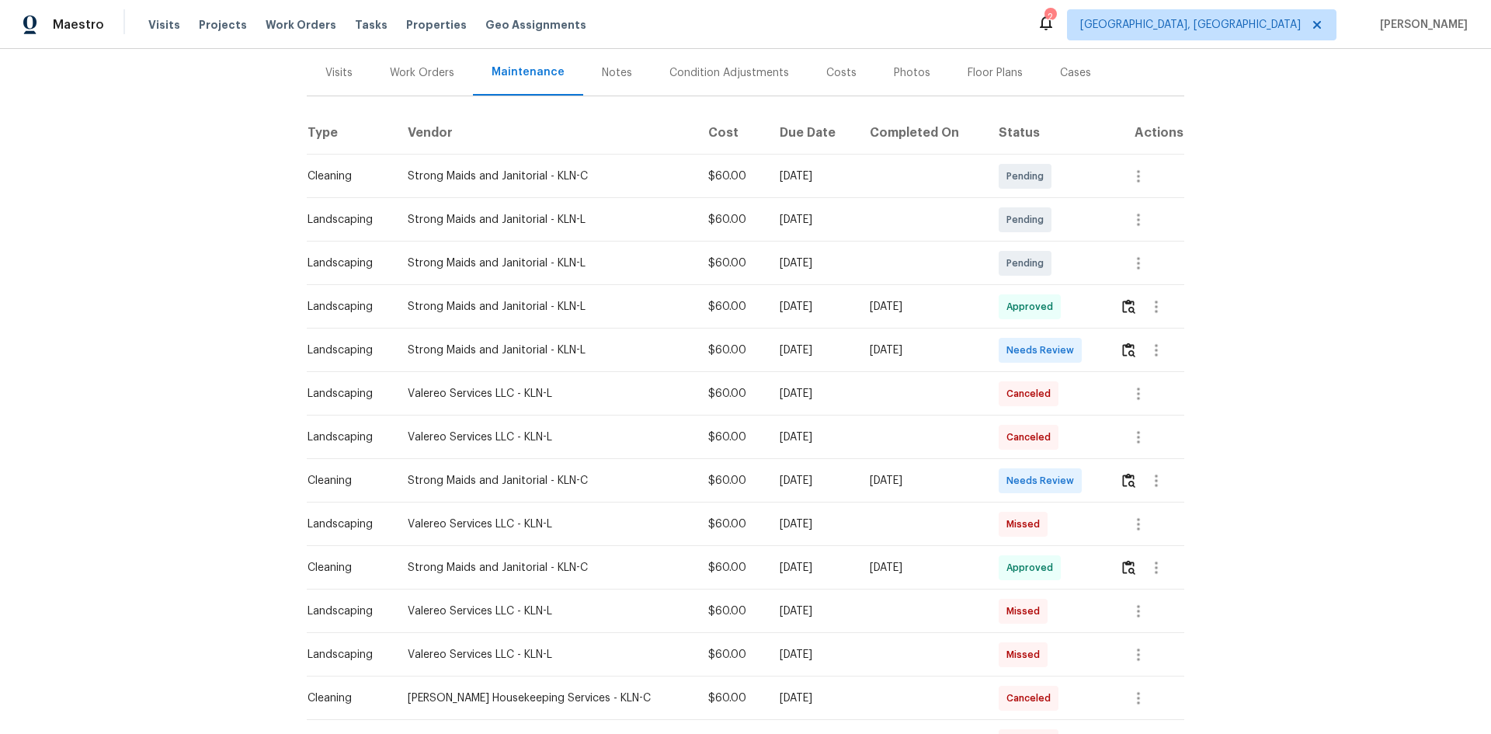
scroll to position [233, 0]
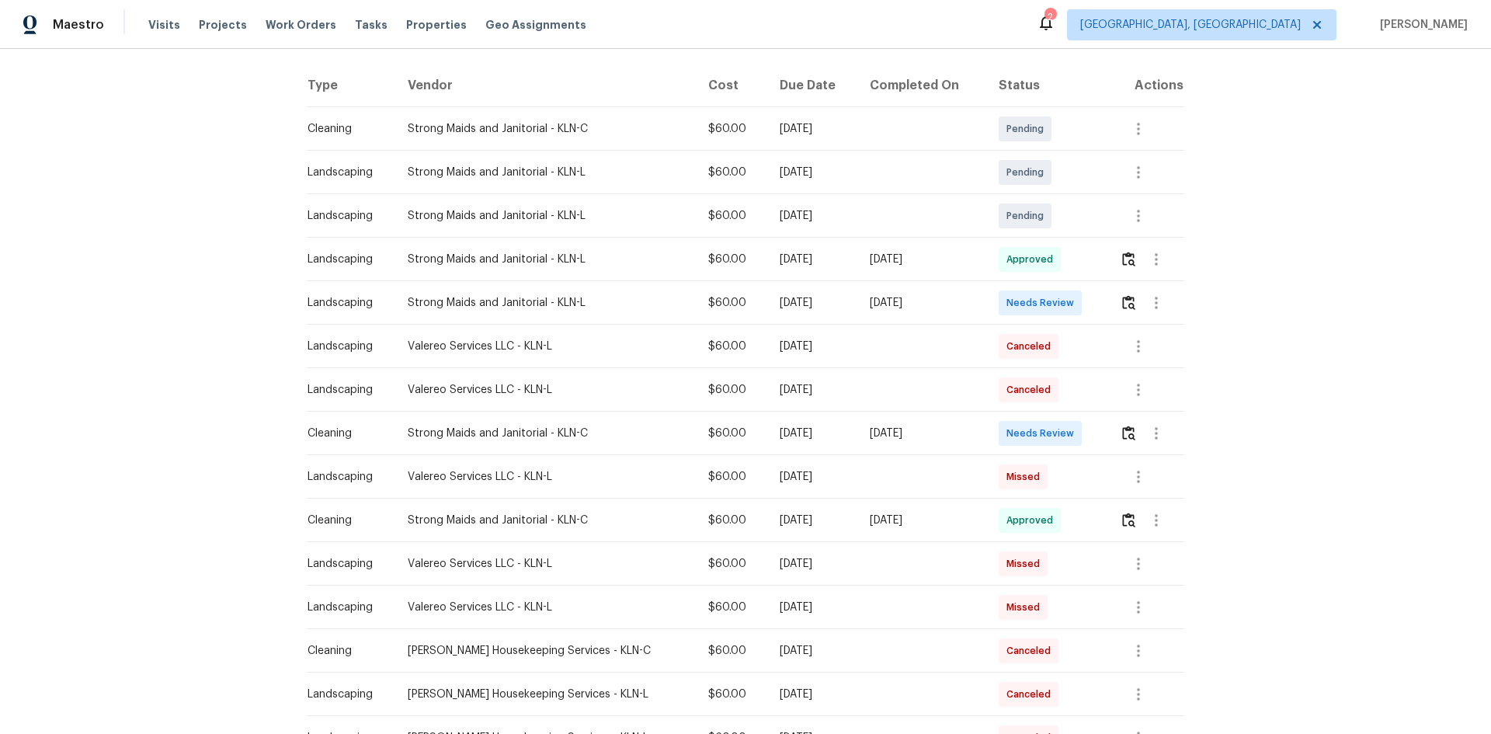
click at [1276, 283] on div "Back to all projects [STREET_ADDRESS][PERSON_NAME] 3 Beds | 2 Baths | Total: 12…" at bounding box center [745, 391] width 1491 height 685
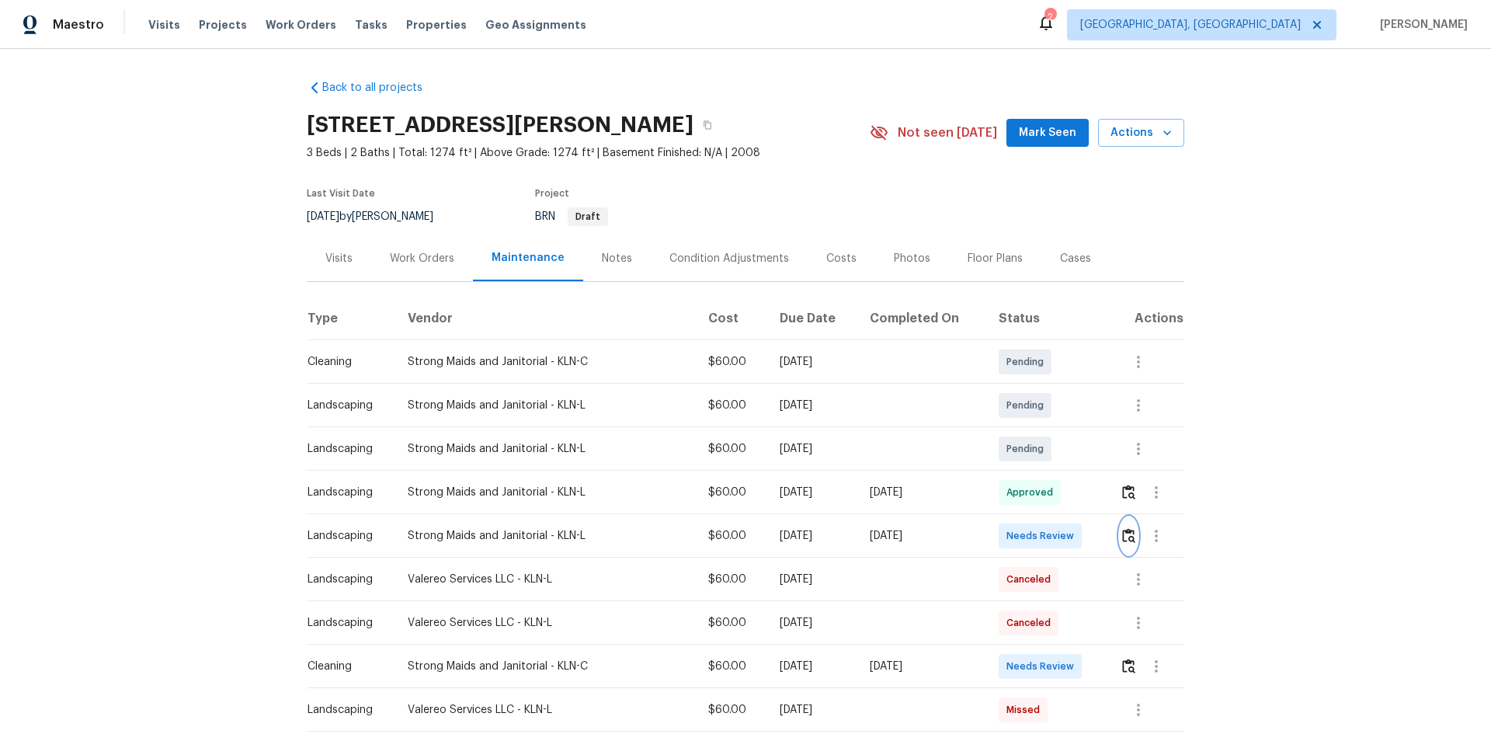
click at [1122, 537] on img "button" at bounding box center [1128, 535] width 13 height 15
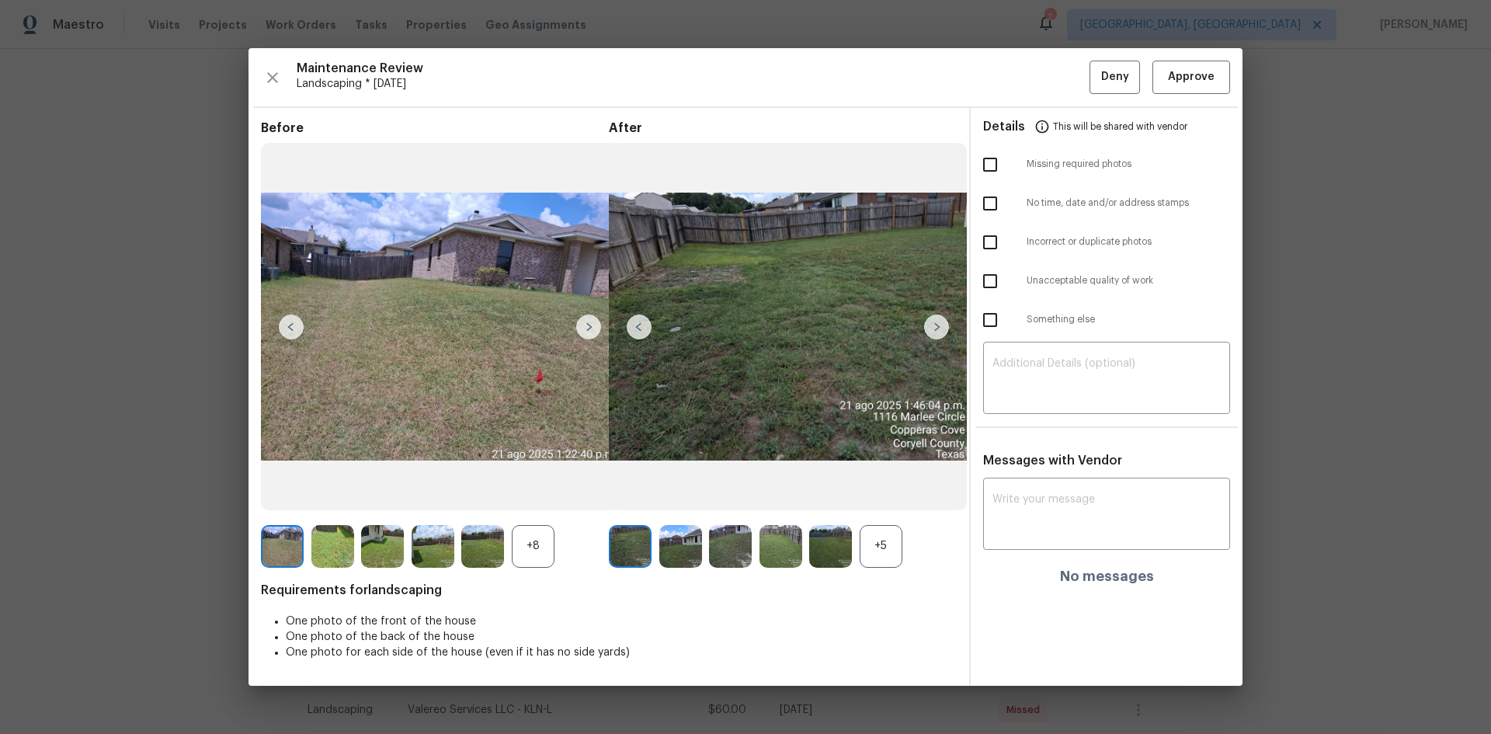
click at [984, 157] on input "checkbox" at bounding box center [990, 164] width 33 height 33
checkbox input "true"
click at [1101, 378] on textarea at bounding box center [1107, 379] width 228 height 43
paste textarea "Maintenance Audit Team: Hello! Unfortunately, this Landscaping visit completed …"
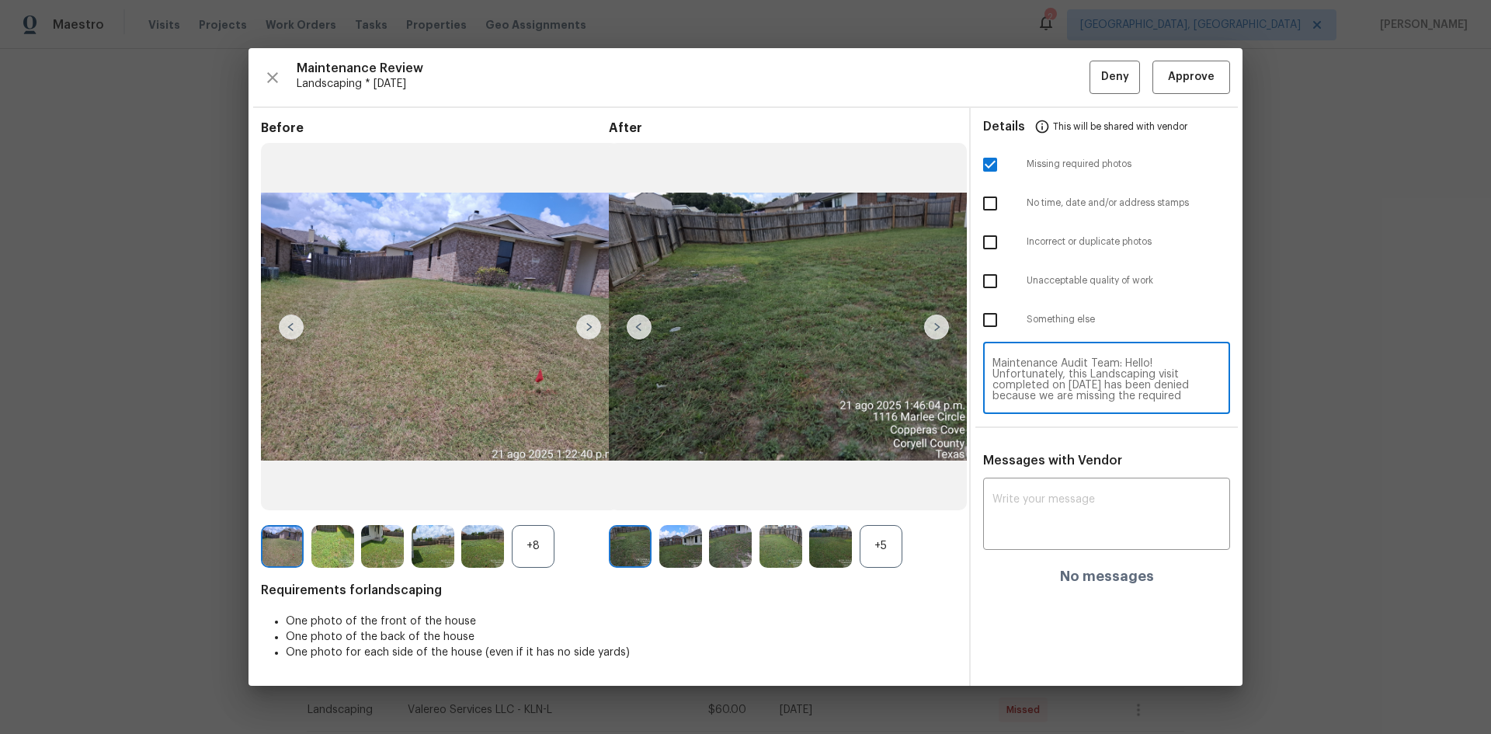
scroll to position [152, 0]
type textarea "Maintenance Audit Team: Hello! Unfortunately, this Landscaping visit completed …"
click at [1038, 527] on textarea at bounding box center [1107, 515] width 228 height 43
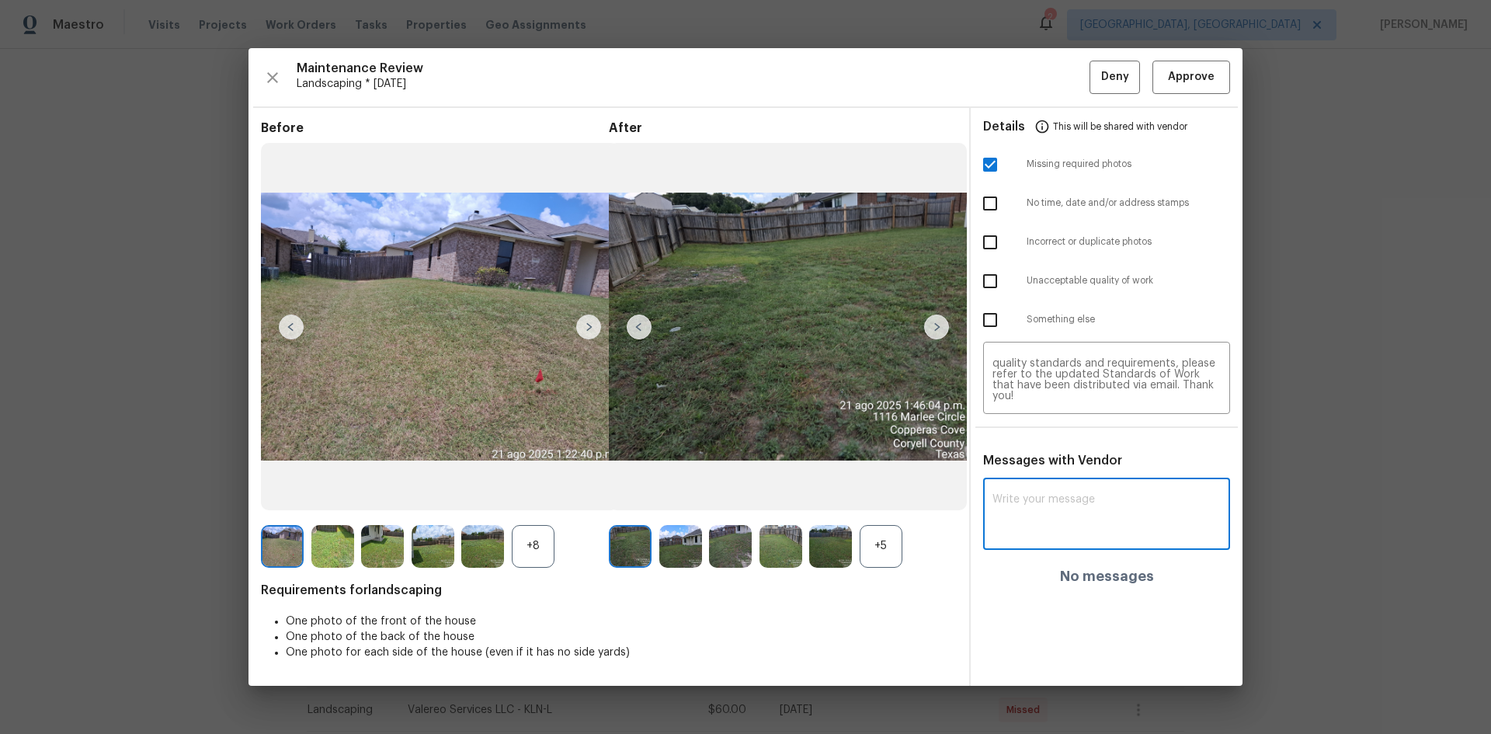
paste textarea "Maintenance Audit Team: Hello! Unfortunately, this Landscaping visit completed …"
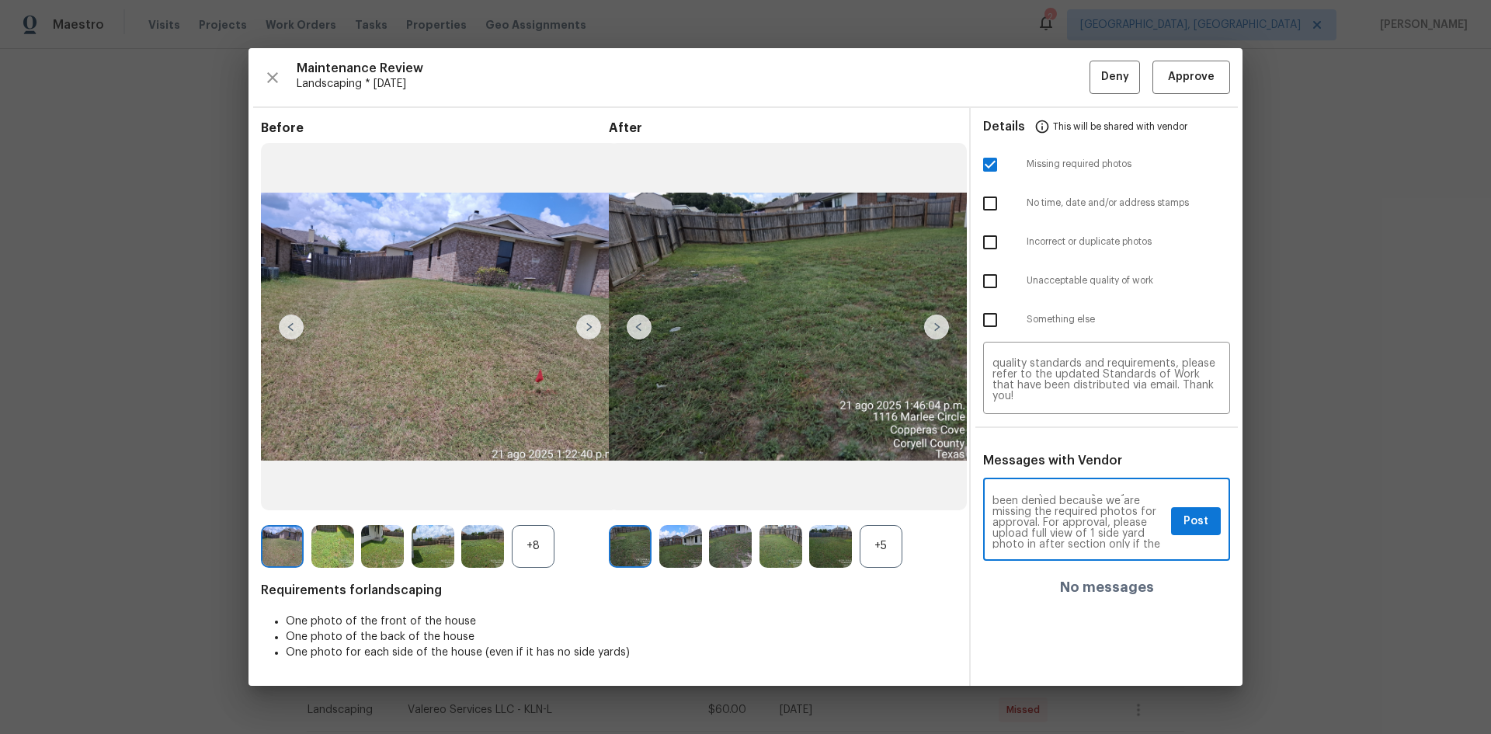
scroll to position [62, 0]
type textarea "Maintenance Audit Team: Hello! Unfortunately, this Landscaping visit completed …"
click at [1191, 524] on span "Post" at bounding box center [1196, 521] width 25 height 19
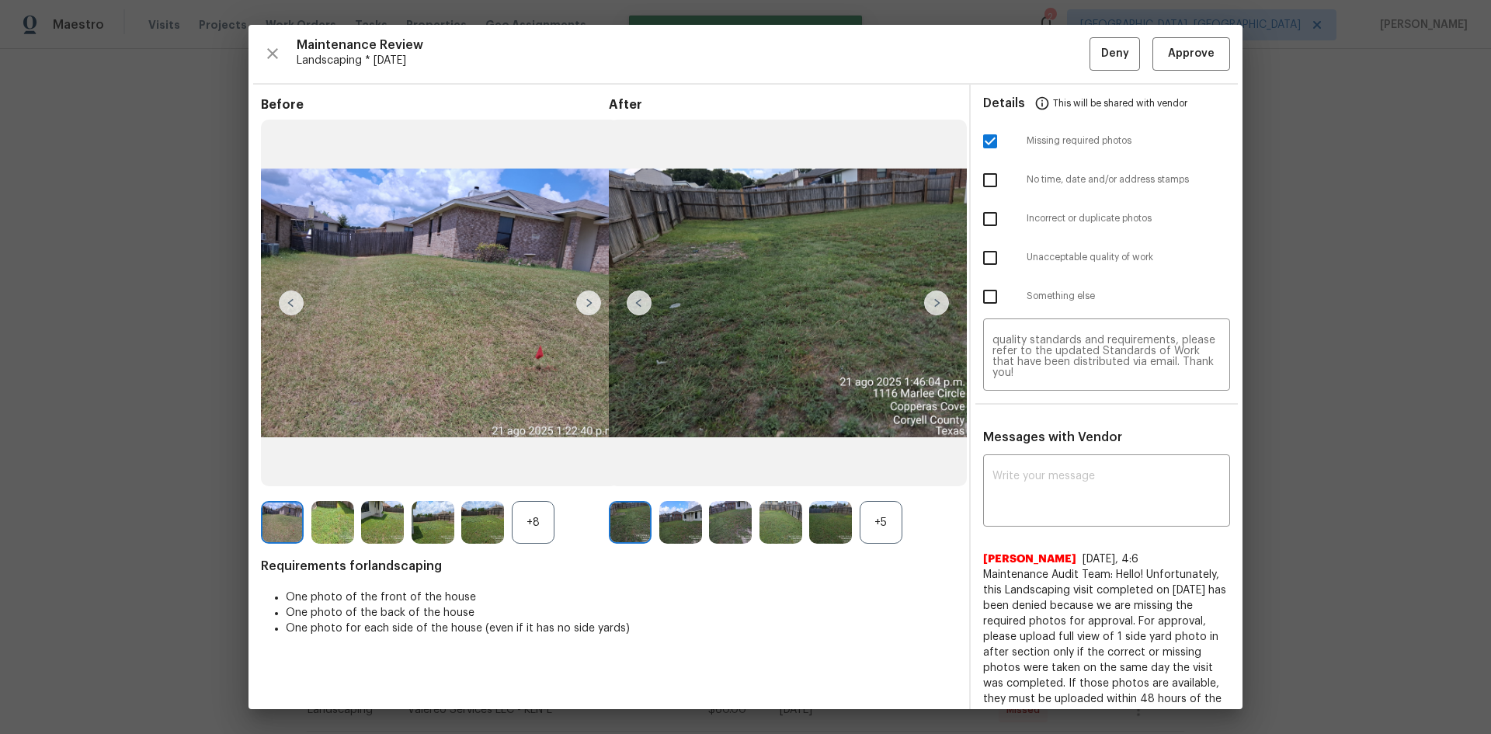
scroll to position [0, 0]
click at [1101, 52] on span "Deny" at bounding box center [1115, 53] width 28 height 19
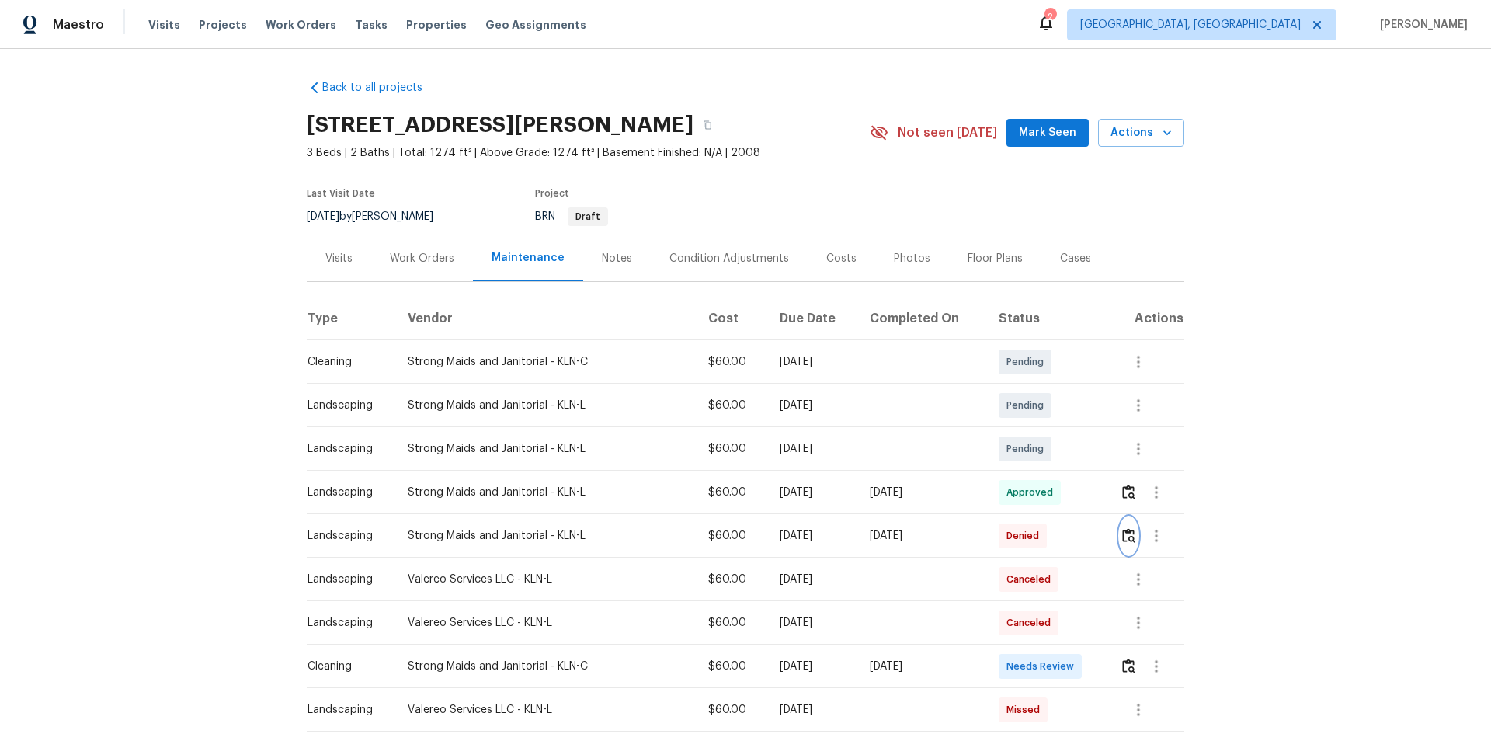
click at [1120, 517] on button "button" at bounding box center [1129, 535] width 18 height 37
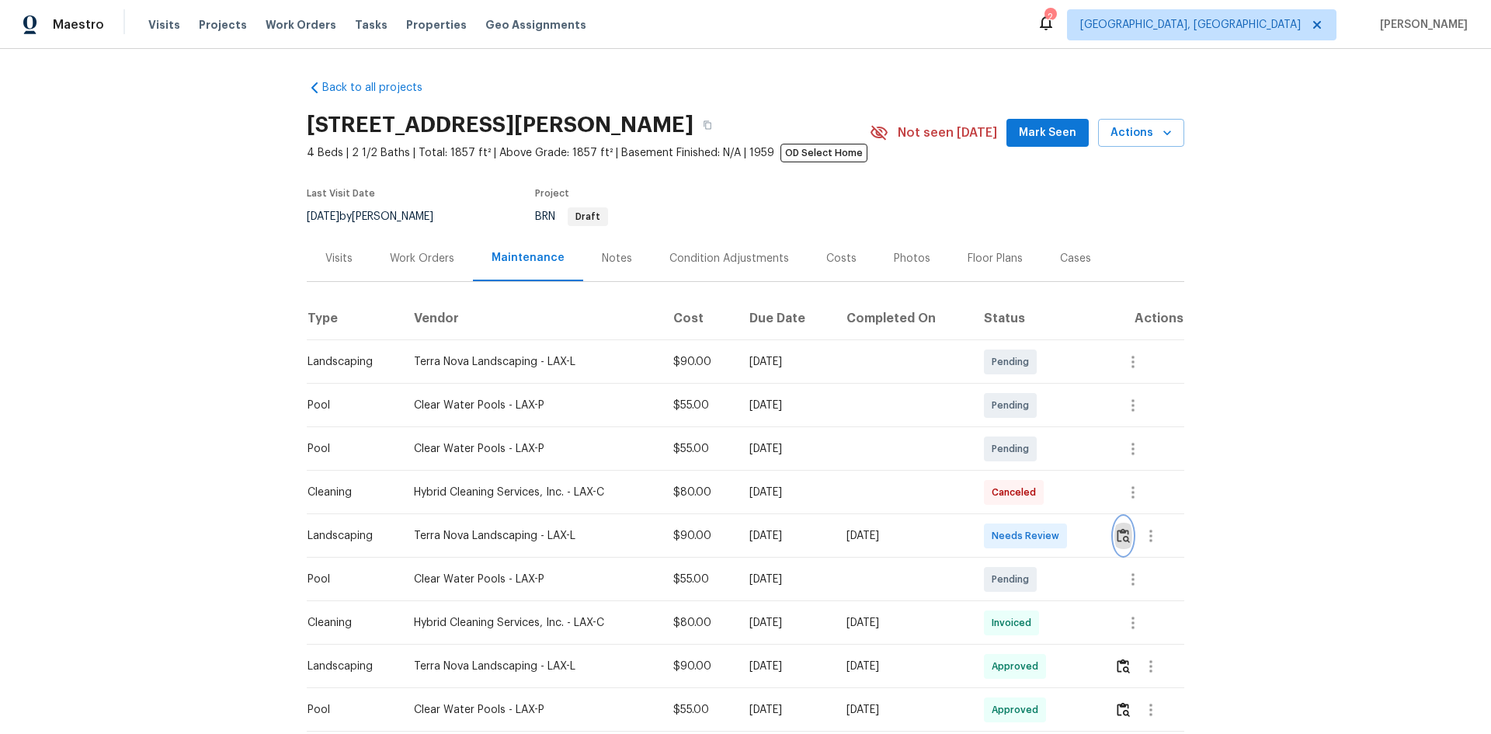
click at [1122, 534] on img "button" at bounding box center [1123, 535] width 13 height 15
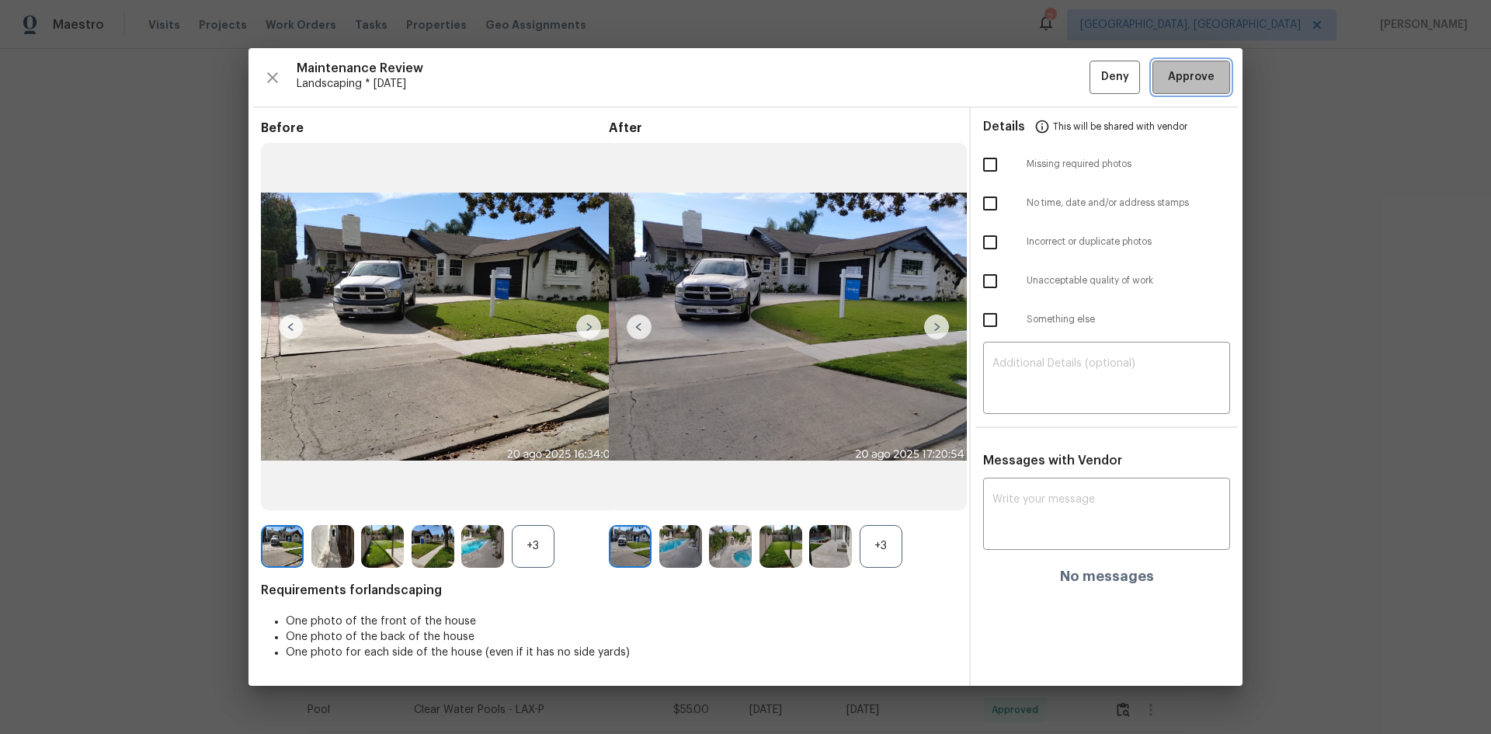
click at [1181, 85] on span "Approve" at bounding box center [1191, 77] width 47 height 19
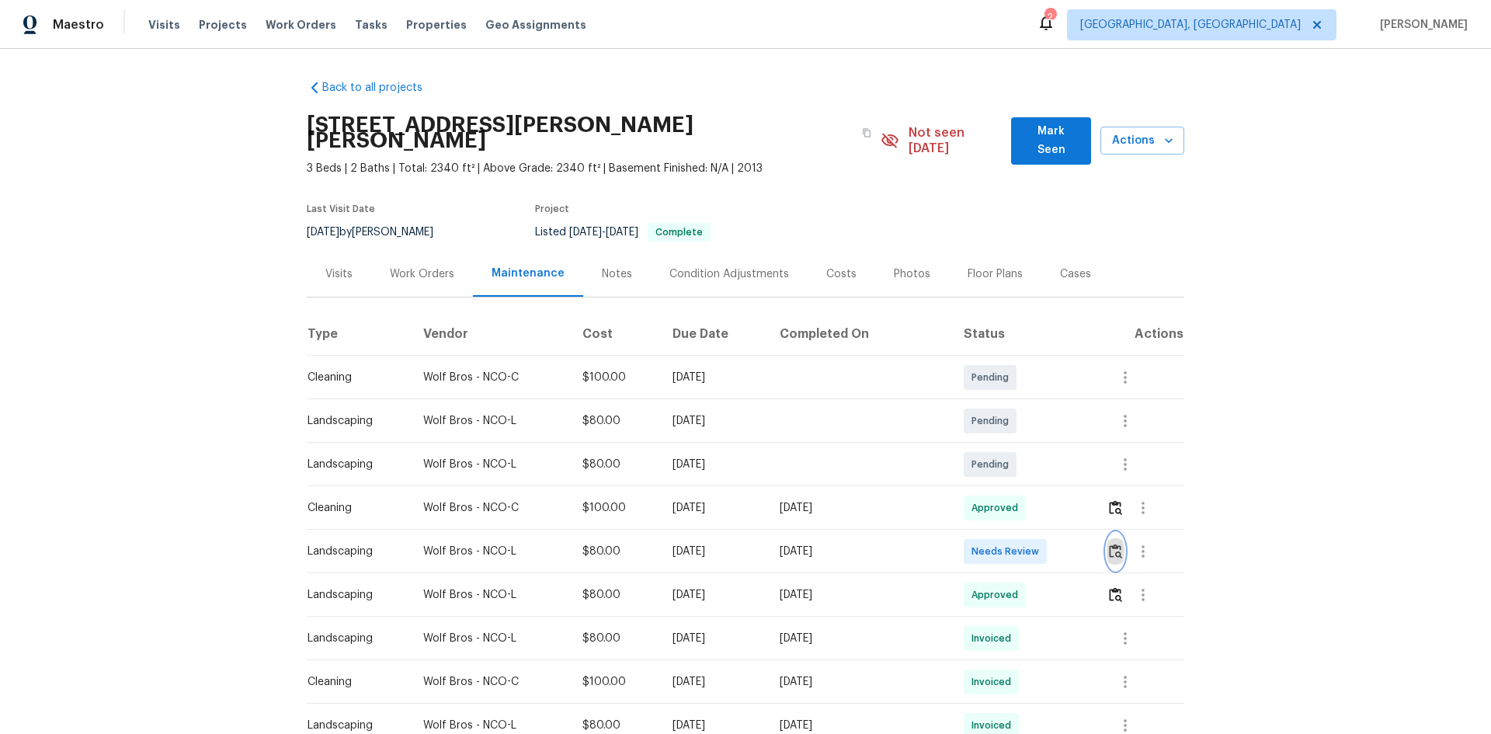
click at [1111, 544] on img "button" at bounding box center [1115, 551] width 13 height 15
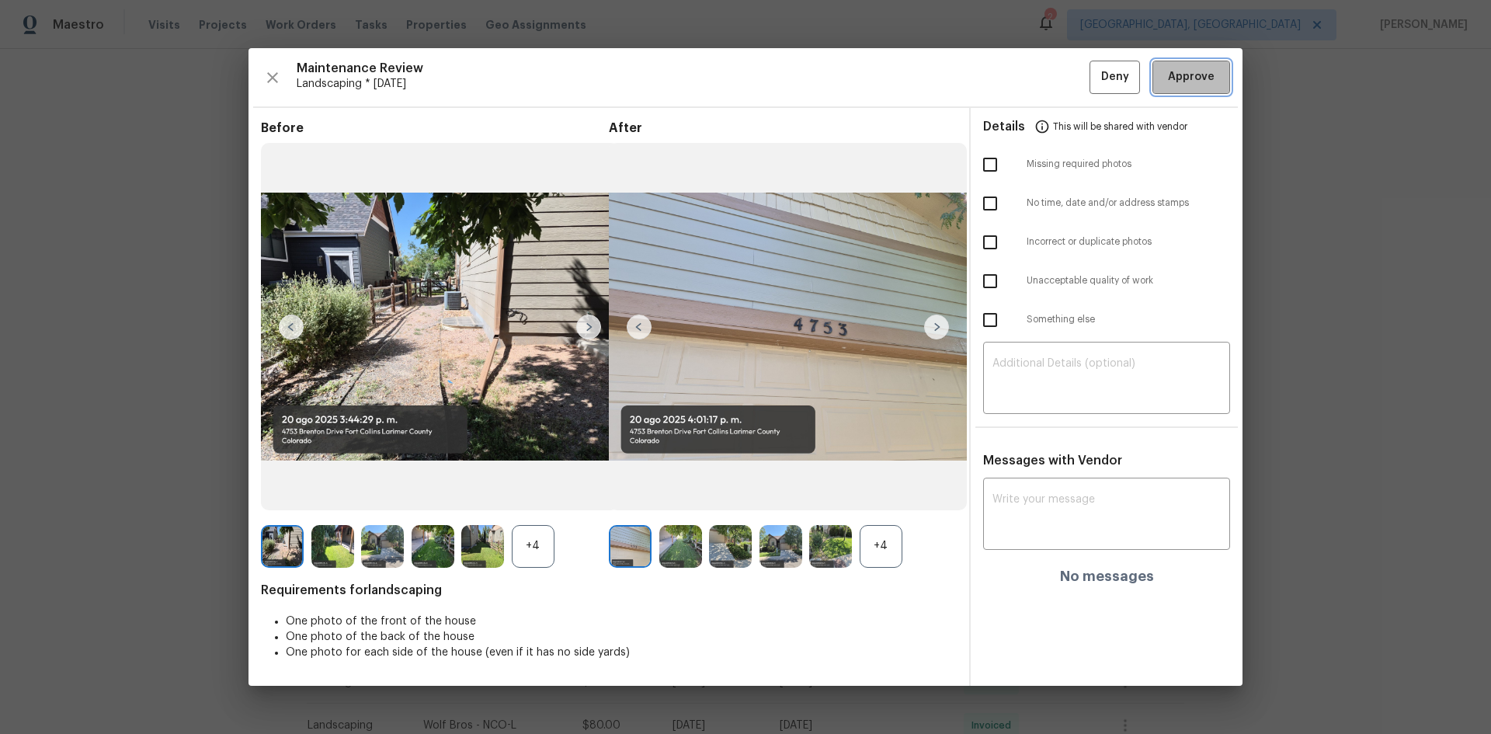
click at [1205, 82] on span "Approve" at bounding box center [1191, 77] width 47 height 19
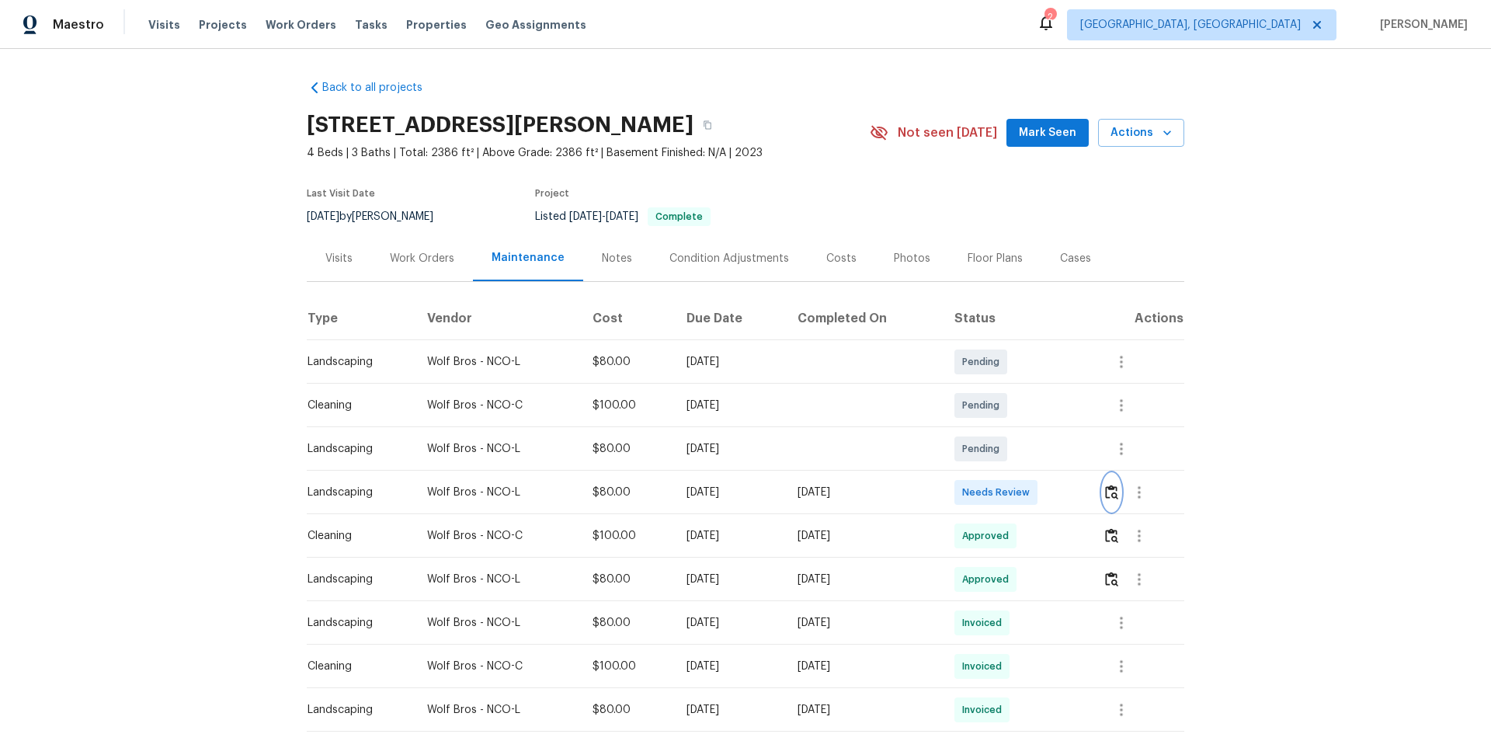
click at [1111, 486] on img "button" at bounding box center [1111, 492] width 13 height 15
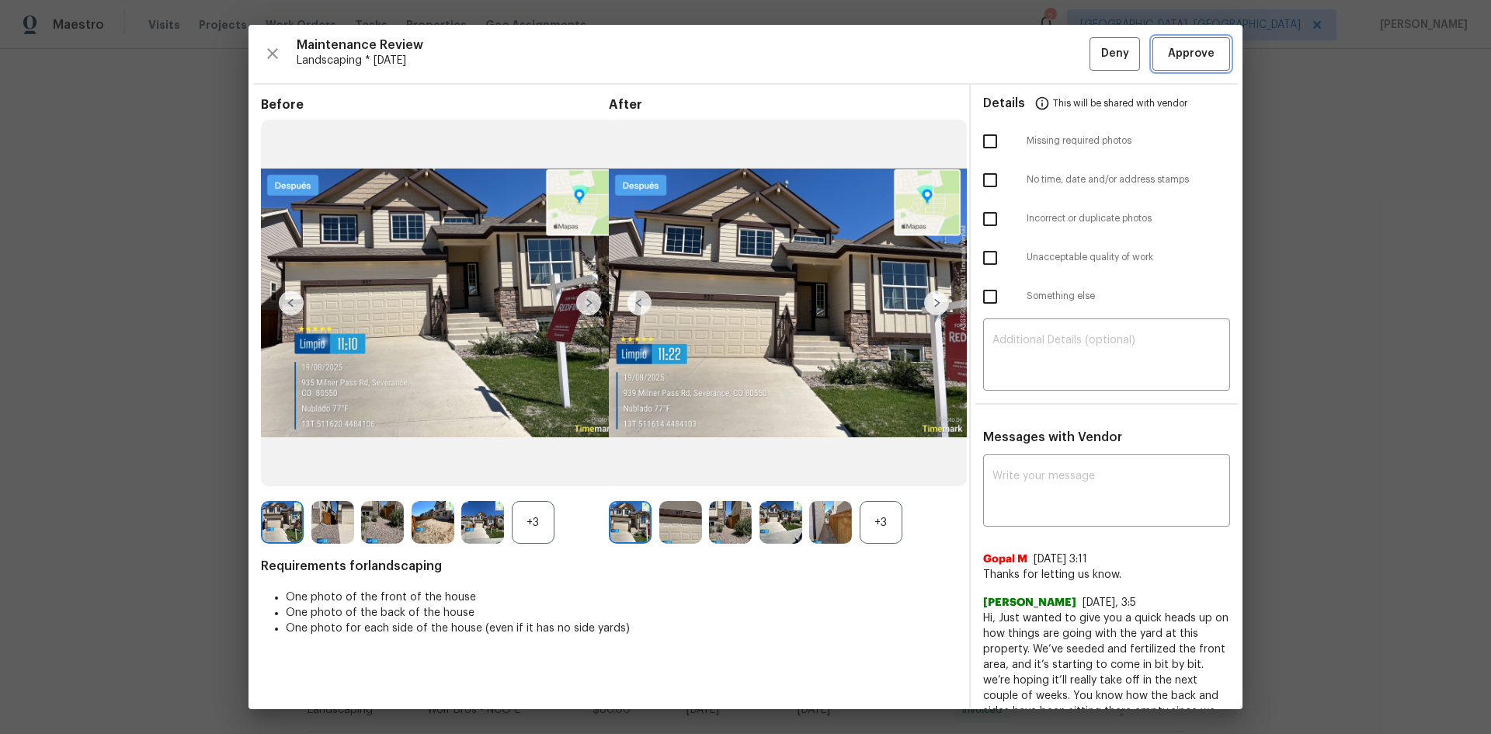
click at [1191, 56] on span "Approve" at bounding box center [1191, 53] width 47 height 19
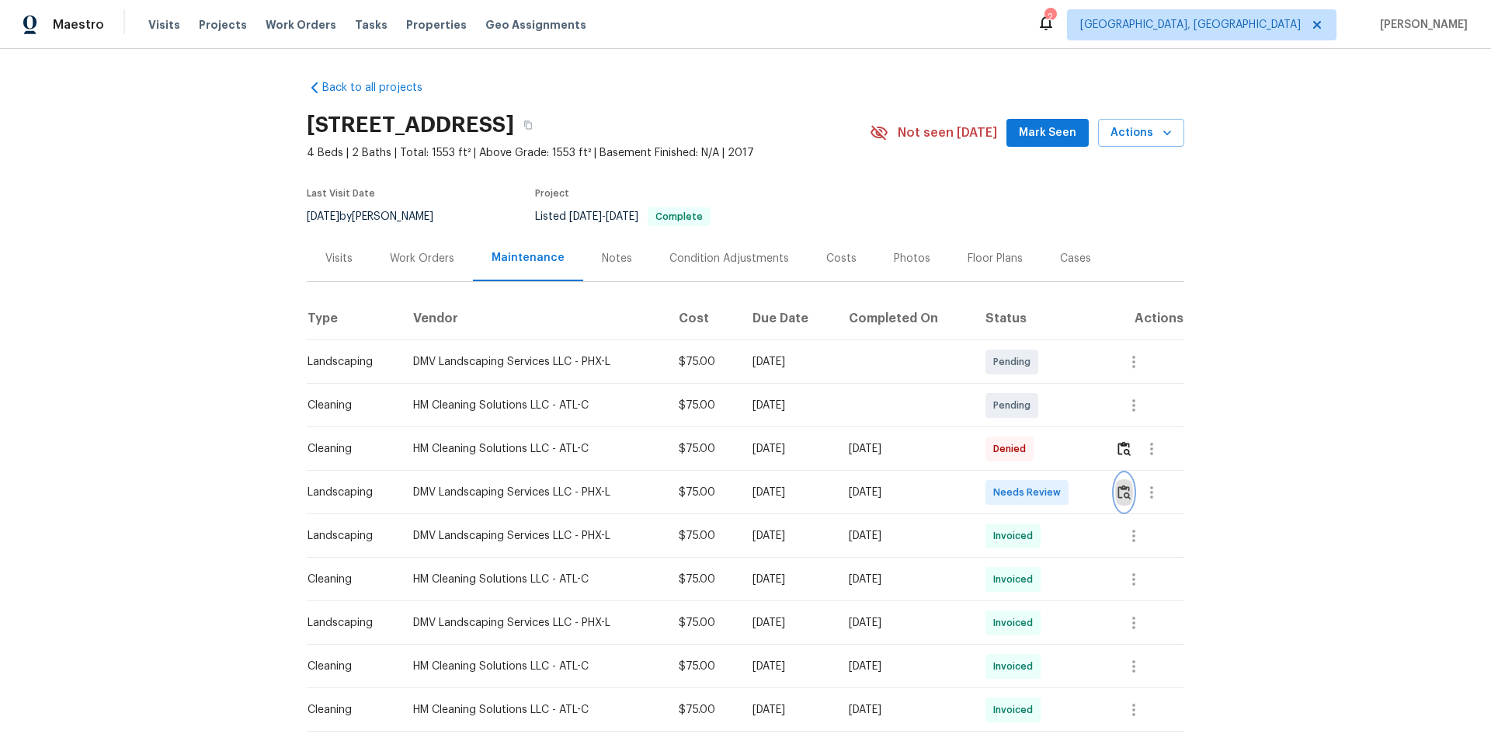
click at [1122, 489] on img "button" at bounding box center [1124, 492] width 13 height 15
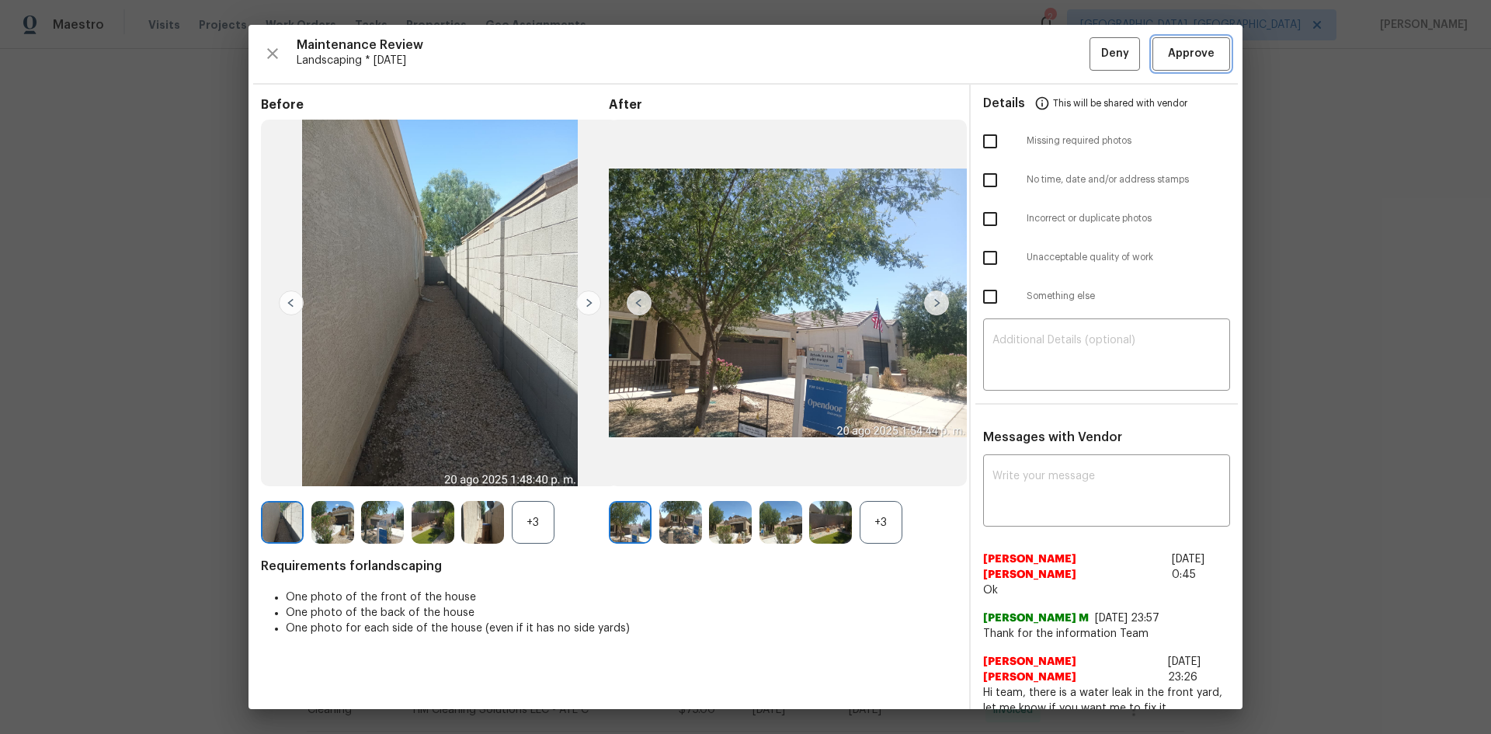
click at [1193, 57] on span "Approve" at bounding box center [1191, 53] width 47 height 19
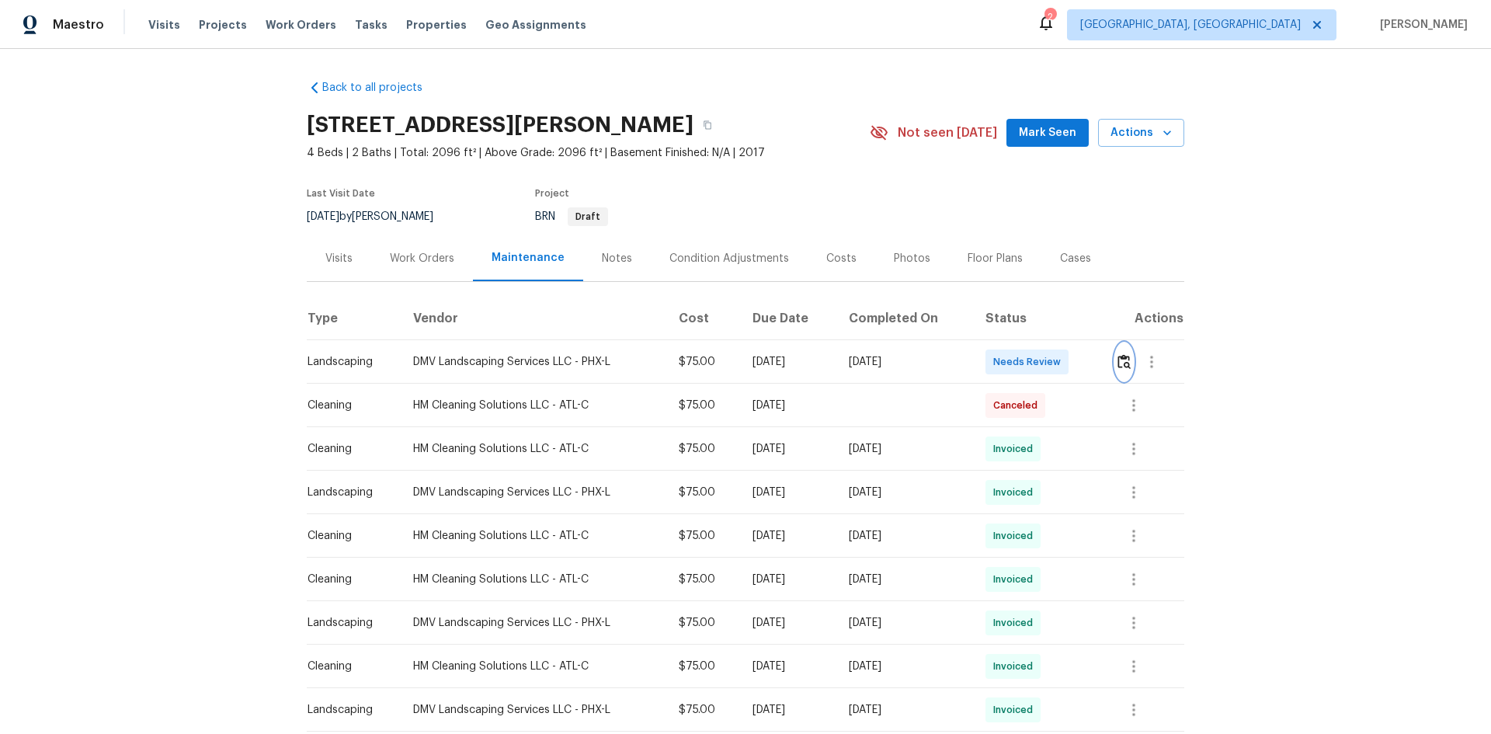
click at [1125, 360] on img "button" at bounding box center [1124, 361] width 13 height 15
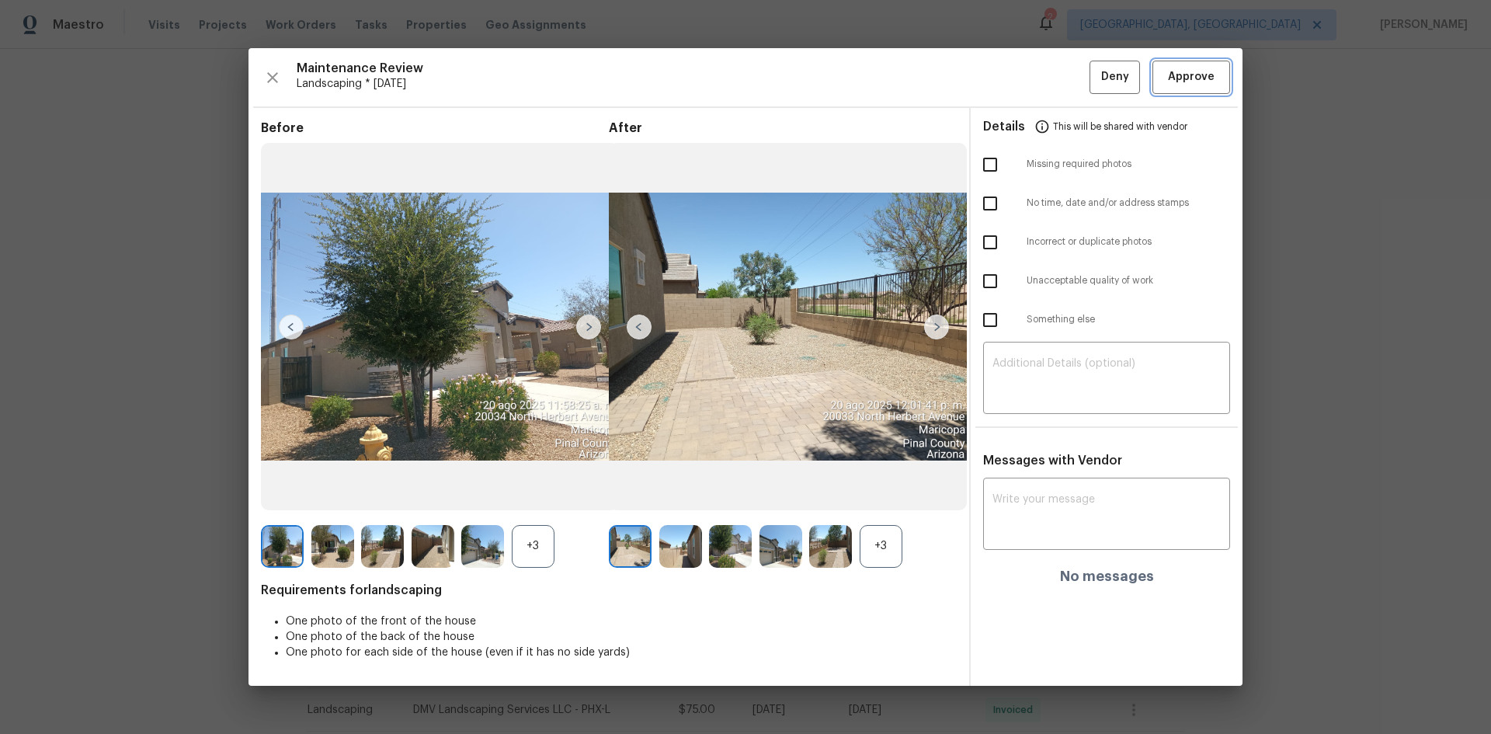
click at [1181, 85] on span "Approve" at bounding box center [1191, 77] width 47 height 19
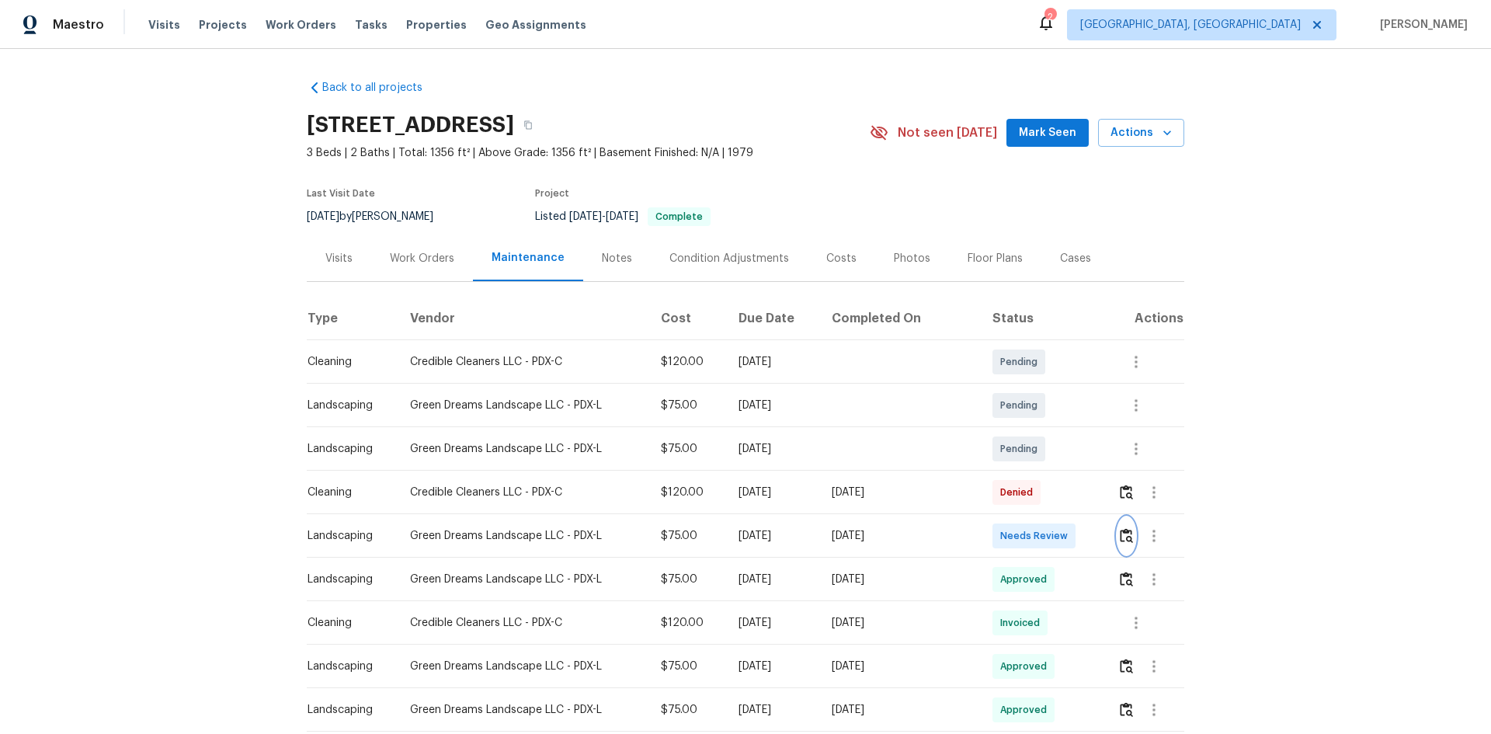
click at [1124, 534] on img "button" at bounding box center [1126, 535] width 13 height 15
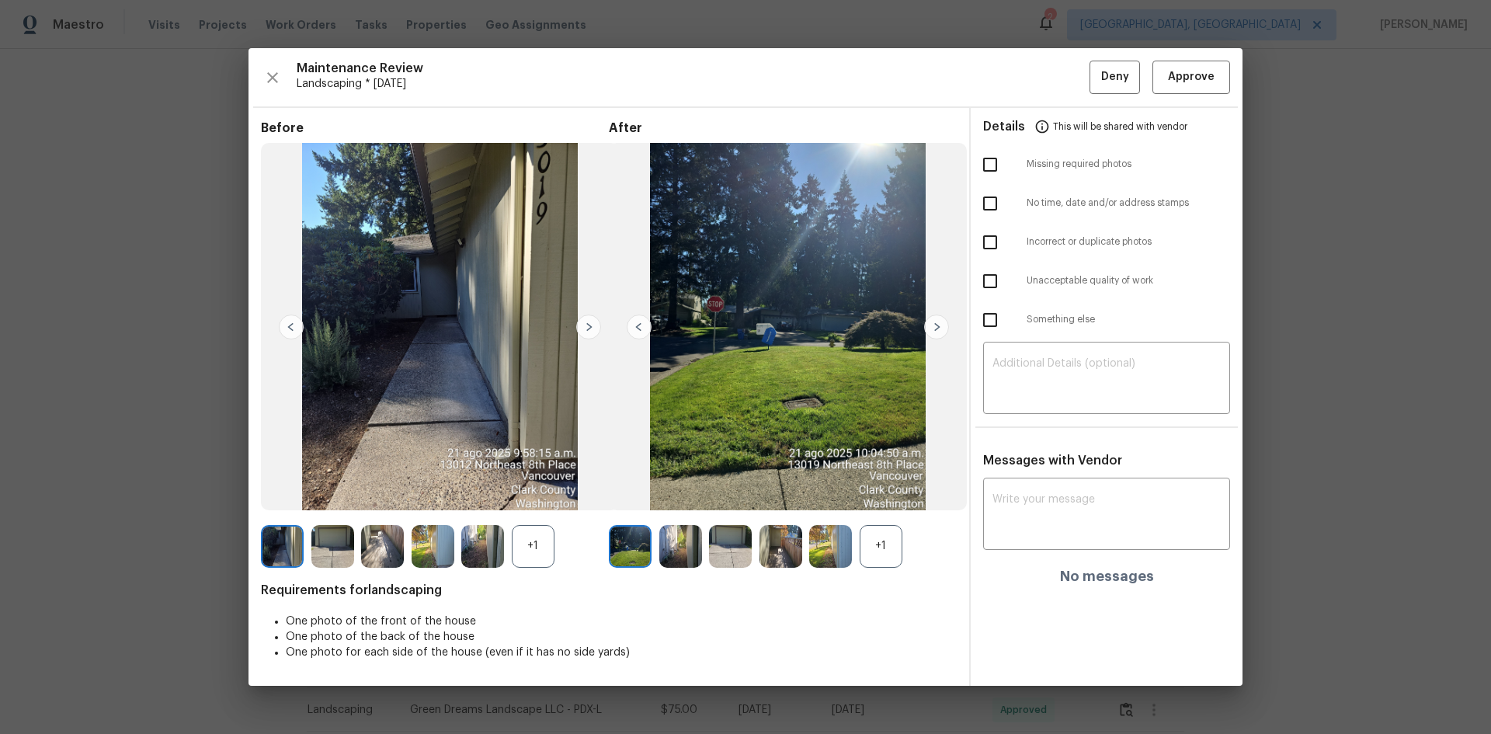
click at [1212, 60] on div "Maintenance Review Landscaping * Mon, Aug 18 Deny Approve Before +1 After +1 Re…" at bounding box center [746, 366] width 994 height 637
click at [1201, 75] on span "Approve" at bounding box center [1191, 77] width 47 height 19
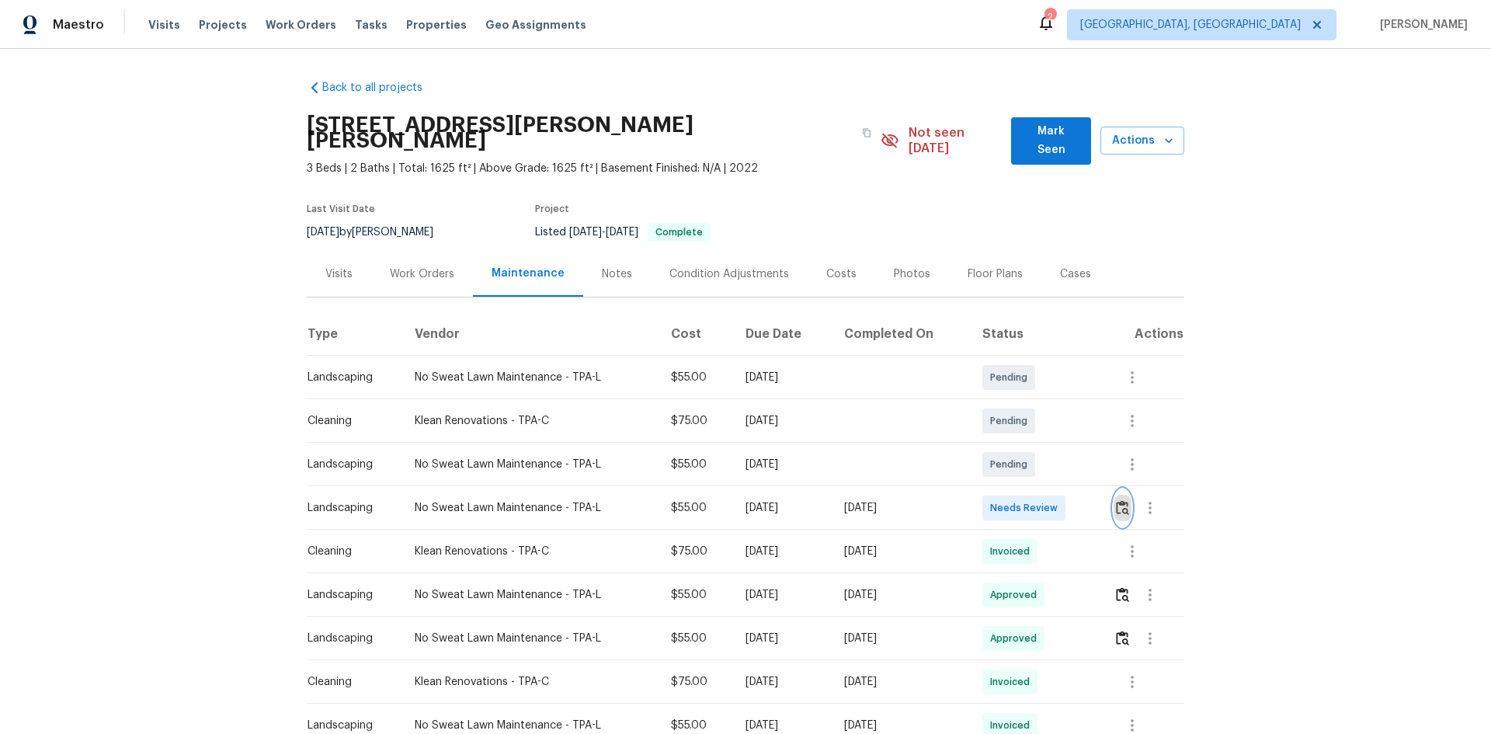
click at [1125, 500] on img "button" at bounding box center [1122, 507] width 13 height 15
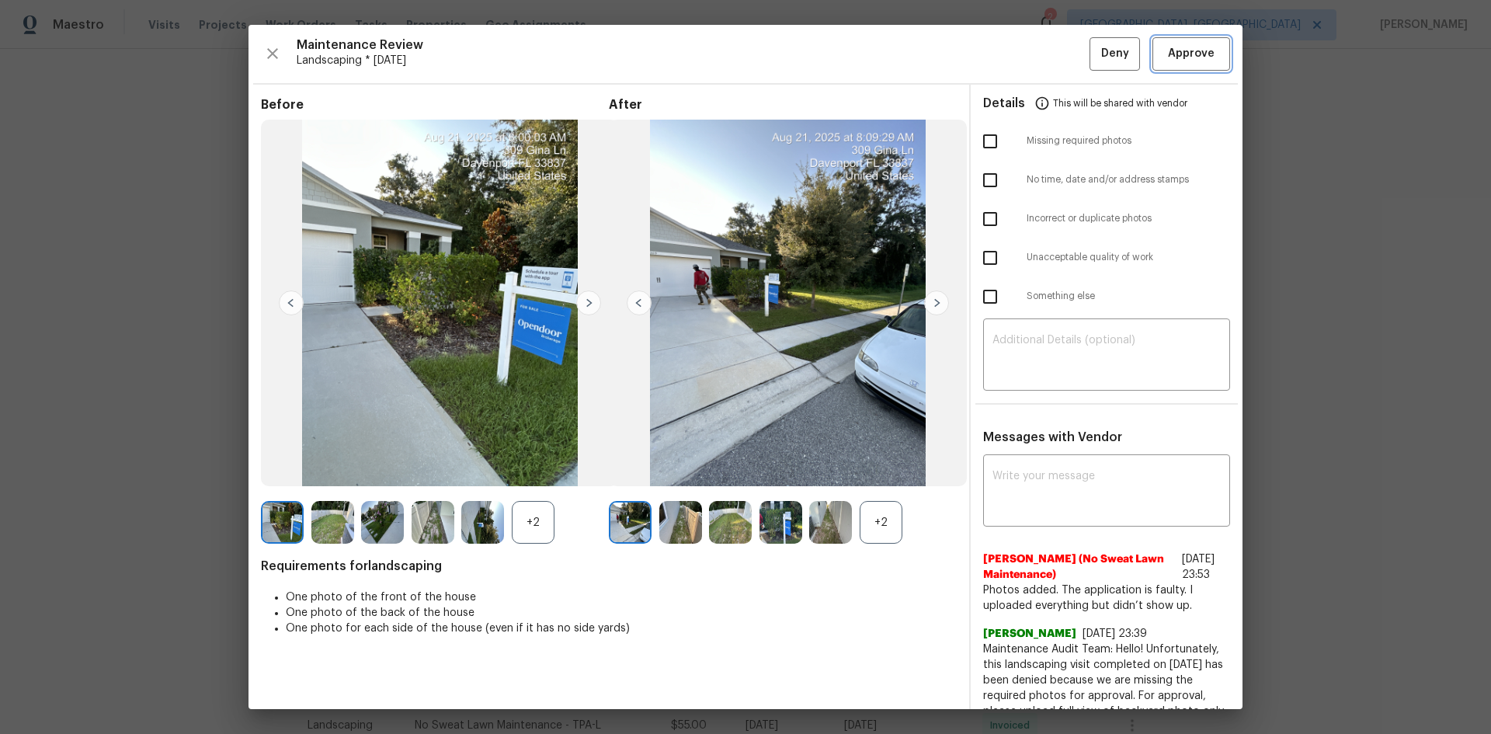
click at [1174, 62] on span "Approve" at bounding box center [1191, 53] width 47 height 19
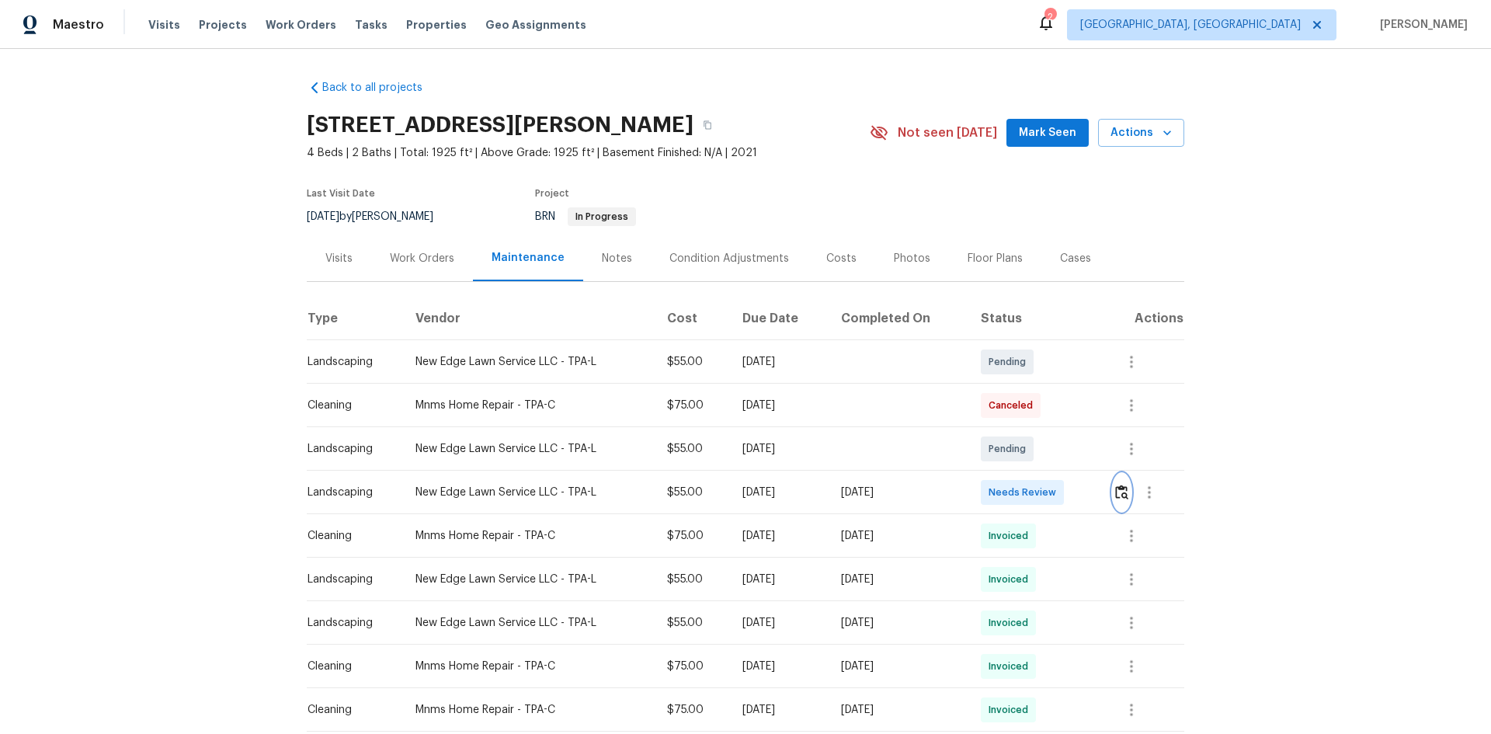
click at [1124, 490] on img "button" at bounding box center [1121, 492] width 13 height 15
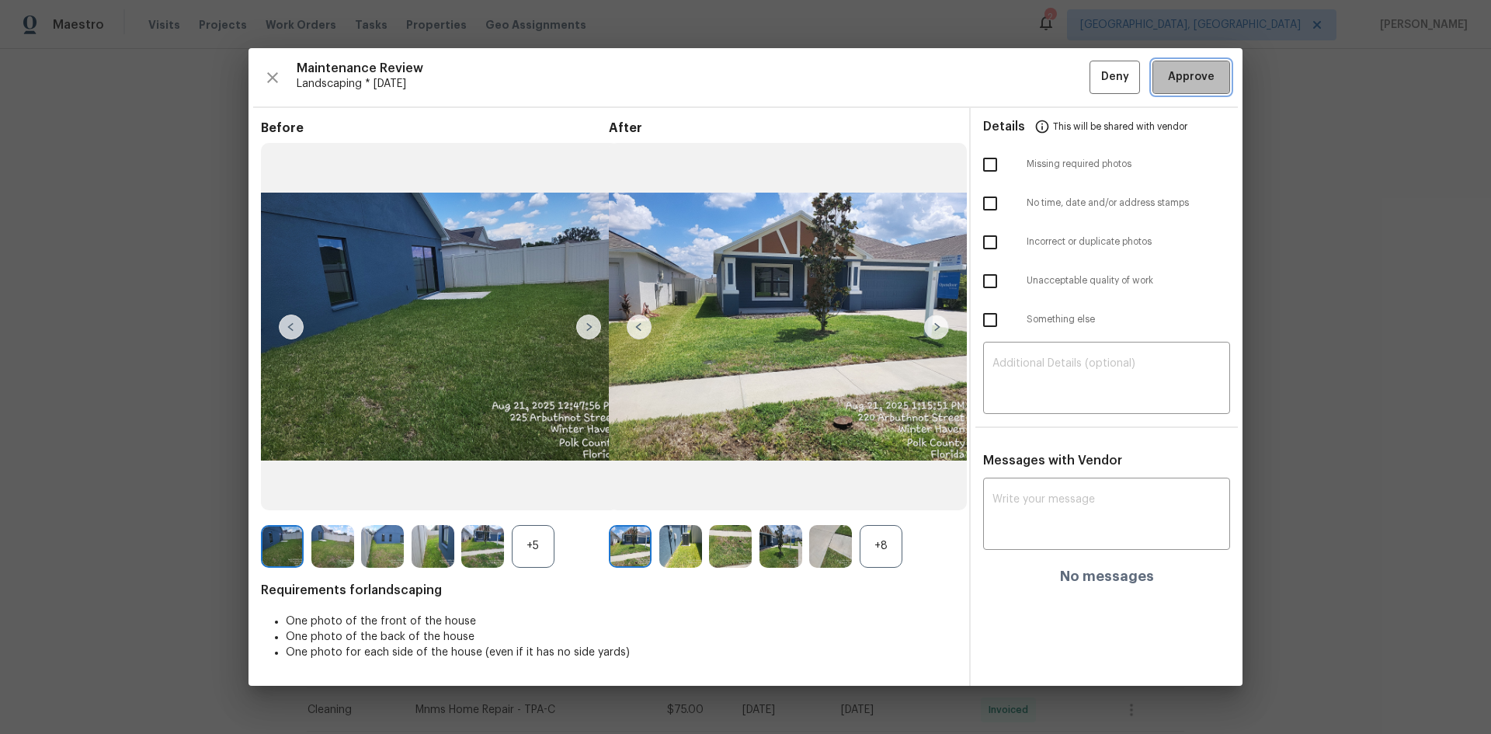
click at [1187, 65] on button "Approve" at bounding box center [1192, 77] width 78 height 33
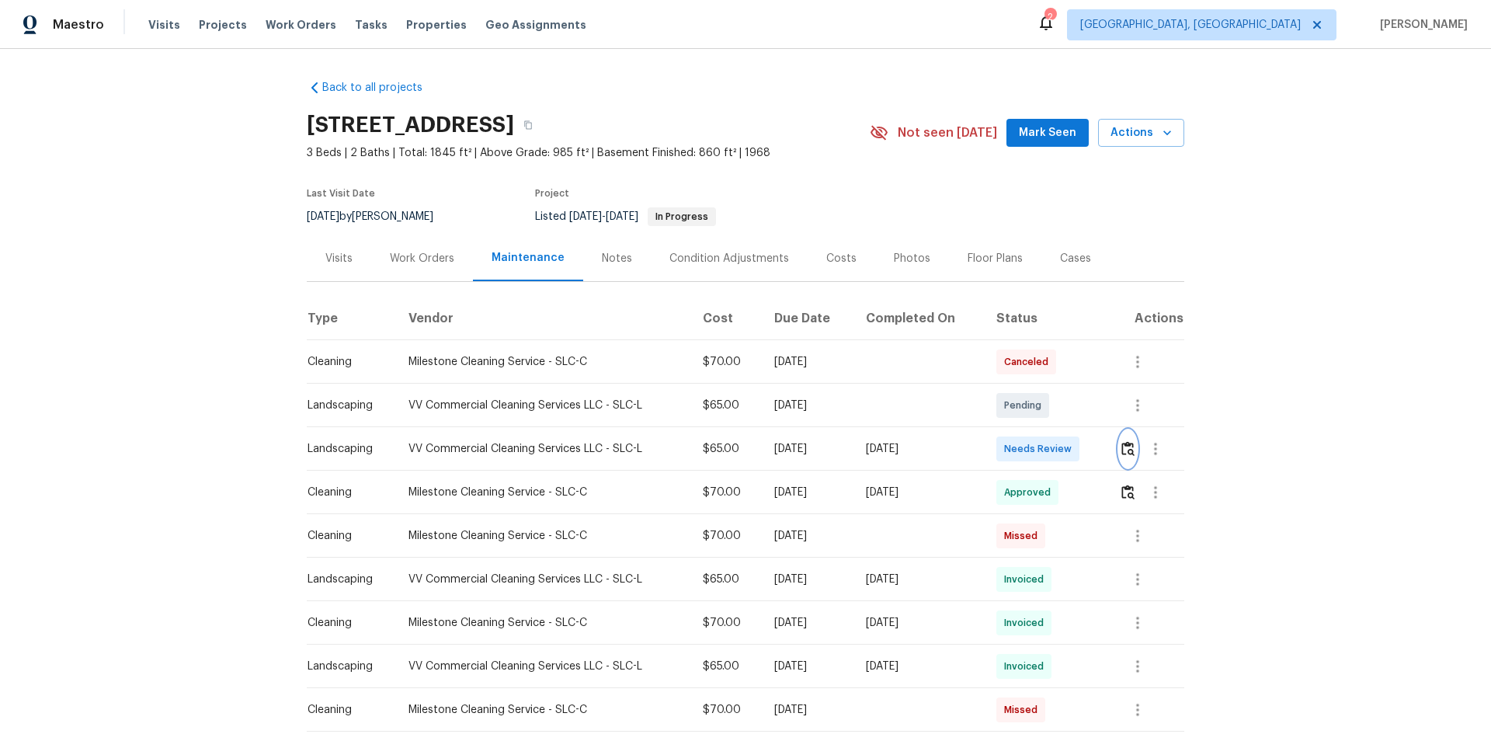
click at [1128, 449] on img "button" at bounding box center [1127, 448] width 13 height 15
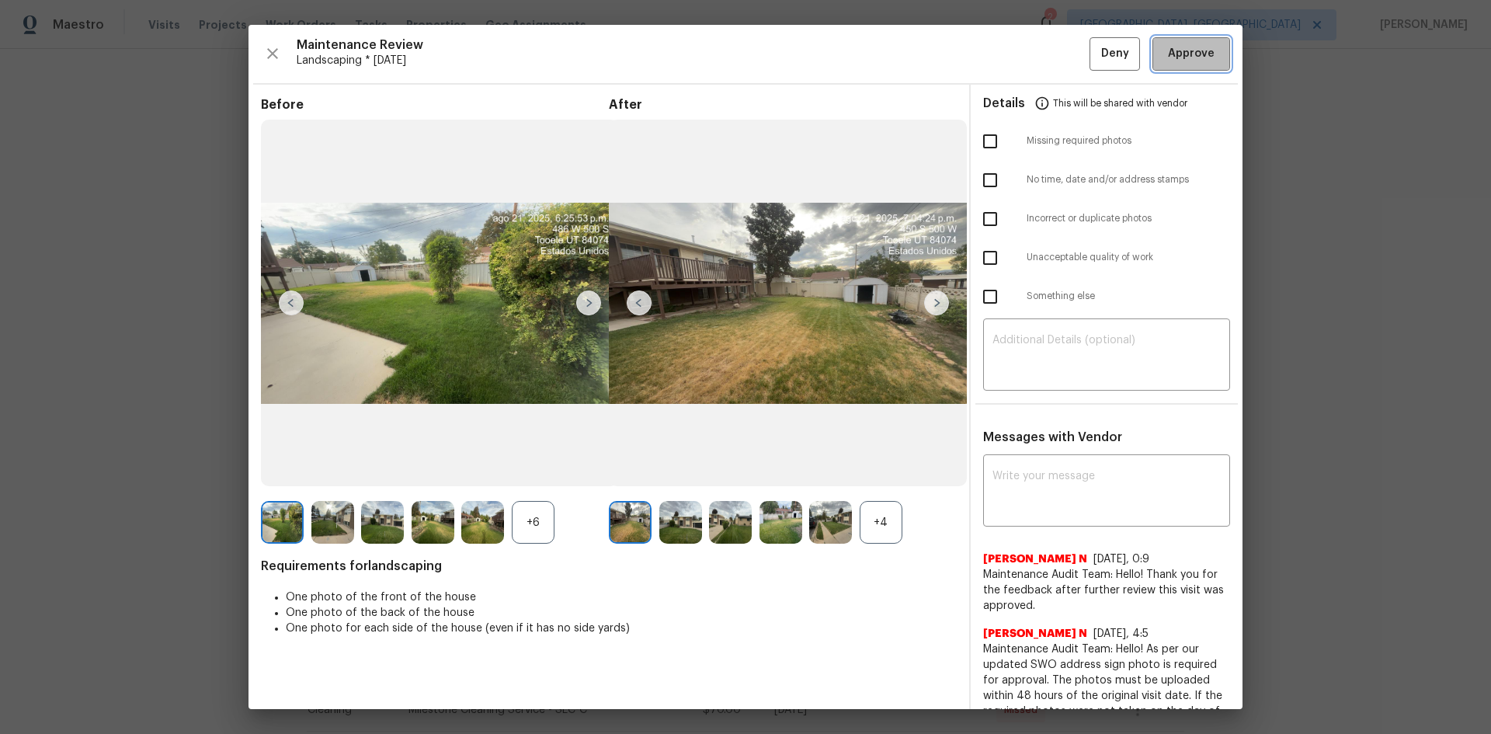
click at [1168, 55] on span "Approve" at bounding box center [1191, 53] width 47 height 19
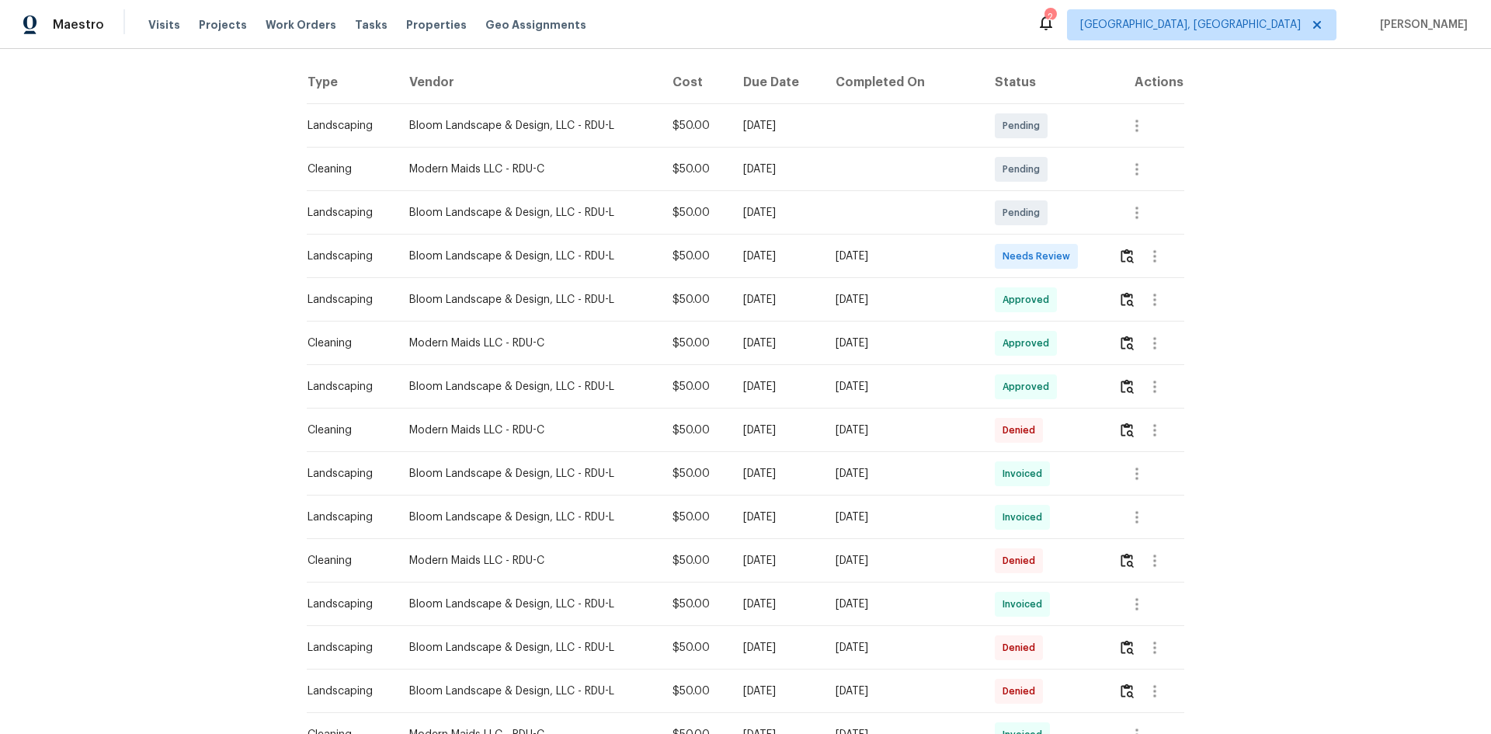
scroll to position [233, 0]
click at [1122, 255] on img "button" at bounding box center [1127, 259] width 13 height 15
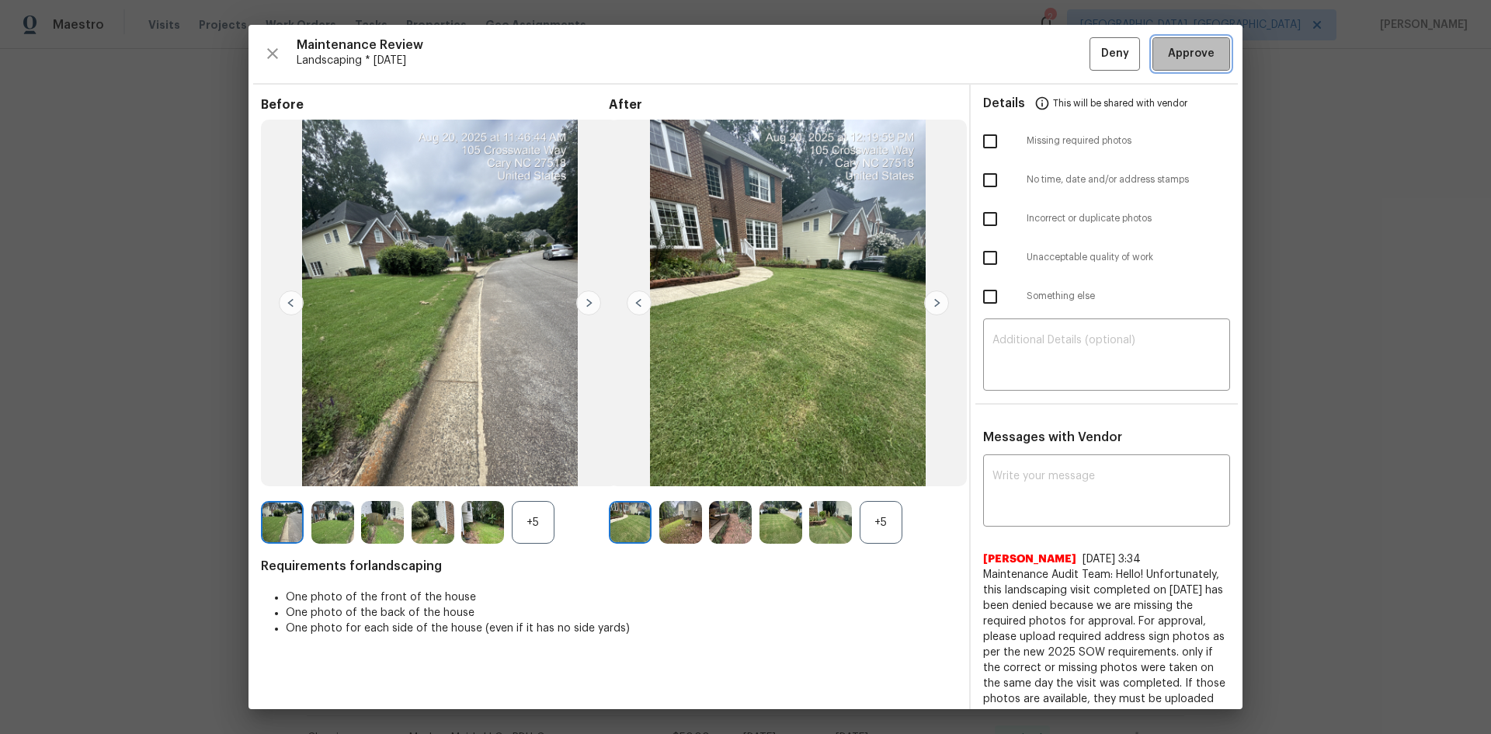
click at [1183, 61] on span "Approve" at bounding box center [1191, 53] width 47 height 19
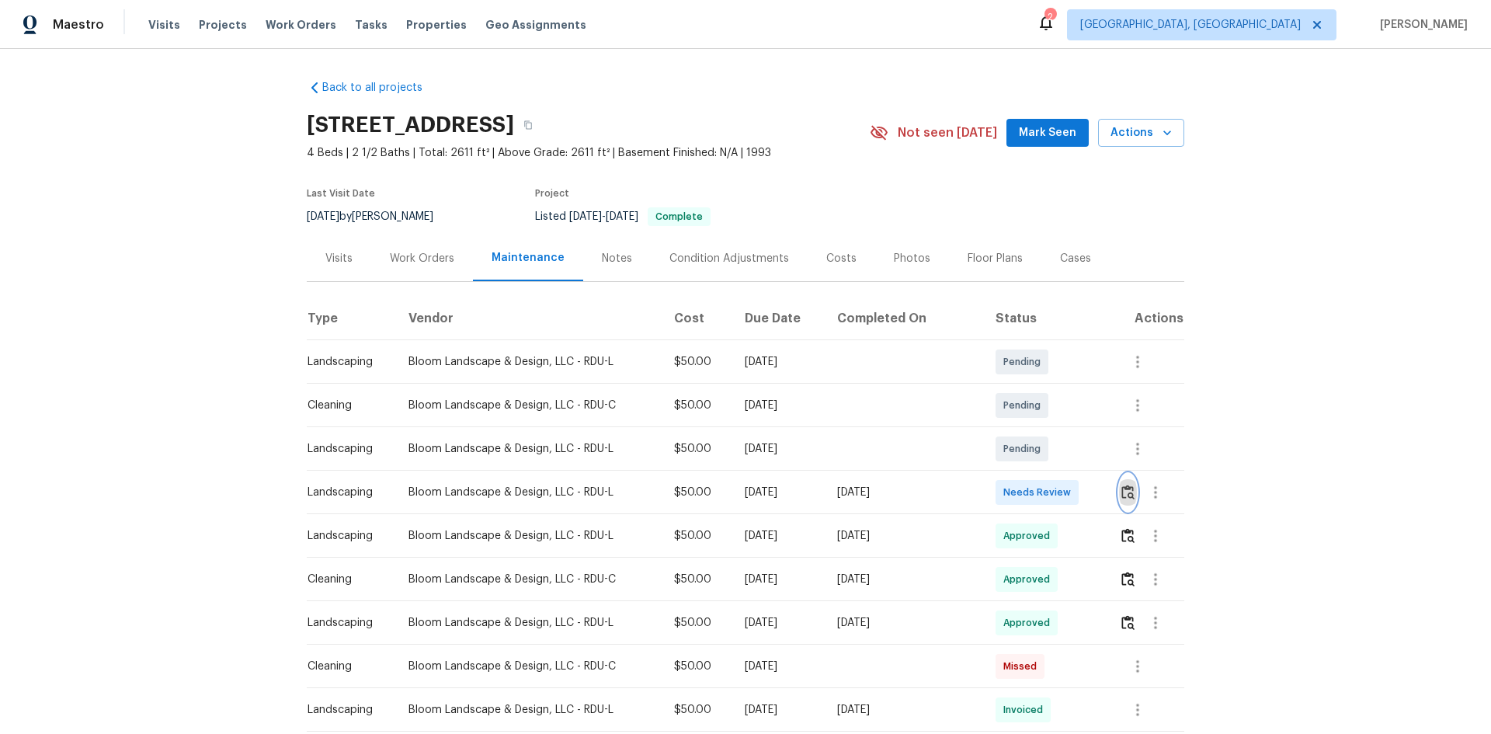
click at [1122, 495] on img "button" at bounding box center [1127, 492] width 13 height 15
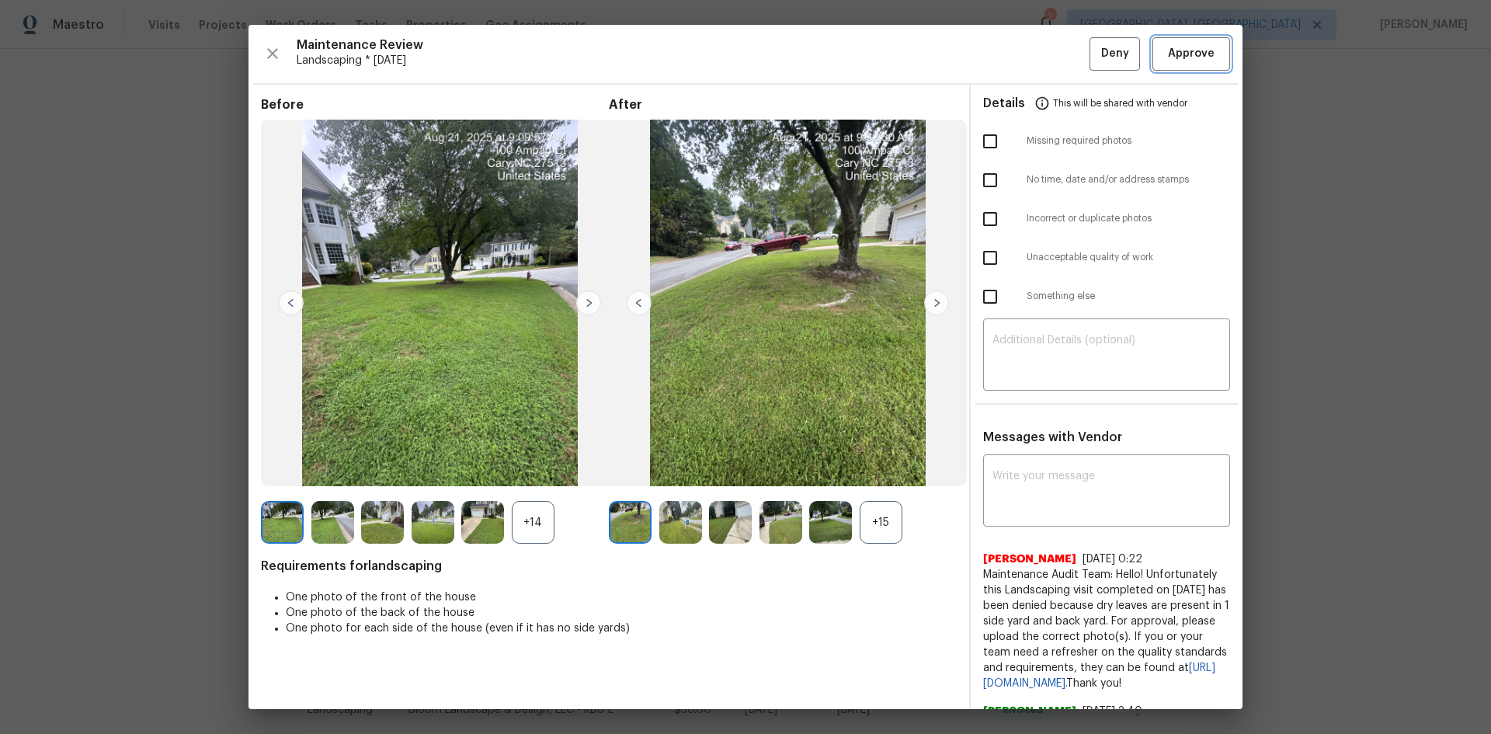
click at [1190, 50] on span "Approve" at bounding box center [1191, 53] width 47 height 19
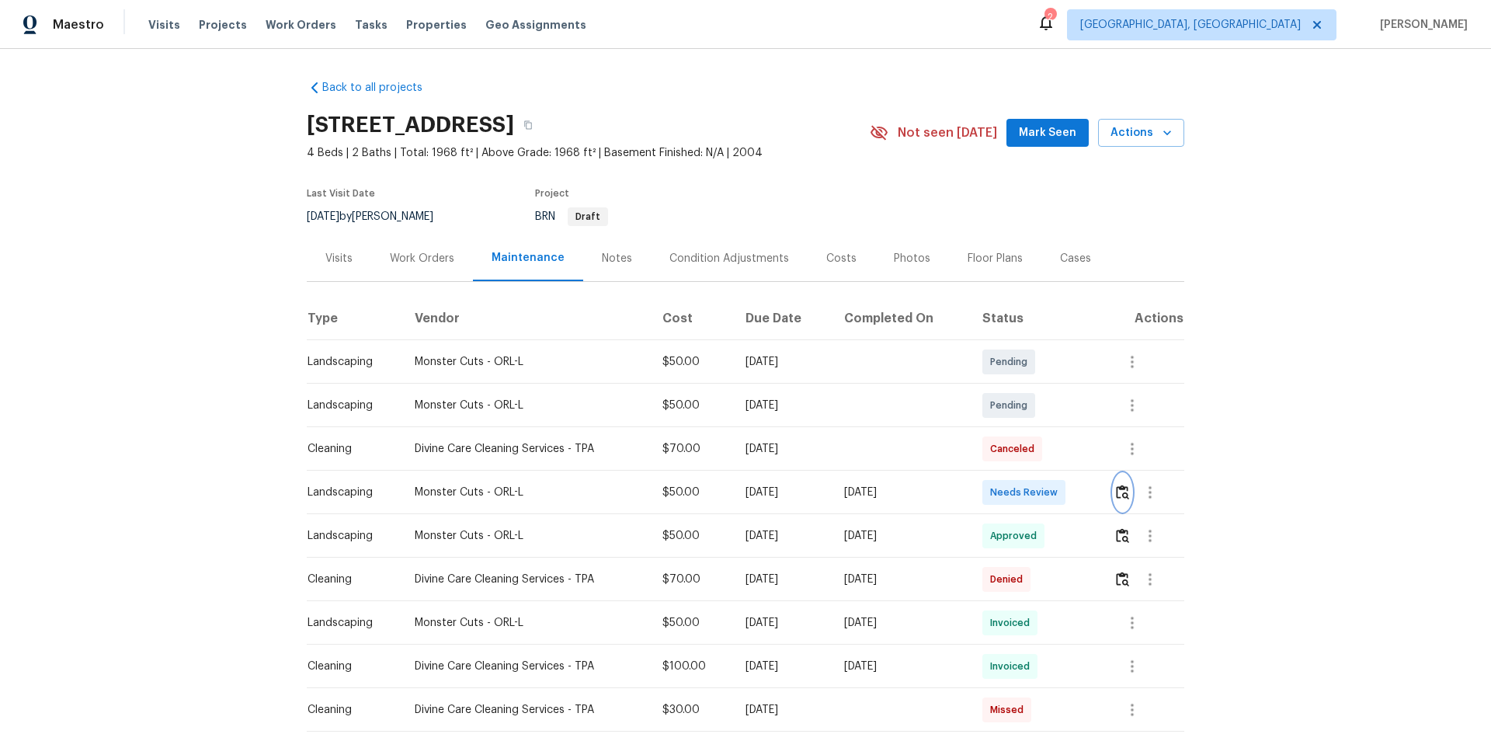
click at [1120, 492] on img "button" at bounding box center [1122, 492] width 13 height 15
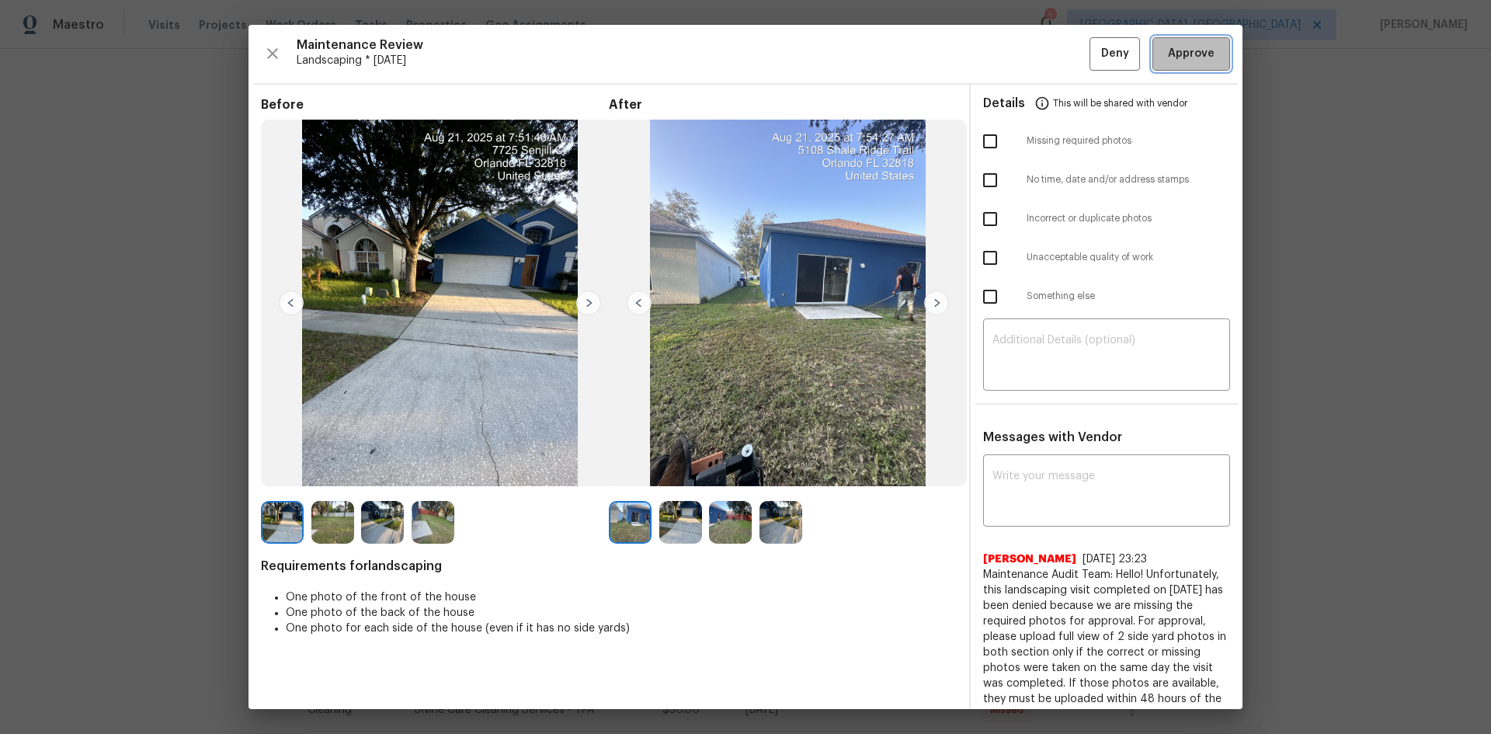
click at [1170, 60] on span "Approve" at bounding box center [1191, 53] width 47 height 19
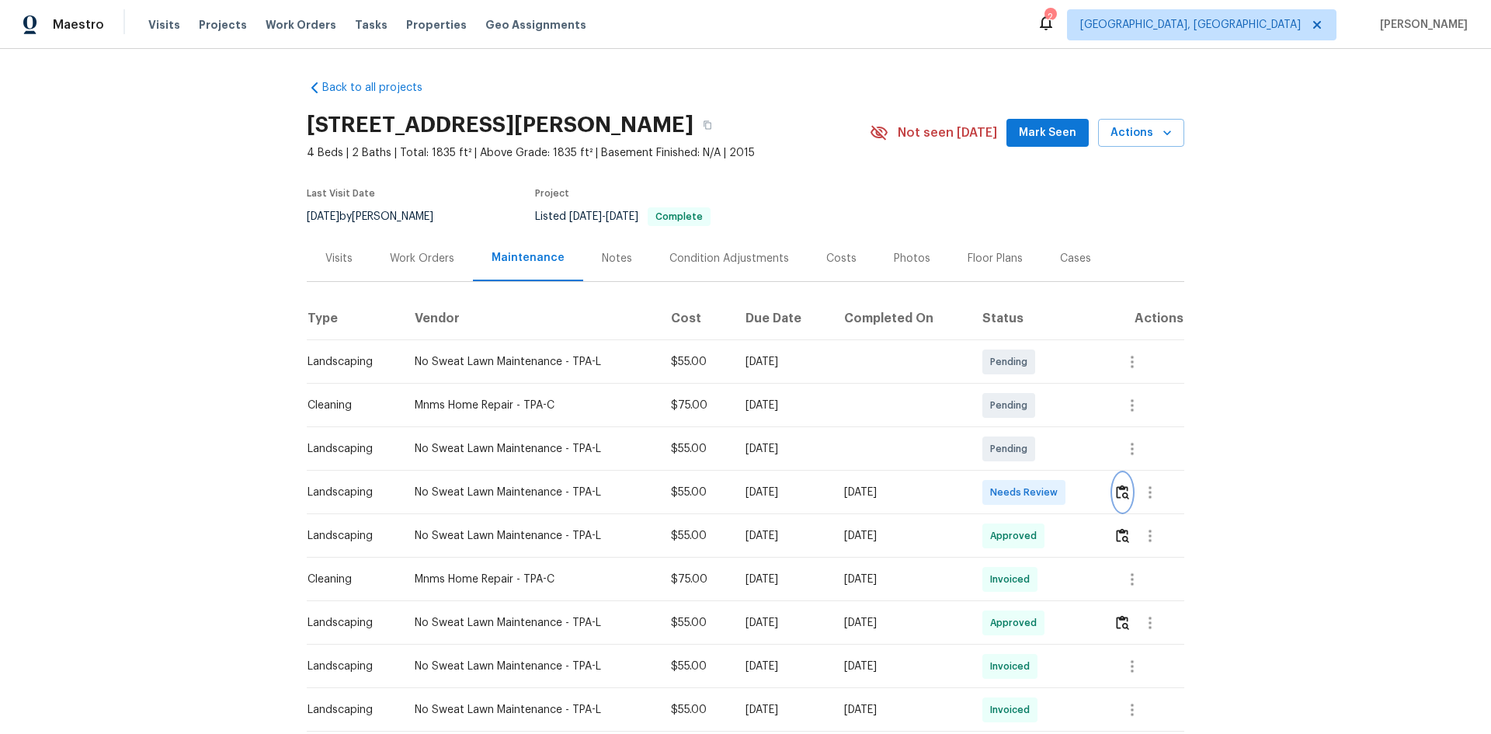
click at [1123, 489] on img "button" at bounding box center [1122, 492] width 13 height 15
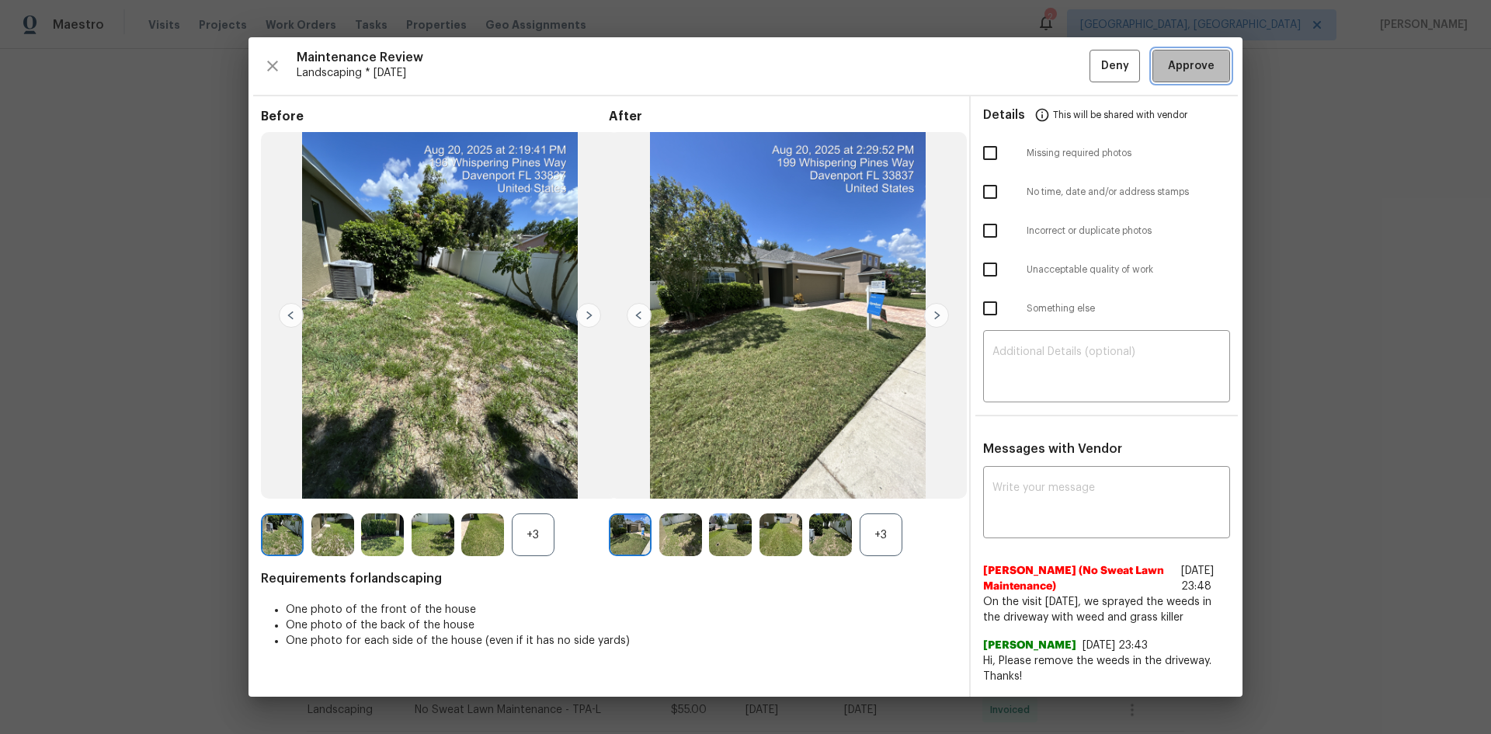
click at [1198, 57] on span "Approve" at bounding box center [1191, 66] width 47 height 19
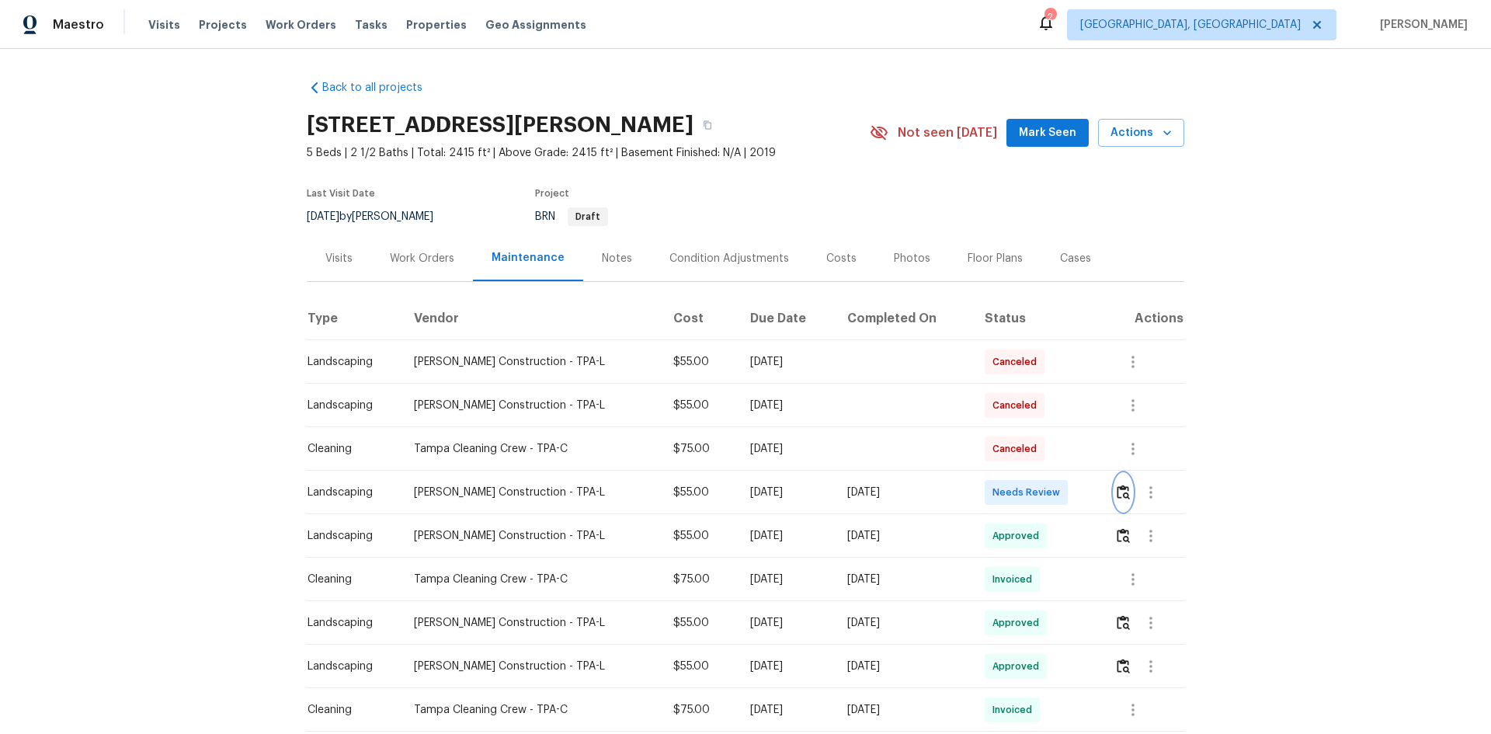
click at [1117, 490] on img "button" at bounding box center [1123, 492] width 13 height 15
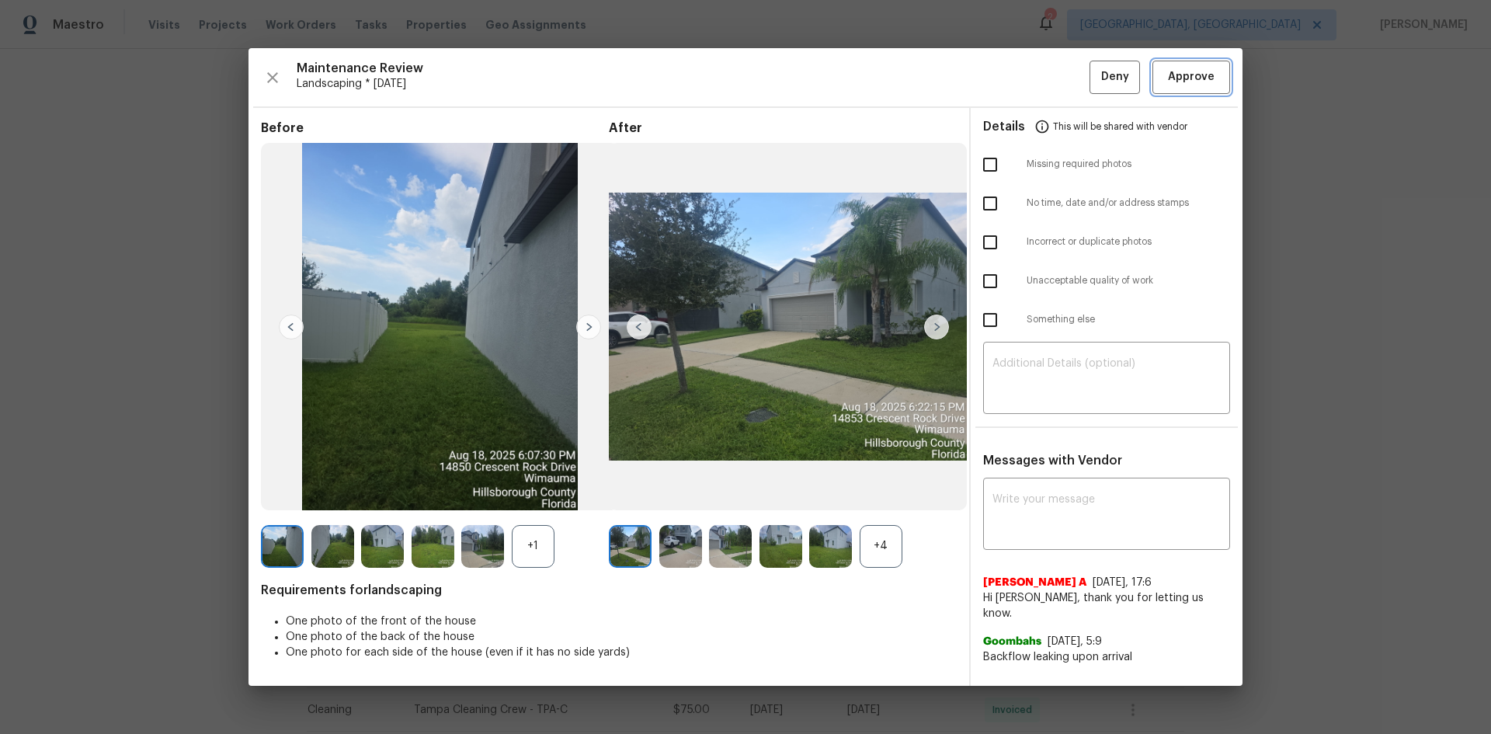
click at [1185, 78] on span "Approve" at bounding box center [1191, 77] width 47 height 19
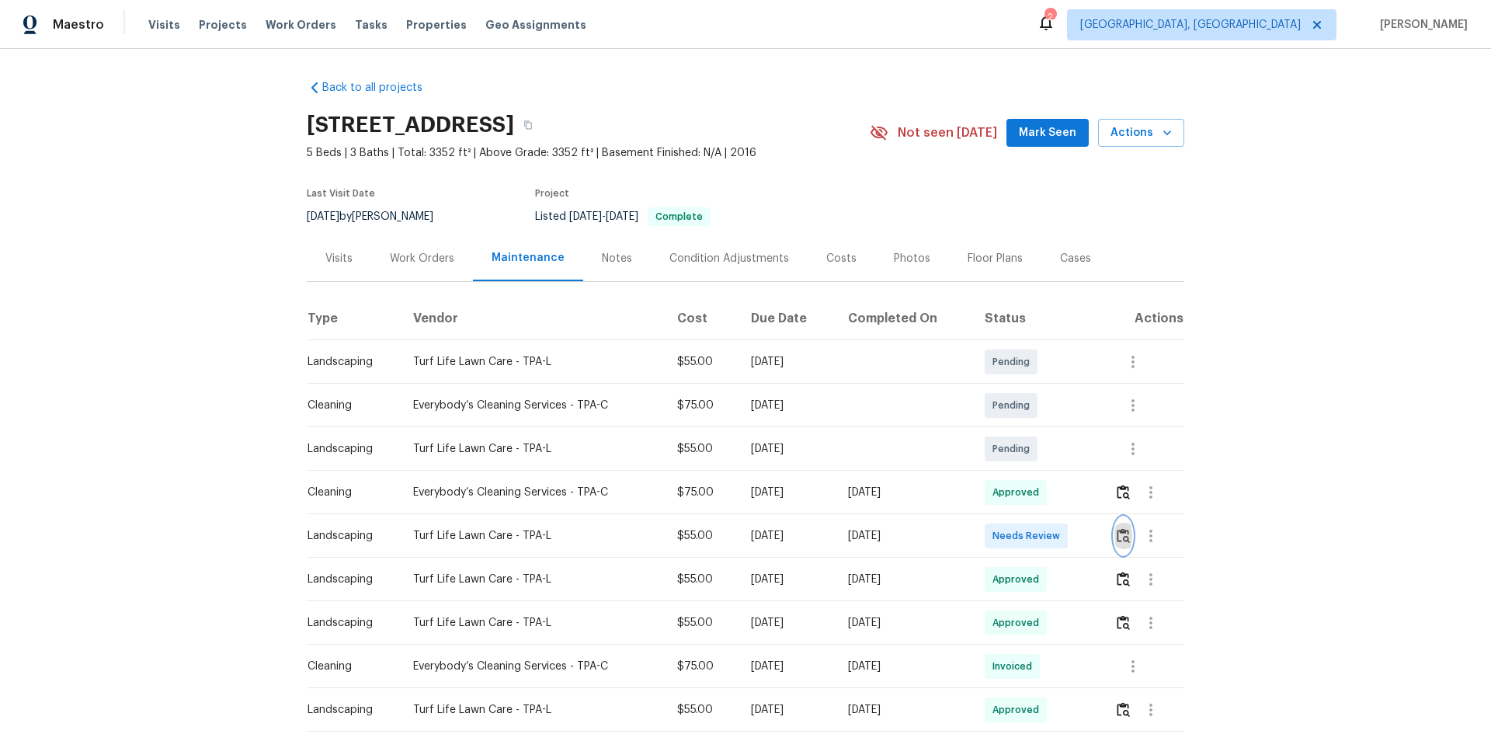
click at [1125, 531] on img "button" at bounding box center [1123, 535] width 13 height 15
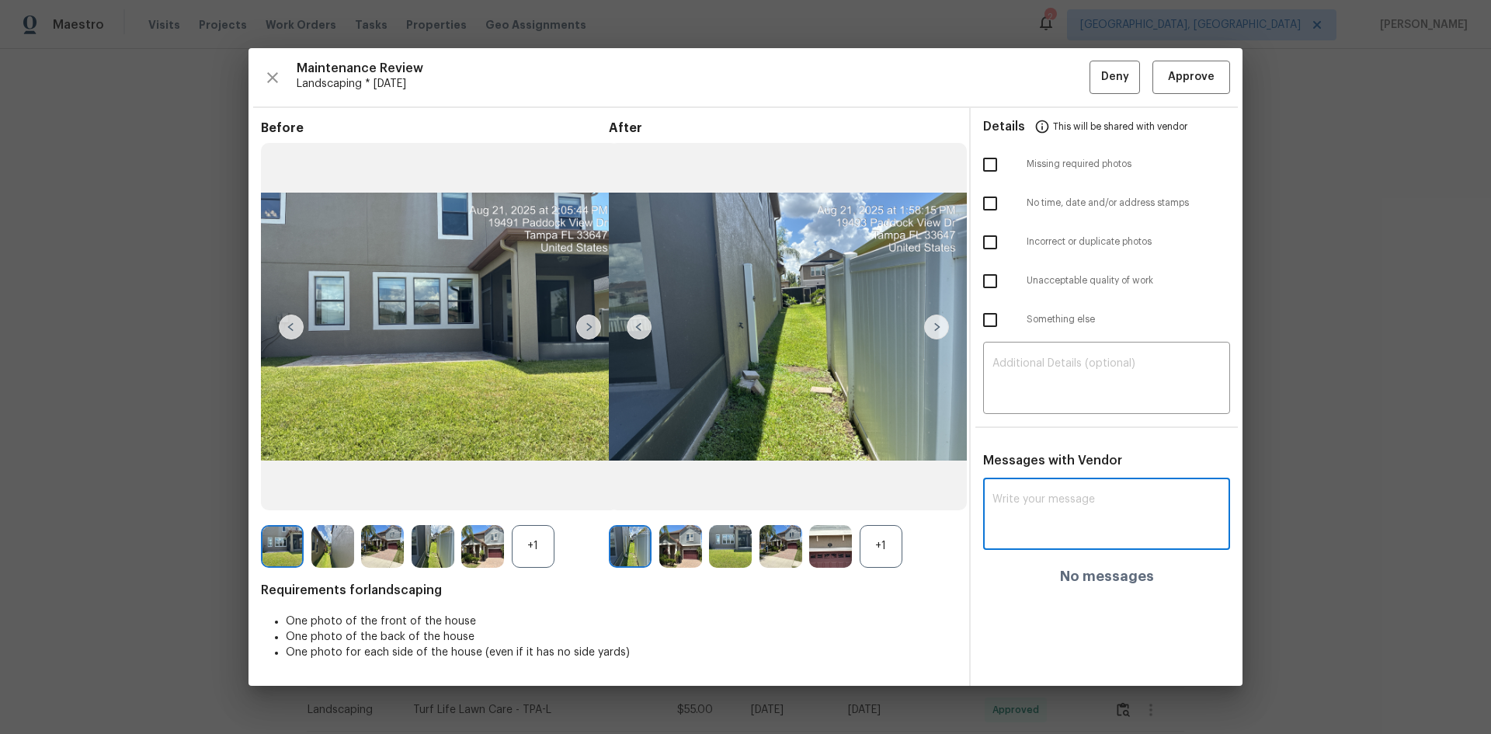
click at [1022, 495] on textarea at bounding box center [1107, 515] width 228 height 43
paste textarea "Maintenance Audit Team: Hello! After further review the visit has been approved…"
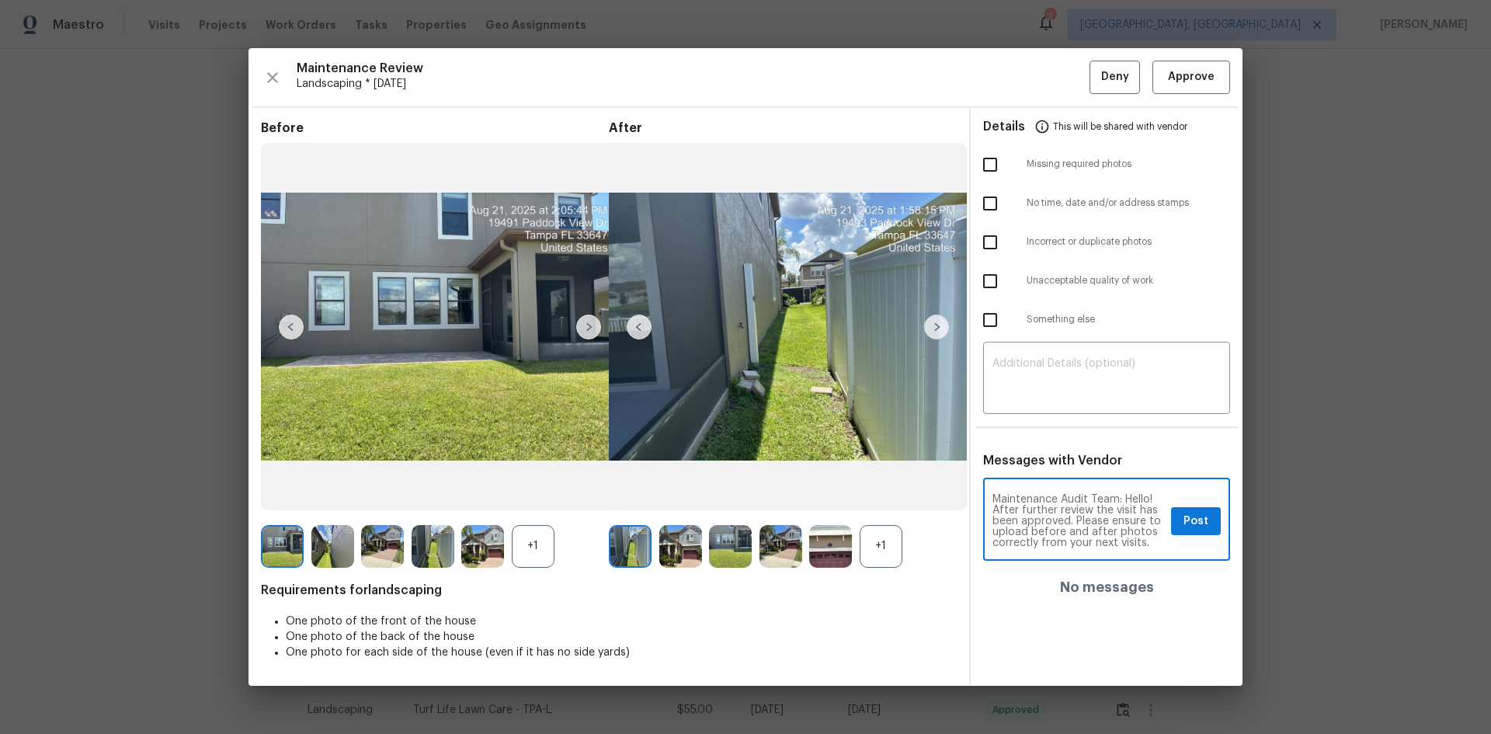
scroll to position [11, 0]
type textarea "Maintenance Audit Team: Hello! After further review the visit has been approved…"
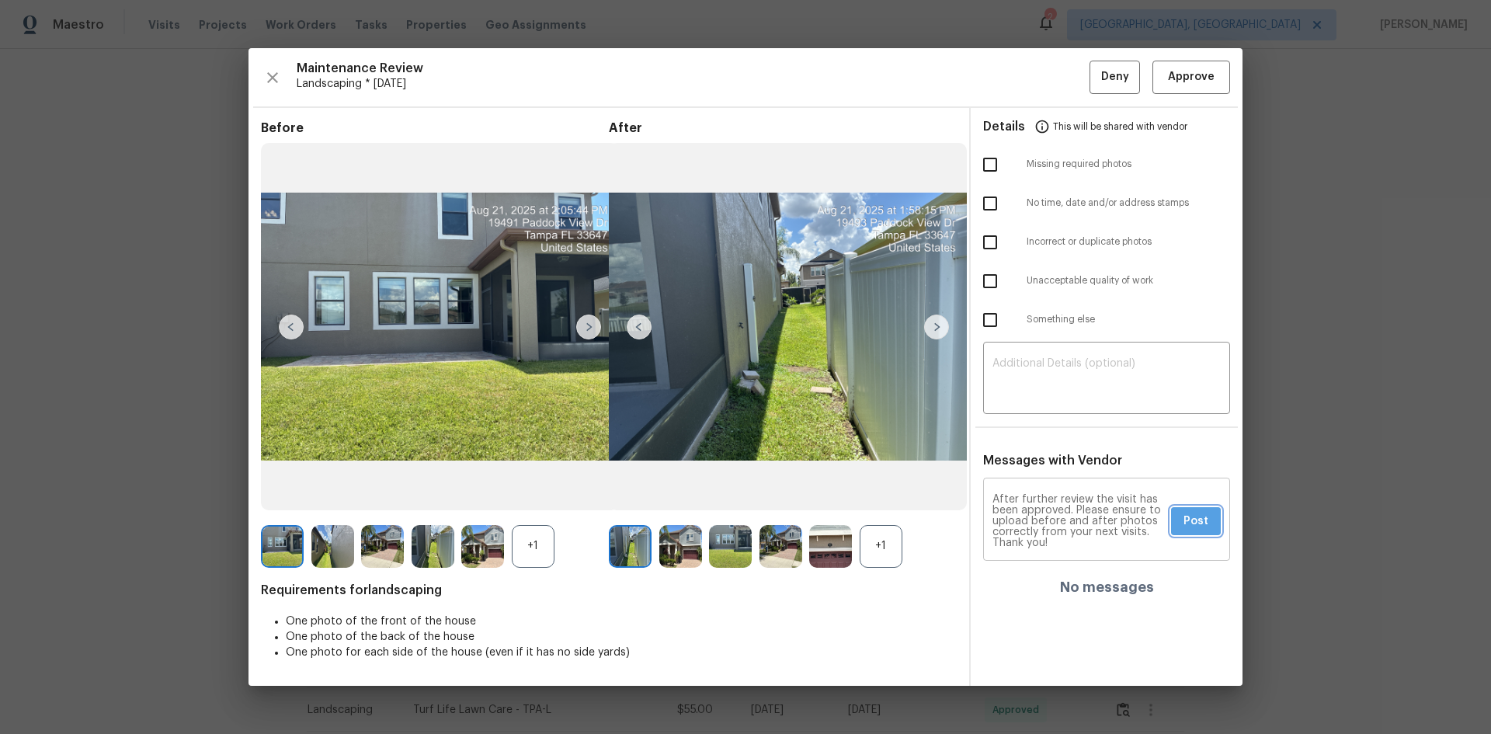
click at [1191, 516] on span "Post" at bounding box center [1196, 521] width 25 height 19
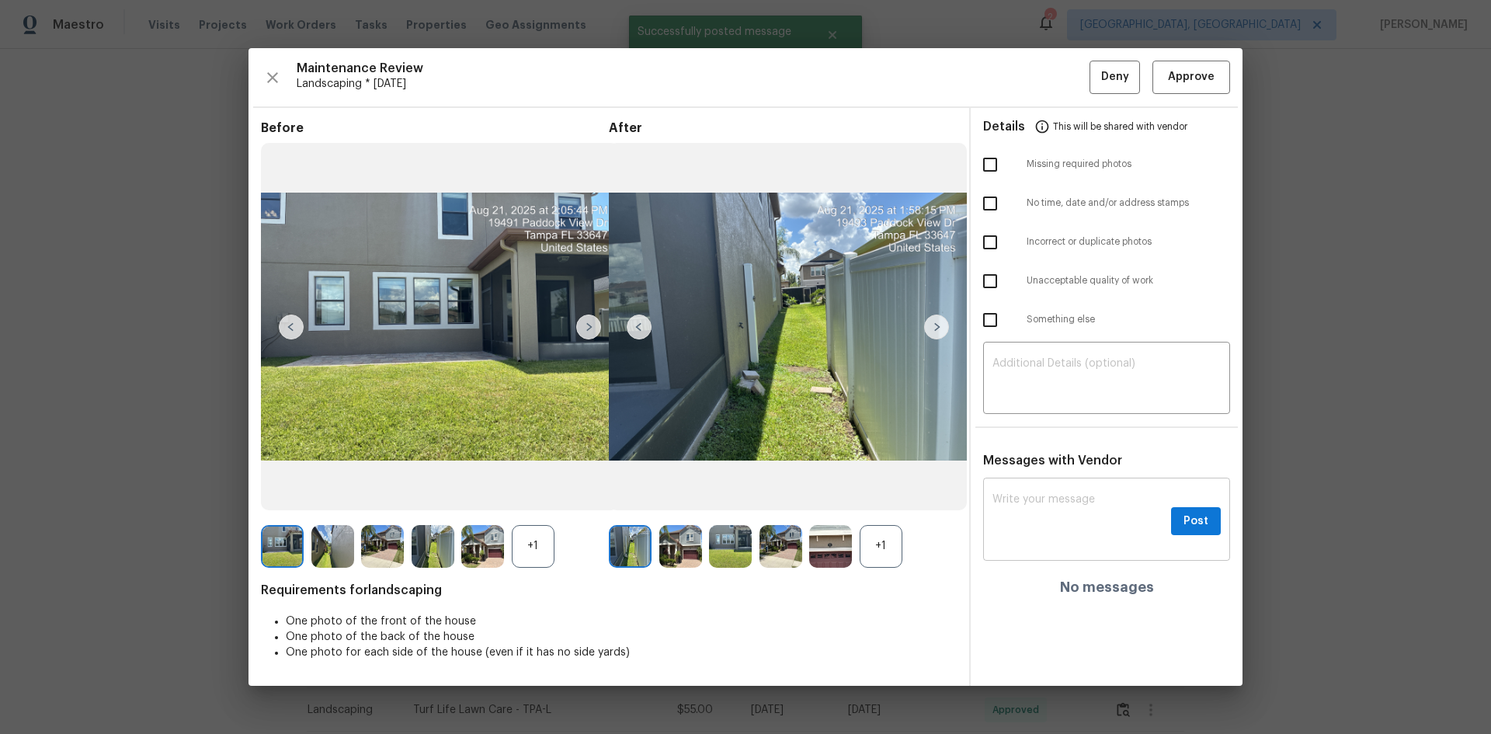
scroll to position [0, 0]
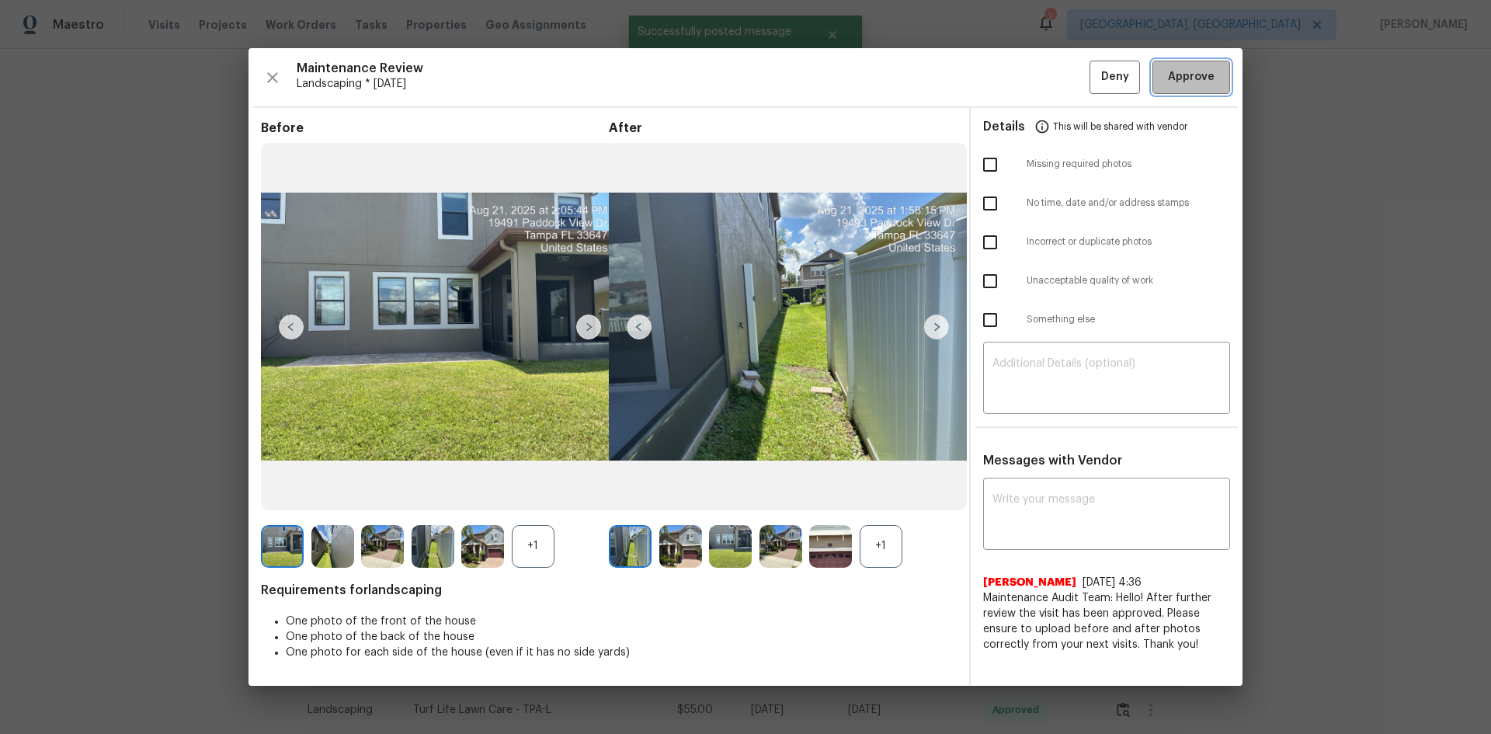
click at [1192, 82] on span "Approve" at bounding box center [1191, 77] width 47 height 19
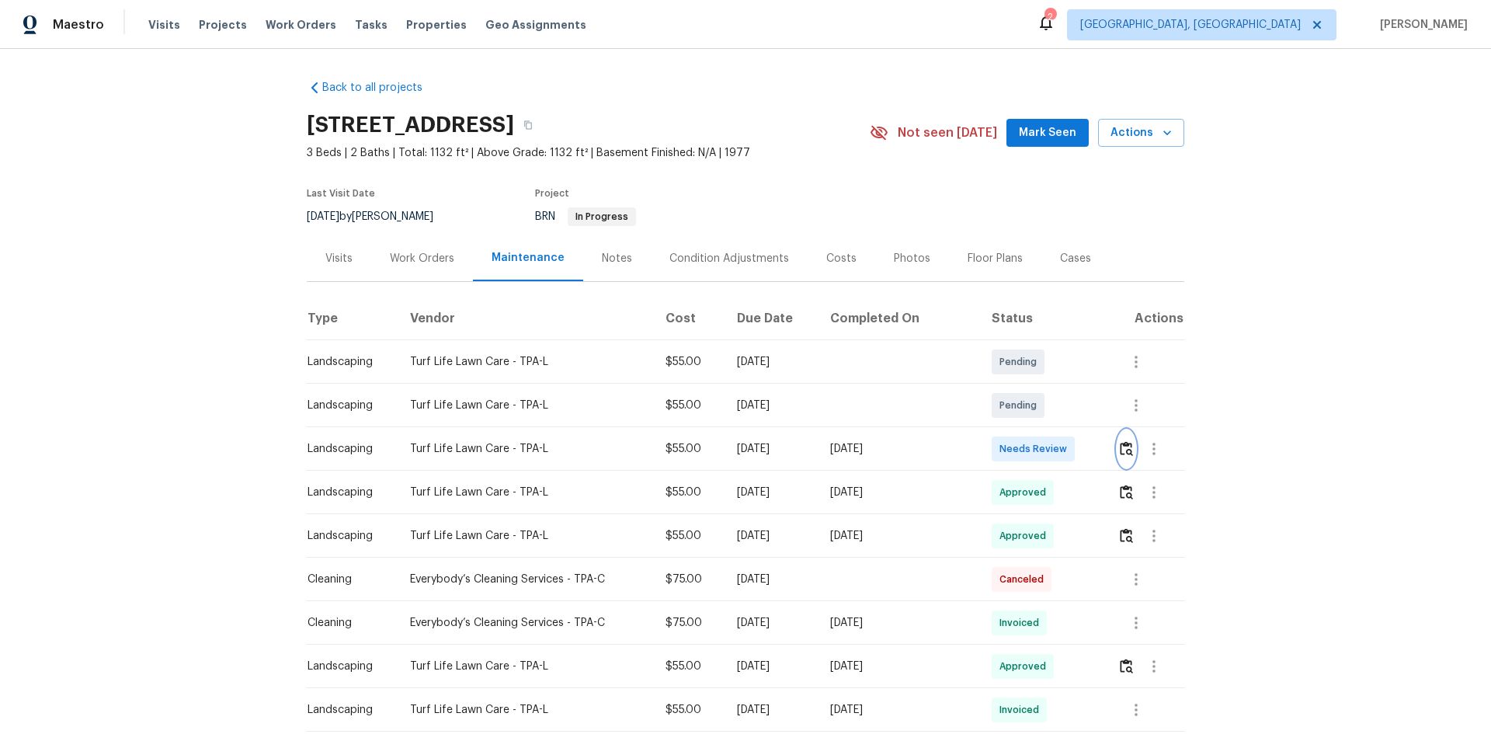
click at [1130, 451] on button "button" at bounding box center [1127, 448] width 18 height 37
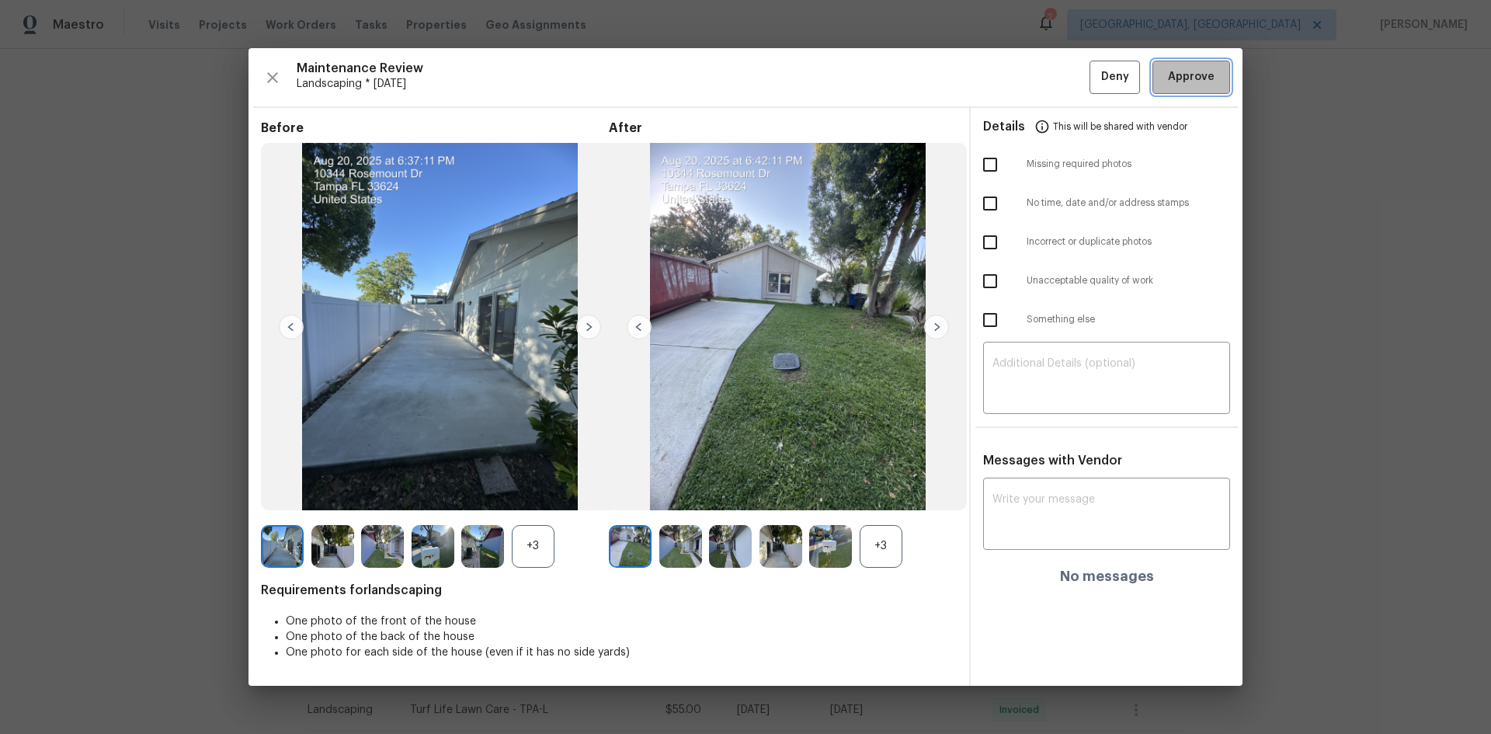
click at [1180, 73] on span "Approve" at bounding box center [1191, 77] width 47 height 19
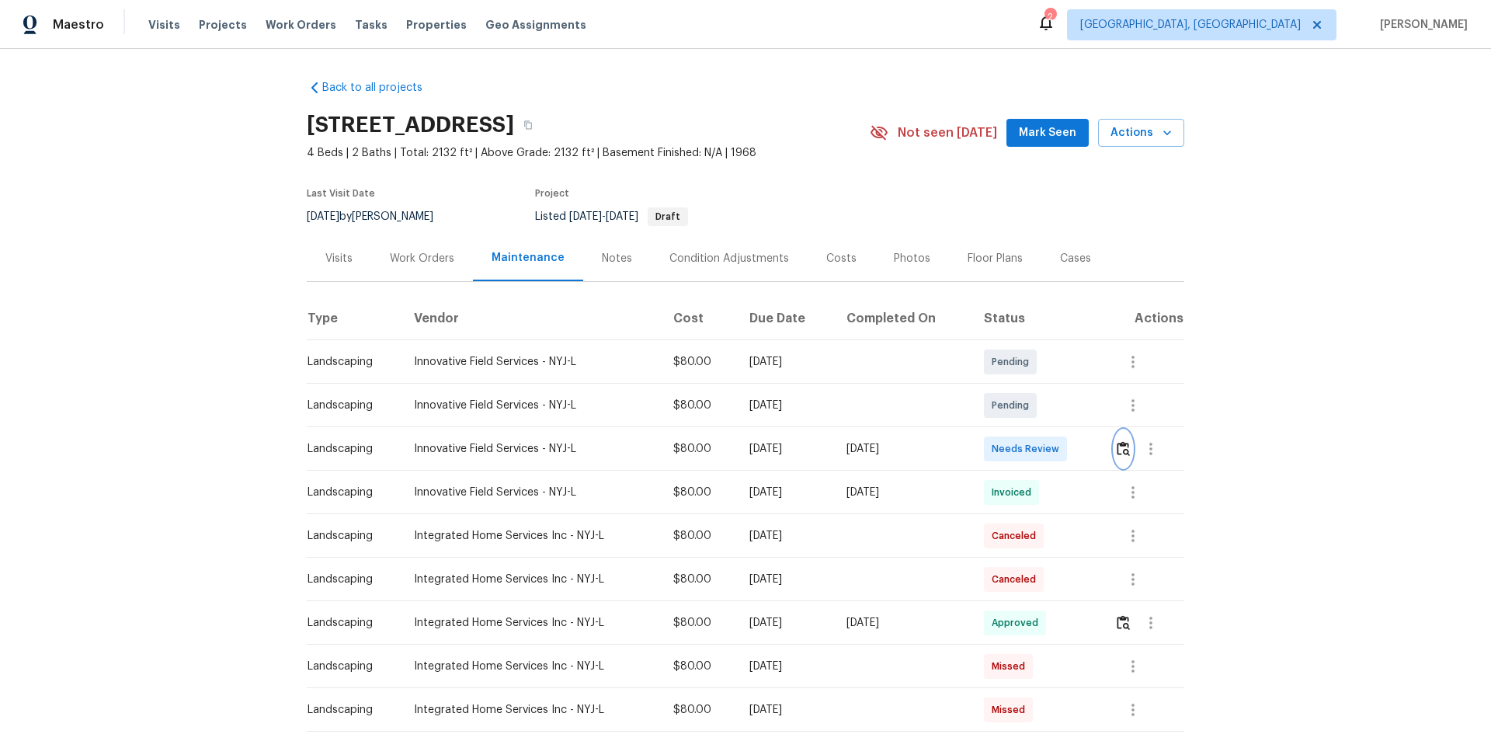
click at [1119, 443] on img "button" at bounding box center [1123, 448] width 13 height 15
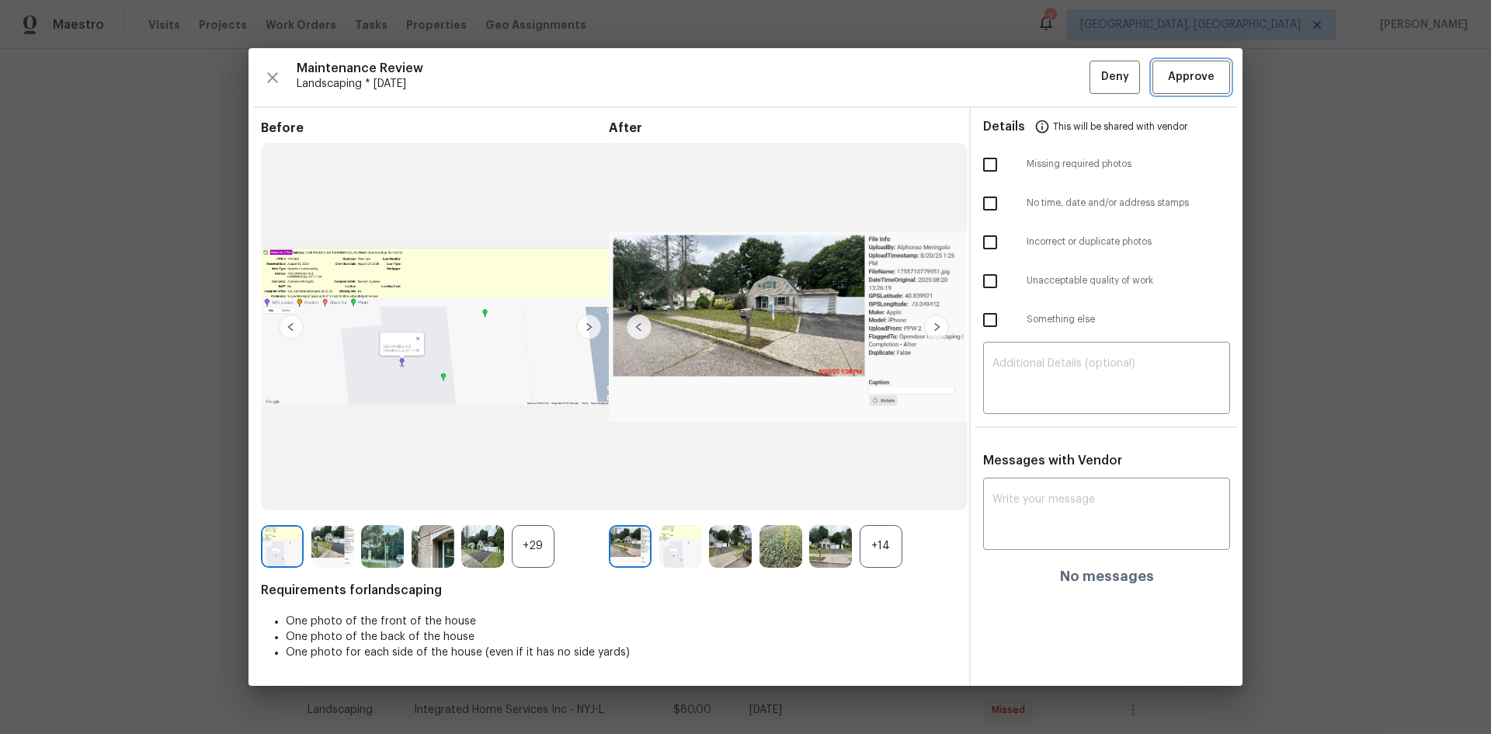
click at [1179, 71] on span "Approve" at bounding box center [1191, 77] width 47 height 19
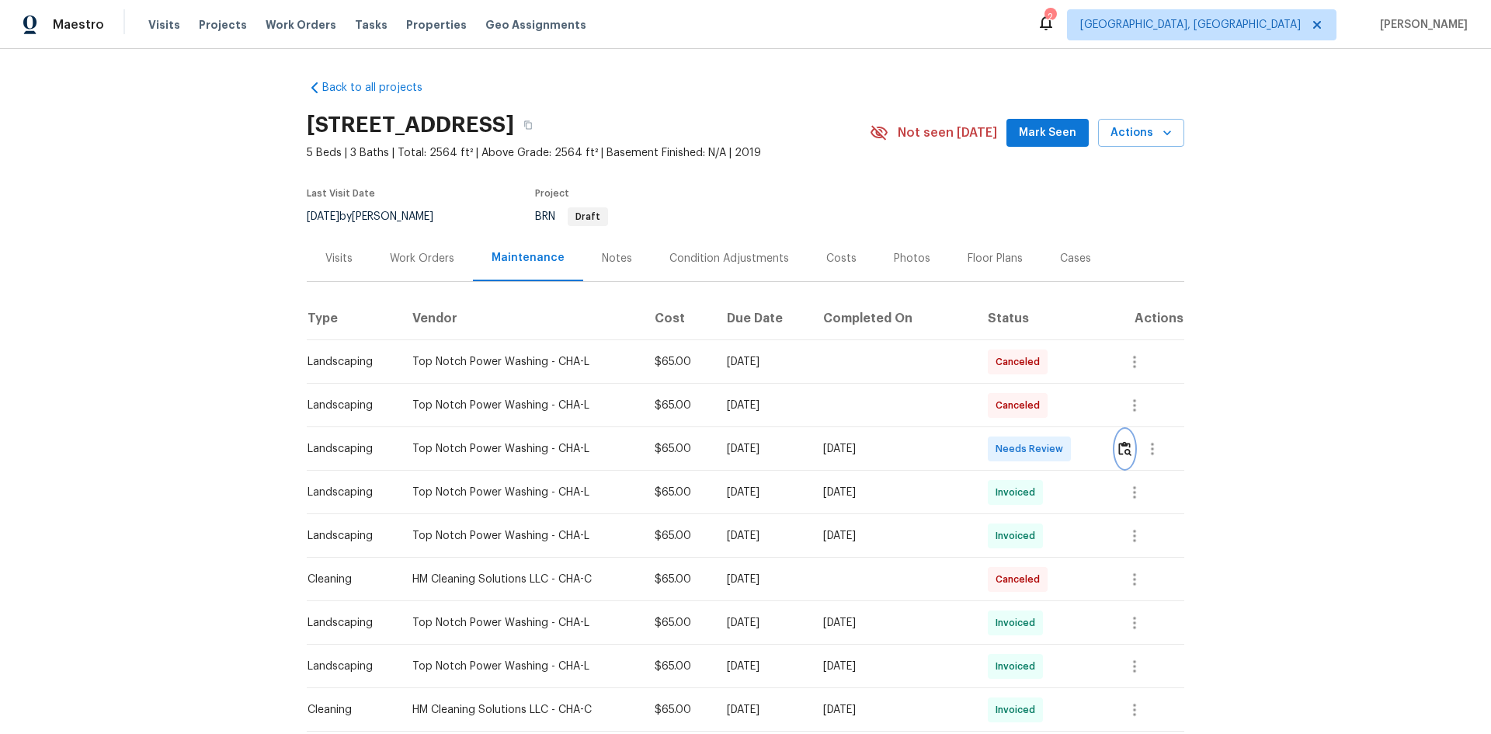
click at [1121, 448] on img "button" at bounding box center [1124, 448] width 13 height 15
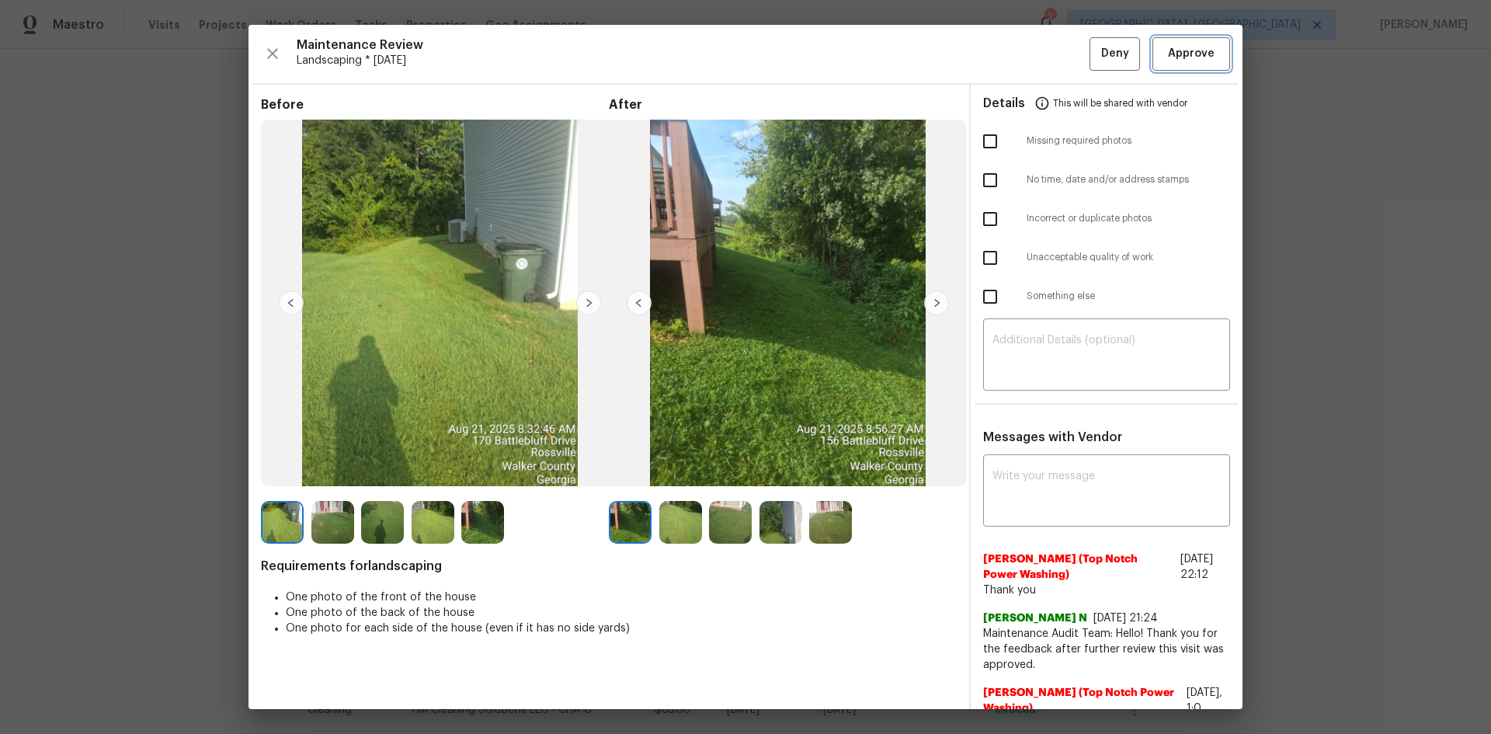
click at [1181, 51] on span "Approve" at bounding box center [1191, 53] width 47 height 19
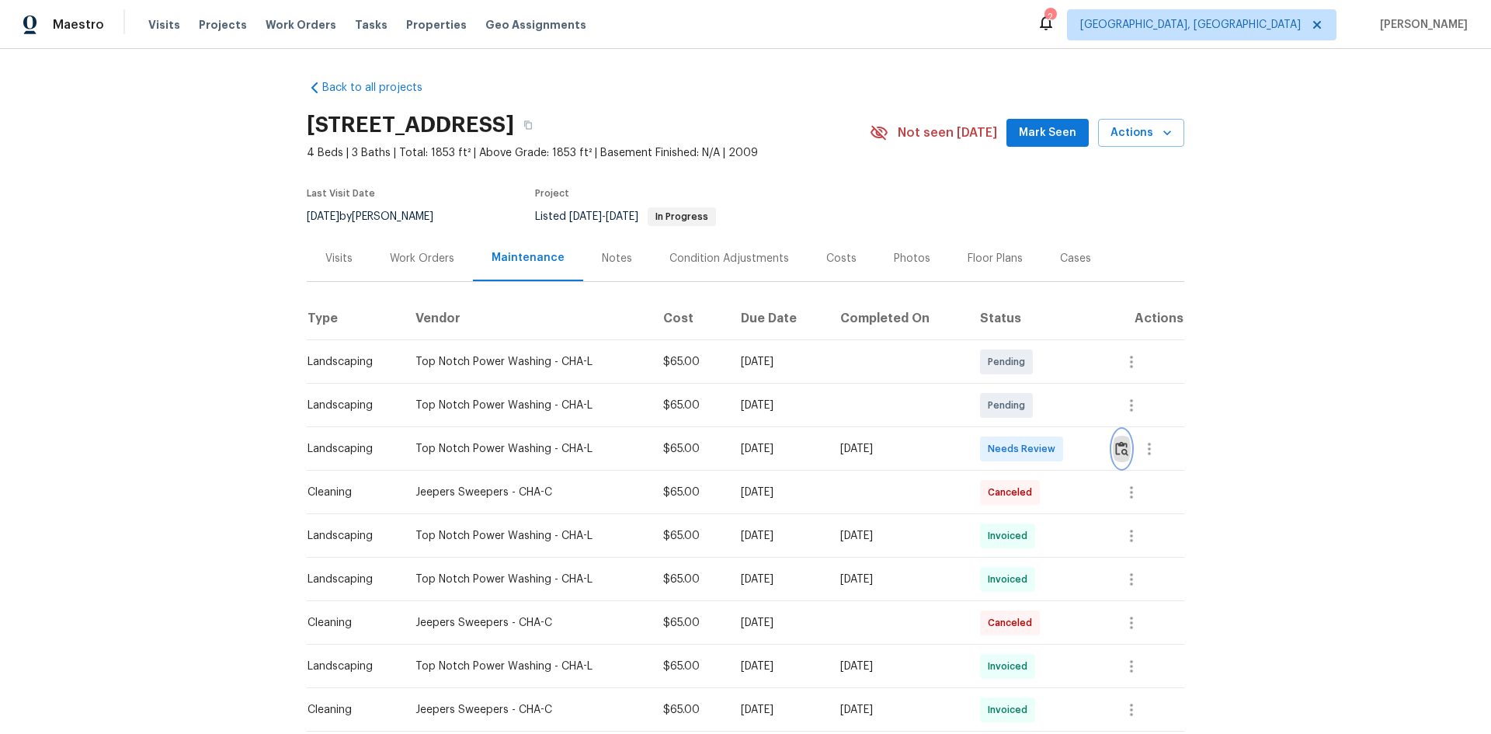
click at [1117, 445] on img "button" at bounding box center [1121, 448] width 13 height 15
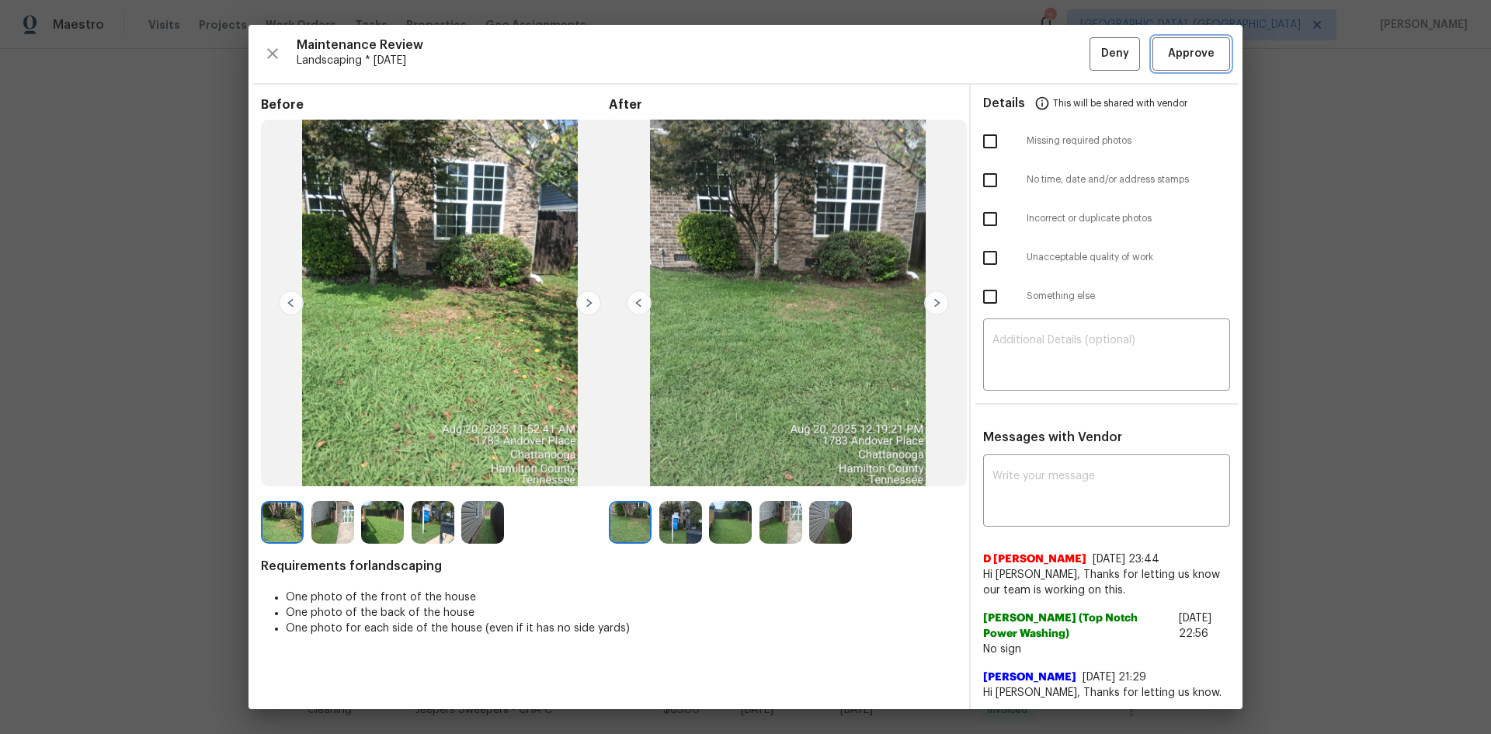
click at [1187, 61] on span "Approve" at bounding box center [1191, 53] width 47 height 19
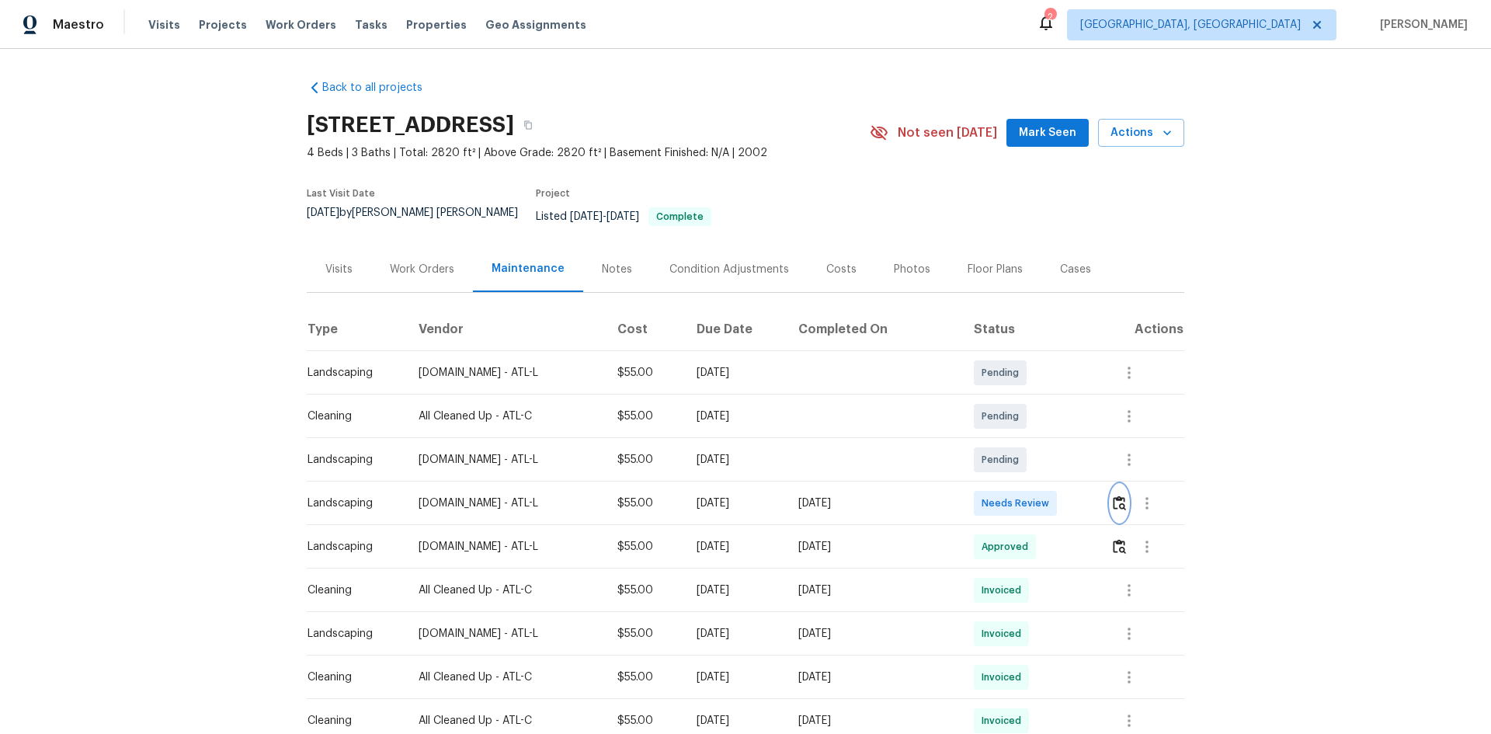
click at [1118, 496] on img "button" at bounding box center [1119, 503] width 13 height 15
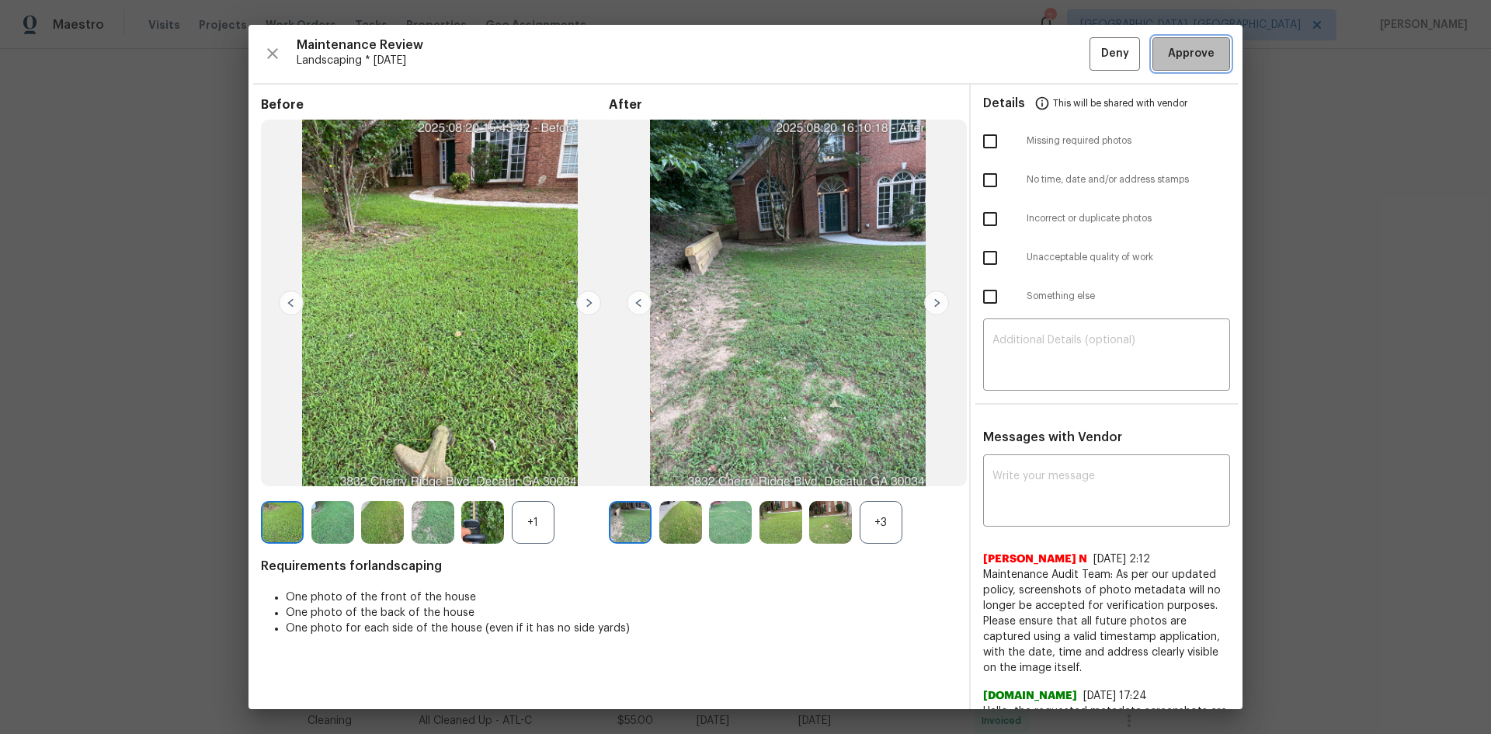
click at [1168, 56] on span "Approve" at bounding box center [1191, 53] width 47 height 19
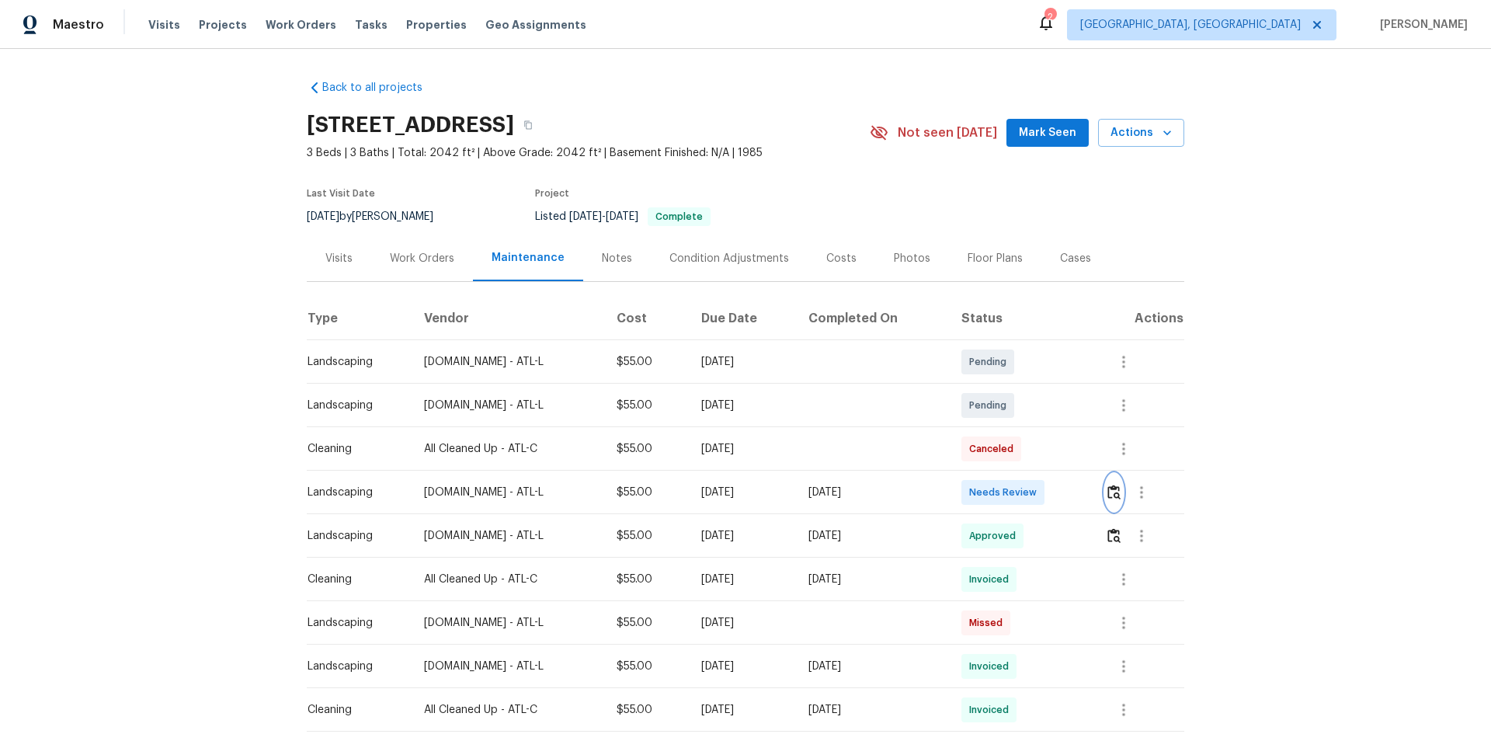
click at [1117, 489] on img "button" at bounding box center [1114, 492] width 13 height 15
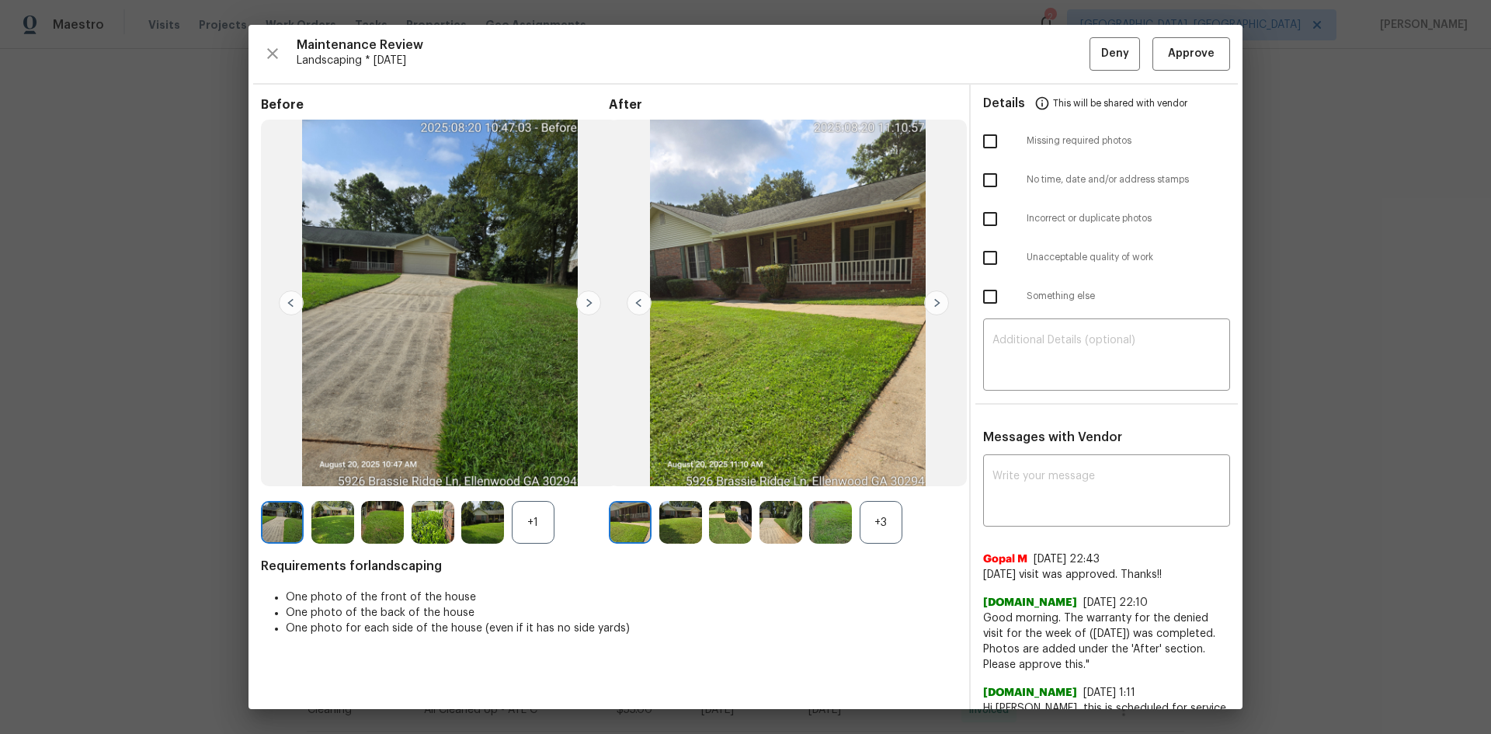
click at [930, 297] on img at bounding box center [936, 302] width 25 height 25
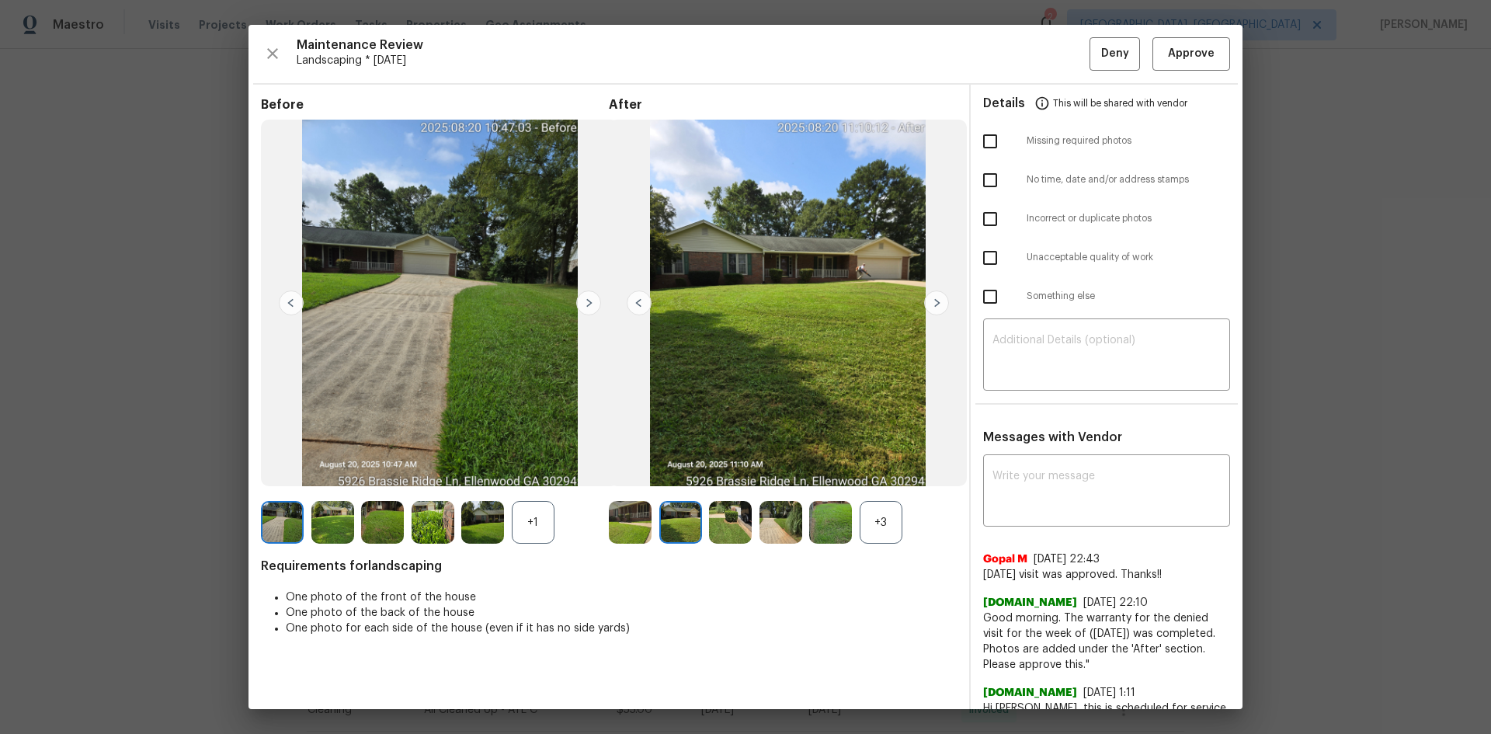
click at [930, 297] on img at bounding box center [936, 302] width 25 height 25
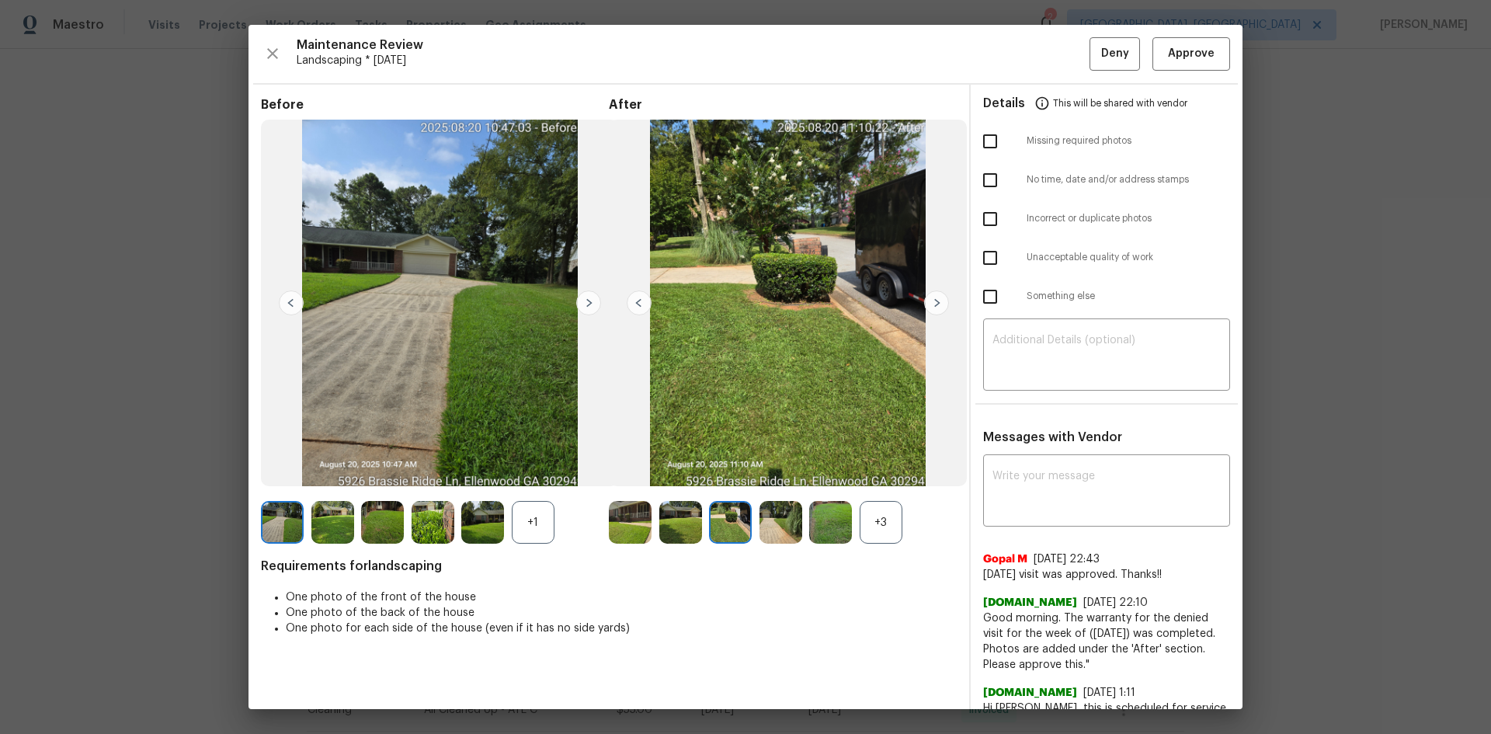
click at [930, 297] on img at bounding box center [936, 302] width 25 height 25
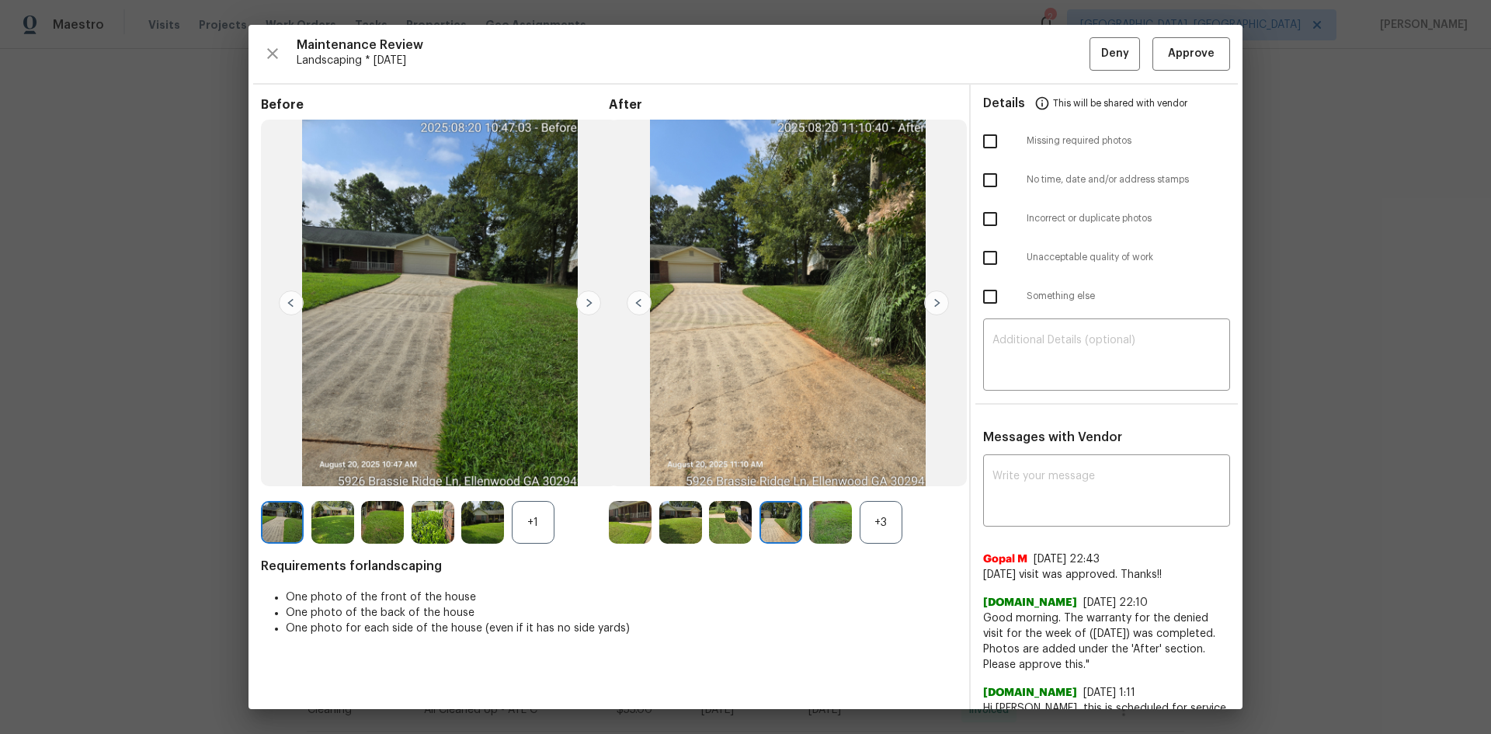
click at [930, 297] on img at bounding box center [936, 302] width 25 height 25
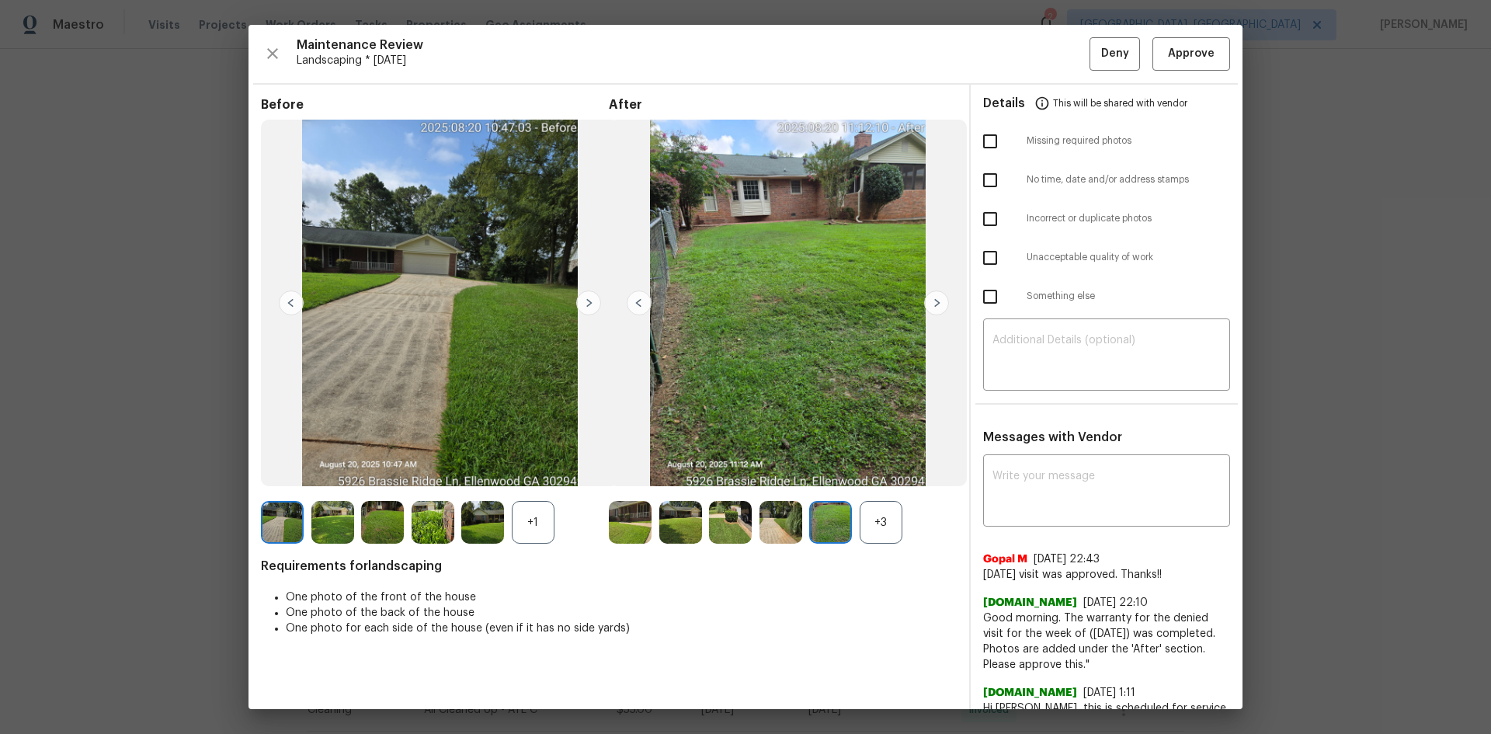
click at [930, 297] on img at bounding box center [936, 302] width 25 height 25
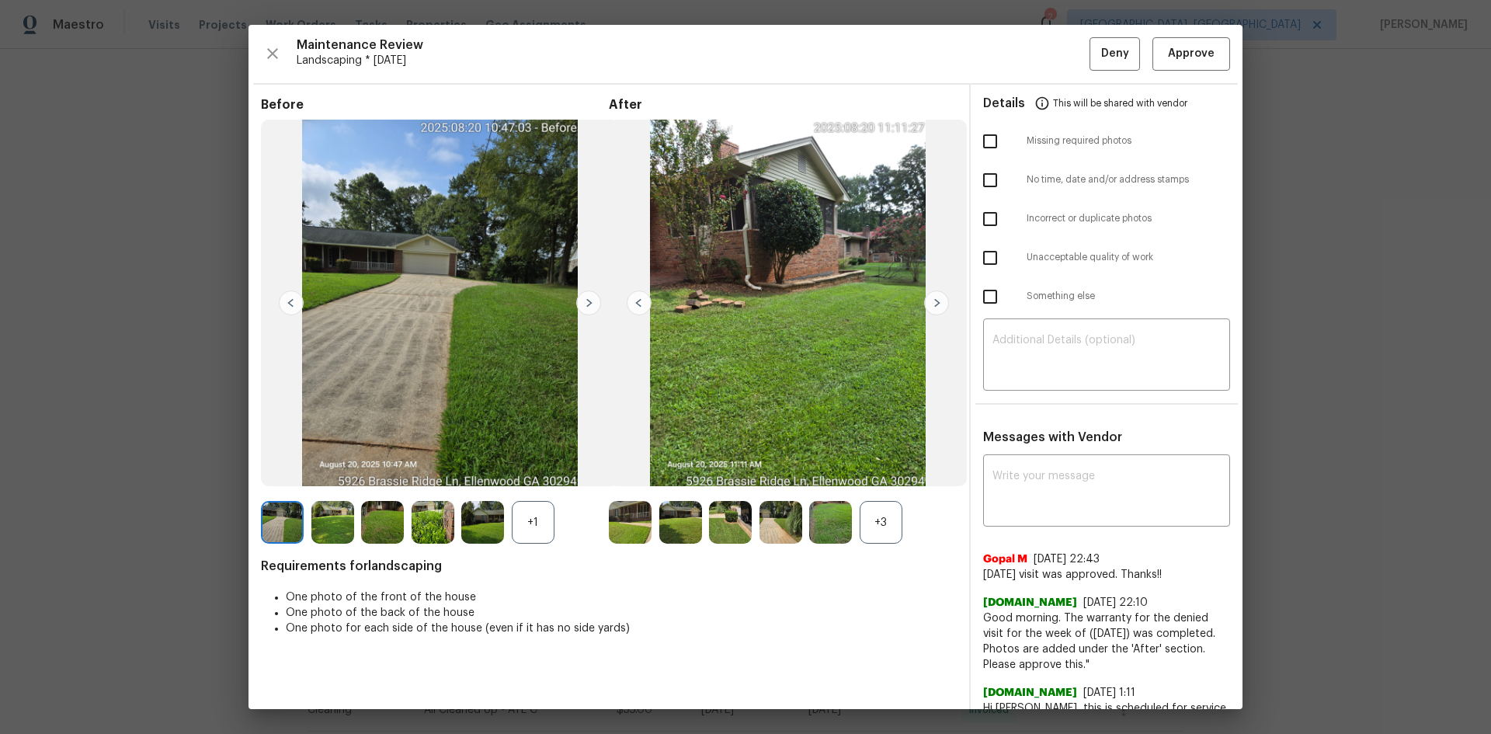
click at [930, 297] on img at bounding box center [936, 302] width 25 height 25
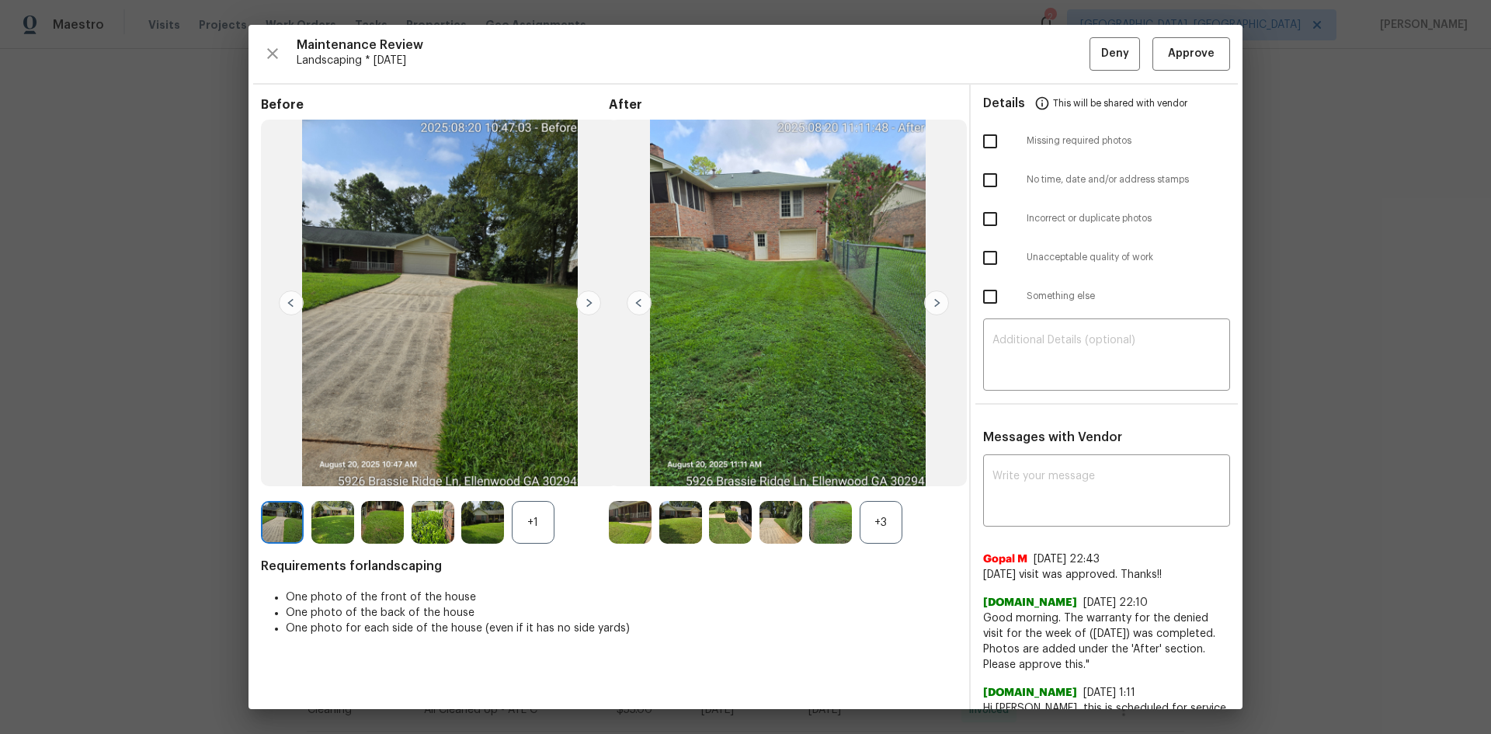
click at [930, 297] on img at bounding box center [936, 302] width 25 height 25
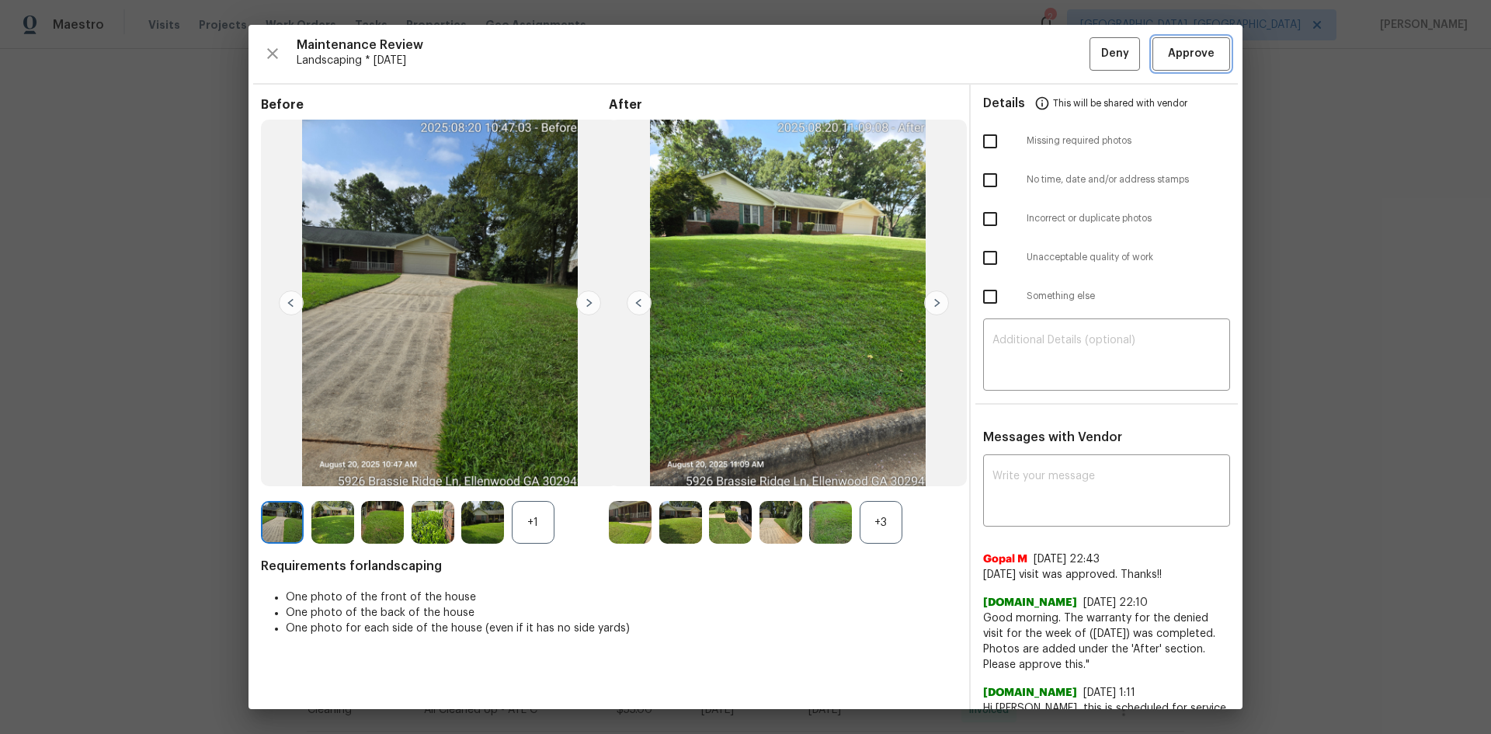
click at [1187, 44] on span "Approve" at bounding box center [1191, 53] width 47 height 19
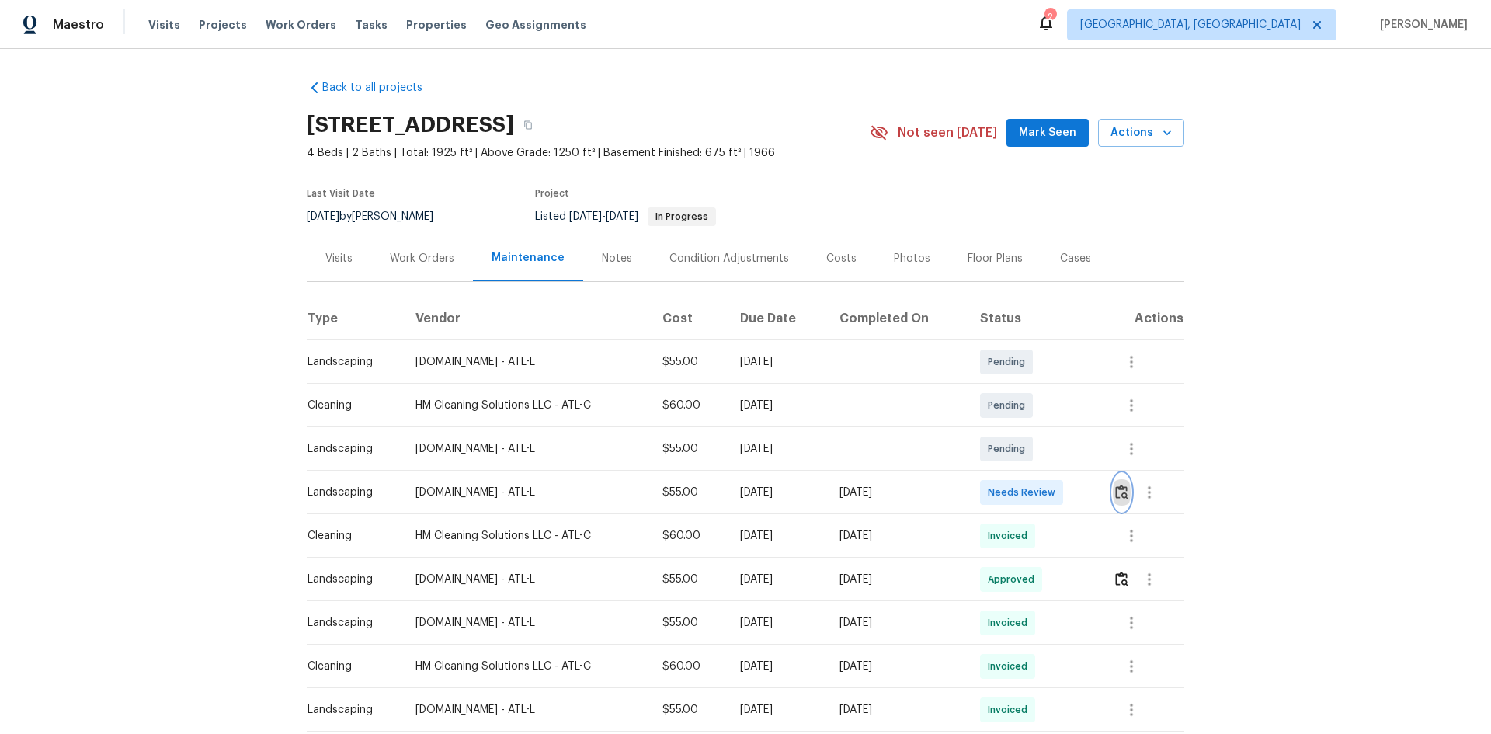
click at [1121, 490] on img "button" at bounding box center [1121, 492] width 13 height 15
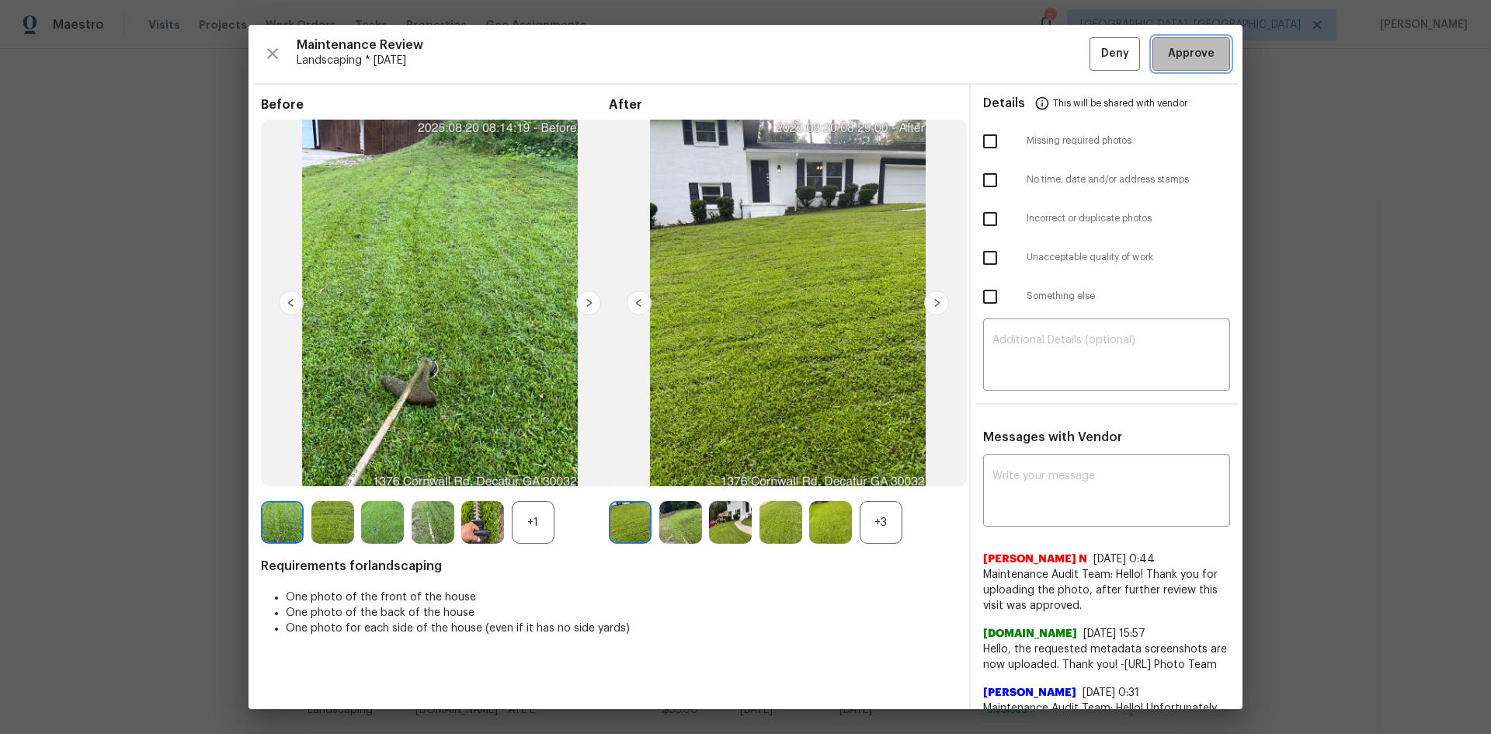
click at [1183, 59] on span "Approve" at bounding box center [1191, 53] width 47 height 19
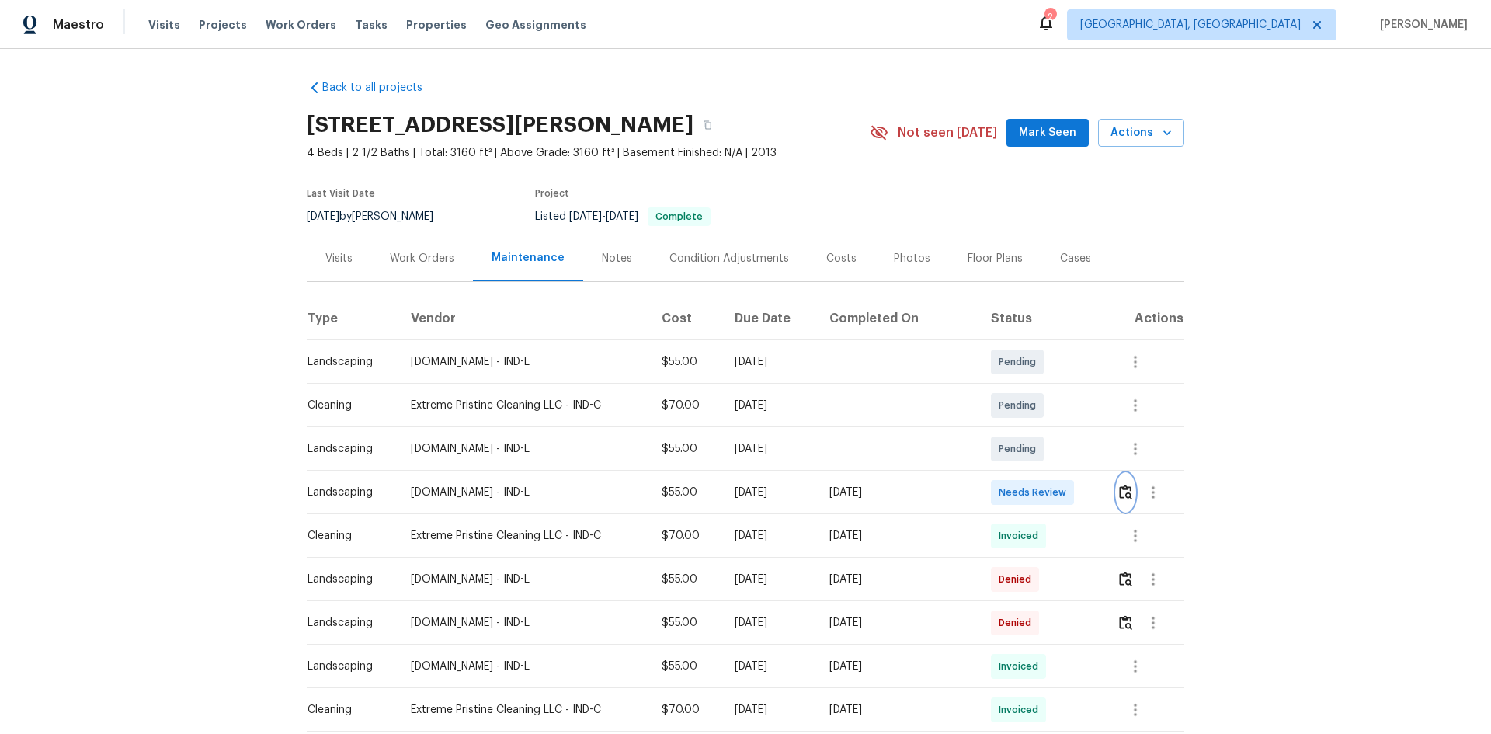
click at [1119, 488] on img "button" at bounding box center [1125, 492] width 13 height 15
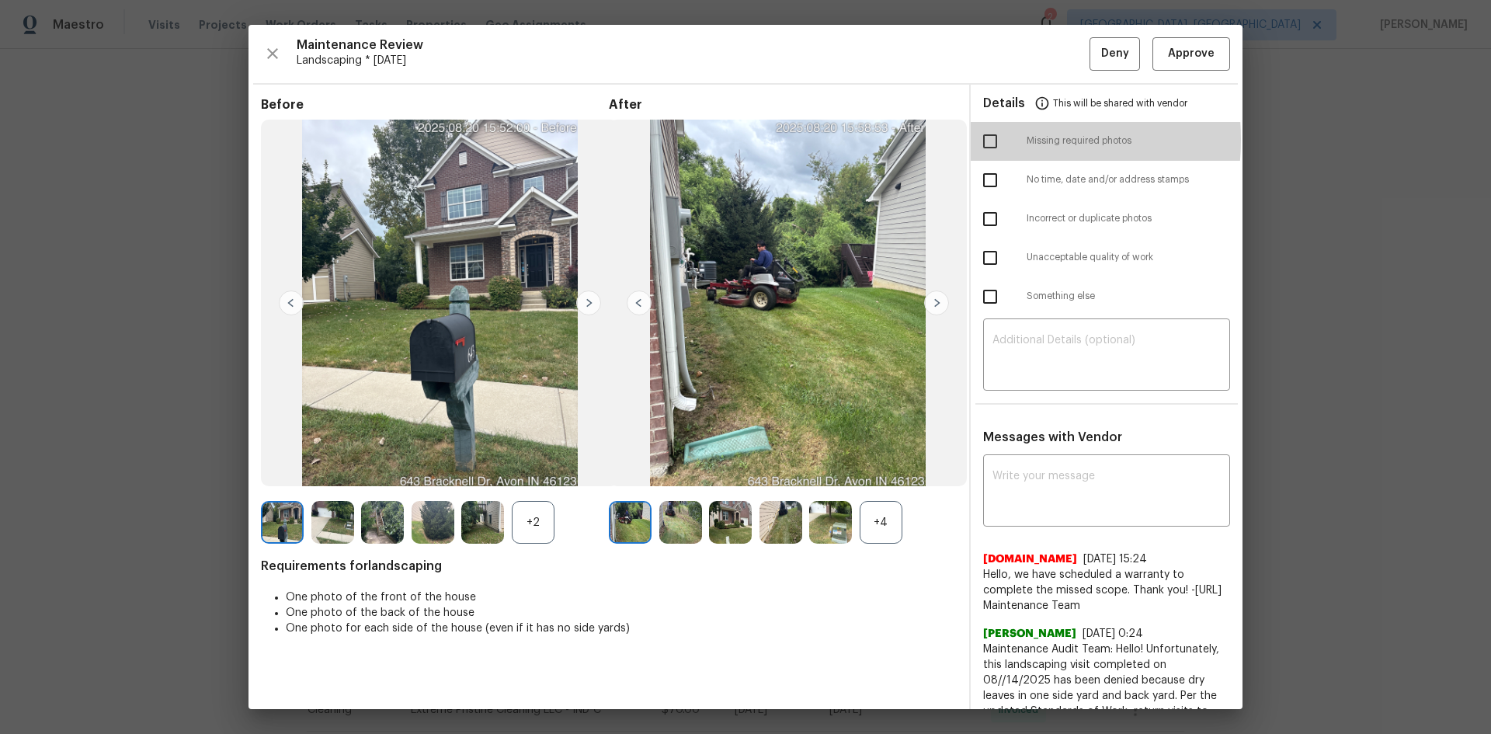
click at [986, 139] on input "checkbox" at bounding box center [990, 141] width 33 height 33
checkbox input "true"
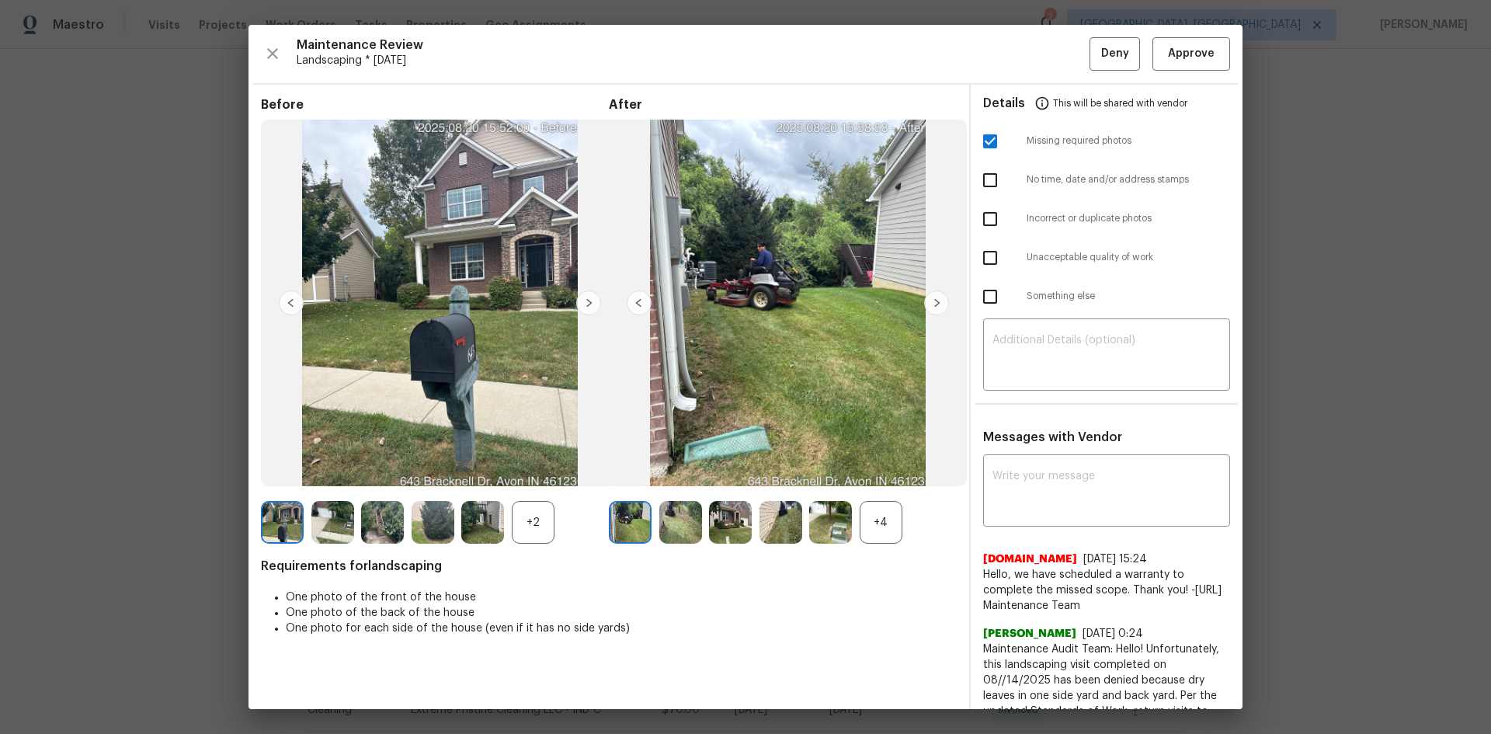
click at [976, 259] on input "checkbox" at bounding box center [990, 258] width 33 height 33
checkbox input "true"
click at [1041, 350] on textarea at bounding box center [1107, 356] width 228 height 43
paste textarea "Maintenance Audit Team: Hello! Unfortunately, this Landscaping visit completed …"
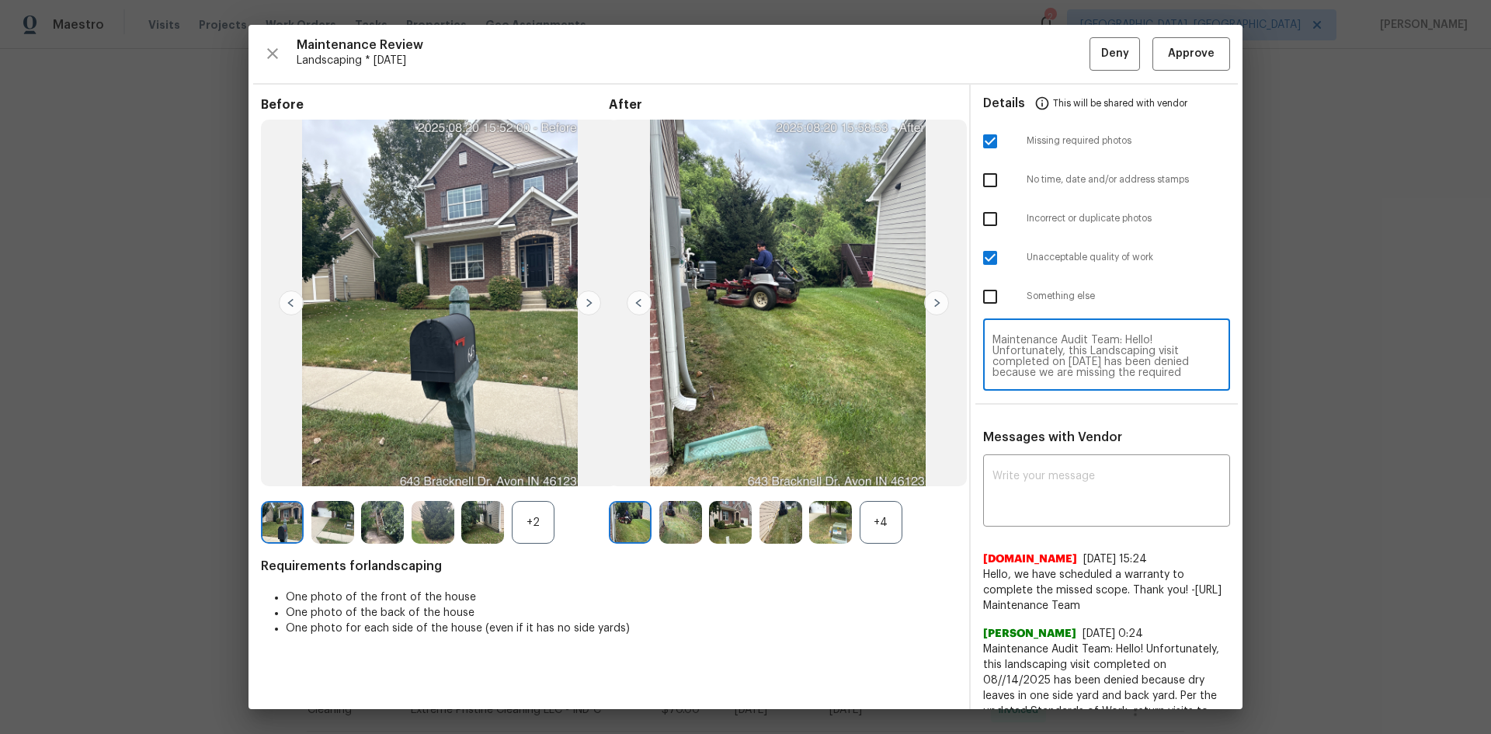
scroll to position [163, 0]
type textarea "Maintenance Audit Team: Hello! Unfortunately, this Landscaping visit completed …"
click at [1025, 480] on textarea at bounding box center [1107, 492] width 228 height 43
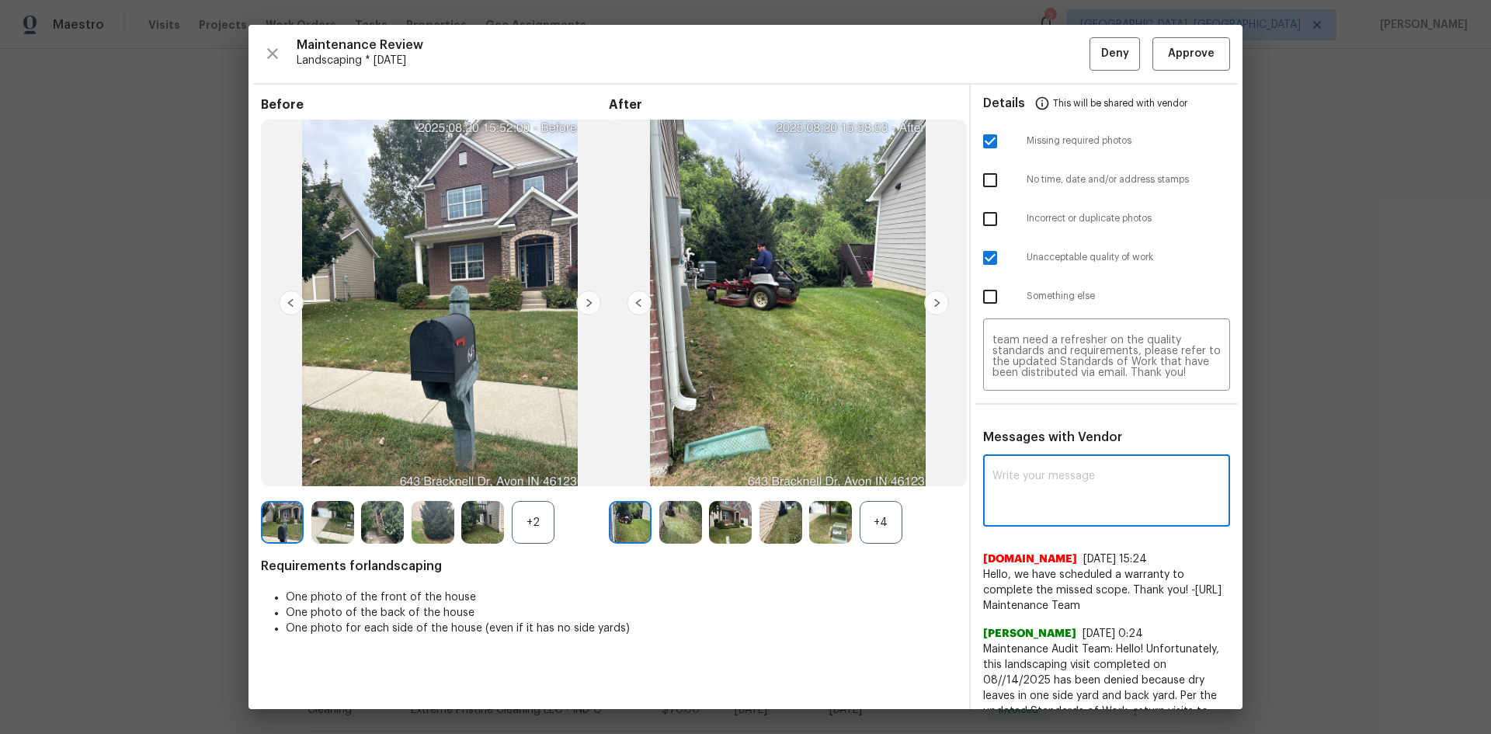
paste textarea "Maintenance Audit Team: Hello! Unfortunately, this Landscaping visit completed …"
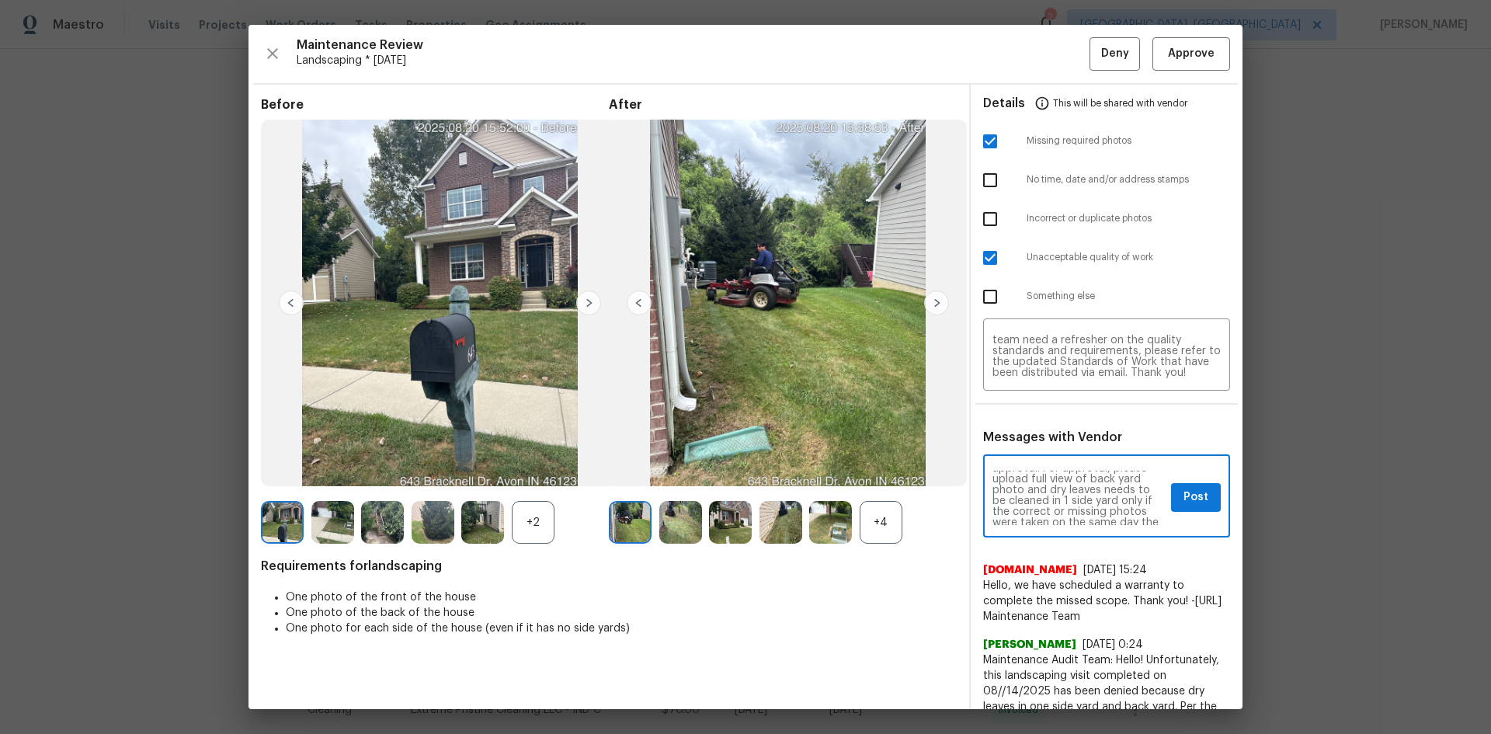
scroll to position [93, 0]
type textarea "Maintenance Audit Team: Hello! Unfortunately, this Landscaping visit completed …"
click at [1194, 497] on span "Post" at bounding box center [1196, 497] width 25 height 19
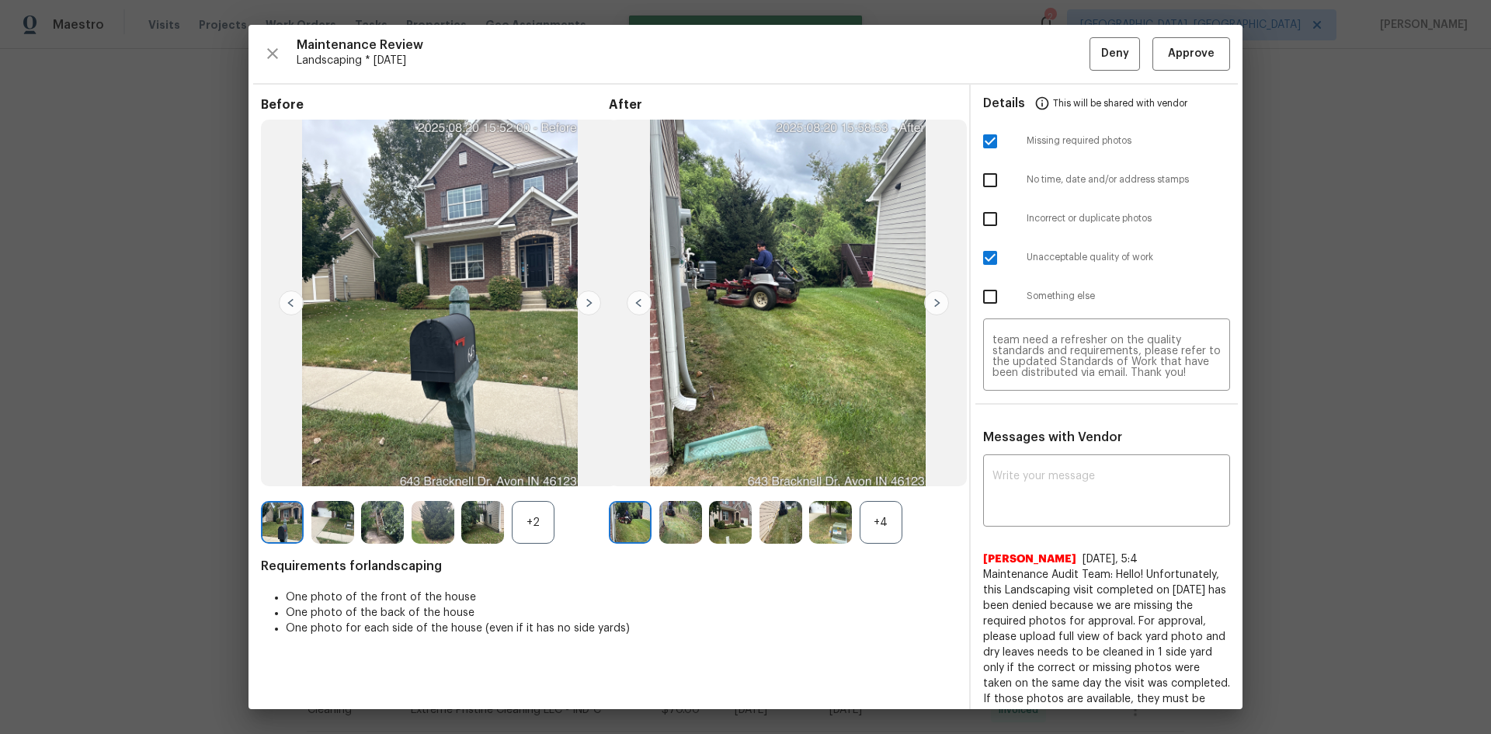
scroll to position [0, 0]
click at [1101, 52] on span "Deny" at bounding box center [1115, 53] width 28 height 19
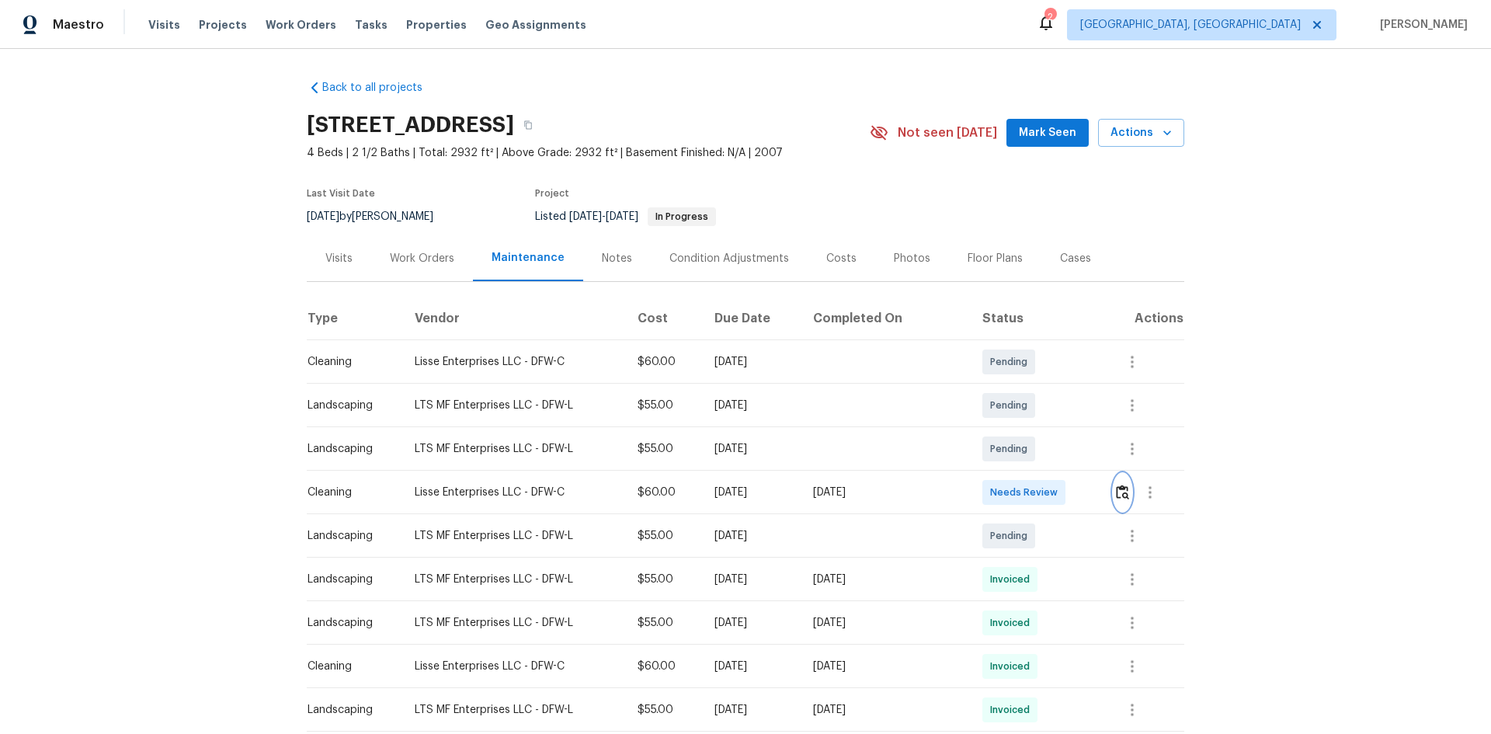
click at [1119, 492] on img "button" at bounding box center [1122, 492] width 13 height 15
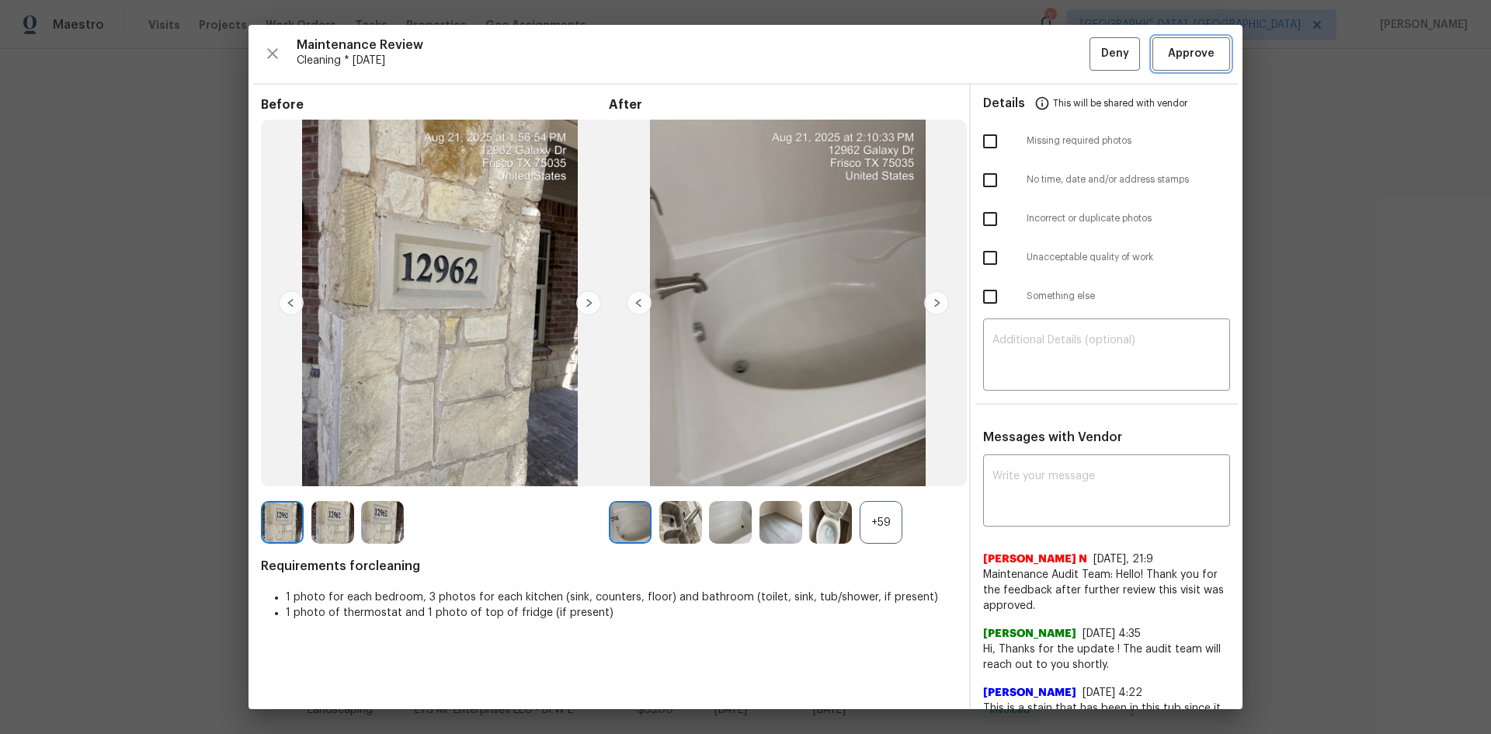
click at [1168, 45] on span "Approve" at bounding box center [1191, 53] width 47 height 19
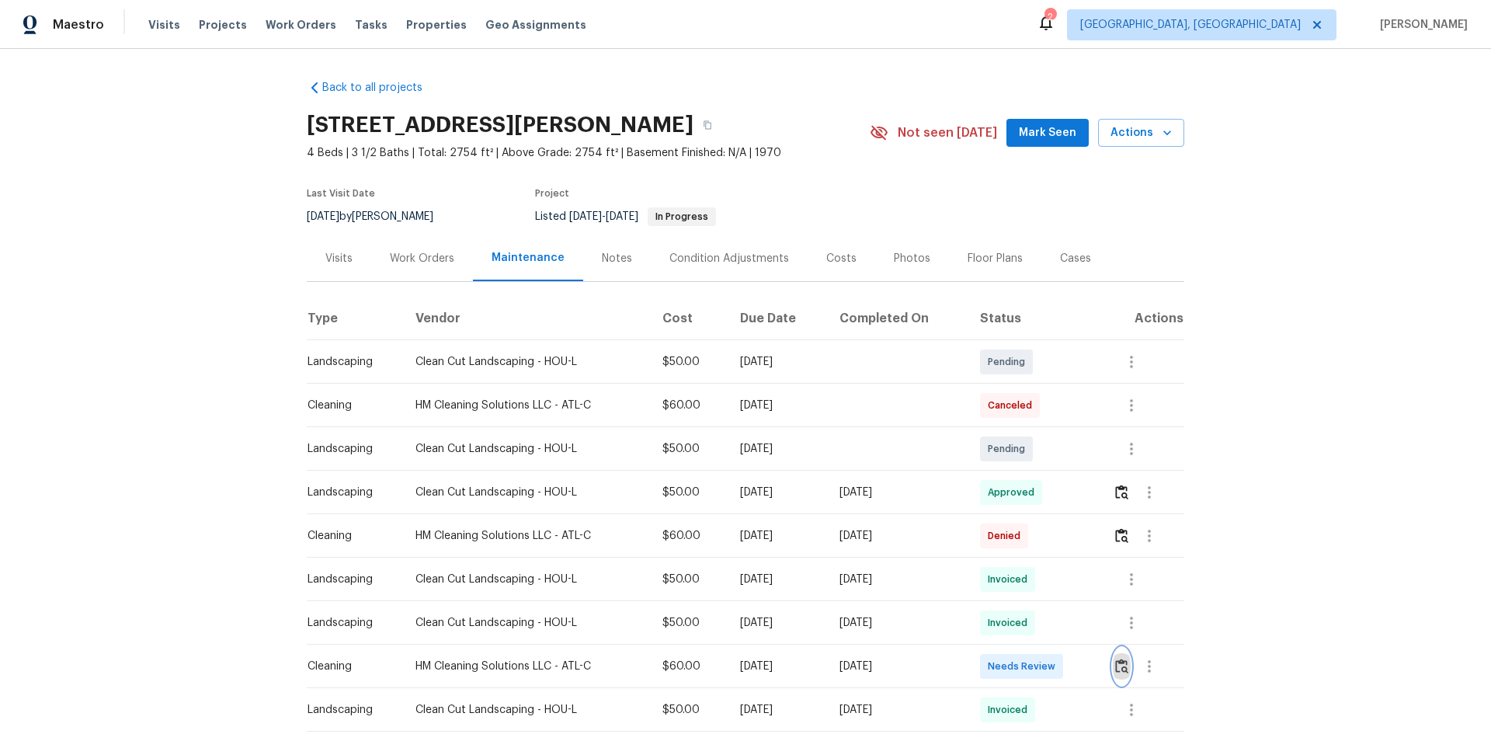
click at [1121, 664] on img "button" at bounding box center [1121, 666] width 13 height 15
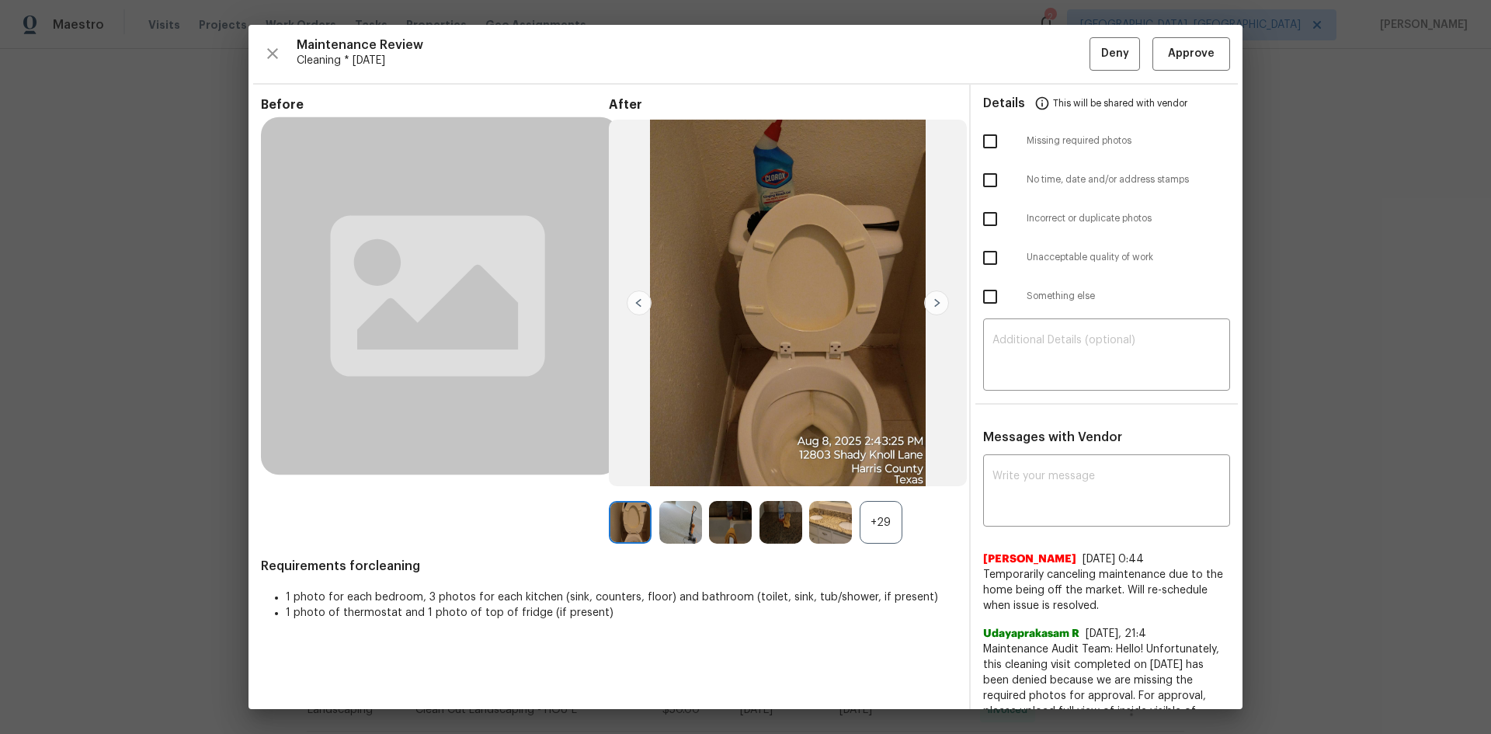
click at [982, 143] on input "checkbox" at bounding box center [990, 141] width 33 height 33
checkbox input "true"
click at [1004, 342] on textarea at bounding box center [1107, 356] width 228 height 43
paste textarea "Maintenance Audit Team: Hello! Unfortunately, this Cleaning visit completed on …"
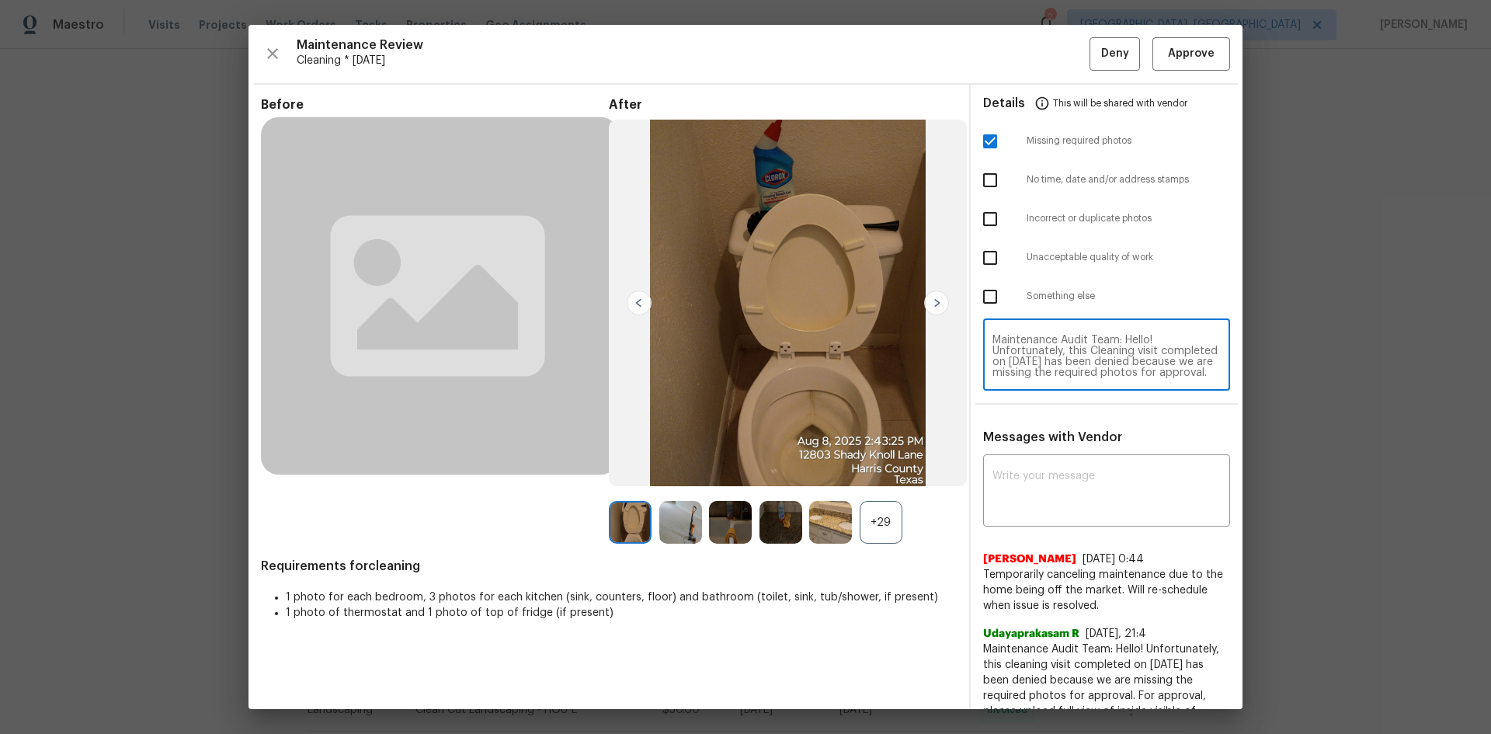
scroll to position [185, 0]
type textarea "Maintenance Audit Team: Hello! Unfortunately, this Cleaning visit completed on …"
click at [1038, 475] on textarea at bounding box center [1107, 492] width 228 height 43
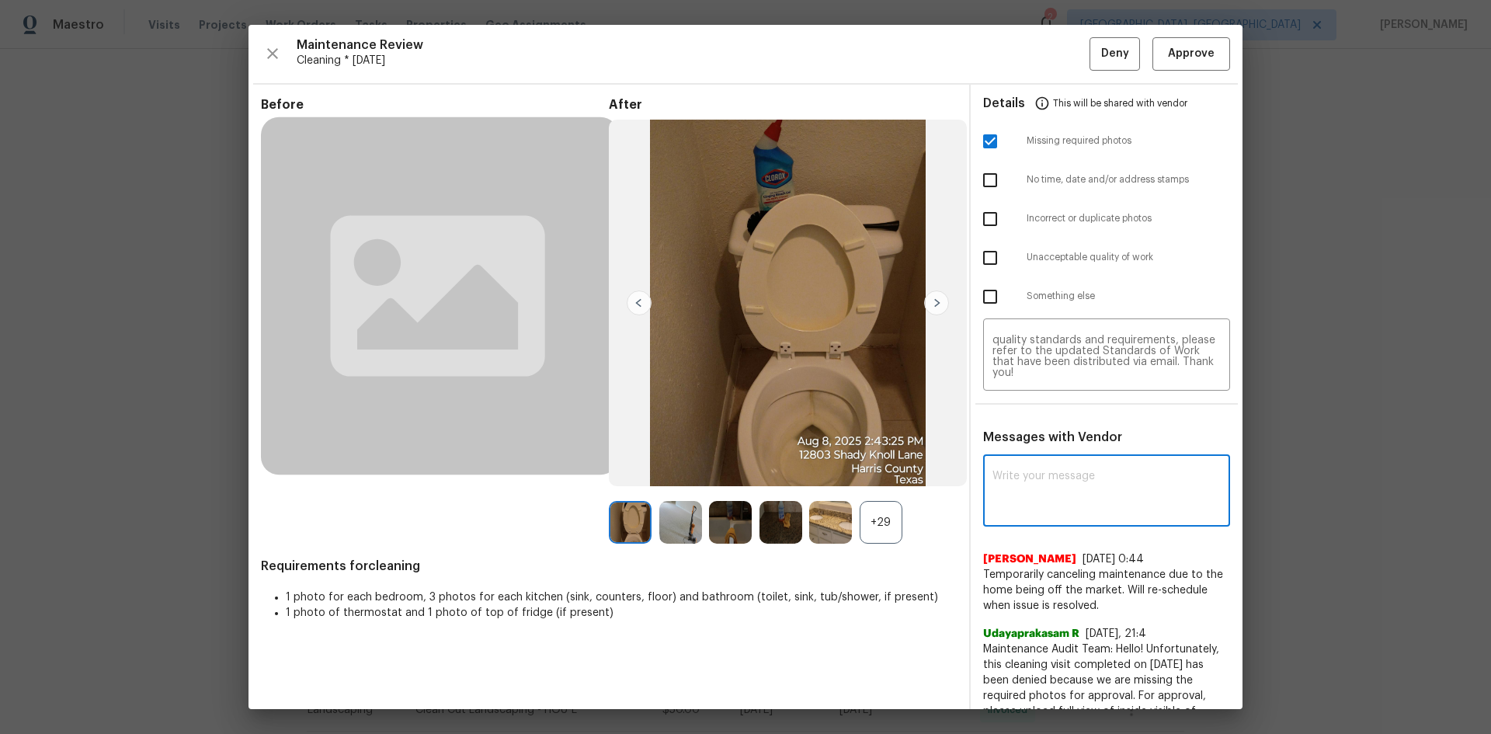
paste textarea "Maintenance Audit Team: Hello! Unfortunately, this Cleaning visit completed on …"
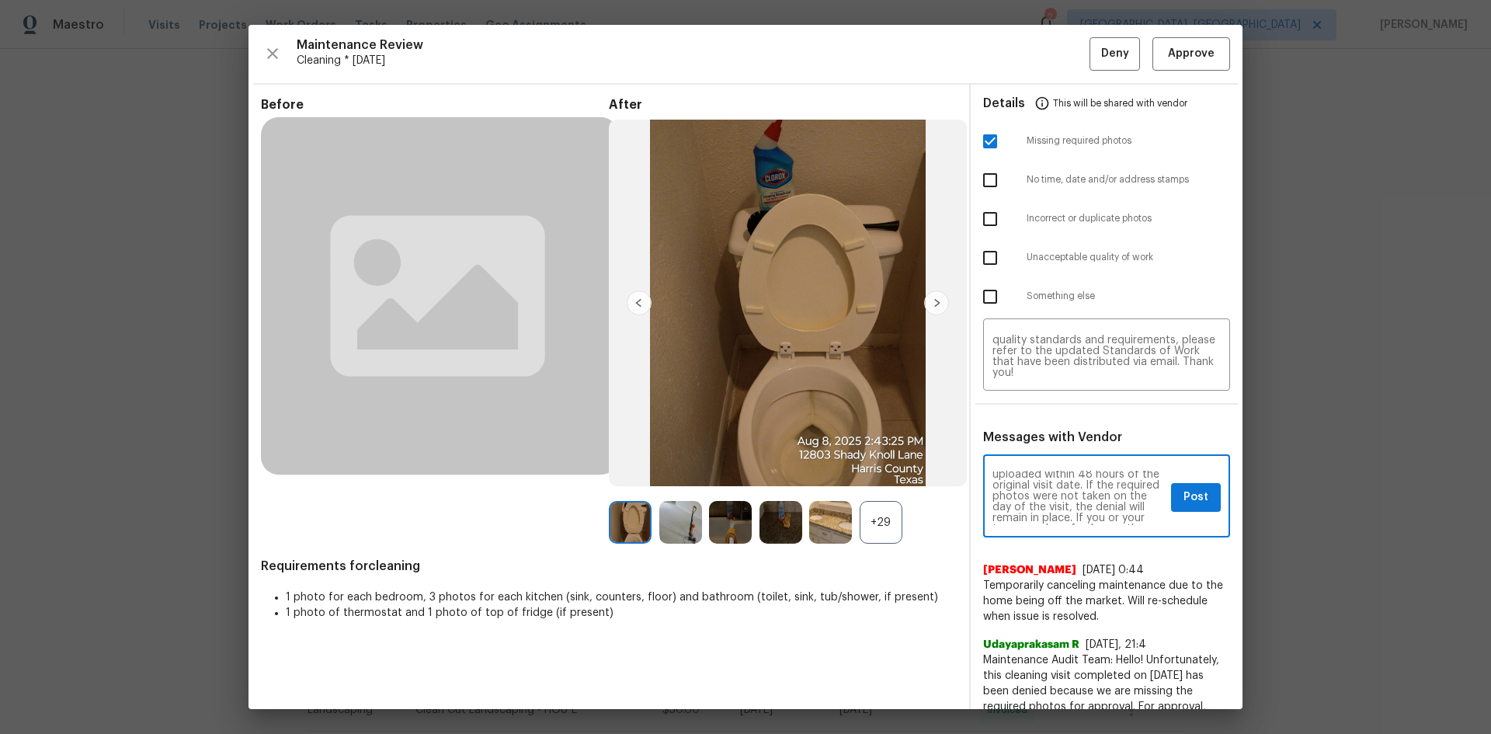
scroll to position [186, 0]
type textarea "Maintenance Audit Team: Hello! Unfortunately, this Cleaning visit completed on …"
click at [1184, 501] on span "Post" at bounding box center [1196, 497] width 25 height 19
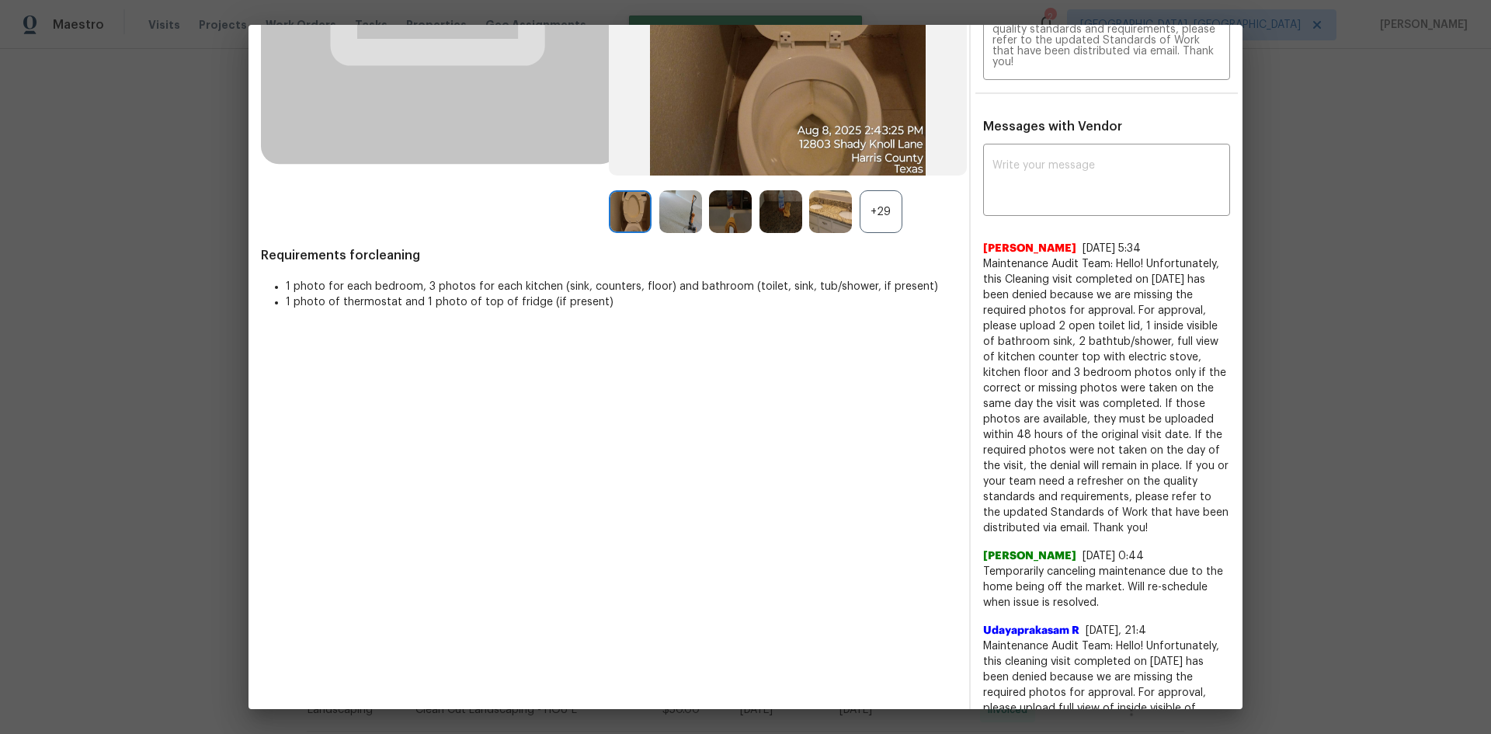
scroll to position [0, 0]
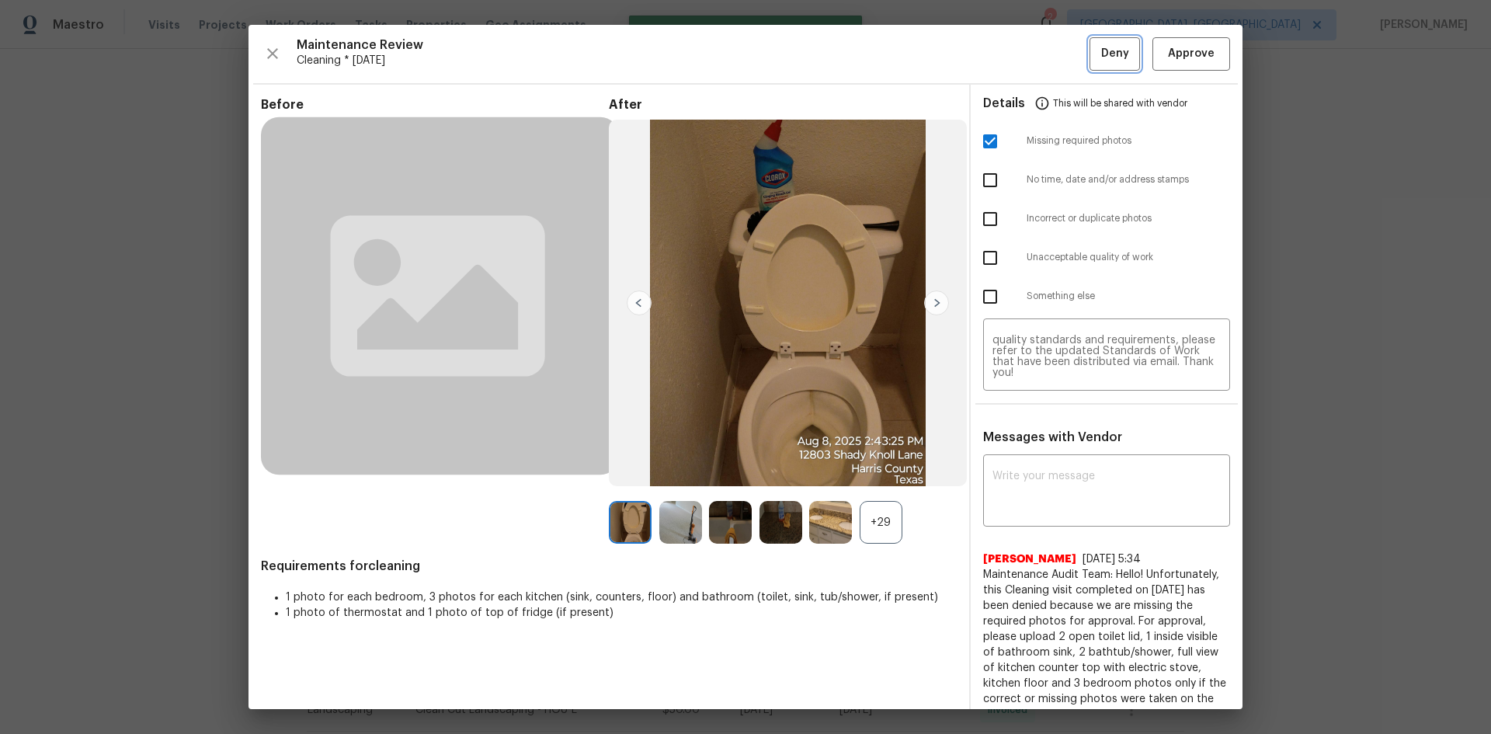
click at [1101, 51] on span "Deny" at bounding box center [1115, 53] width 28 height 19
